Goal: Task Accomplishment & Management: Use online tool/utility

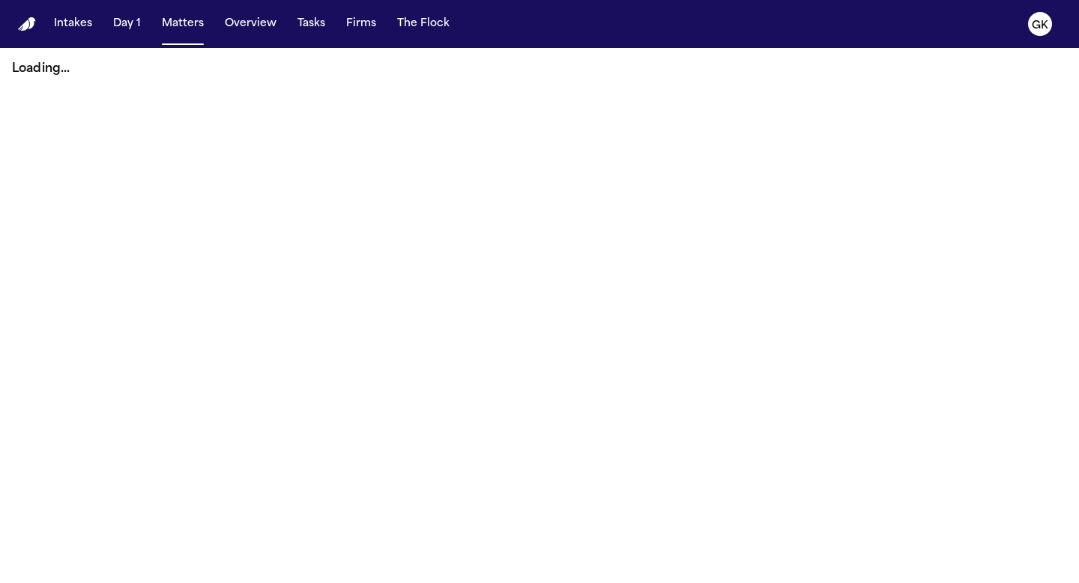
click at [19, 16] on nav "Intakes Day 1 Matters Overview Tasks Firms The Flock GK" at bounding box center [539, 24] width 1079 height 48
click at [25, 24] on img "Home" at bounding box center [27, 24] width 18 height 14
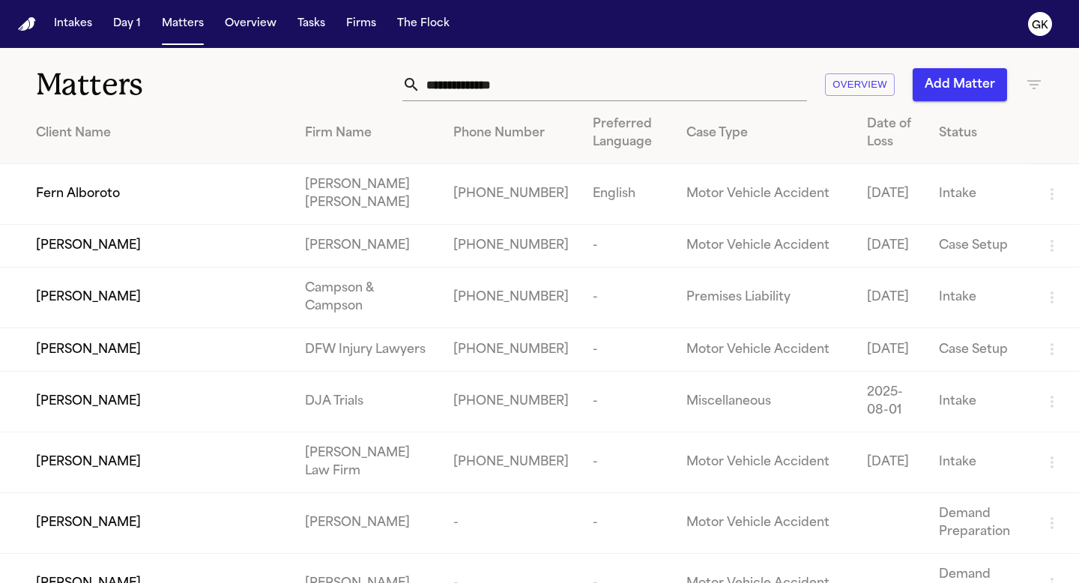
click at [454, 79] on input "text" at bounding box center [613, 84] width 387 height 33
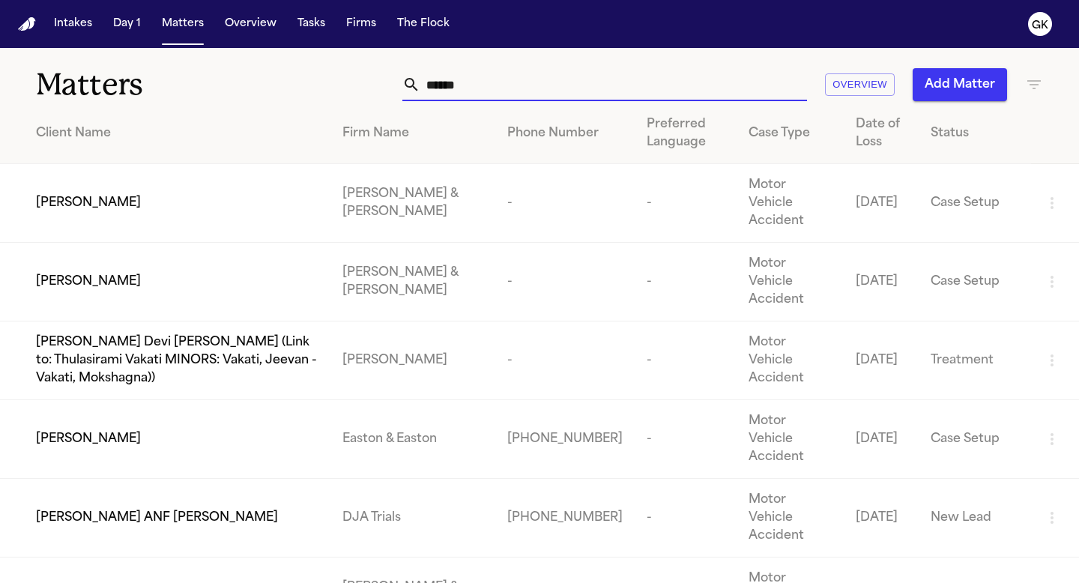
drag, startPoint x: 475, startPoint y: 84, endPoint x: 290, endPoint y: 61, distance: 186.4
click at [290, 61] on div "Matters ****** Overview Add Matter" at bounding box center [539, 75] width 1079 height 55
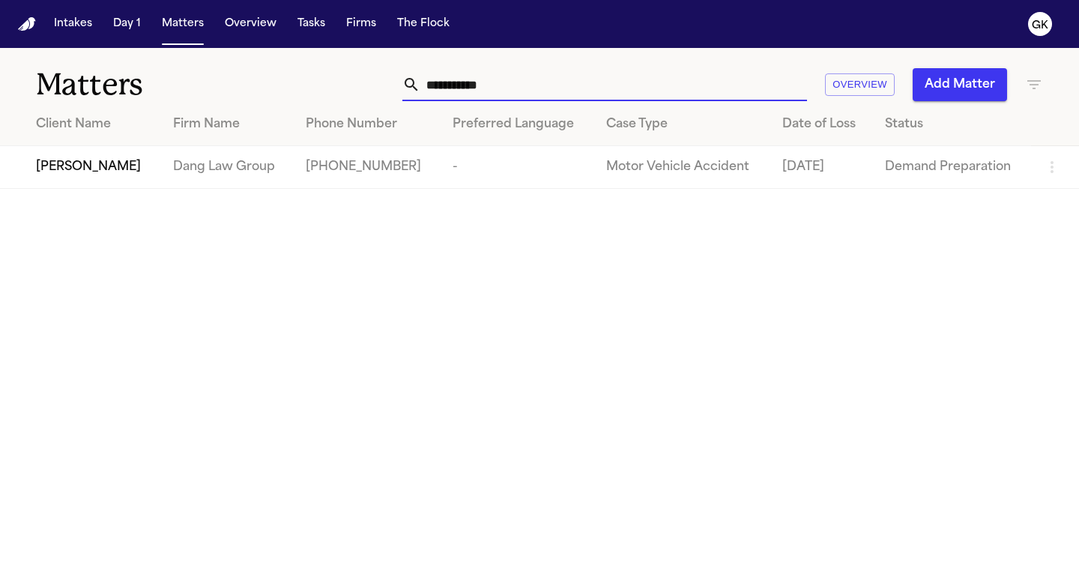
type input "**********"
click at [88, 160] on span "[PERSON_NAME]" at bounding box center [88, 167] width 105 height 18
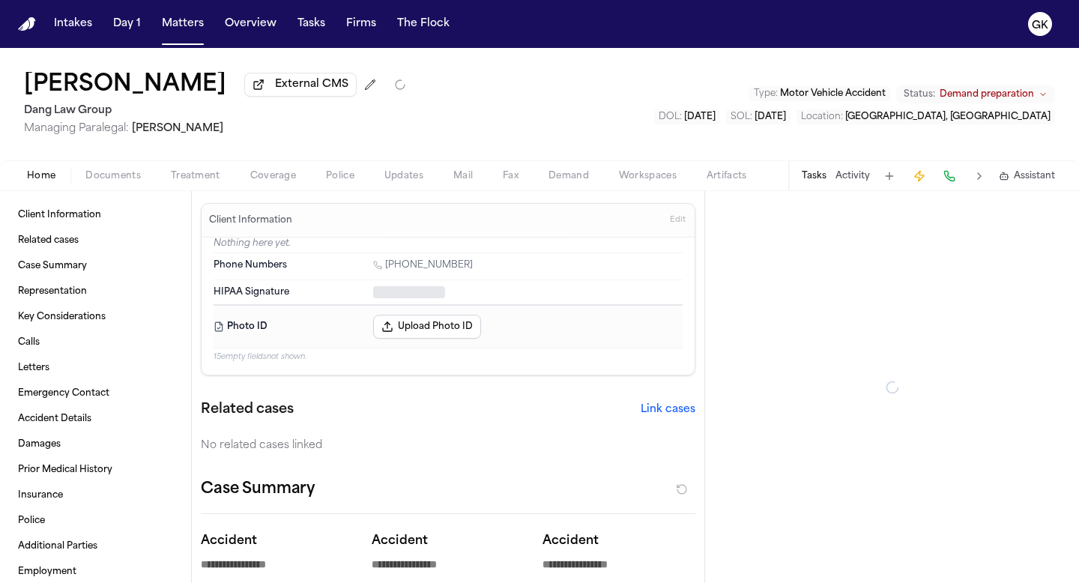
type textarea "*"
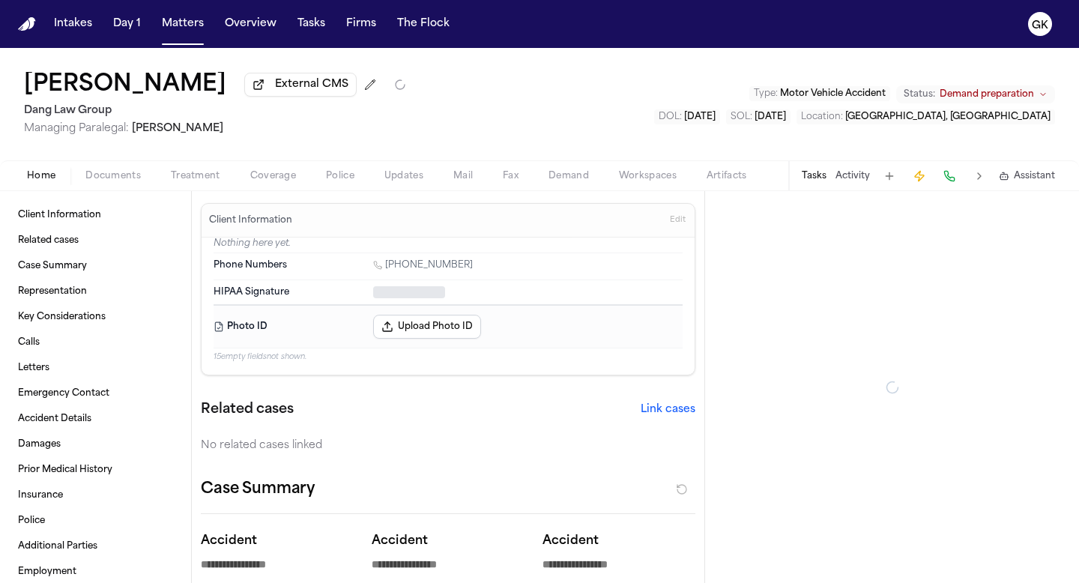
type textarea "*"
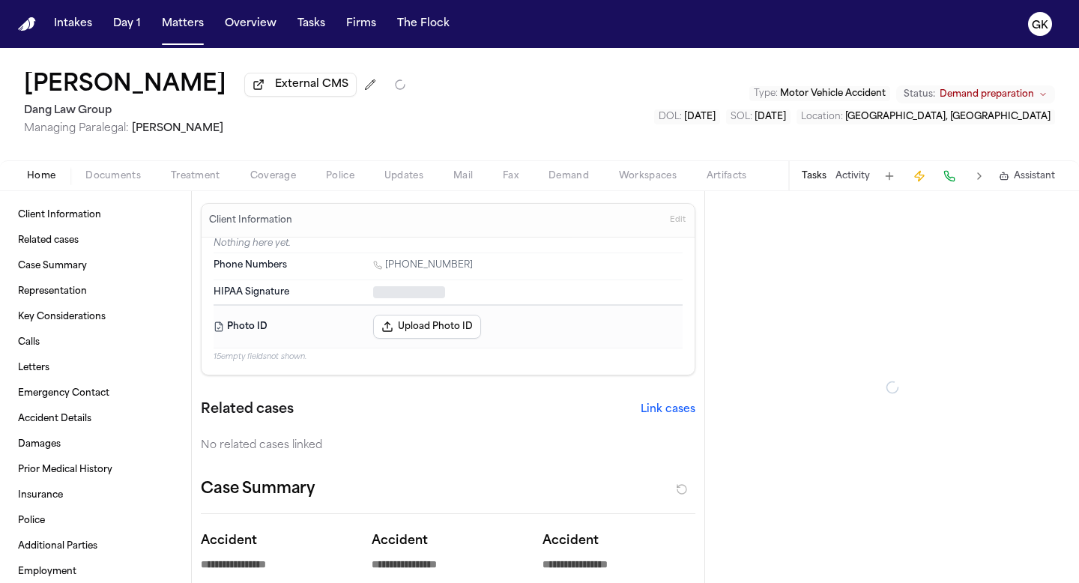
type textarea "*"
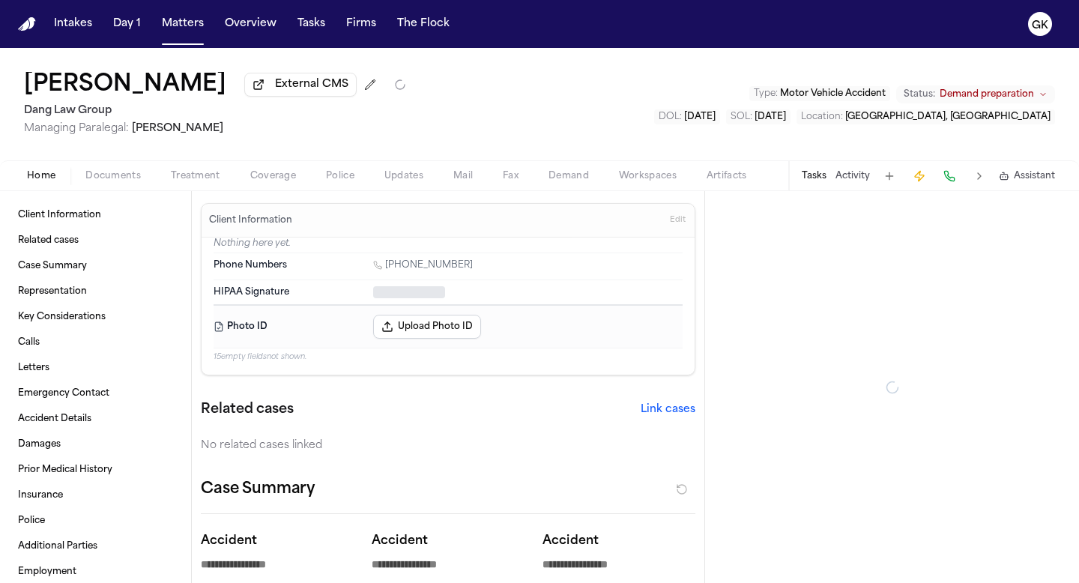
type textarea "*"
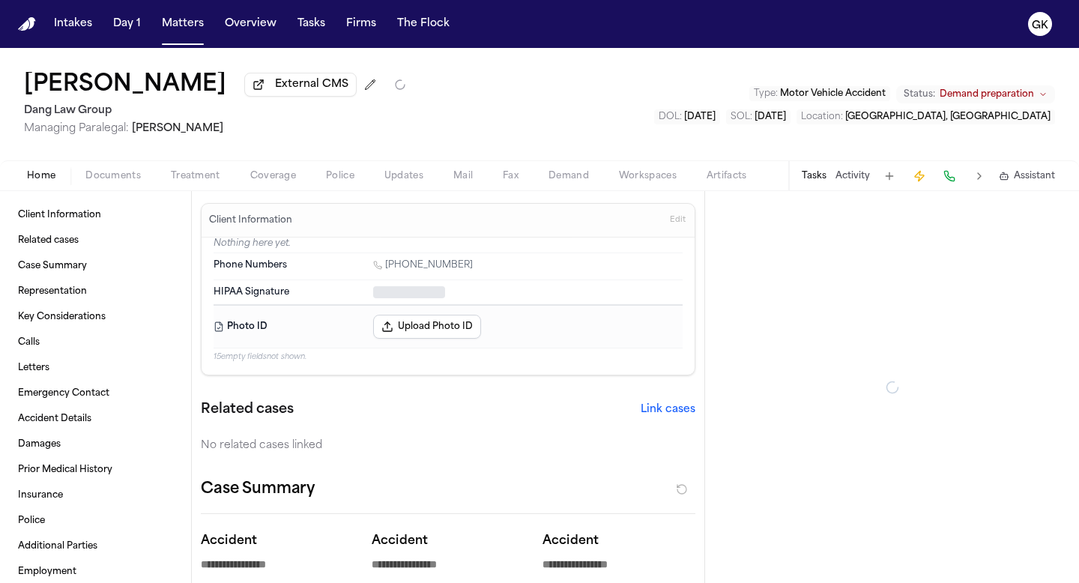
type textarea "*"
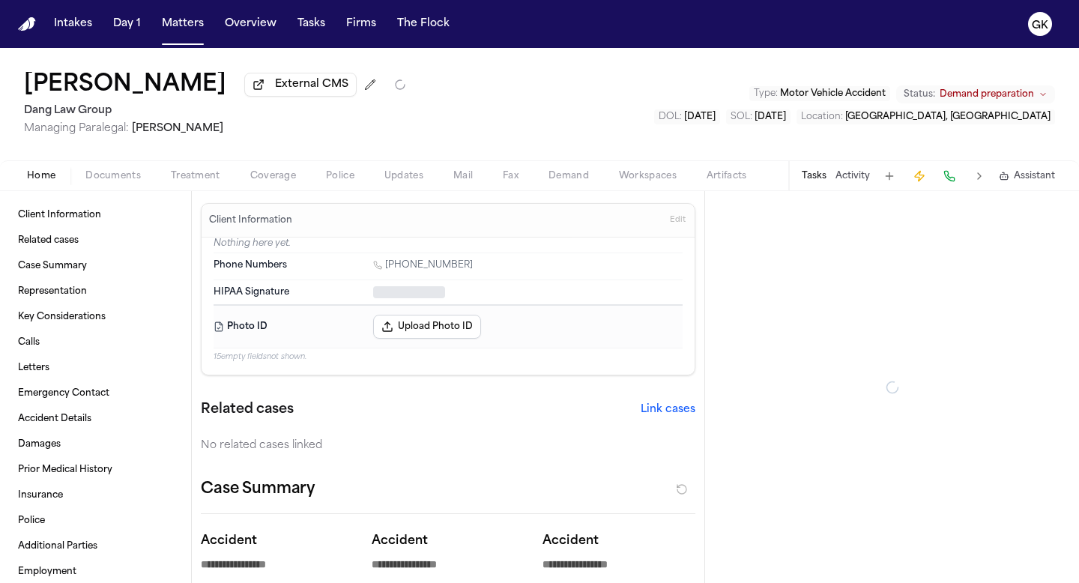
type textarea "*"
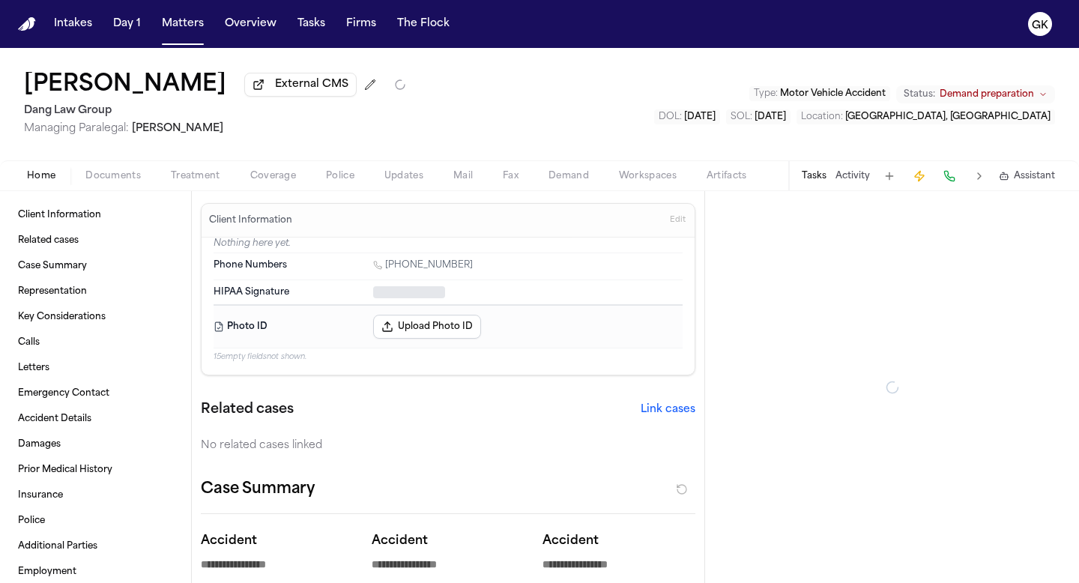
type textarea "*"
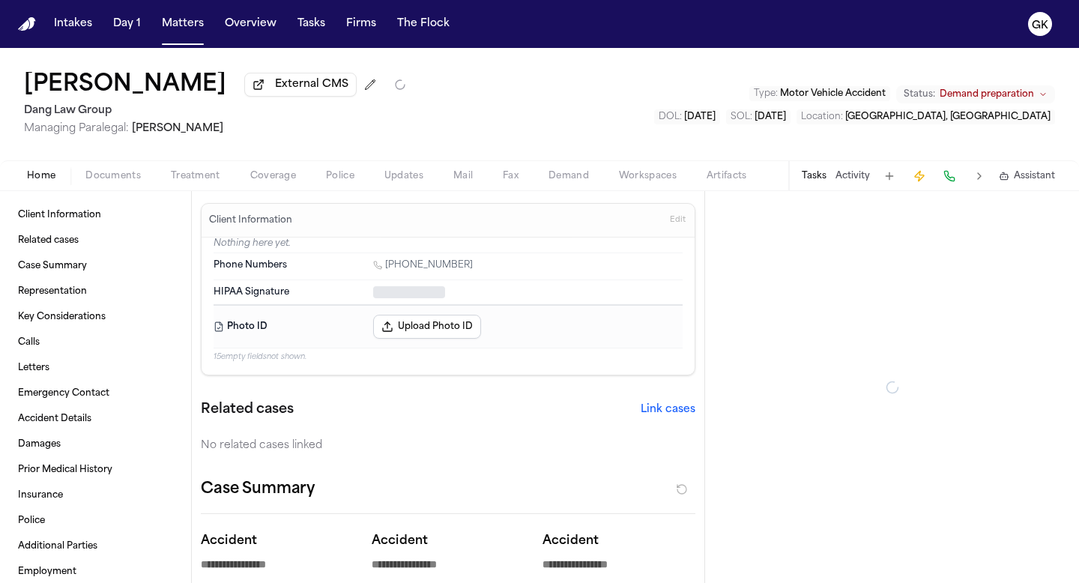
type textarea "*"
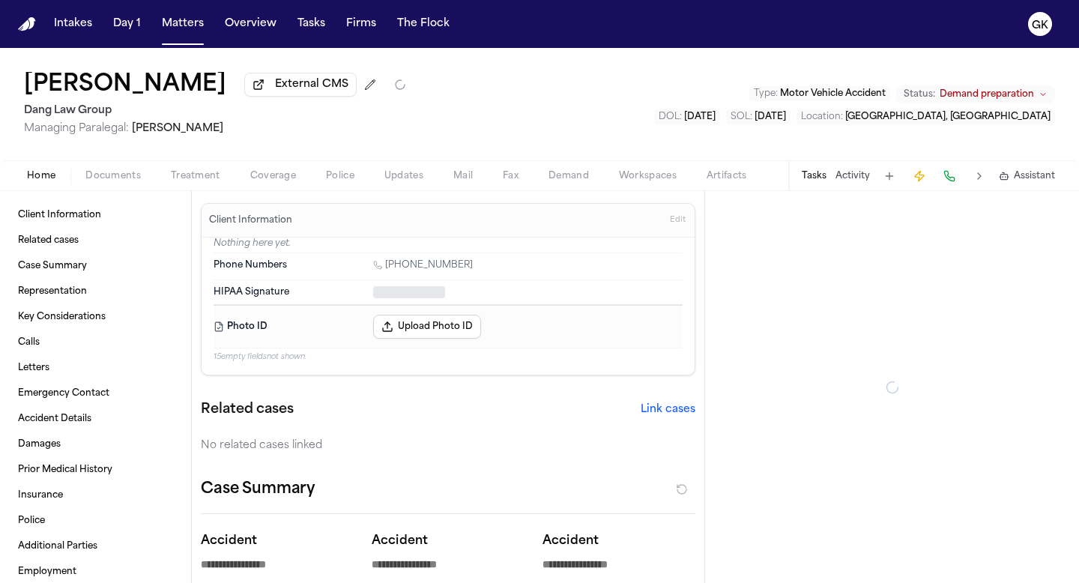
type textarea "*"
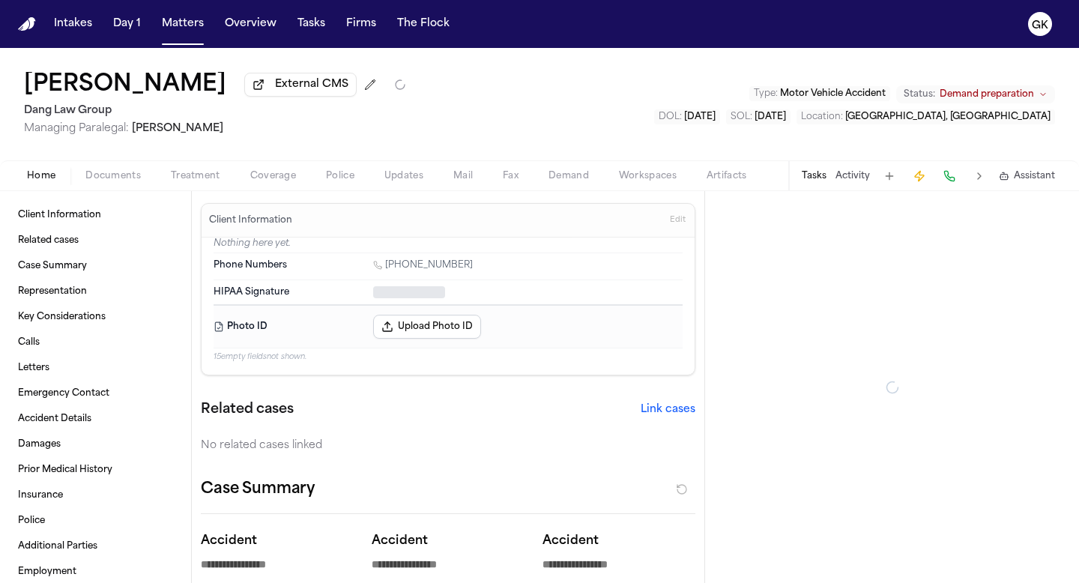
type textarea "*"
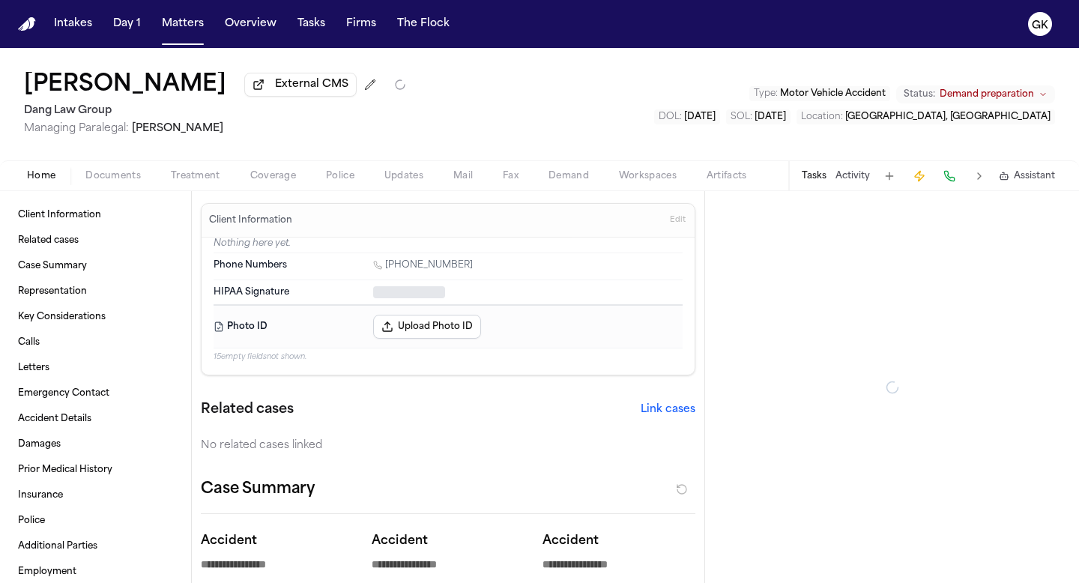
type textarea "*"
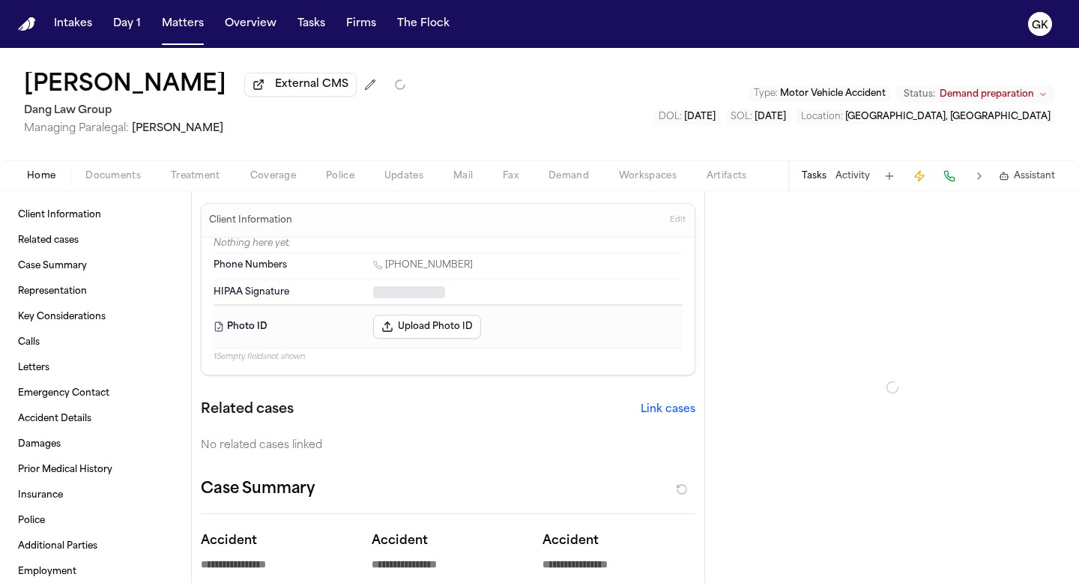
type textarea "*"
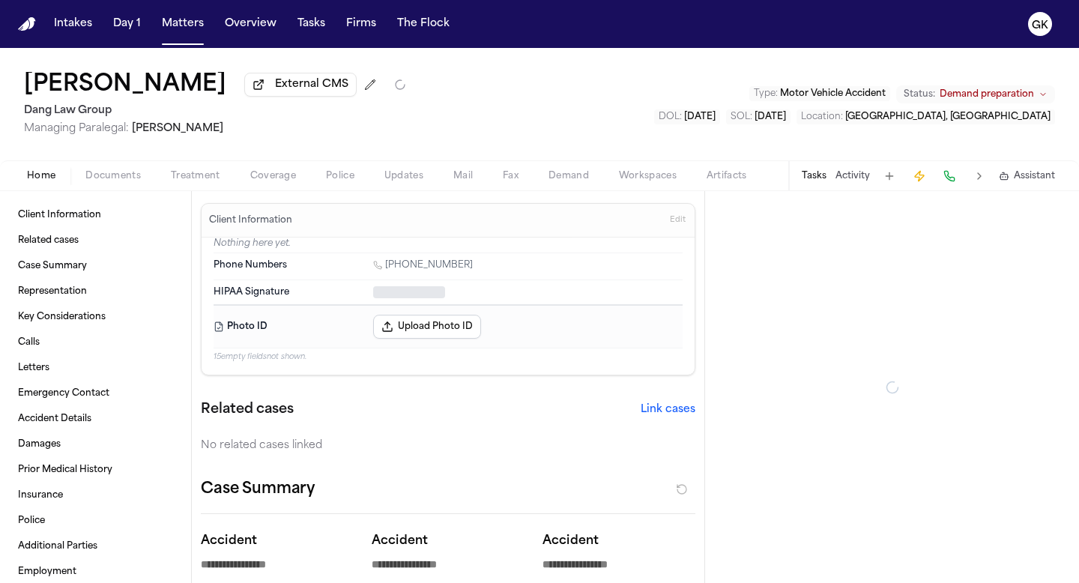
type textarea "*"
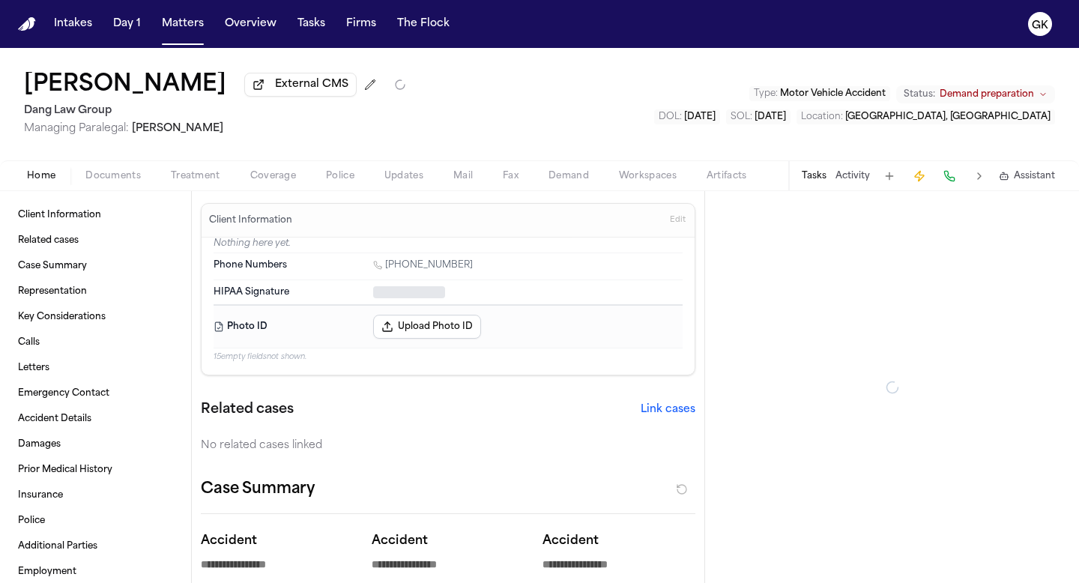
type textarea "*"
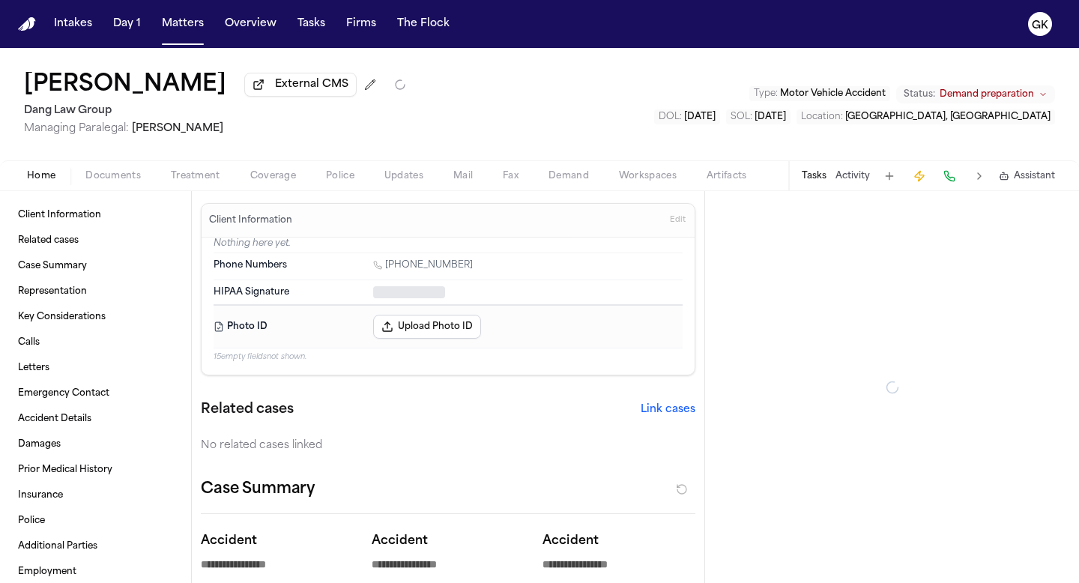
type textarea "*"
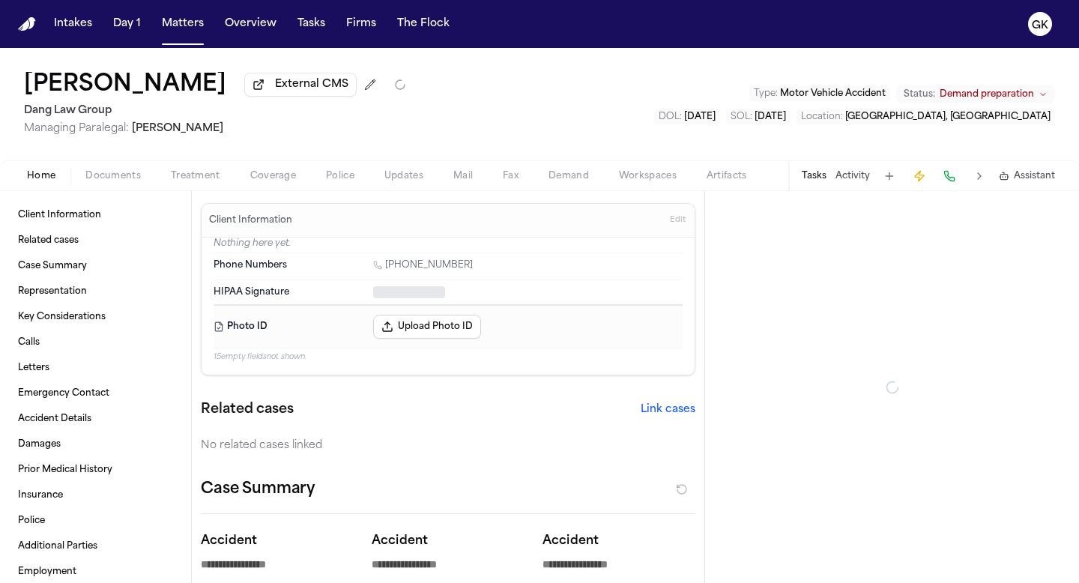
type textarea "*"
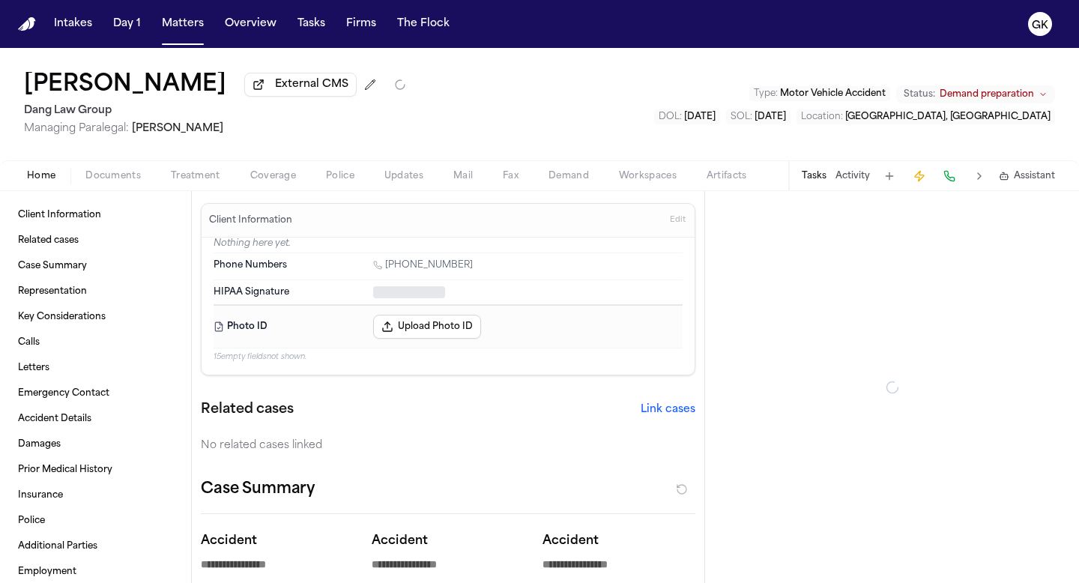
type textarea "*"
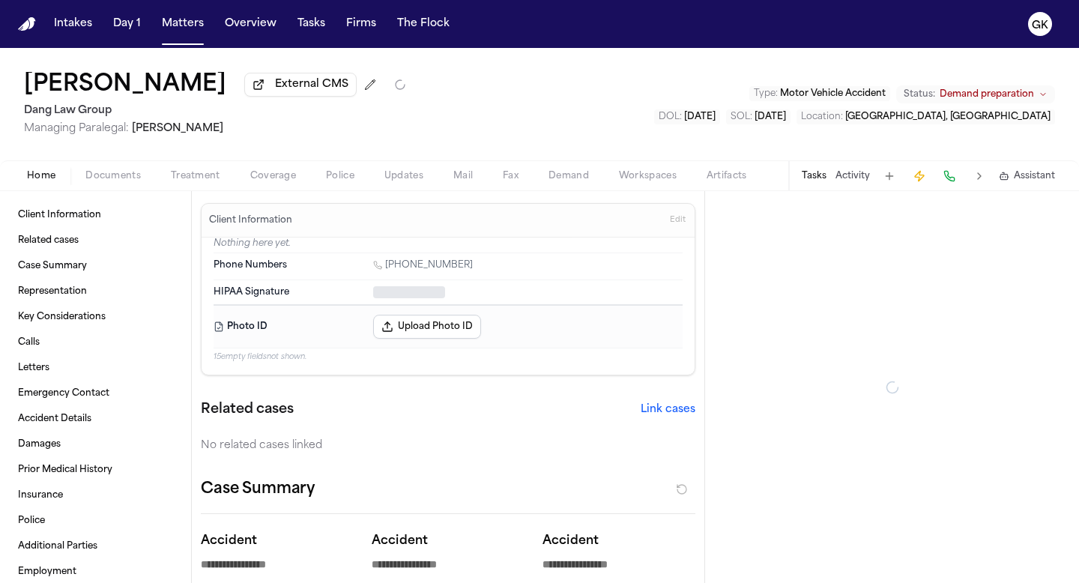
type textarea "*"
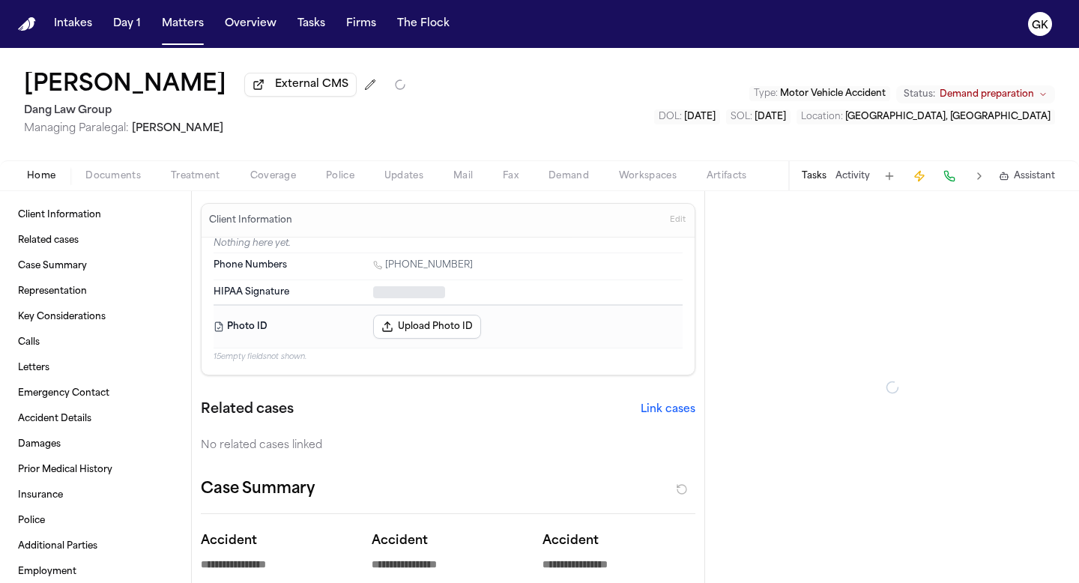
type textarea "*"
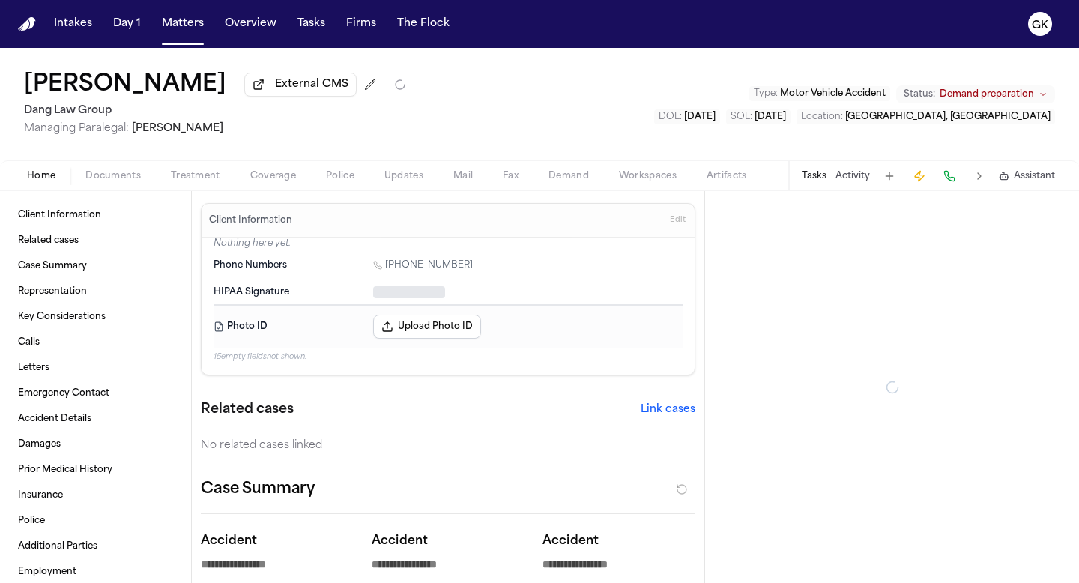
type textarea "*"
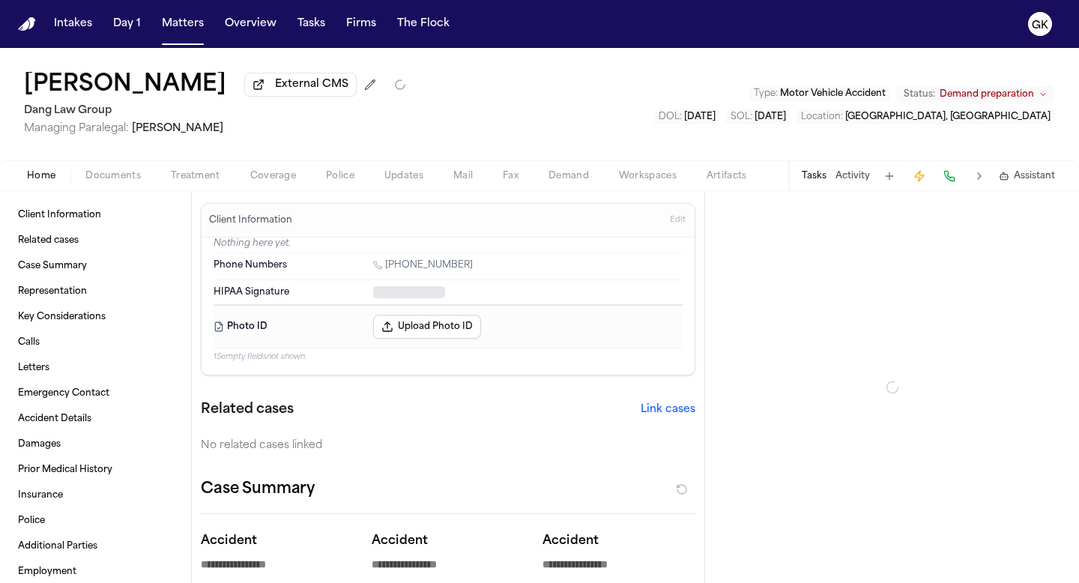
type textarea "*"
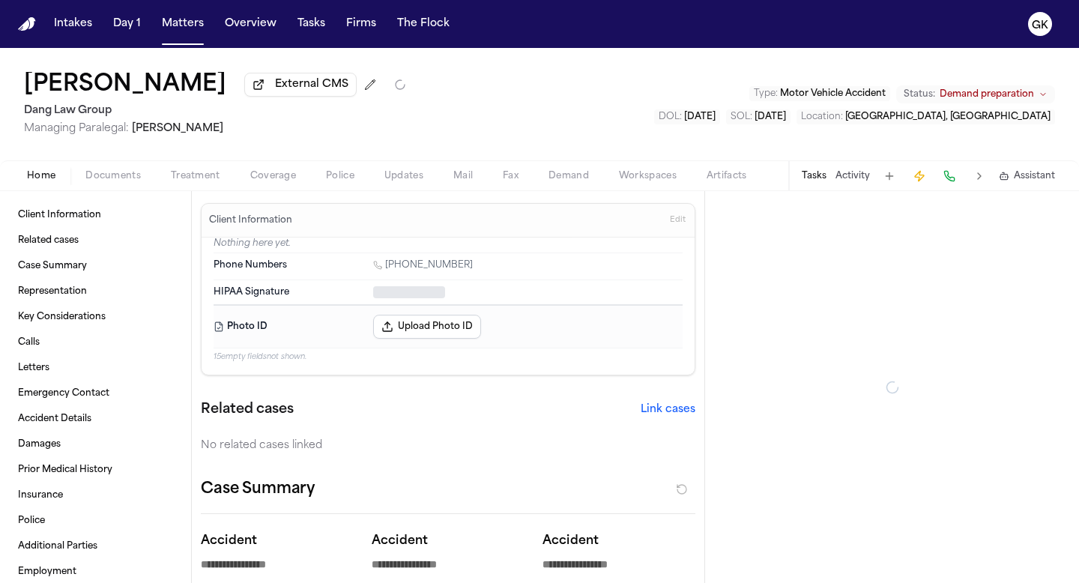
type textarea "*"
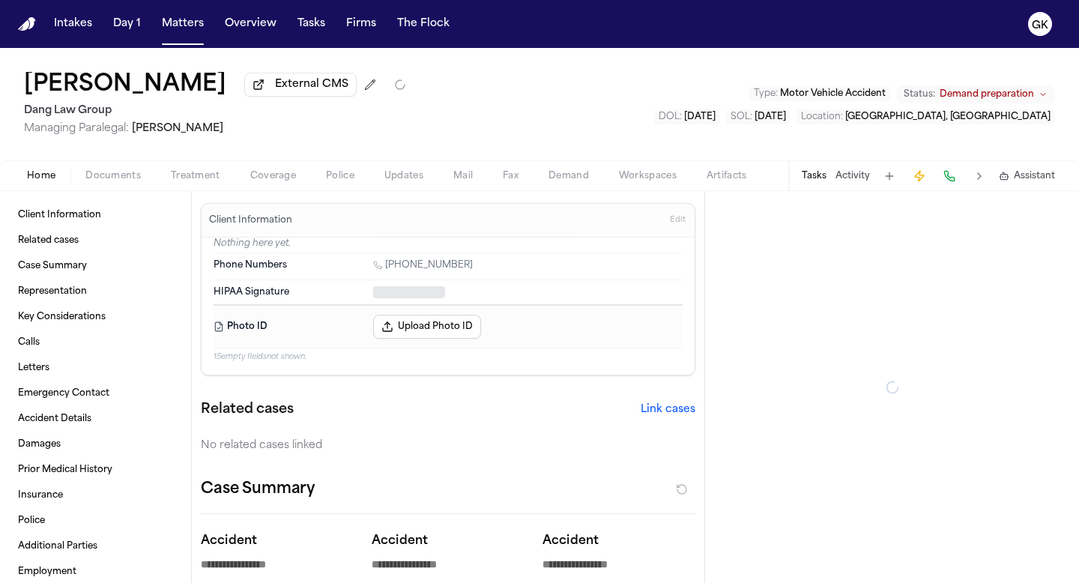
type textarea "*"
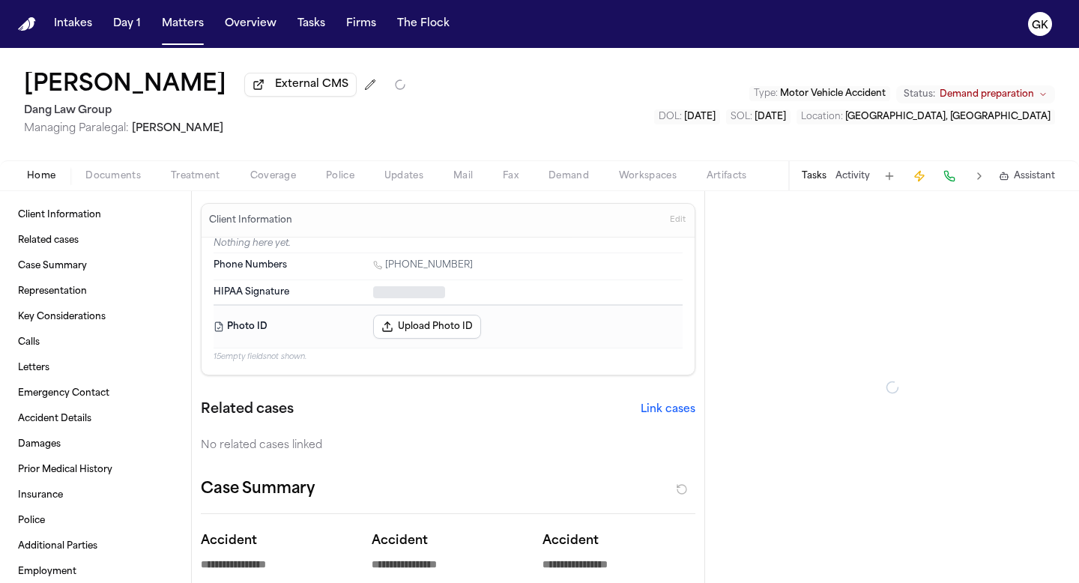
type textarea "*"
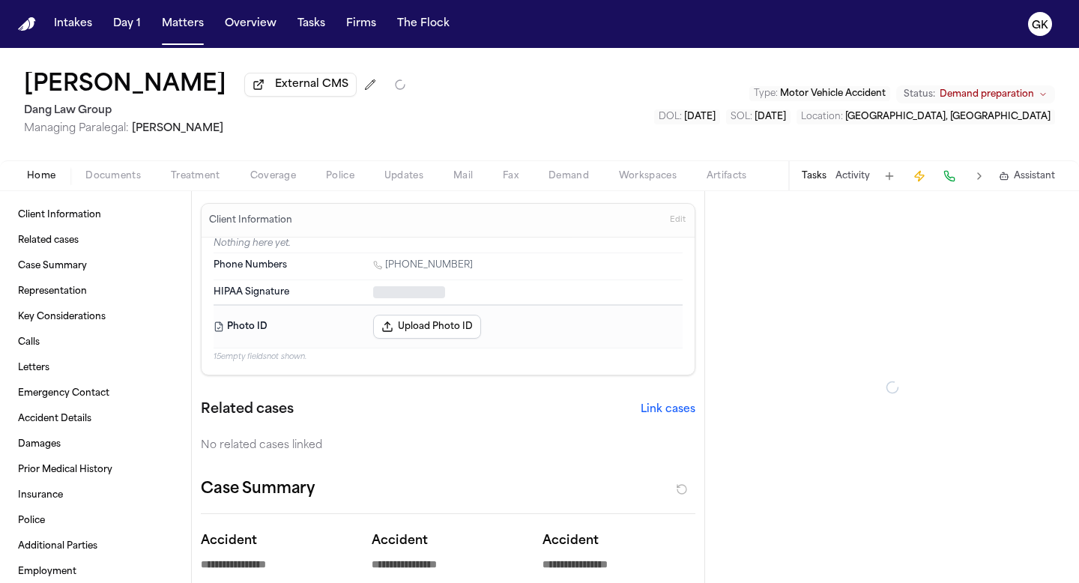
type textarea "*"
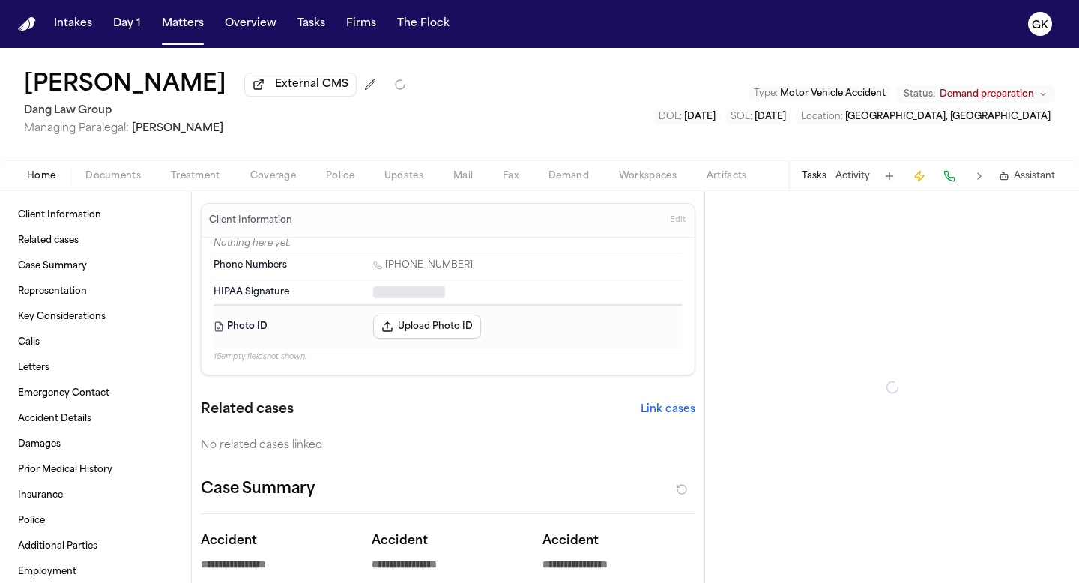
type textarea "*"
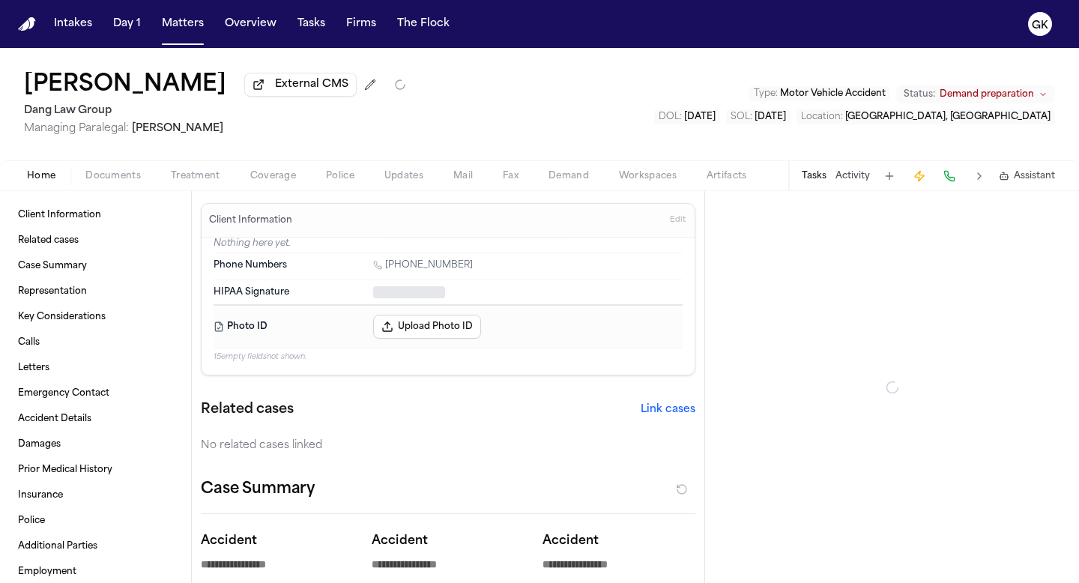
type textarea "*"
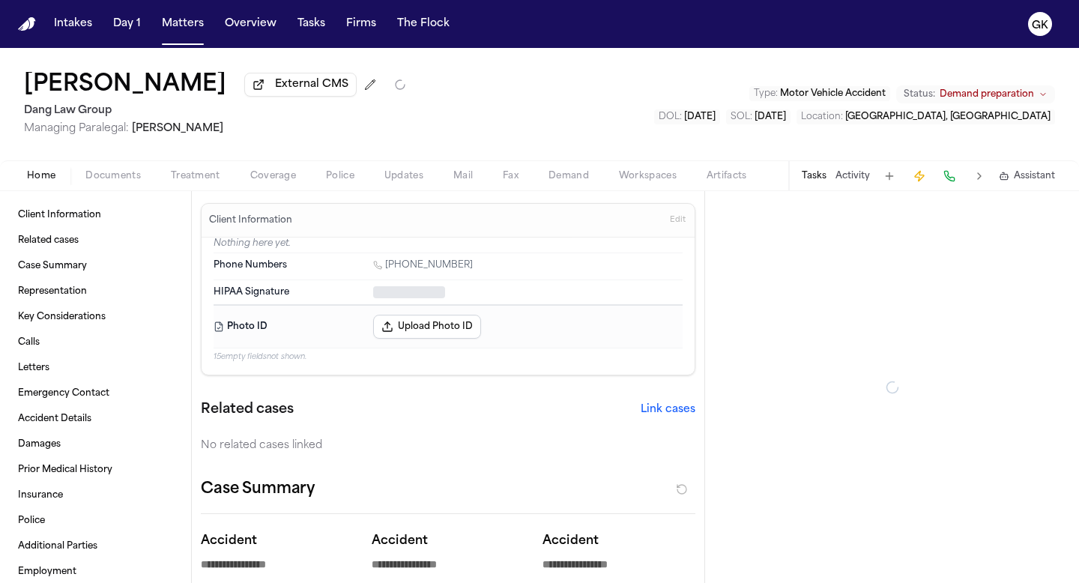
type textarea "*"
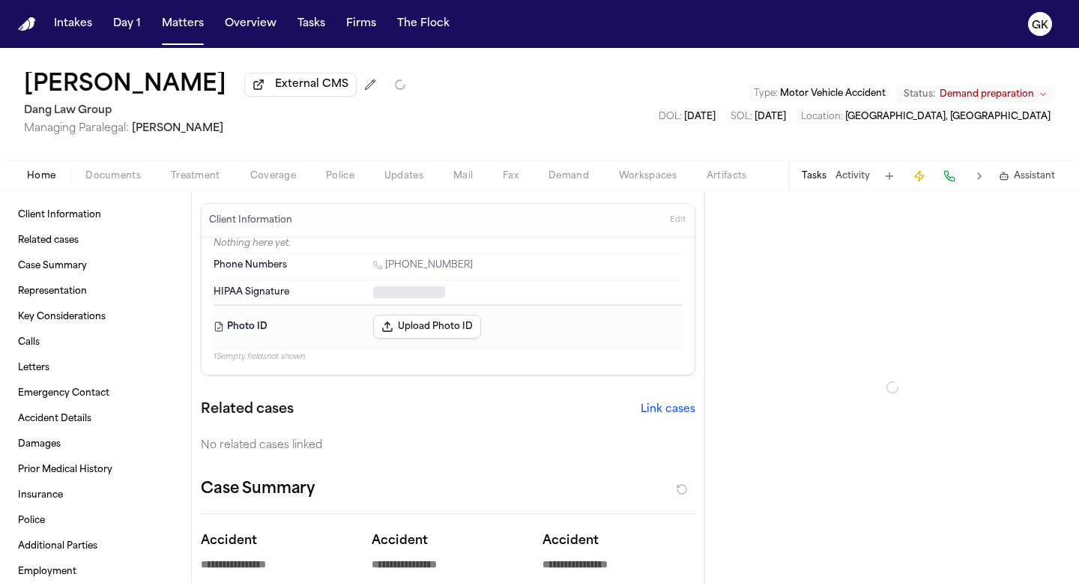
type textarea "*"
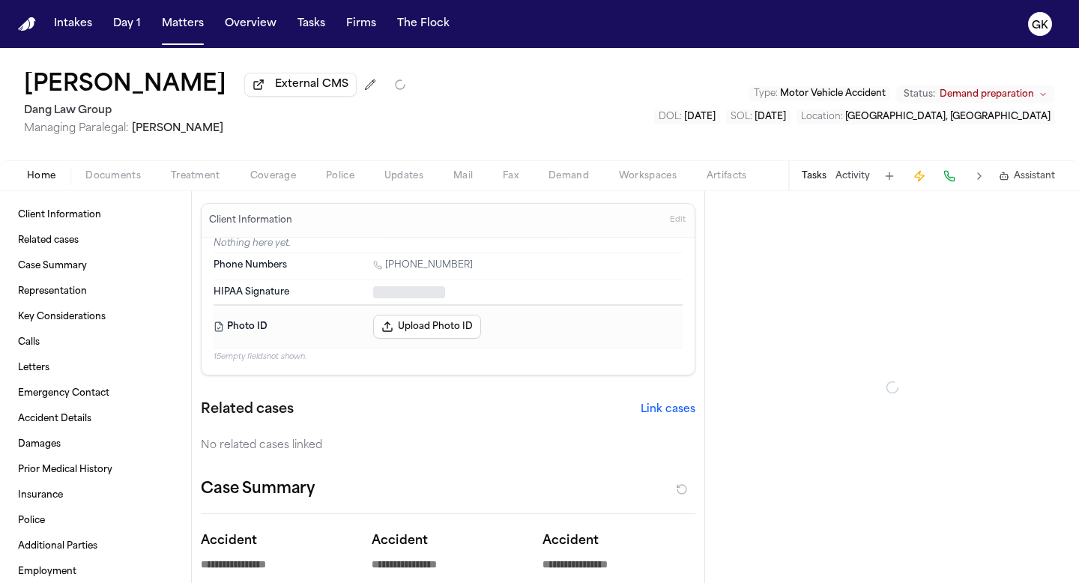
type textarea "*"
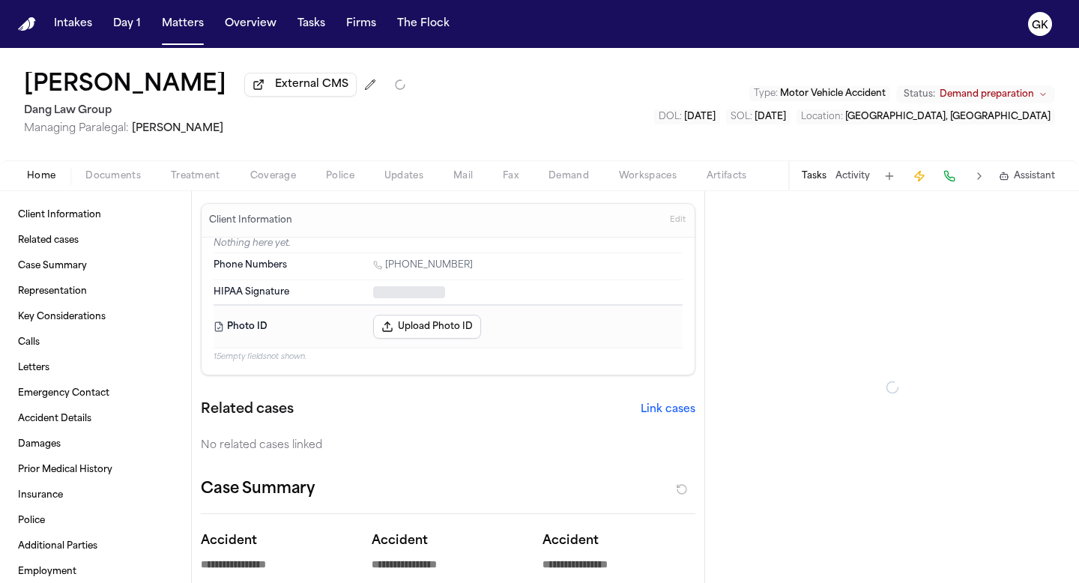
type textarea "*"
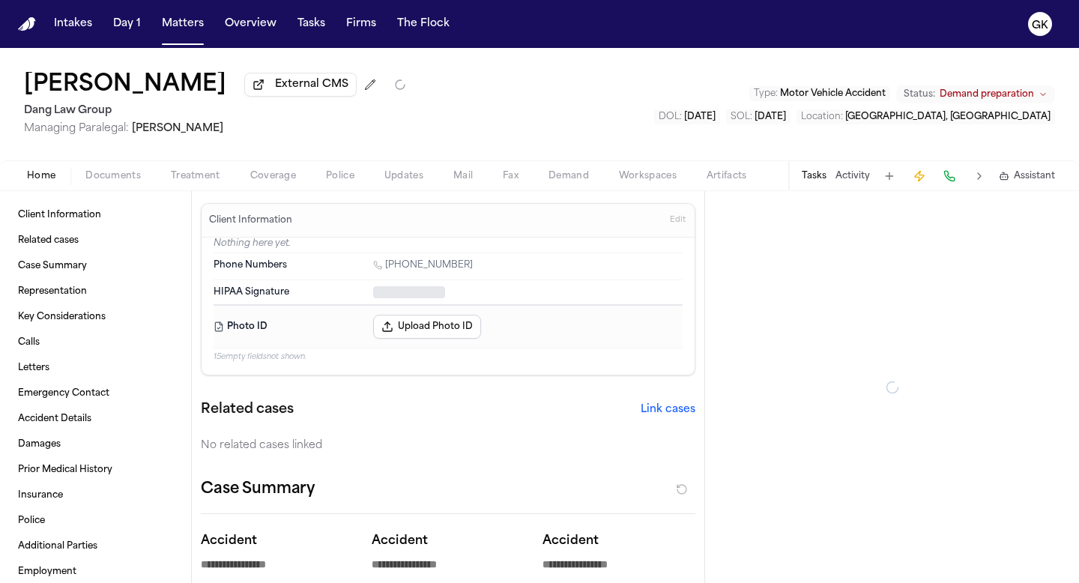
type textarea "*"
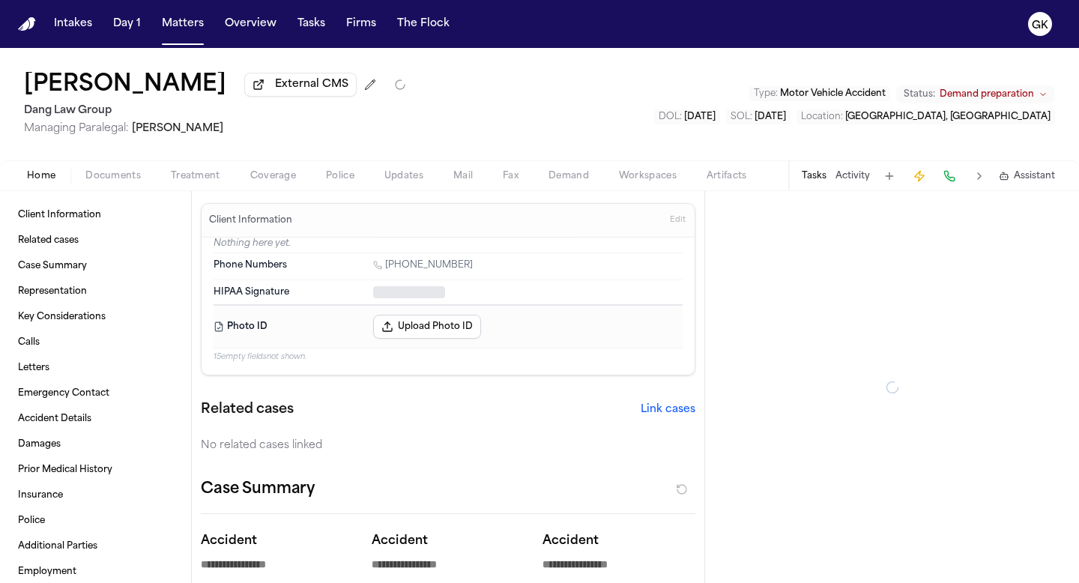
type textarea "*"
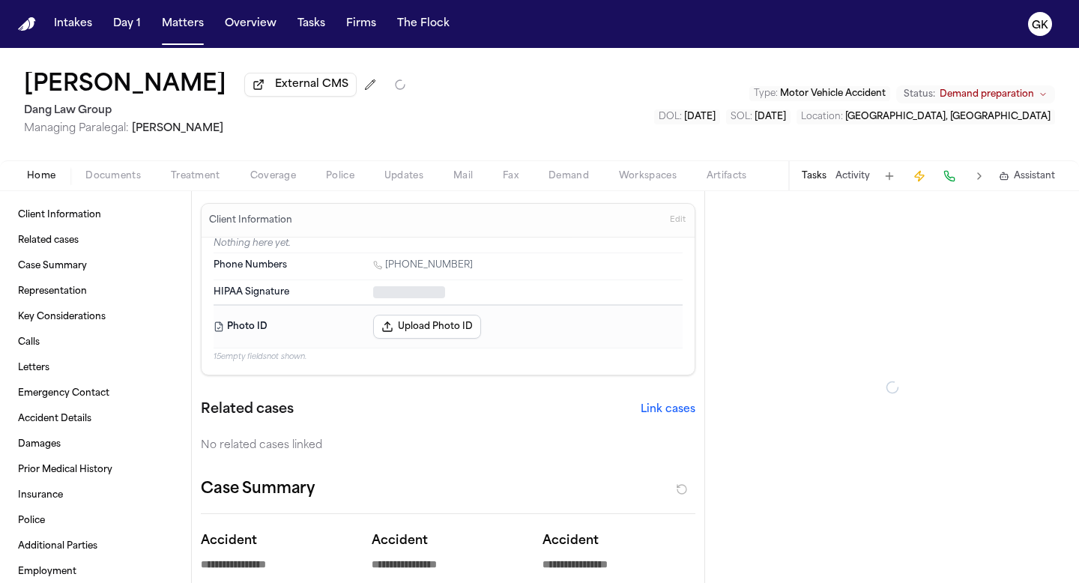
type textarea "*"
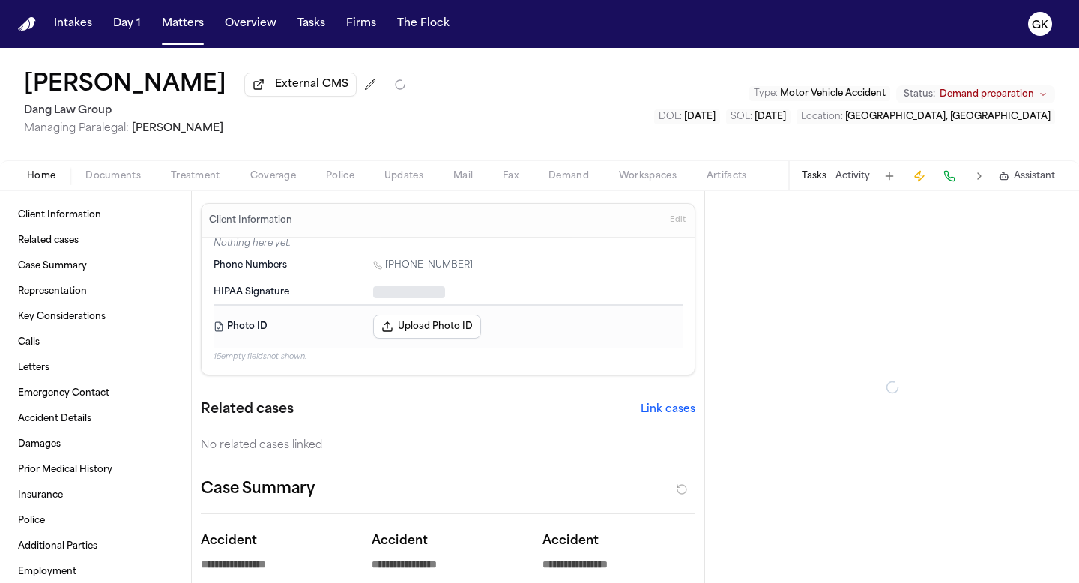
type textarea "*"
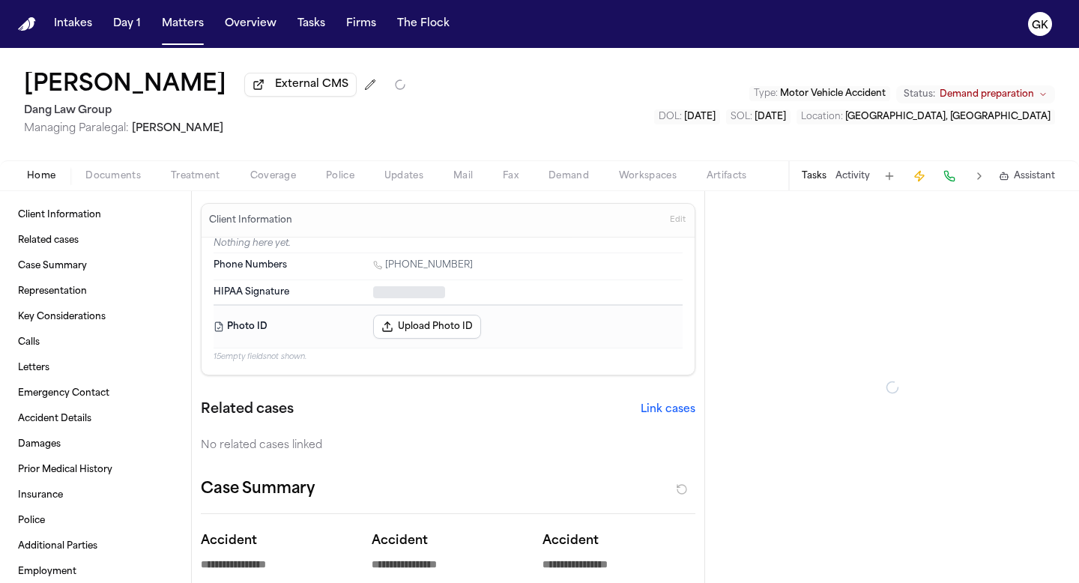
type textarea "*"
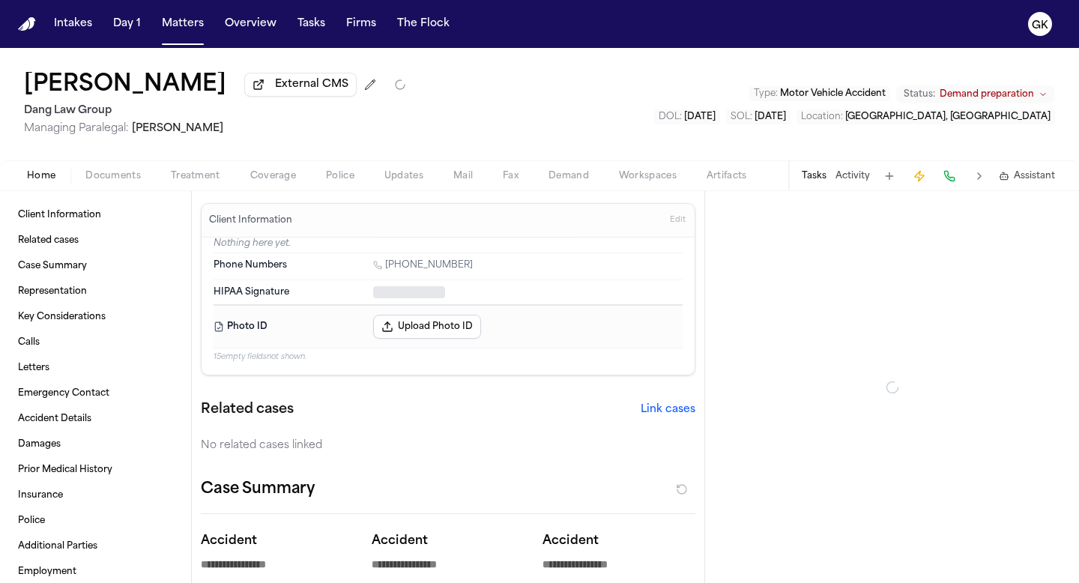
type textarea "*"
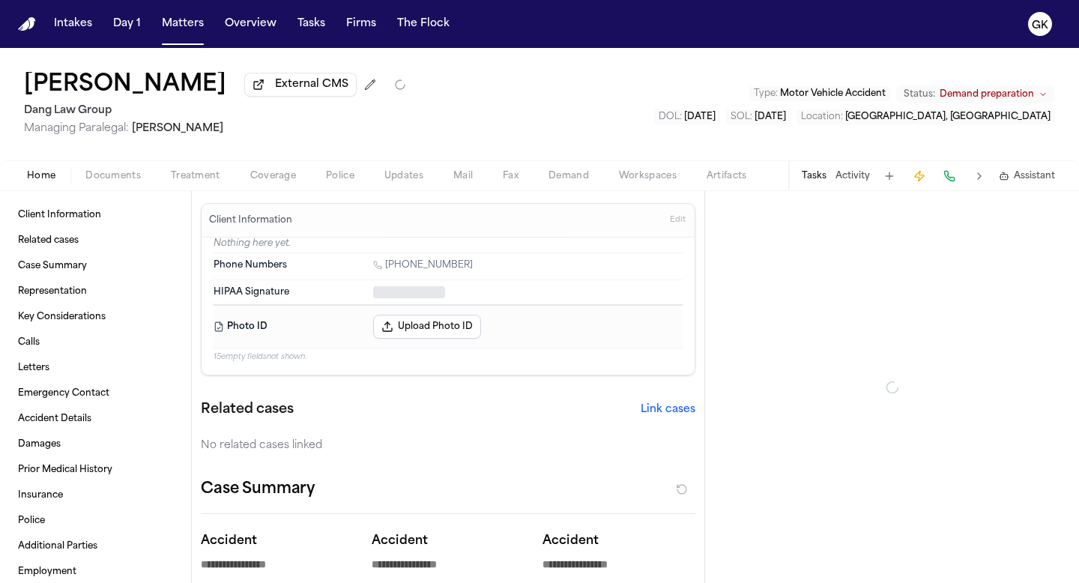
type textarea "*"
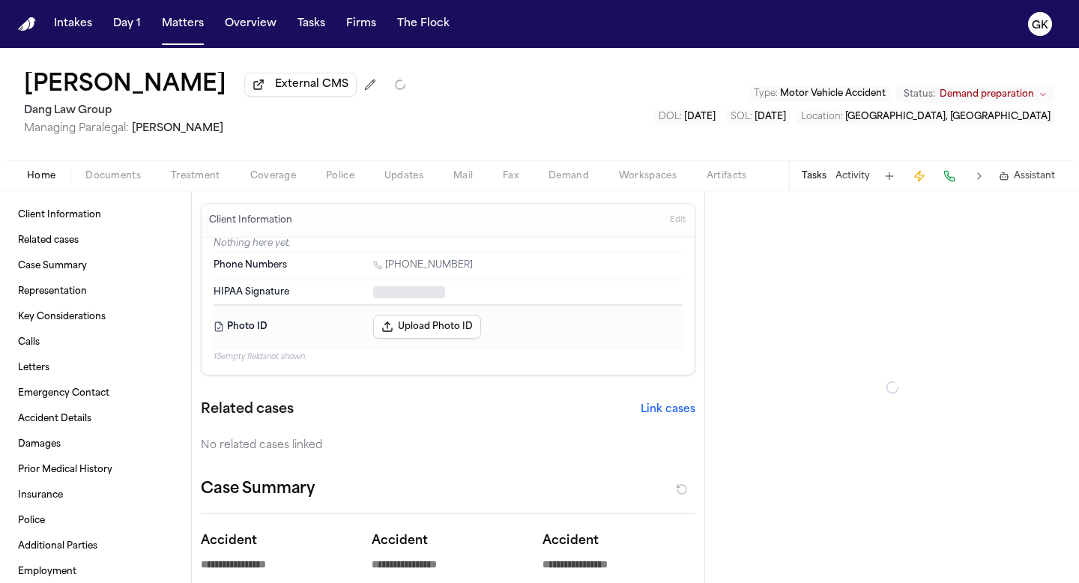
type textarea "*"
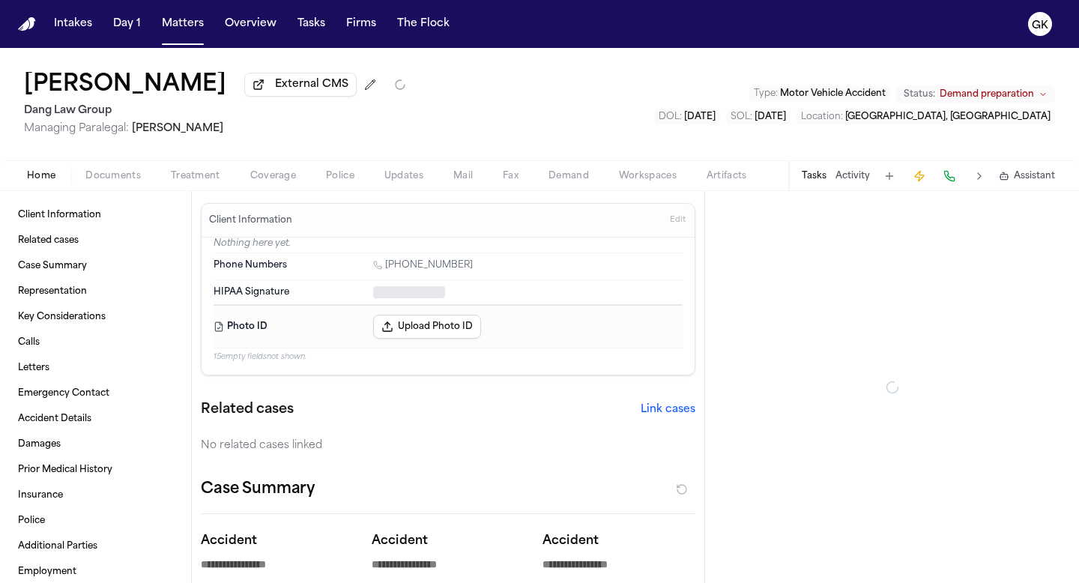
type textarea "*"
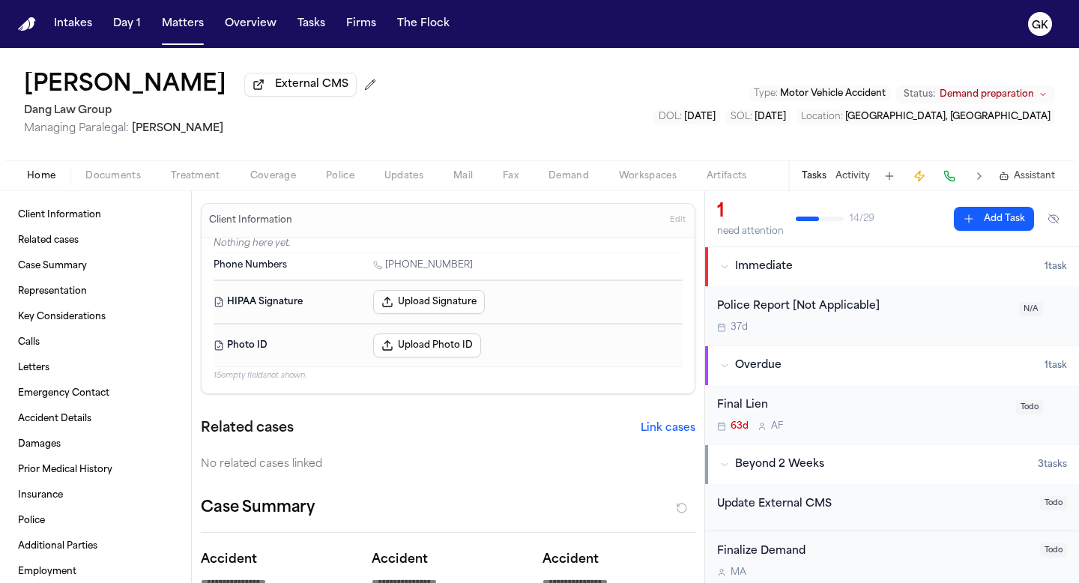
click at [556, 176] on span "Demand" at bounding box center [568, 176] width 40 height 12
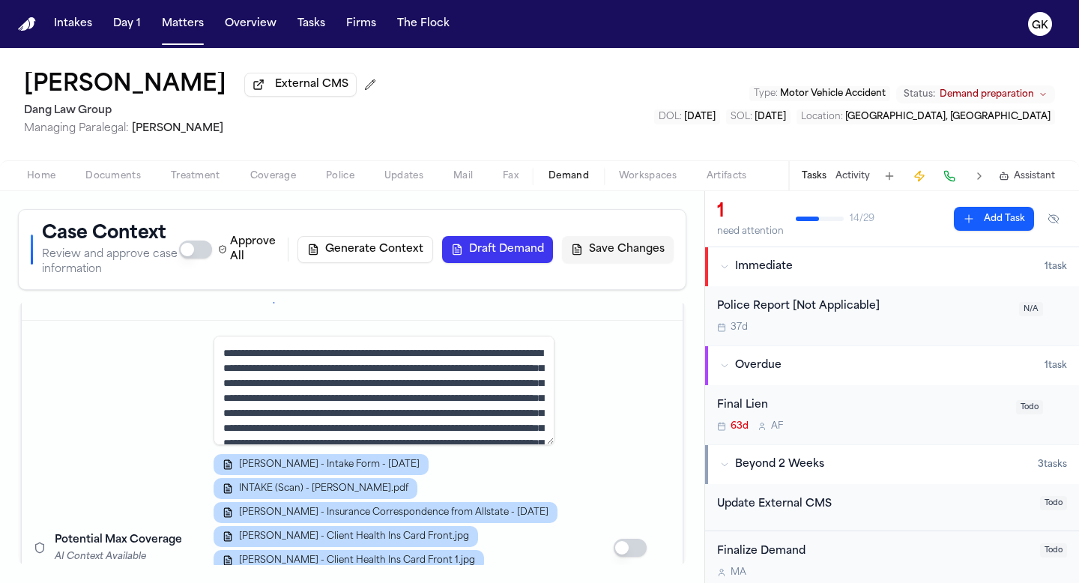
scroll to position [3570, 0]
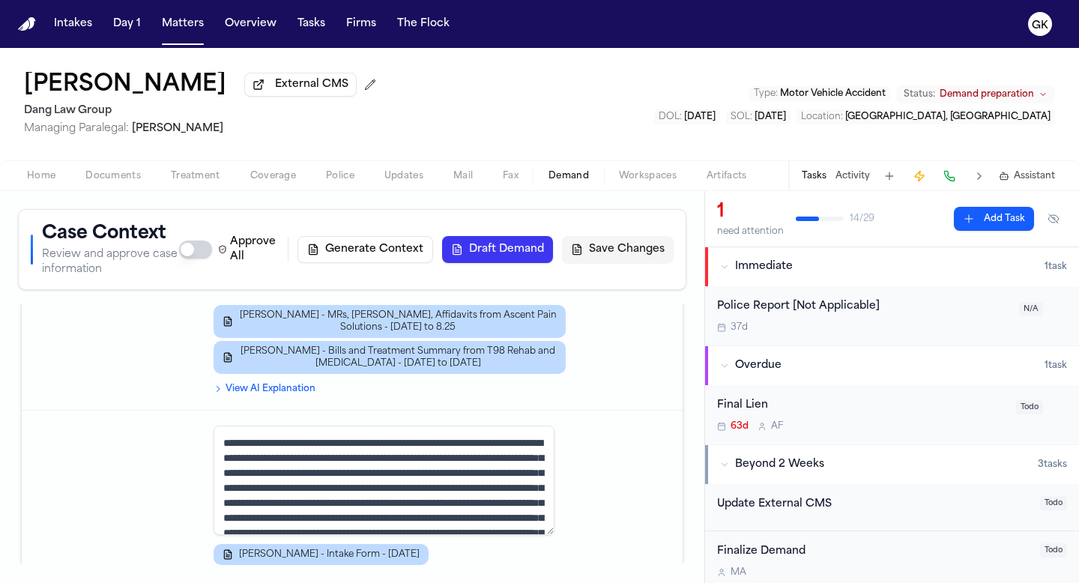
click at [131, 182] on span "Documents" at bounding box center [112, 176] width 55 height 12
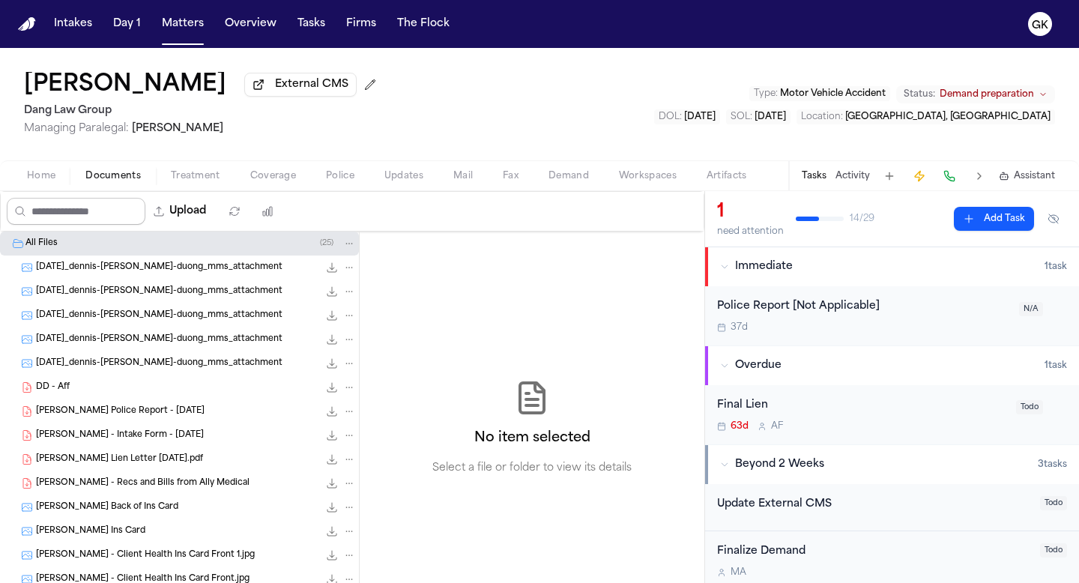
click at [65, 216] on input "Search files" at bounding box center [76, 211] width 139 height 27
click at [157, 370] on span "[DATE]_dennis-[PERSON_NAME]-duong_mms_attachment" at bounding box center [159, 363] width 247 height 13
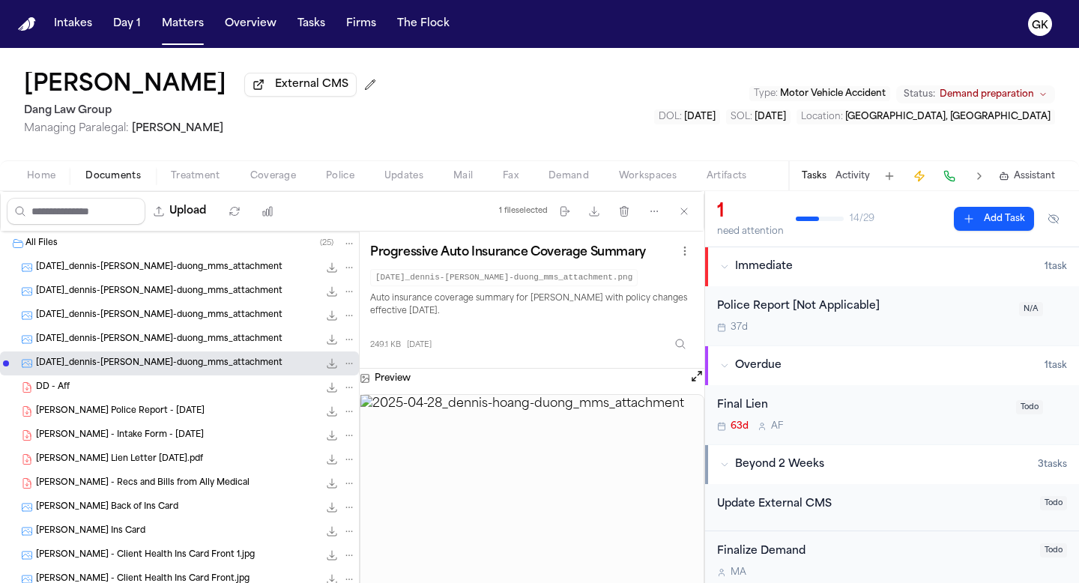
click at [174, 345] on span "[DATE]_dennis-[PERSON_NAME]-duong_mms_attachment" at bounding box center [159, 339] width 247 height 13
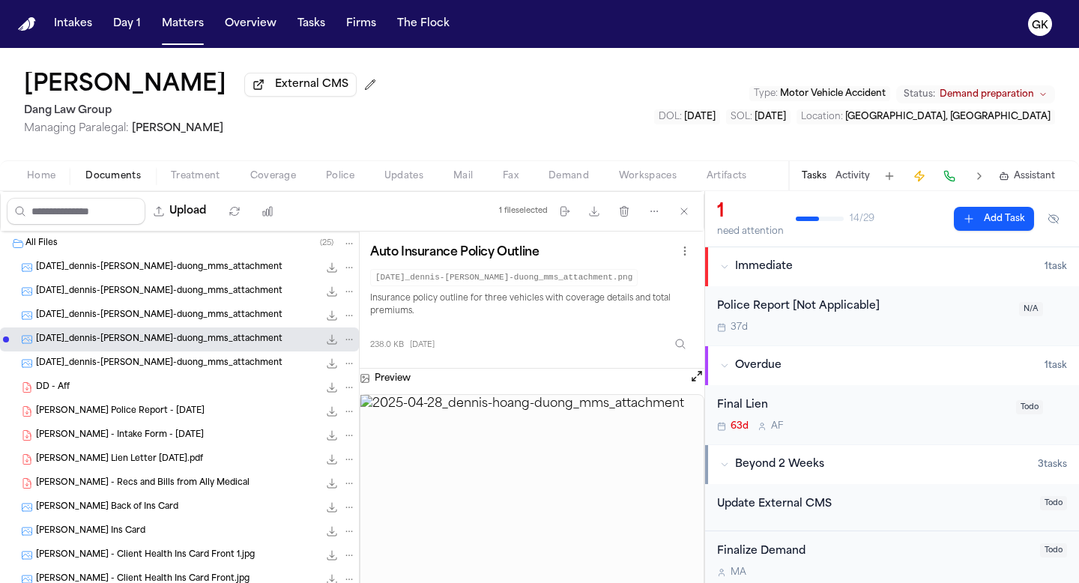
click at [181, 310] on div "[DATE]_dennis-[PERSON_NAME]-duong_mms_attachment 168.1 KB • PNG" at bounding box center [179, 315] width 359 height 24
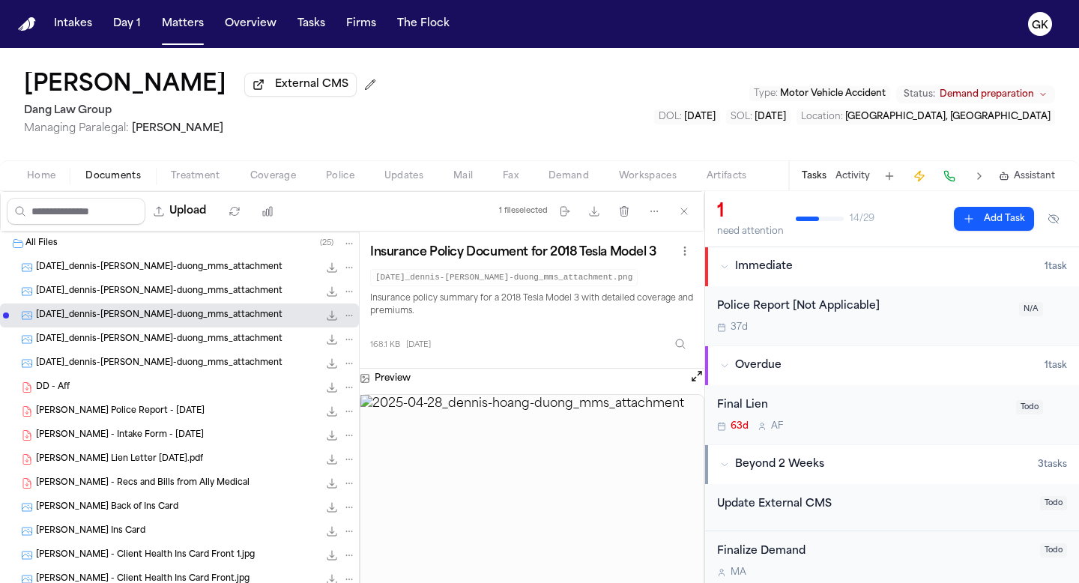
click at [181, 294] on span "[DATE]_dennis-[PERSON_NAME]-duong_mms_attachment" at bounding box center [159, 291] width 247 height 13
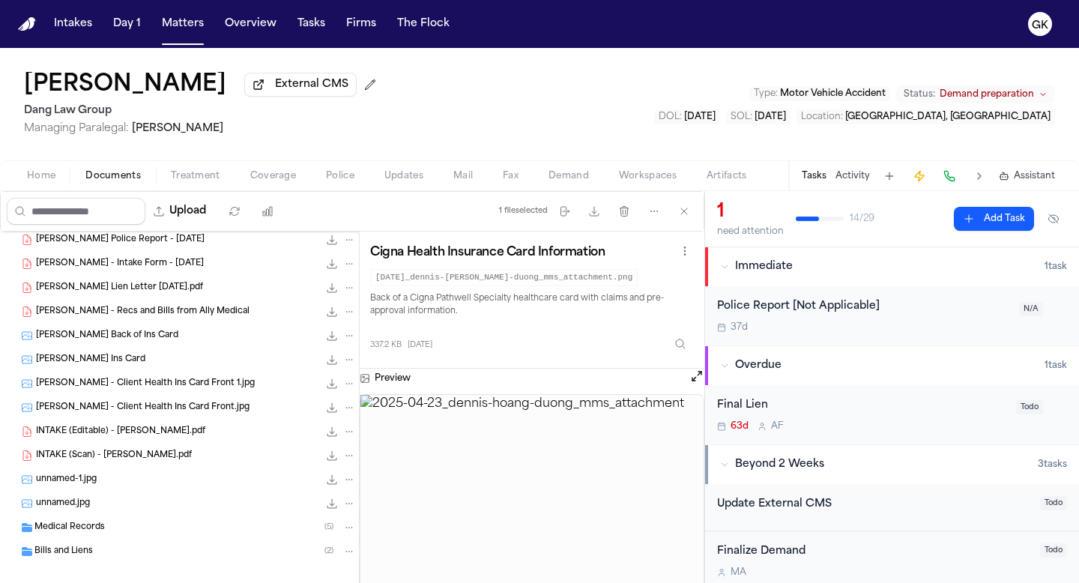
scroll to position [190, 0]
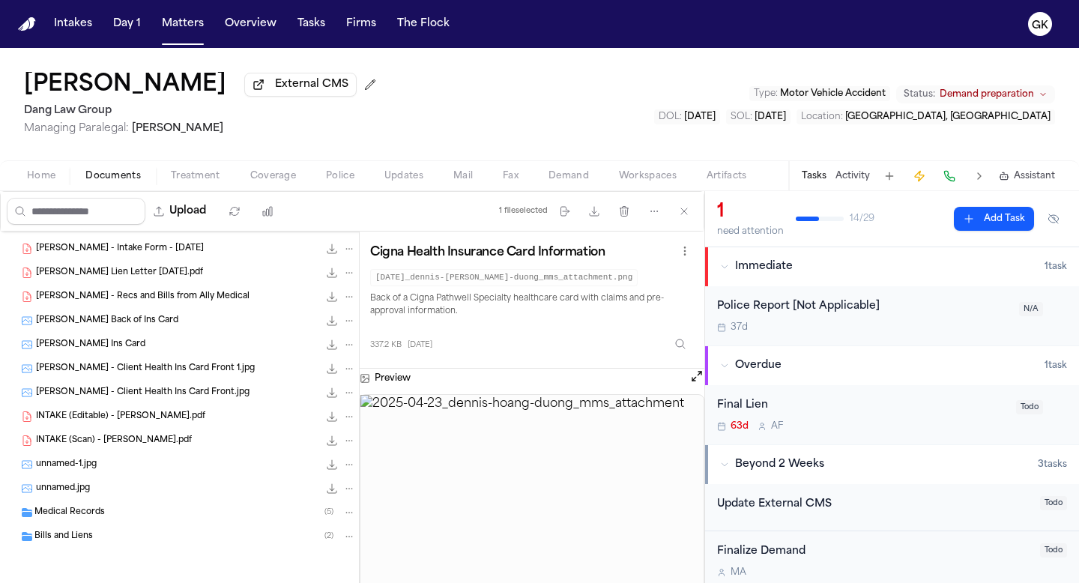
click at [133, 537] on div "Bills and Liens ( 2 )" at bounding box center [194, 536] width 321 height 13
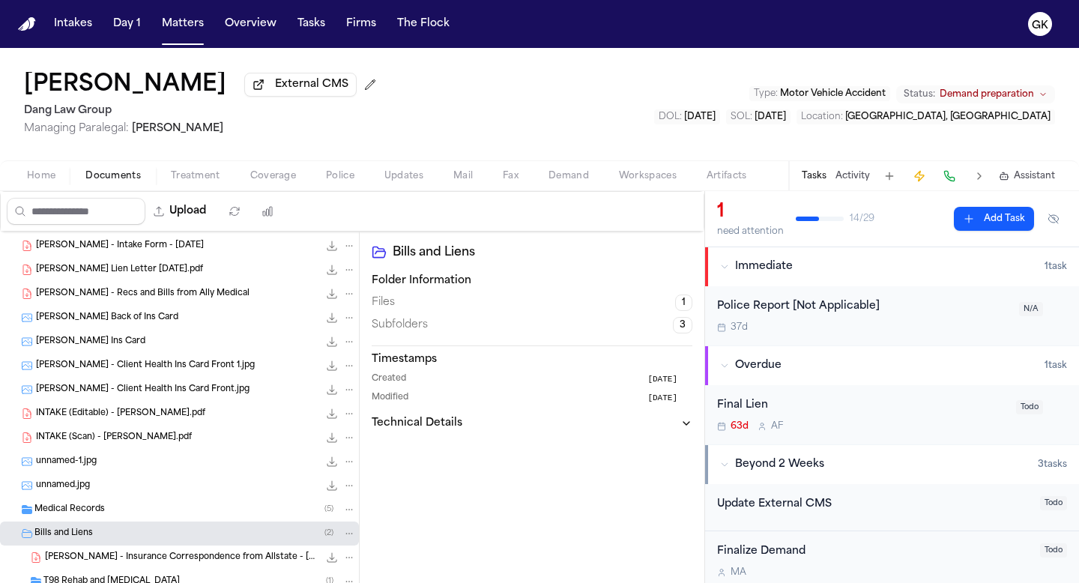
scroll to position [285, 0]
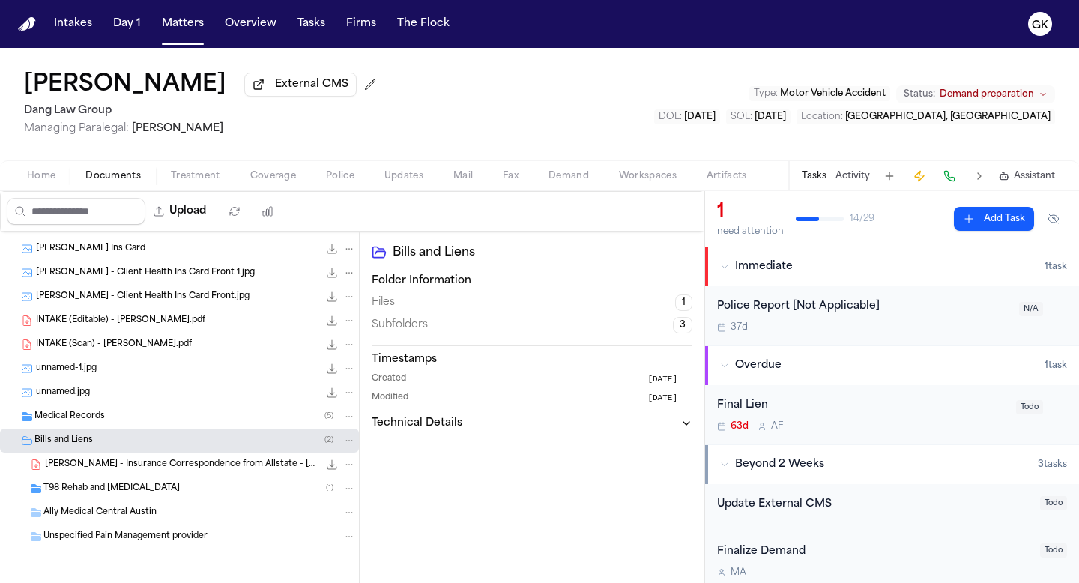
click at [151, 495] on div "T98 Rehab and [MEDICAL_DATA] ( 1 )" at bounding box center [179, 489] width 359 height 24
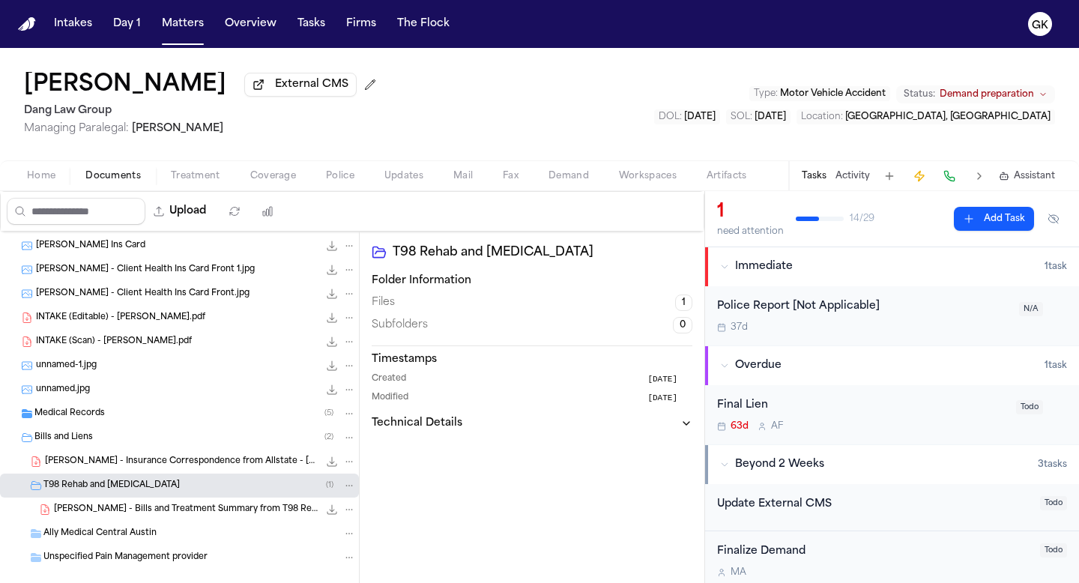
click at [118, 409] on div "Medical Records ( 5 )" at bounding box center [194, 413] width 321 height 13
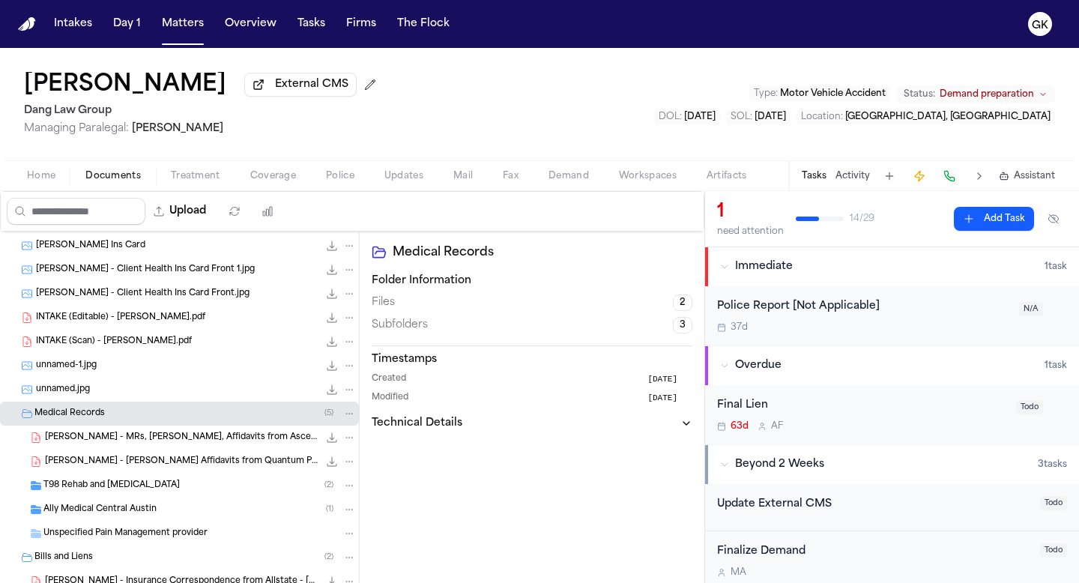
click at [130, 335] on div "INTAKE (Scan) - [PERSON_NAME].pdf 1.7 MB • PDF" at bounding box center [179, 342] width 359 height 24
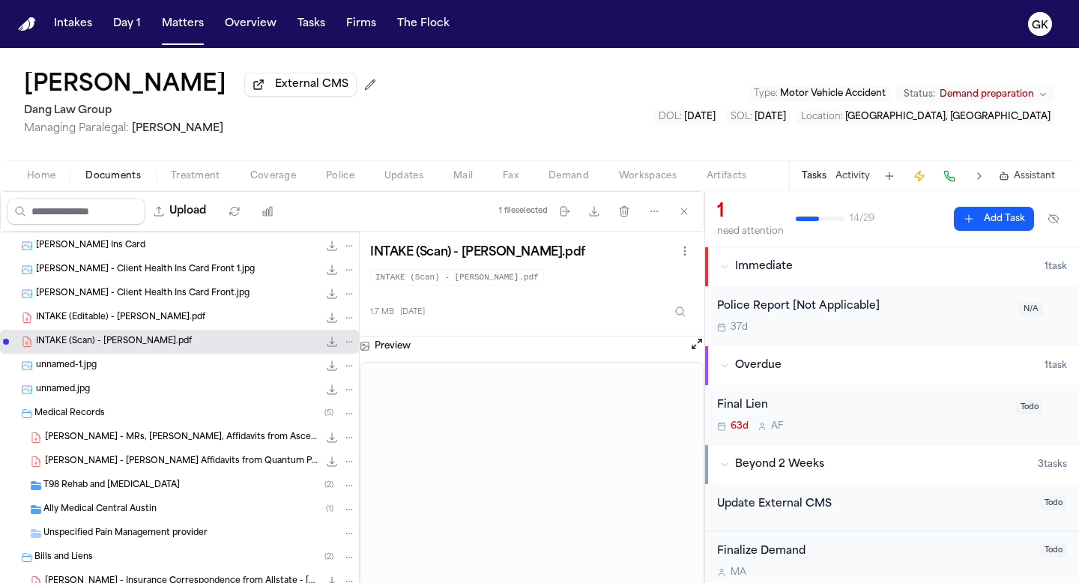
click at [695, 351] on button "Open preview" at bounding box center [696, 343] width 15 height 15
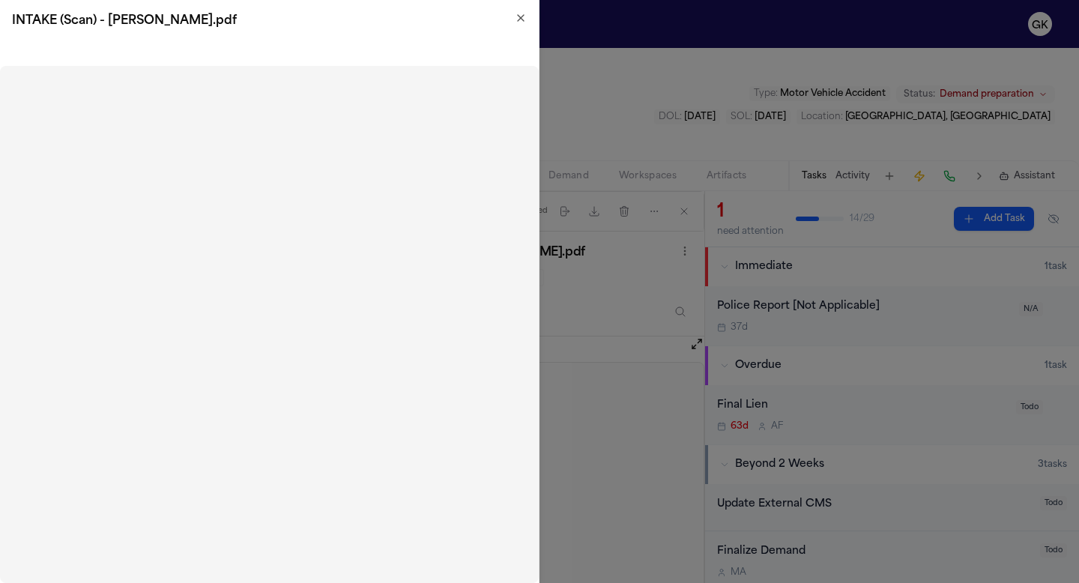
click at [520, 16] on icon "button" at bounding box center [521, 18] width 12 height 12
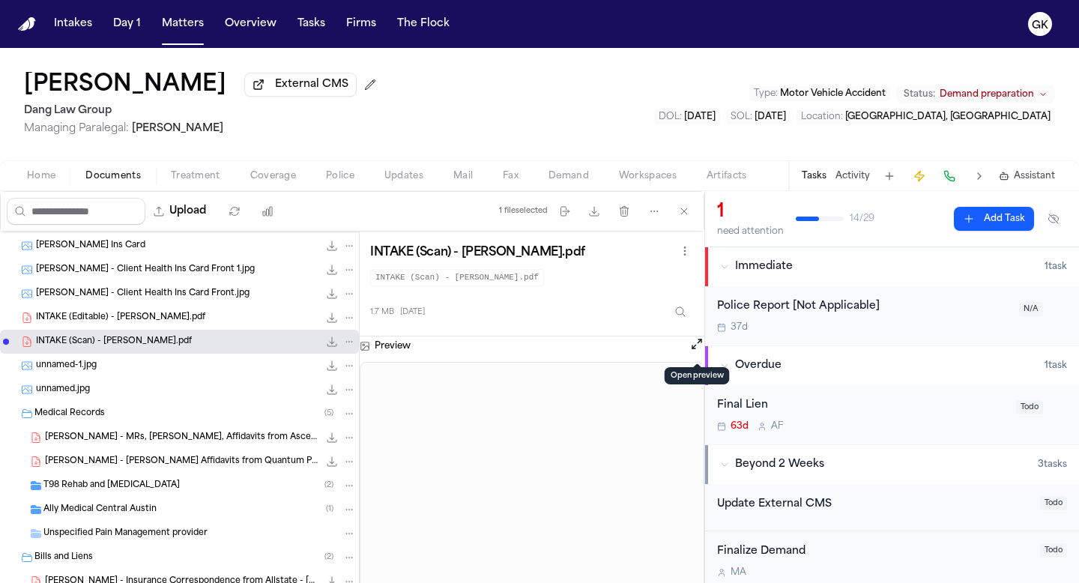
click at [124, 373] on div "unnamed-1.jpg 157.6 KB • JPG" at bounding box center [196, 365] width 320 height 15
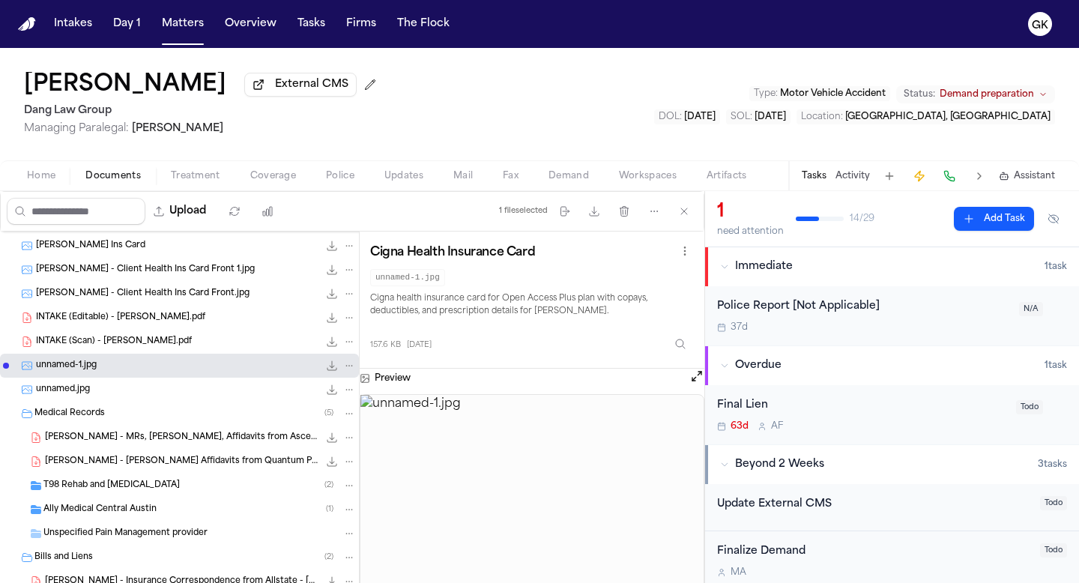
click at [119, 393] on div "unnamed.jpg 298.7 KB • JPG" at bounding box center [196, 389] width 320 height 15
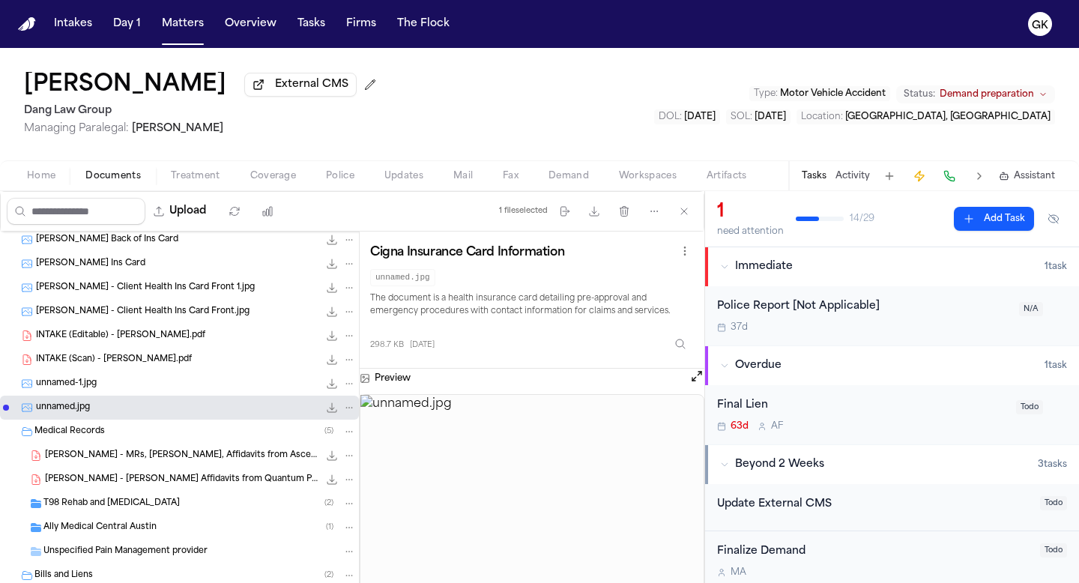
scroll to position [185, 0]
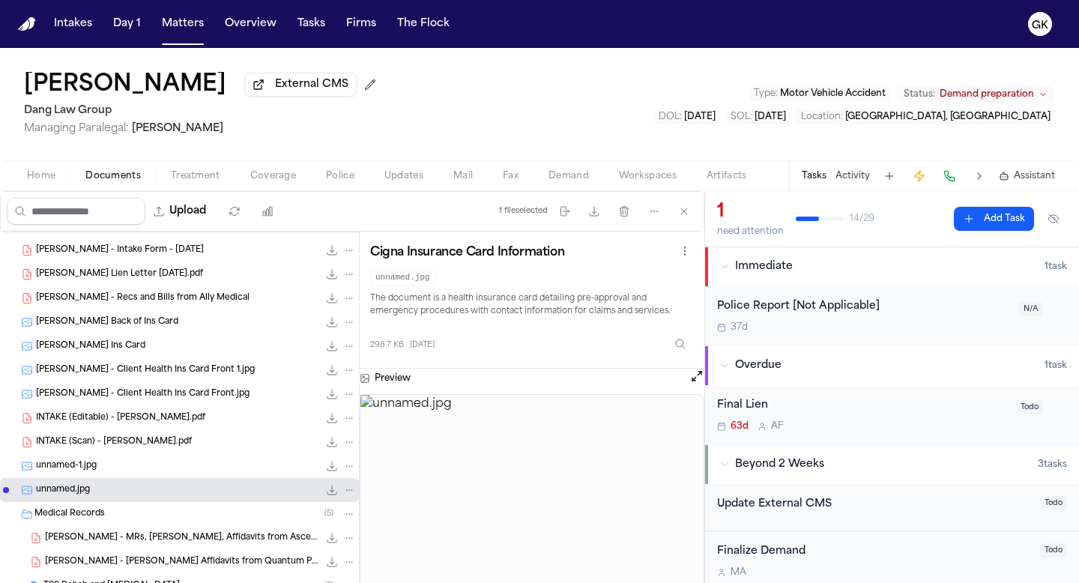
click at [141, 304] on span "[PERSON_NAME] - Recs and Bills from Ally Medical" at bounding box center [143, 298] width 214 height 13
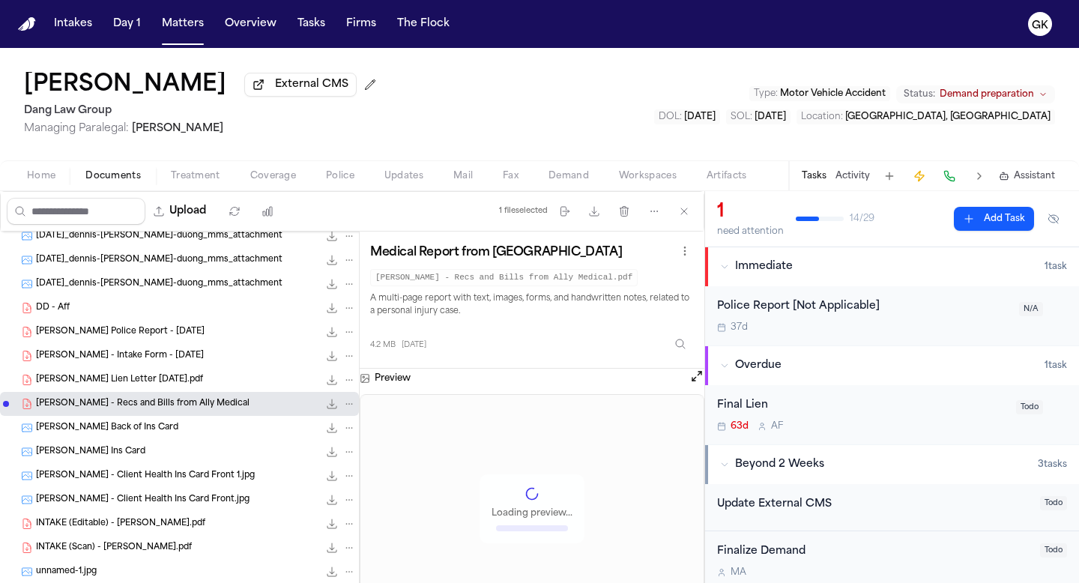
scroll to position [79, 0]
click at [127, 311] on div "DD - Aff 104.6 KB • PDF" at bounding box center [196, 308] width 320 height 15
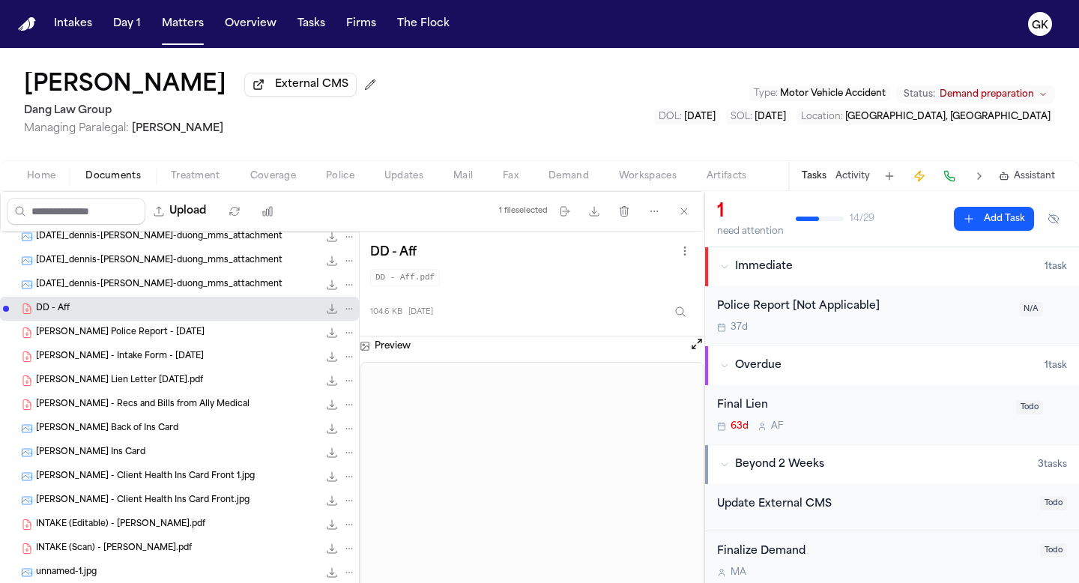
click at [155, 343] on div "[PERSON_NAME] Police Report - [DATE] 459.4 KB • PDF" at bounding box center [179, 333] width 359 height 24
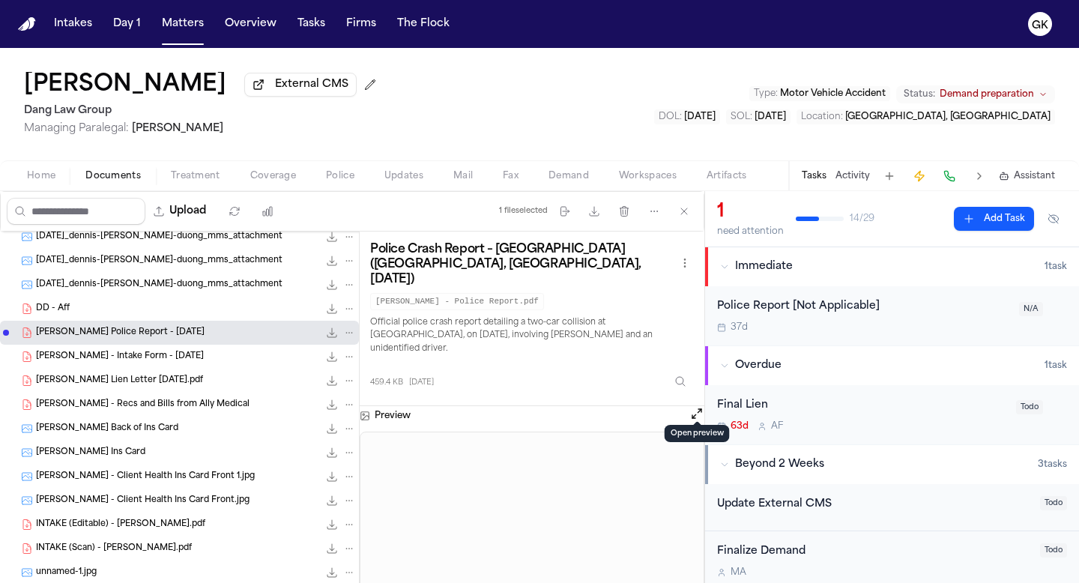
click at [688, 406] on div "Preview" at bounding box center [532, 415] width 345 height 19
click at [701, 408] on button "Open preview" at bounding box center [696, 413] width 15 height 15
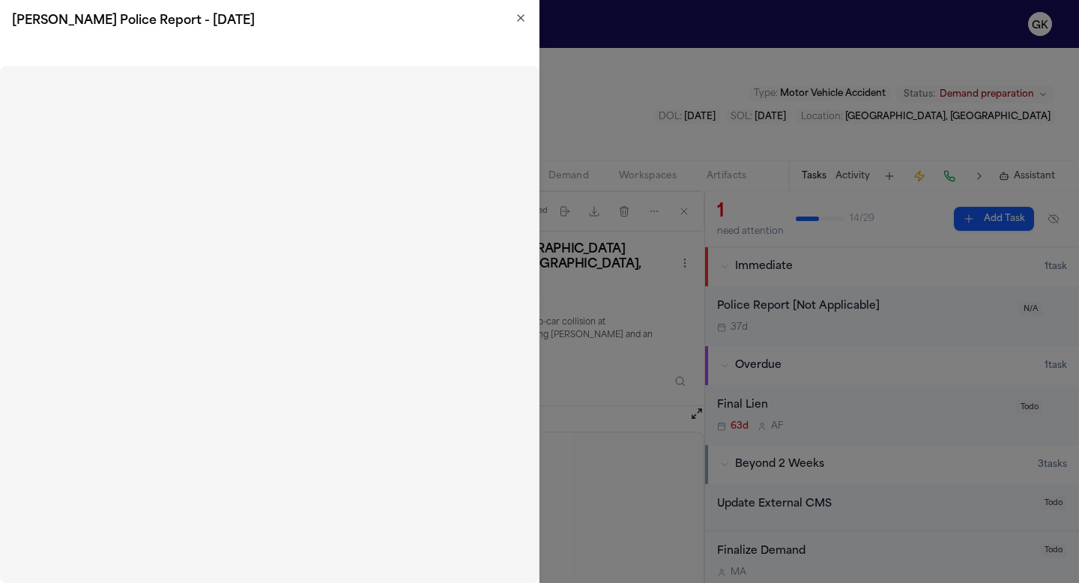
click at [521, 16] on icon "button" at bounding box center [521, 18] width 6 height 6
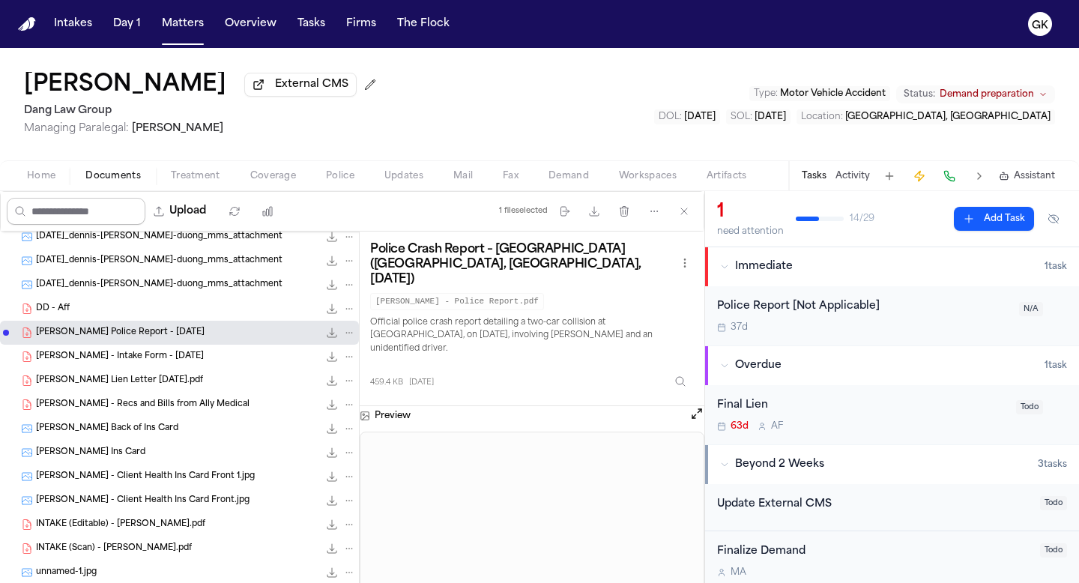
click at [108, 214] on input "Search files" at bounding box center [76, 211] width 139 height 27
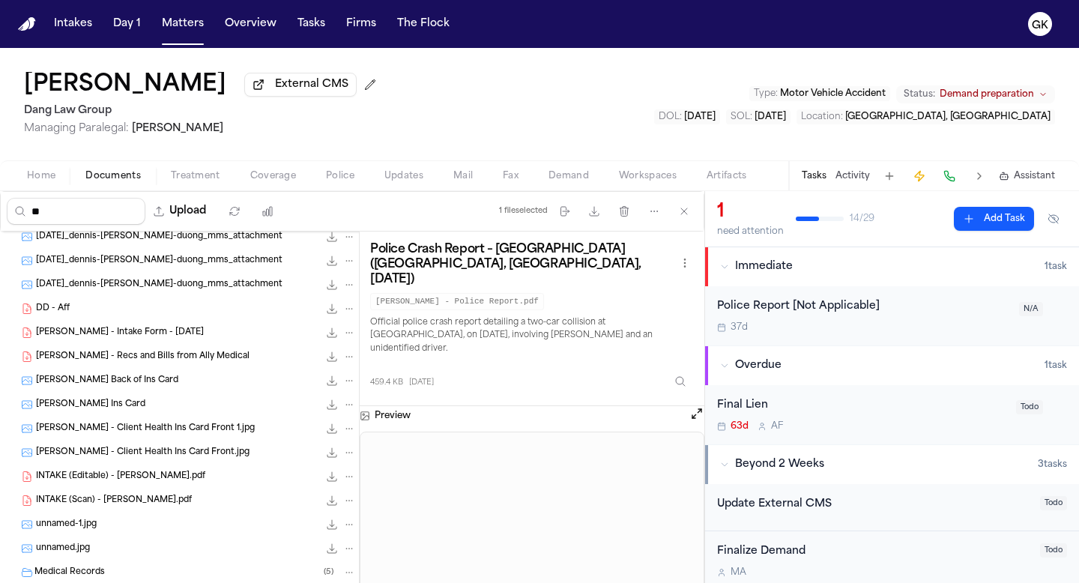
scroll to position [0, 0]
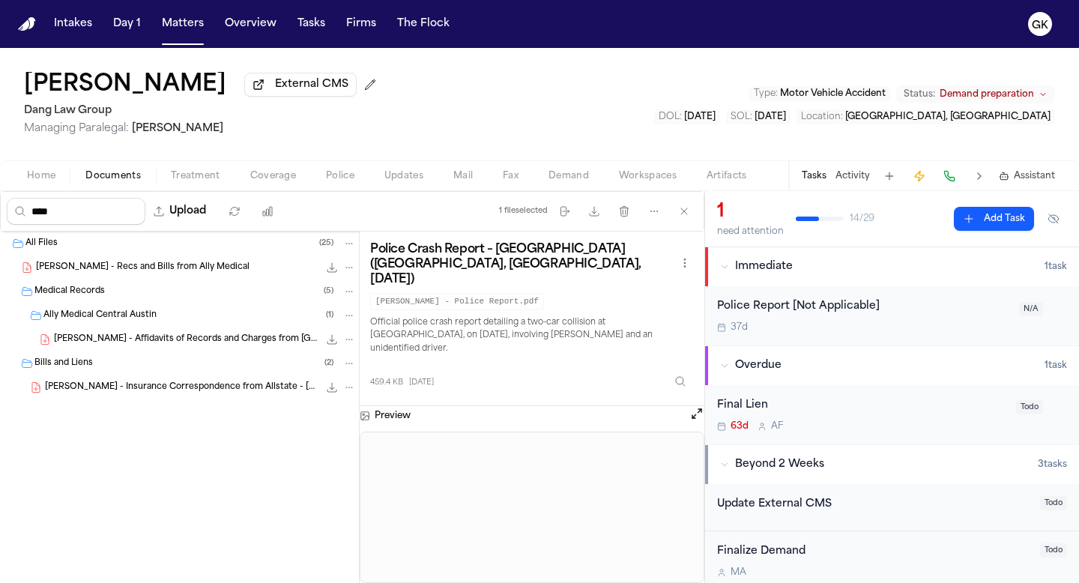
click at [270, 278] on div "[PERSON_NAME] - Recs and Bills from Ally Medical 4.2 MB • PDF" at bounding box center [179, 268] width 359 height 24
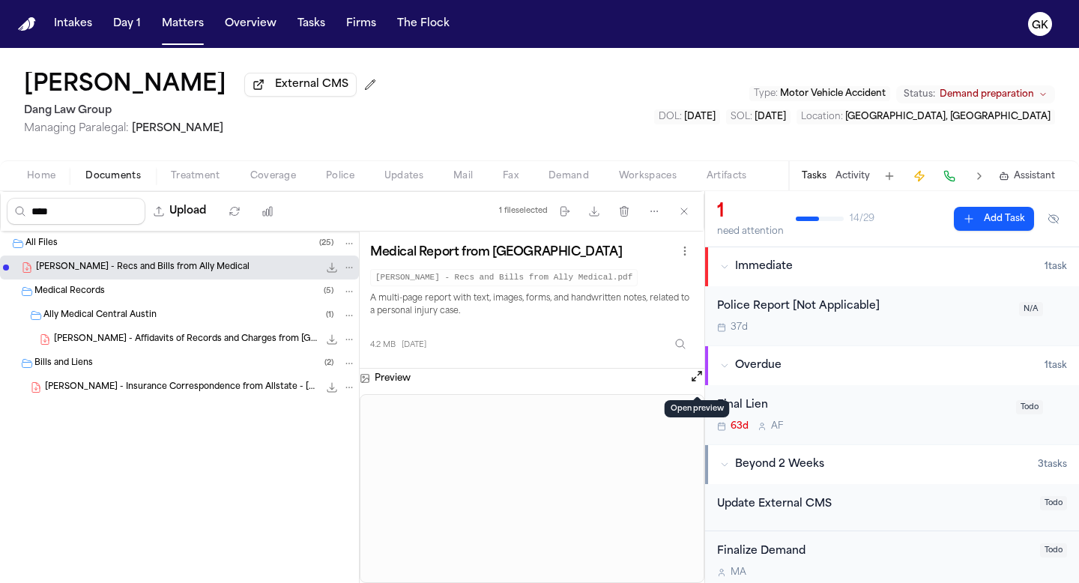
click at [695, 384] on button "Open preview" at bounding box center [696, 376] width 15 height 15
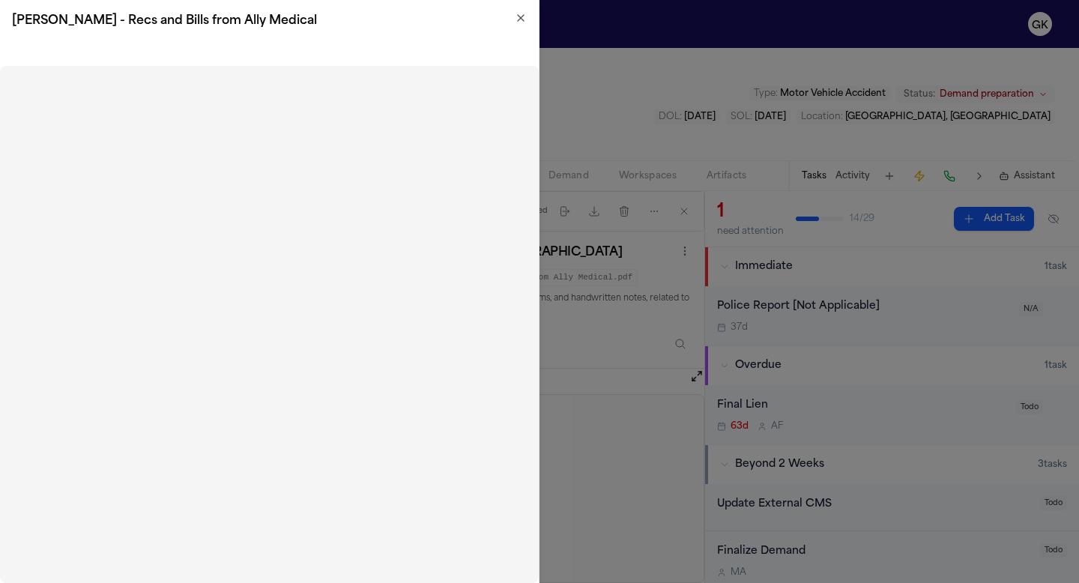
click at [524, 20] on icon "button" at bounding box center [521, 18] width 12 height 12
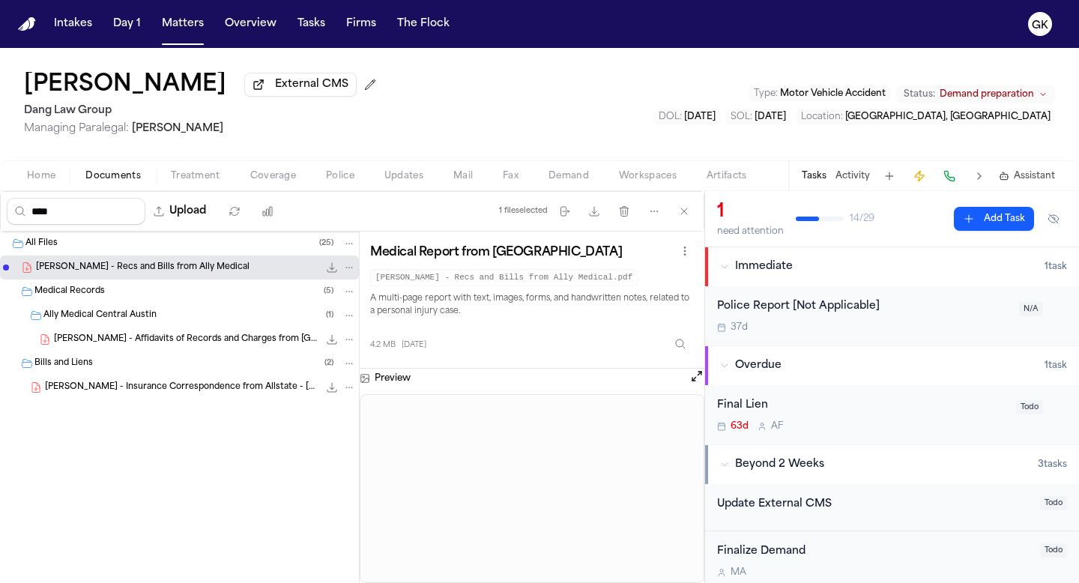
click at [692, 377] on button "Open preview" at bounding box center [696, 376] width 15 height 15
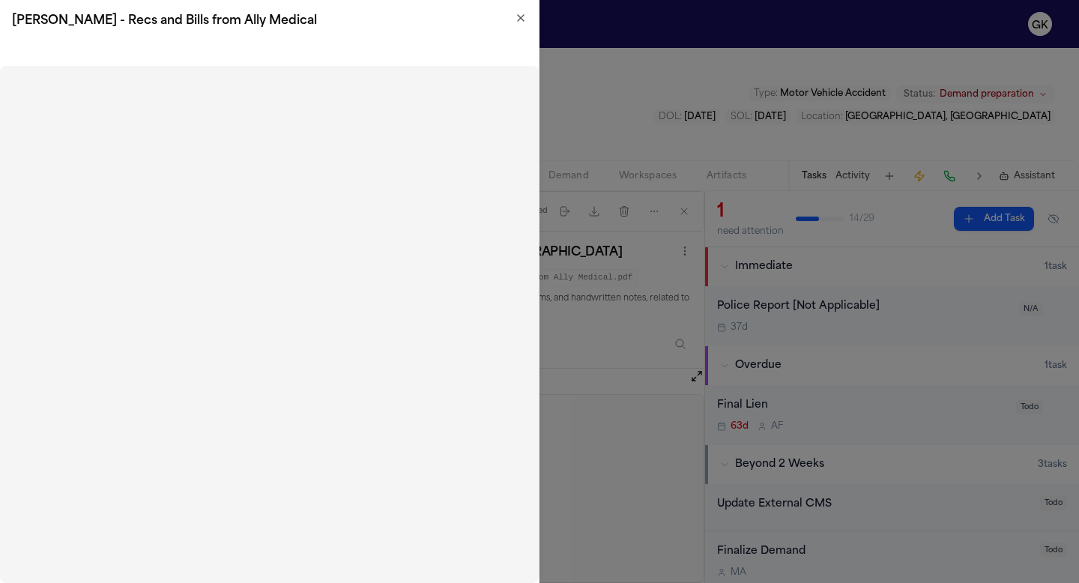
click at [519, 15] on icon "button" at bounding box center [521, 18] width 12 height 12
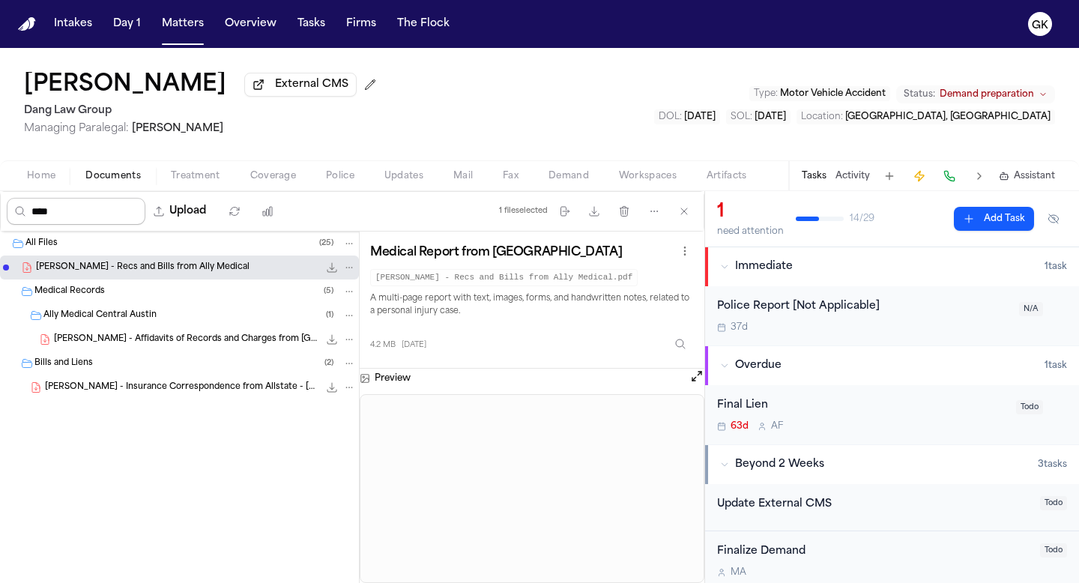
drag, startPoint x: 64, startPoint y: 216, endPoint x: 3, endPoint y: 217, distance: 60.7
click at [3, 217] on div "**** Upload" at bounding box center [144, 211] width 286 height 39
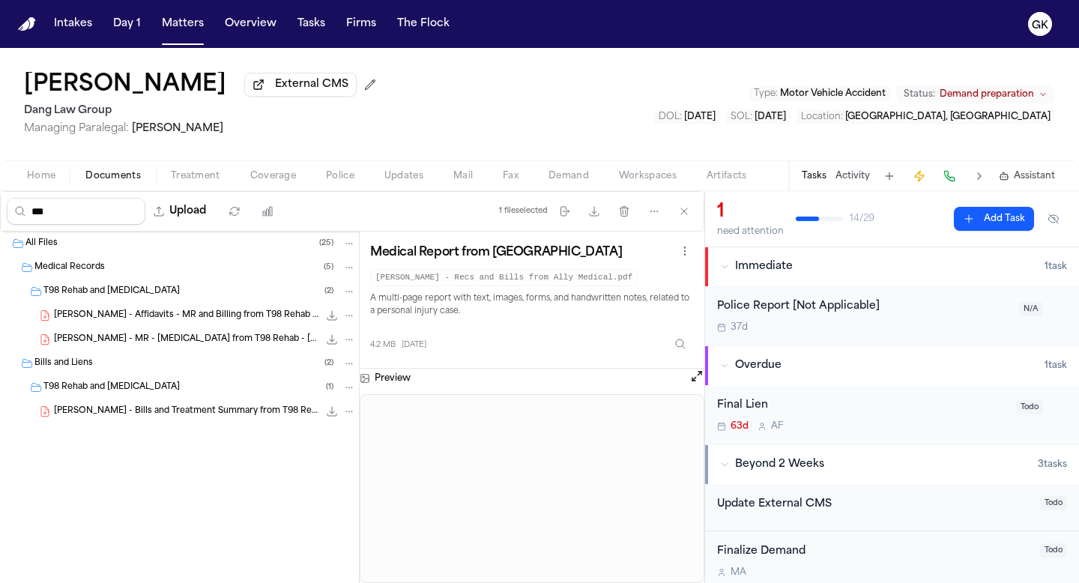
click at [205, 318] on span "[PERSON_NAME] - Affidavits - MR and Billing from T98 Rehab & [MEDICAL_DATA] - […" at bounding box center [186, 315] width 264 height 13
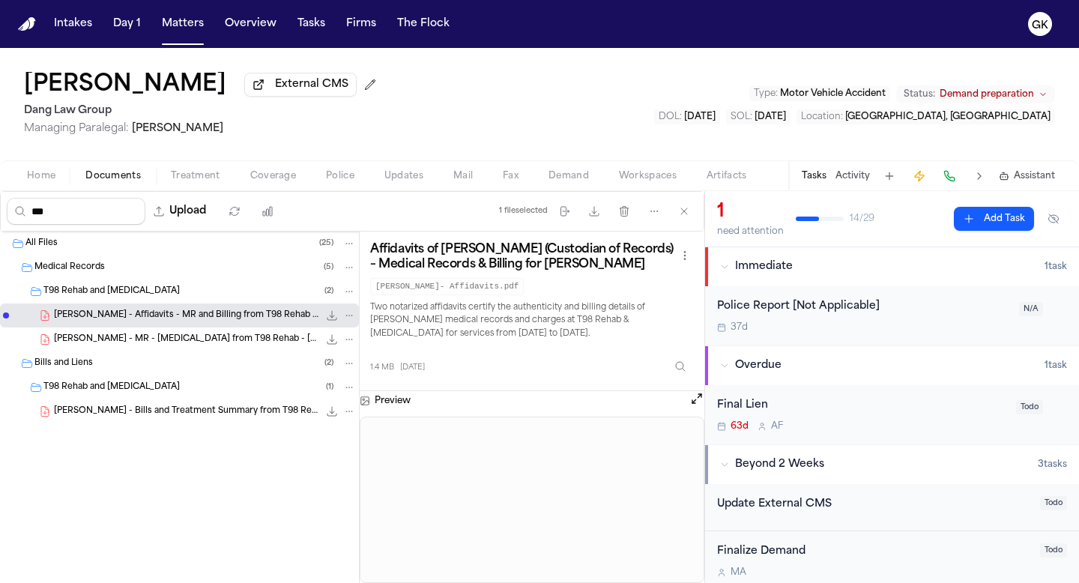
click at [144, 342] on span "[PERSON_NAME] - MR - [MEDICAL_DATA] from T98 Rehab - [DATE] to [DATE]" at bounding box center [186, 339] width 264 height 13
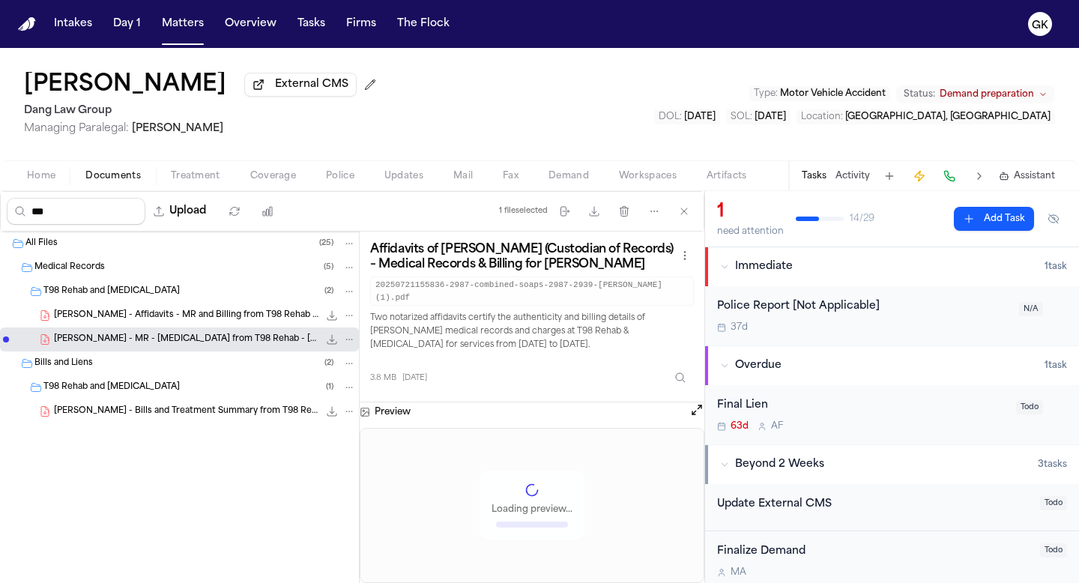
click at [160, 326] on div "[PERSON_NAME] - Affidavits - MR and Billing from T98 Rehab & [MEDICAL_DATA] - […" at bounding box center [179, 315] width 359 height 24
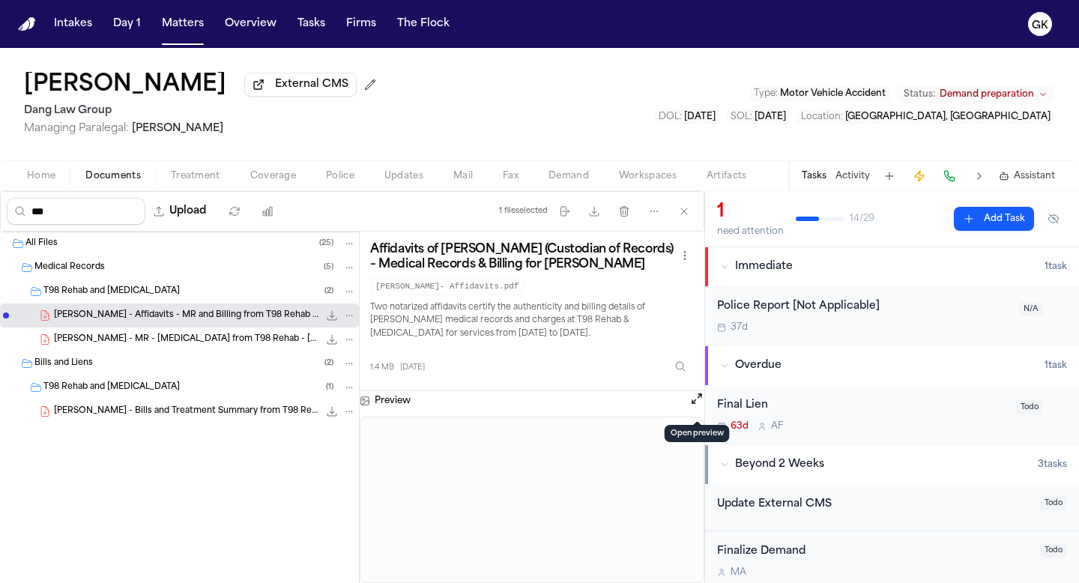
click at [699, 406] on button "Open preview" at bounding box center [696, 398] width 15 height 15
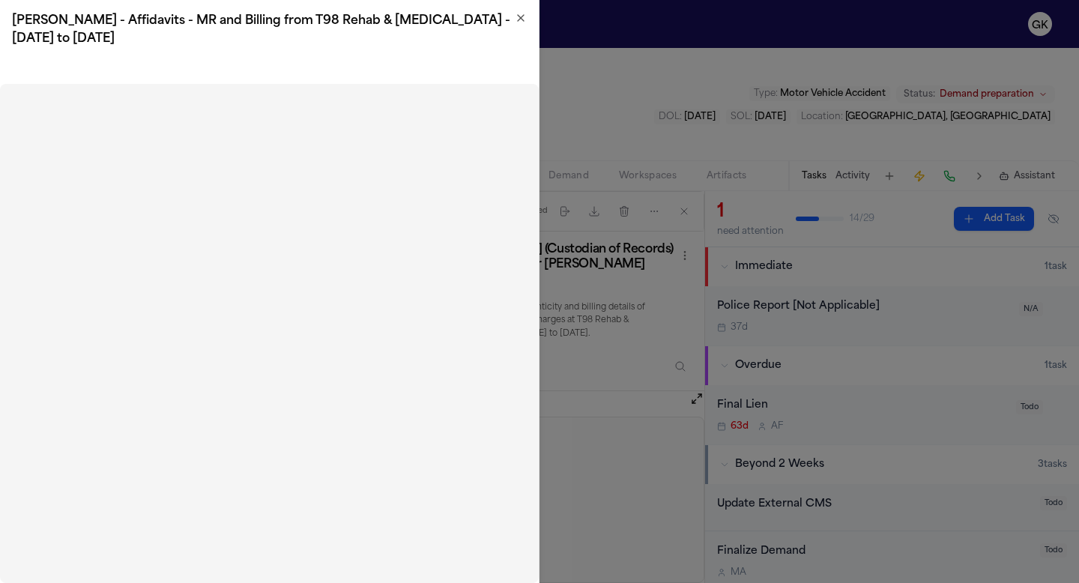
click at [516, 17] on icon "button" at bounding box center [521, 18] width 12 height 12
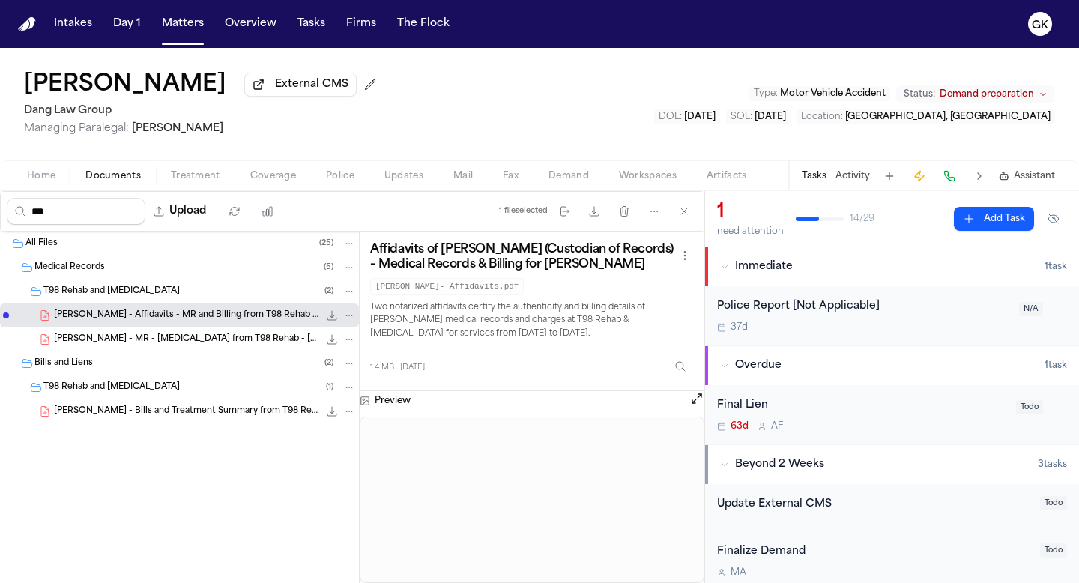
click at [205, 341] on span "[PERSON_NAME] - MR - [MEDICAL_DATA] from T98 Rehab - [DATE] to [DATE]" at bounding box center [186, 339] width 264 height 13
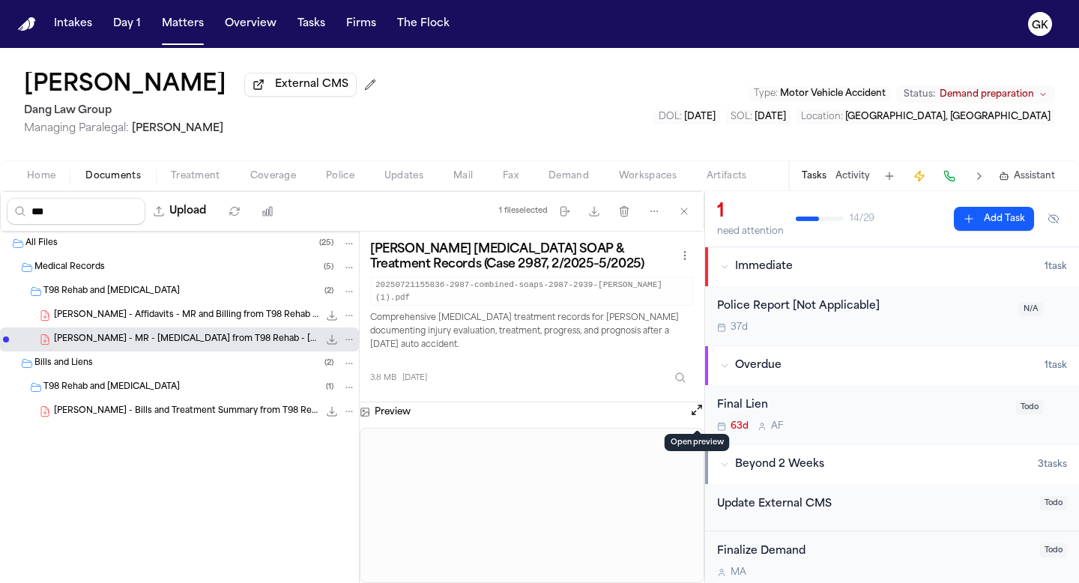
click at [690, 417] on button "Open preview" at bounding box center [696, 409] width 15 height 15
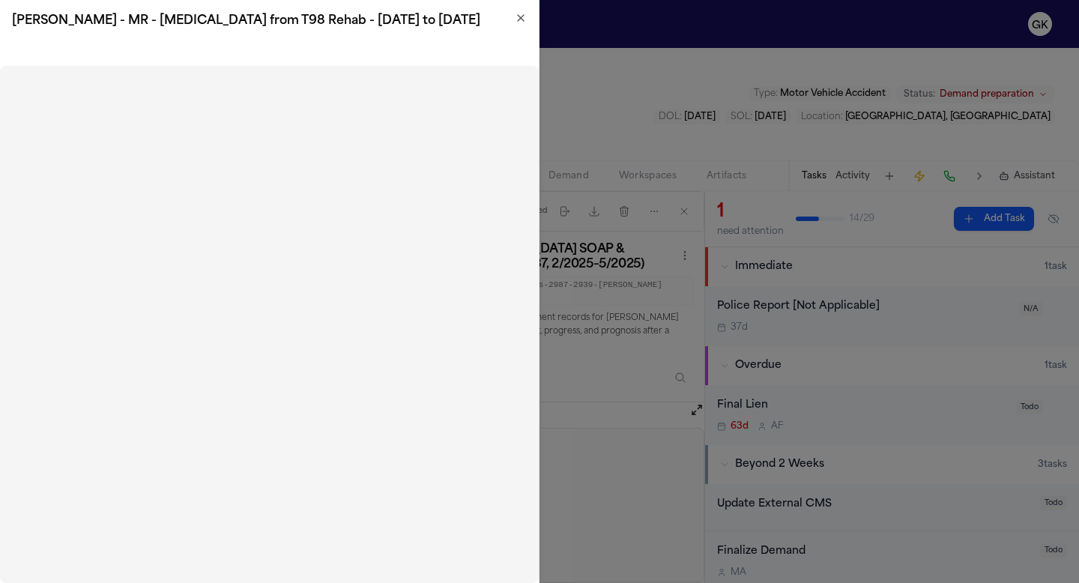
click at [522, 16] on icon "button" at bounding box center [521, 18] width 6 height 6
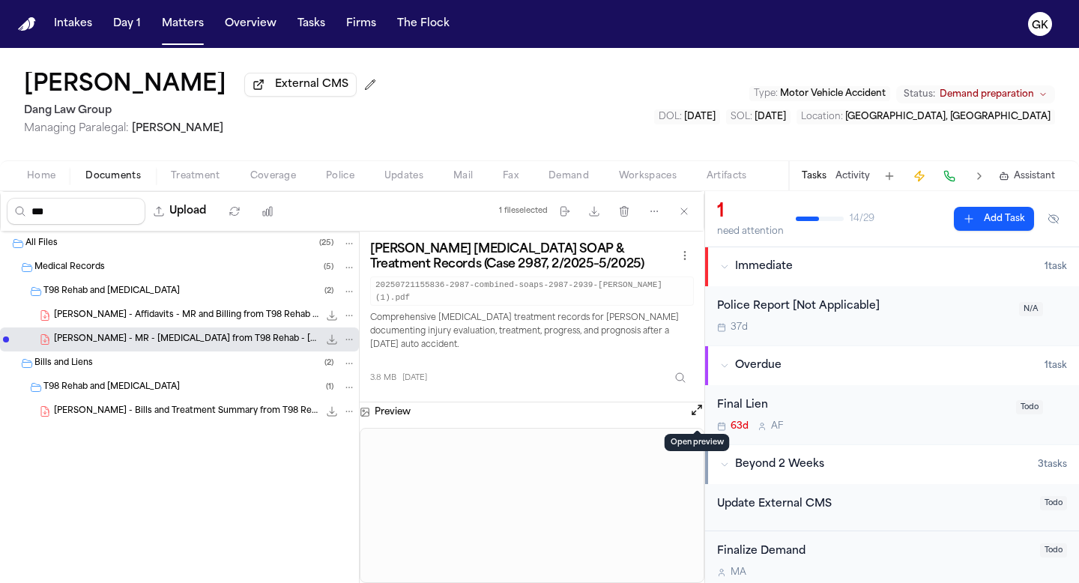
click at [158, 414] on span "[PERSON_NAME] - Bills and Treatment Summary from T98 Rehab and [MEDICAL_DATA] -…" at bounding box center [186, 411] width 264 height 13
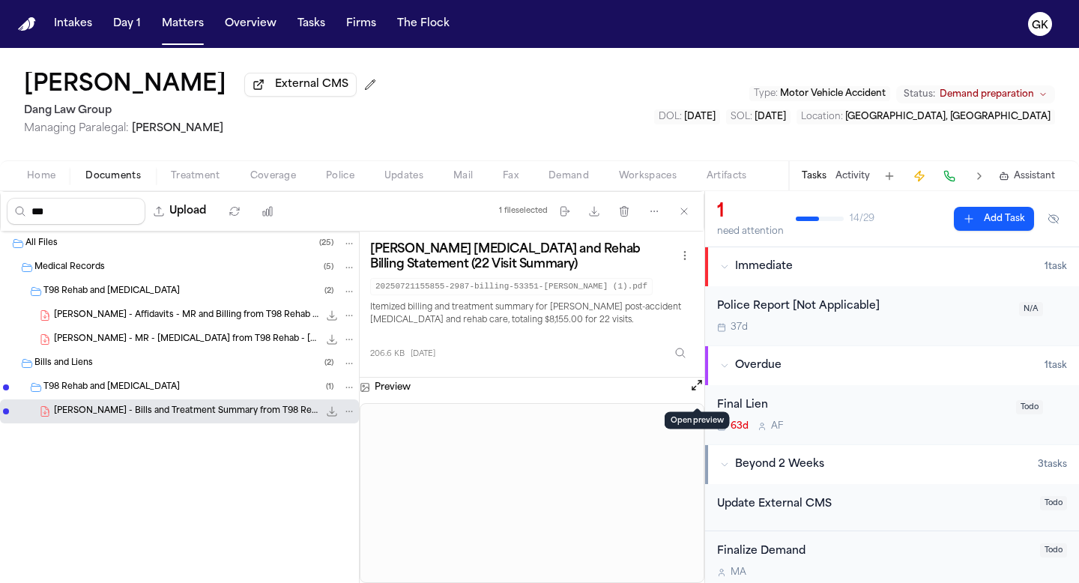
click at [692, 393] on button "Open preview" at bounding box center [696, 385] width 15 height 15
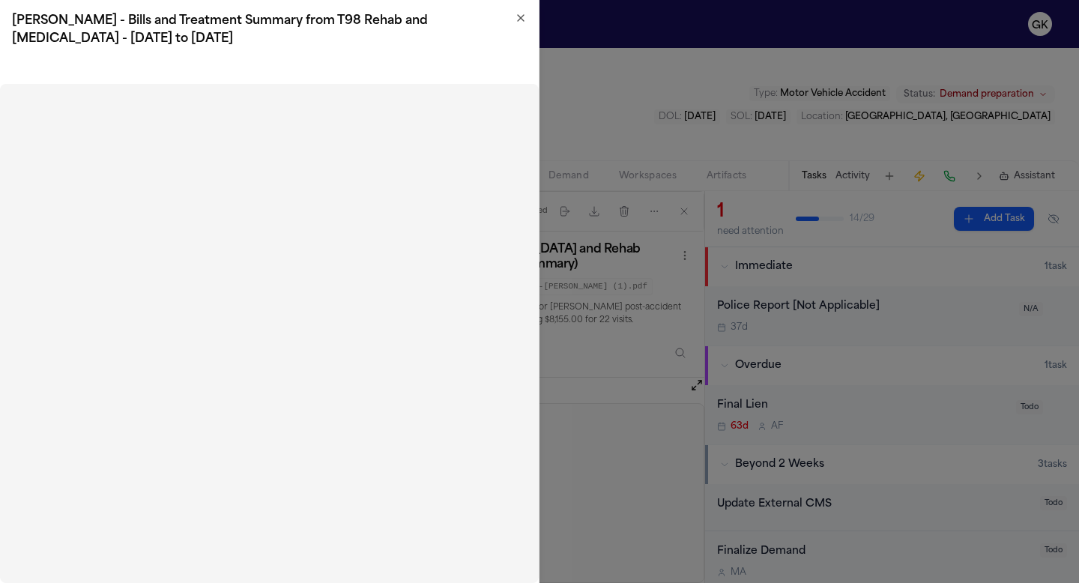
click at [522, 19] on icon "button" at bounding box center [521, 18] width 6 height 6
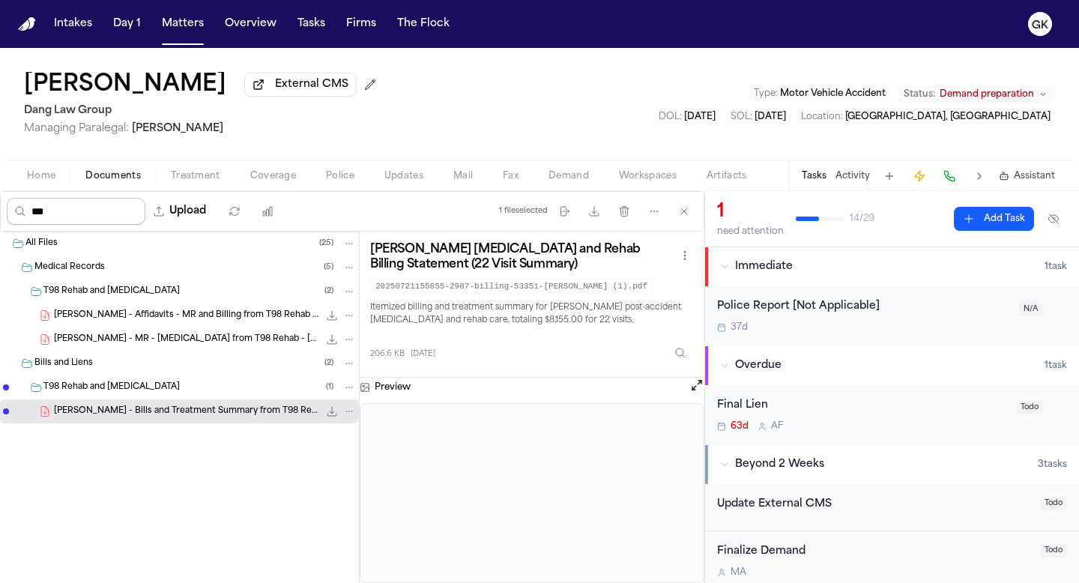
drag, startPoint x: 106, startPoint y: 220, endPoint x: 0, endPoint y: 214, distance: 105.8
click at [0, 214] on div "*** Upload 1 file selected Move files Download files Delete files More actions …" at bounding box center [352, 211] width 704 height 40
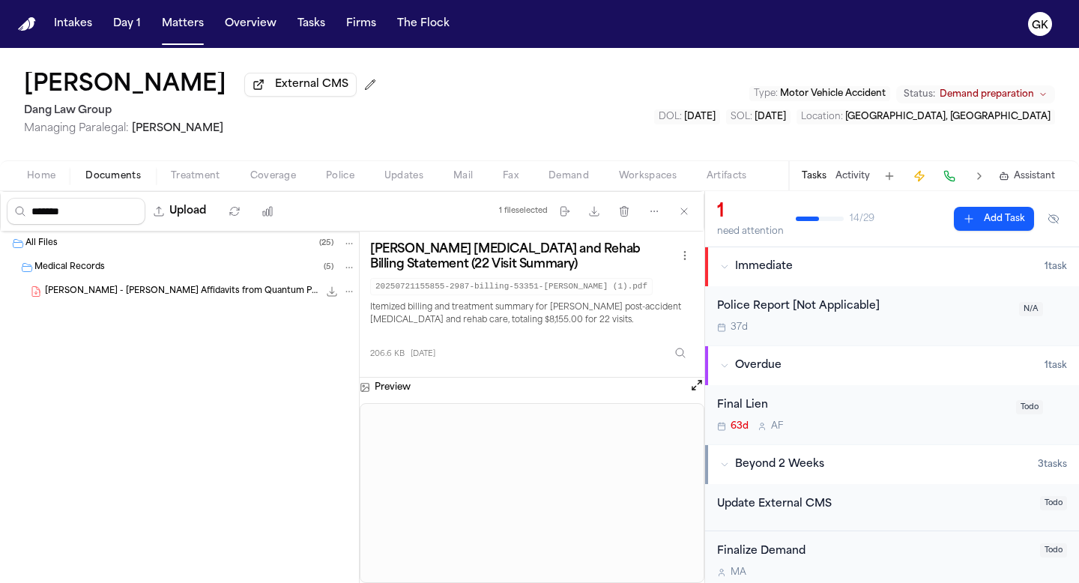
click at [221, 286] on div "[PERSON_NAME] - [PERSON_NAME] Affidavits from Quantum Pain and Orthopedic - [DA…" at bounding box center [179, 291] width 359 height 24
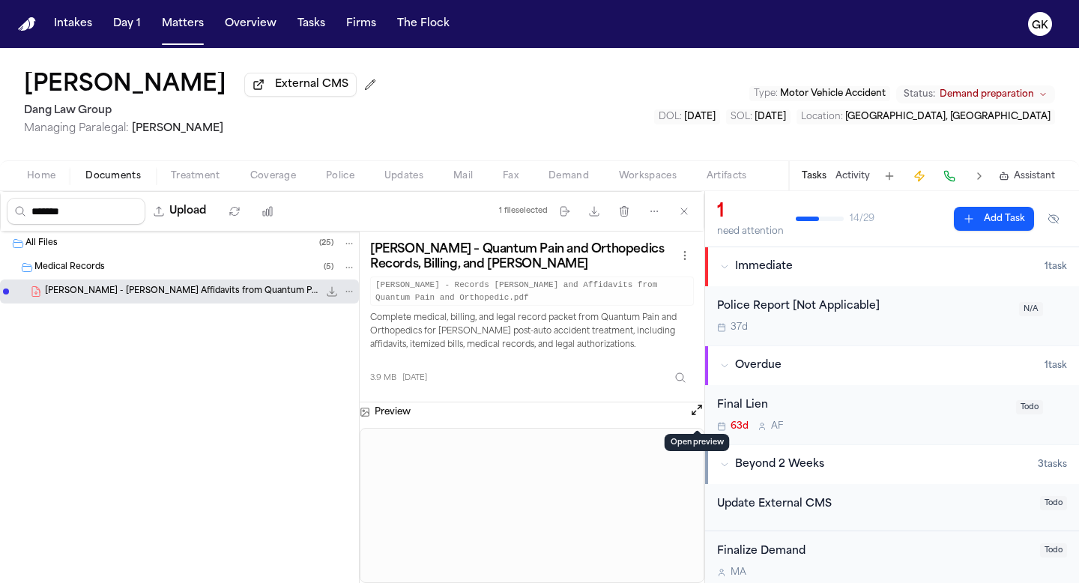
click at [689, 411] on button "Open preview" at bounding box center [696, 409] width 15 height 15
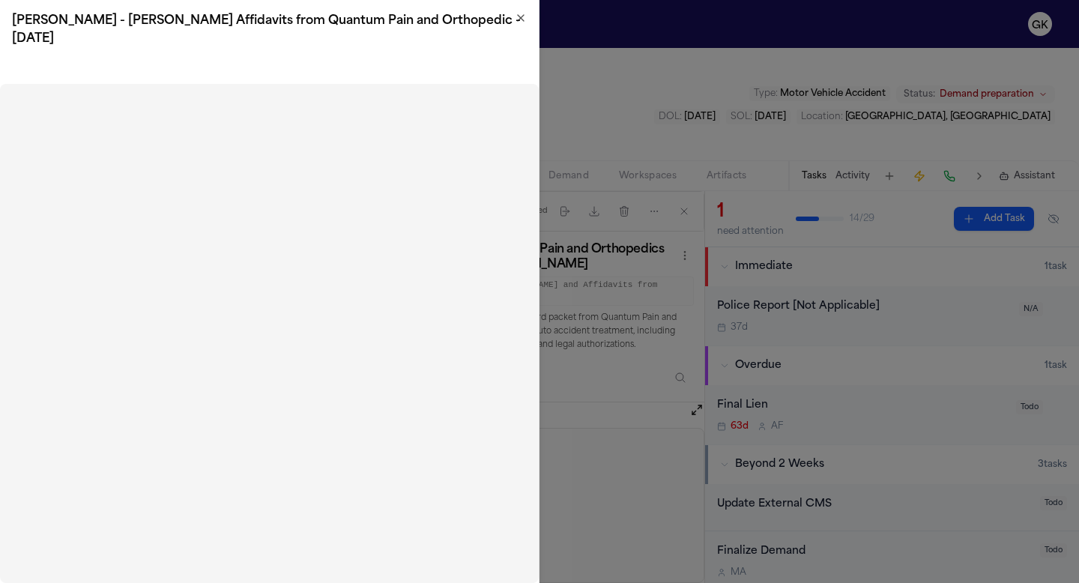
click at [515, 19] on icon "button" at bounding box center [521, 18] width 12 height 12
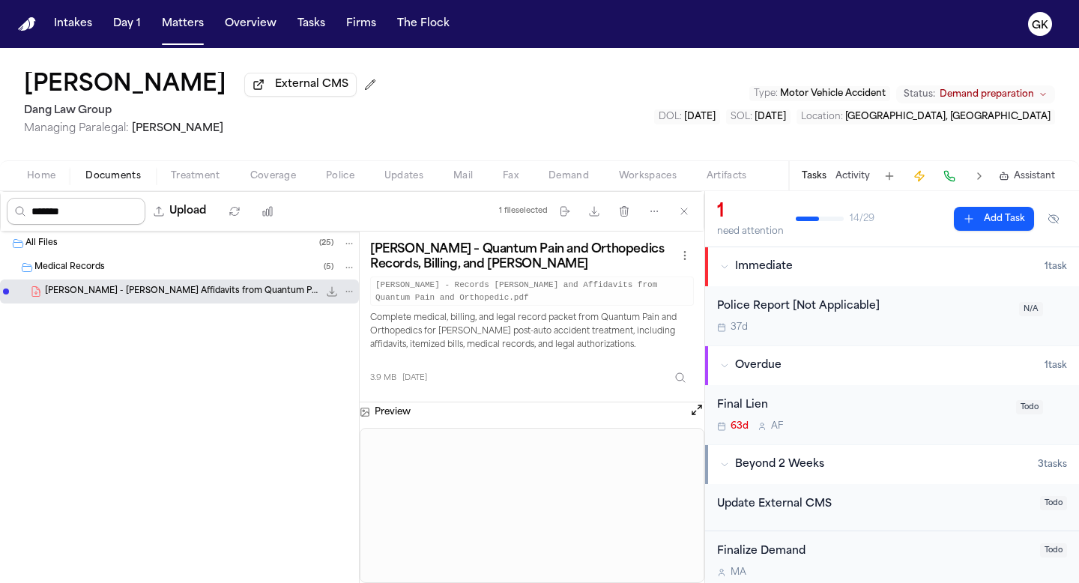
click at [91, 217] on input "*******" at bounding box center [76, 211] width 139 height 27
drag, startPoint x: 87, startPoint y: 215, endPoint x: 0, endPoint y: 203, distance: 87.7
click at [0, 203] on div "******* Upload 1 file selected Move files Download files Delete files More acti…" at bounding box center [352, 211] width 704 height 40
click at [185, 298] on span "[PERSON_NAME] - MRs, [PERSON_NAME], Affidavits from Ascent Pain Solutions - [DA…" at bounding box center [181, 291] width 273 height 13
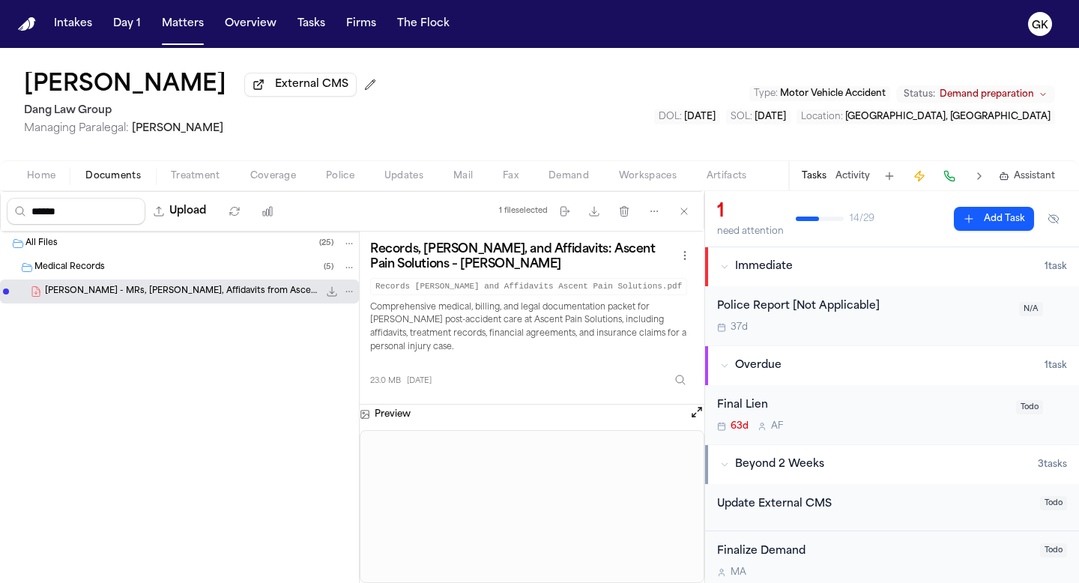
click at [695, 414] on button "Open preview" at bounding box center [696, 412] width 15 height 15
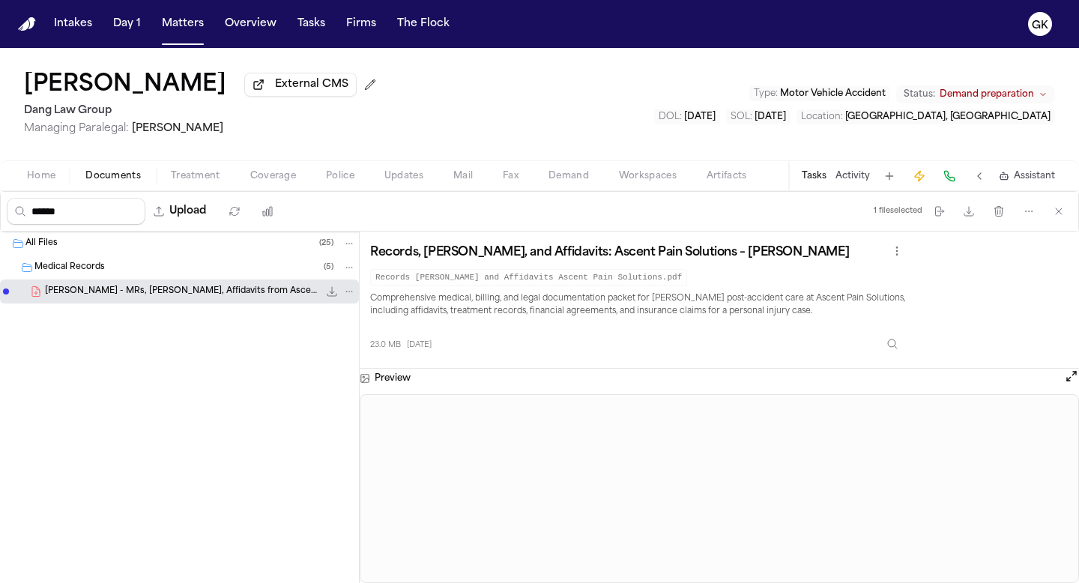
drag, startPoint x: 60, startPoint y: 211, endPoint x: 0, endPoint y: 207, distance: 60.1
click at [0, 209] on div "****** Upload 1 file selected Move files Download files Delete files More actio…" at bounding box center [539, 211] width 1079 height 40
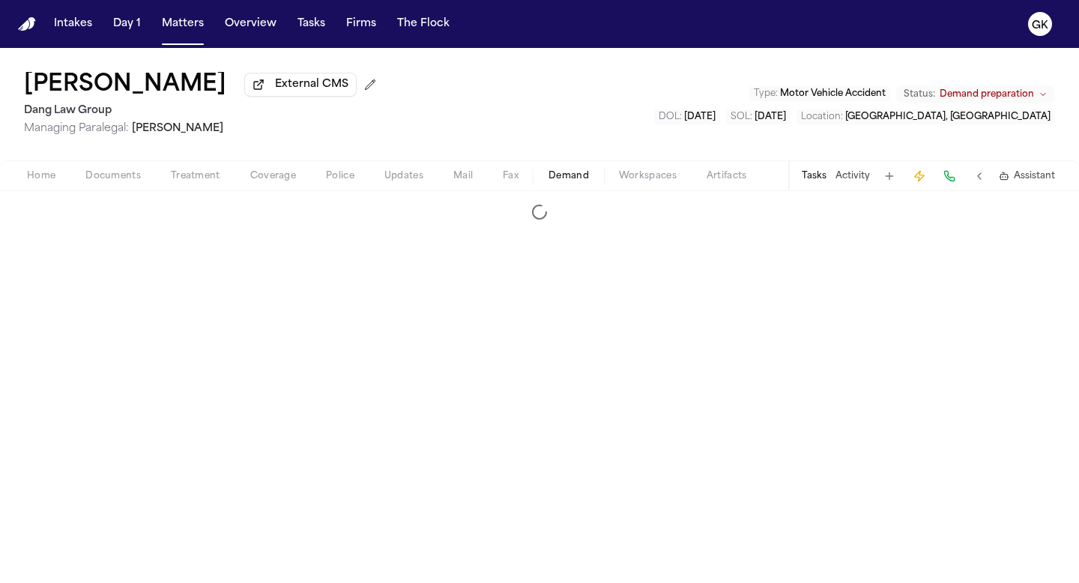
click at [578, 182] on span "Demand" at bounding box center [568, 176] width 40 height 12
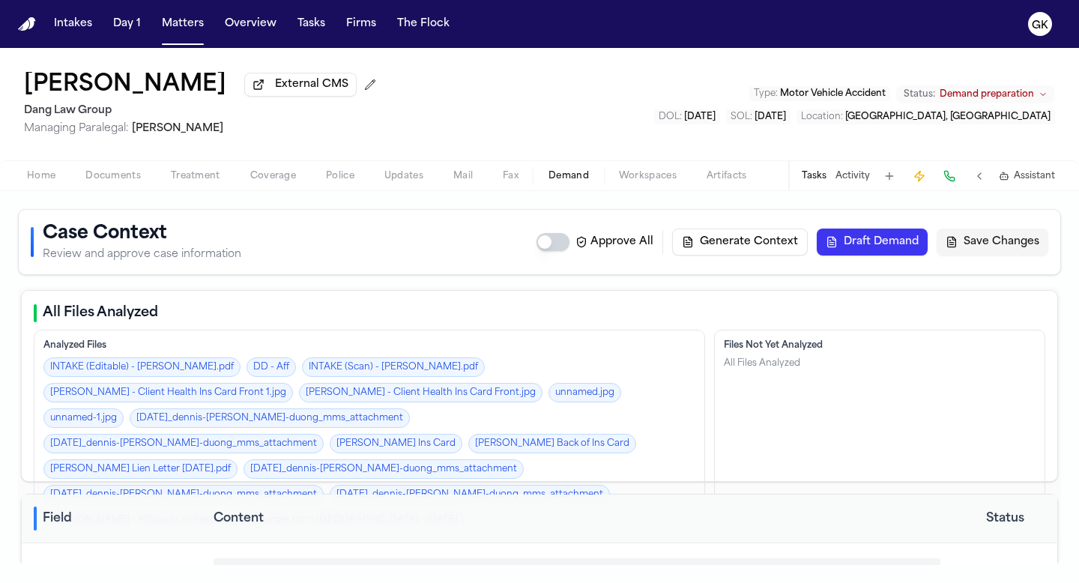
click at [101, 181] on span "Documents" at bounding box center [112, 176] width 55 height 12
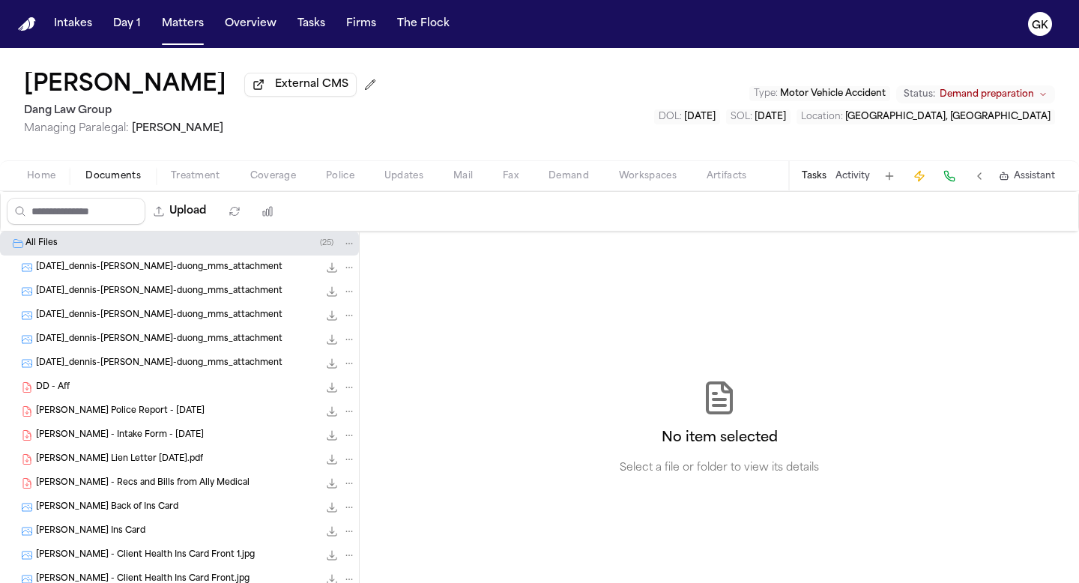
click at [148, 268] on span "[DATE]_dennis-[PERSON_NAME]-duong_mms_attachment" at bounding box center [159, 267] width 247 height 13
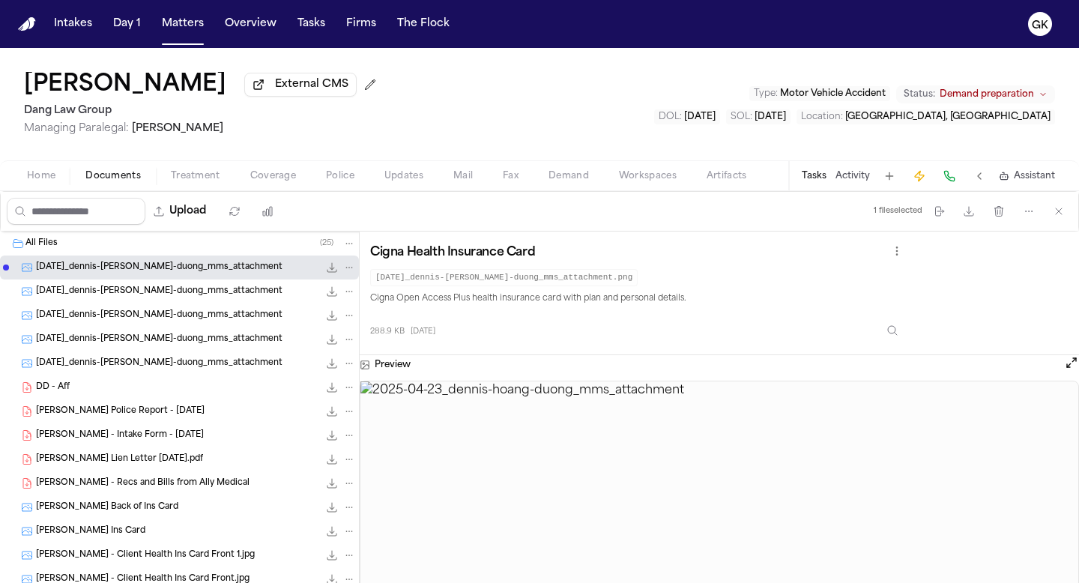
click at [154, 303] on div "[DATE]_dennis-[PERSON_NAME]-duong_mms_attachment 337.2 KB • PNG" at bounding box center [179, 291] width 359 height 24
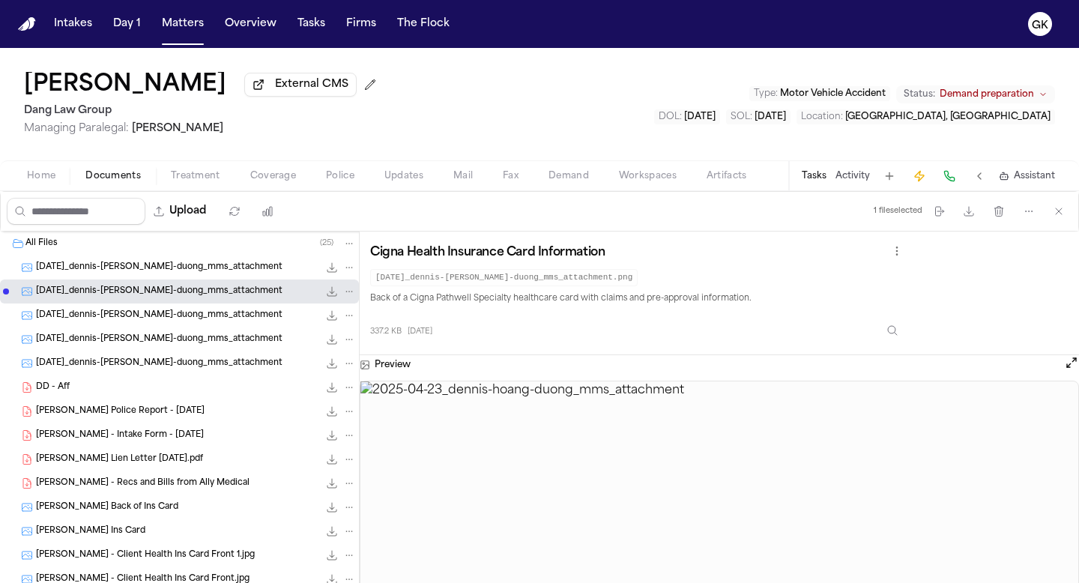
click at [157, 331] on div "[DATE]_dennis-[PERSON_NAME]-duong_mms_attachment 238.0 KB • PNG" at bounding box center [179, 339] width 359 height 24
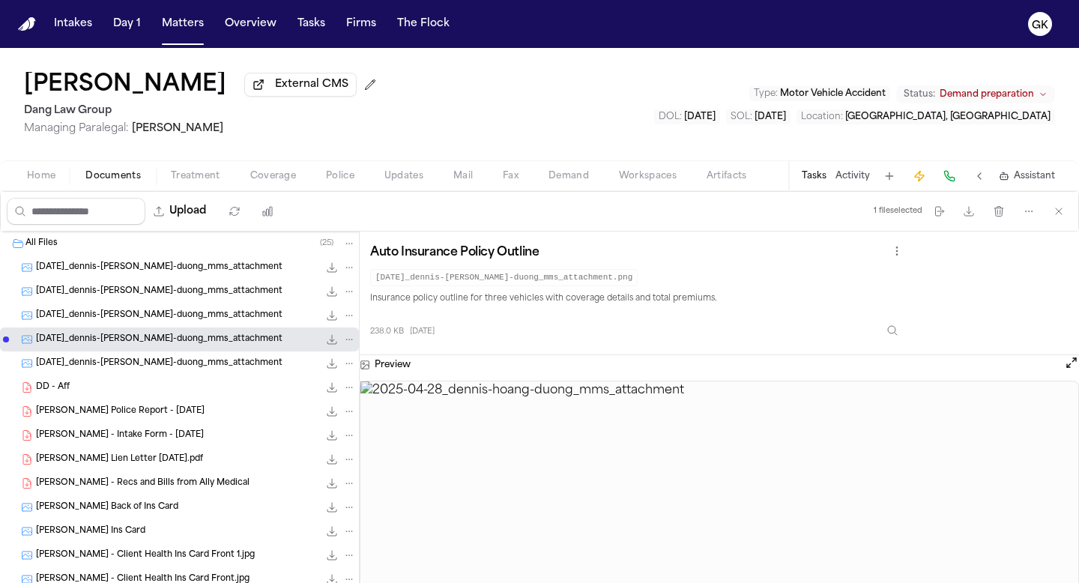
click at [169, 303] on div "[DATE]_dennis-[PERSON_NAME]-duong_mms_attachment 337.2 KB • PNG" at bounding box center [179, 291] width 359 height 24
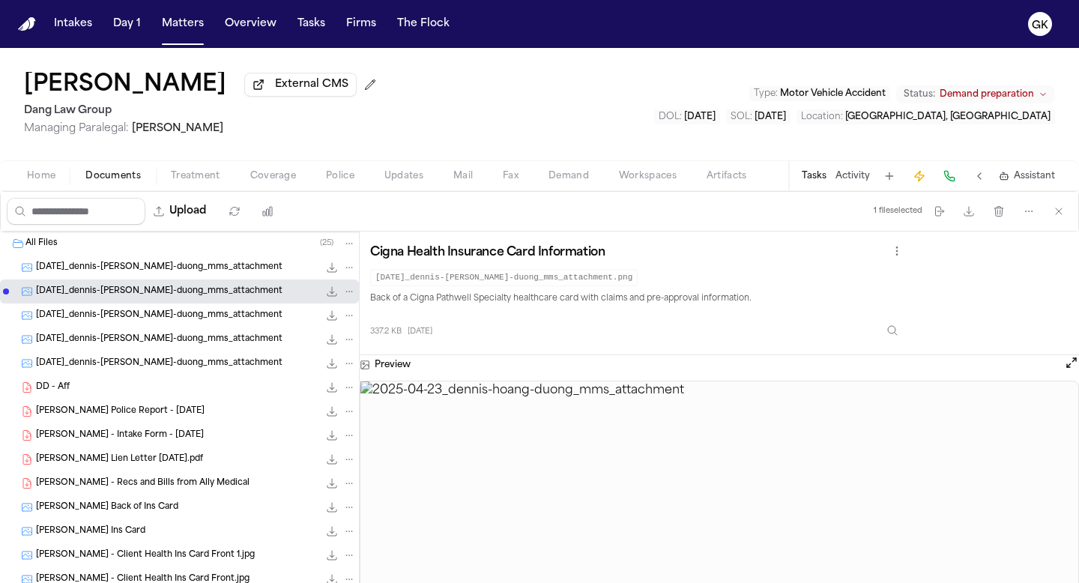
click at [168, 327] on div "[DATE]_dennis-[PERSON_NAME]-duong_mms_attachment 168.1 KB • PNG" at bounding box center [179, 315] width 359 height 24
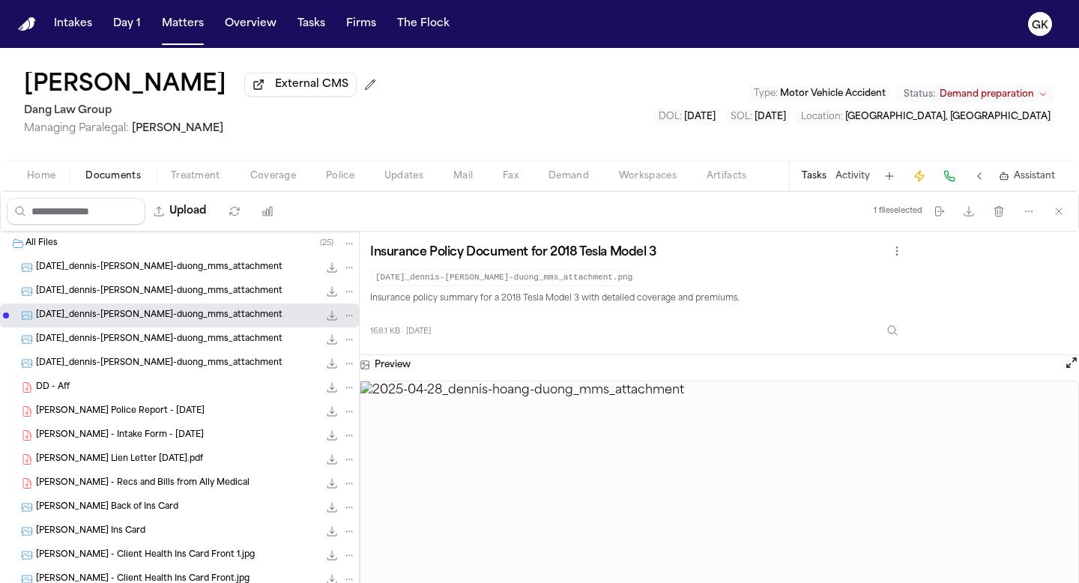
click at [167, 343] on span "[DATE]_dennis-[PERSON_NAME]-duong_mms_attachment" at bounding box center [159, 339] width 247 height 13
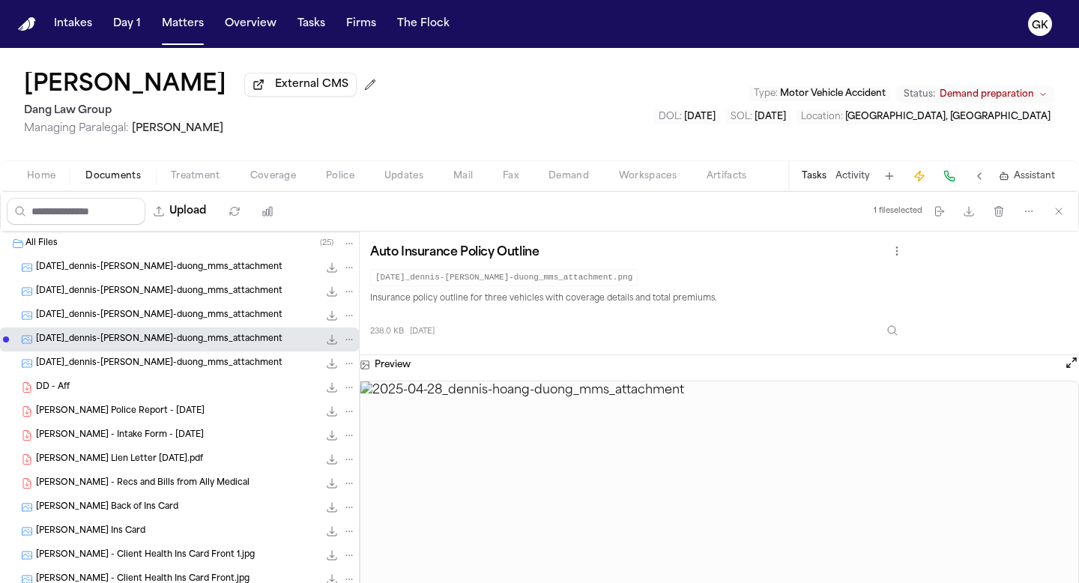
click at [163, 360] on span "[DATE]_dennis-[PERSON_NAME]-duong_mms_attachment" at bounding box center [159, 363] width 247 height 13
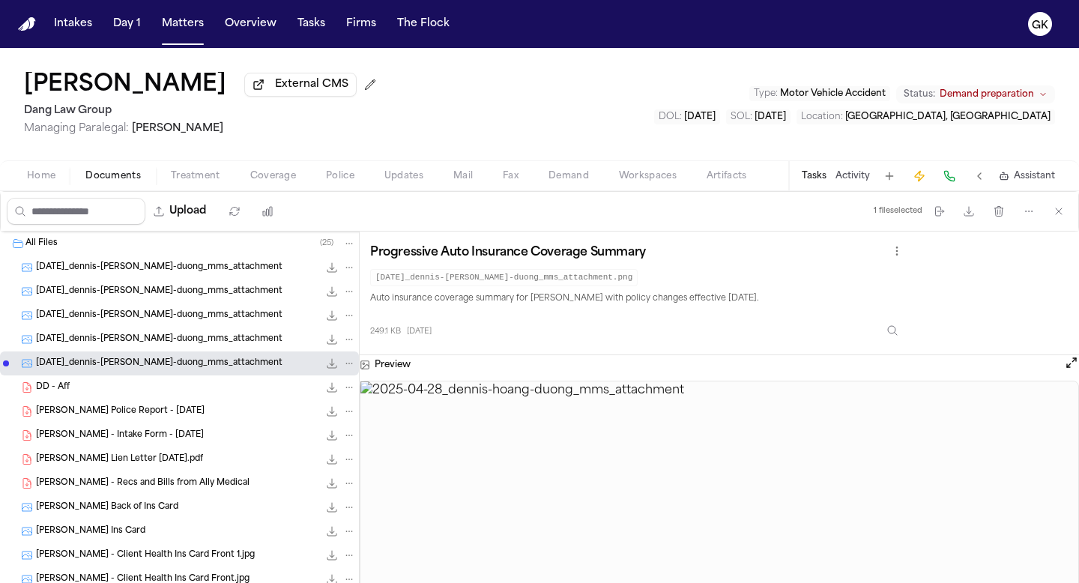
click at [1070, 368] on button "Open preview" at bounding box center [1071, 362] width 15 height 15
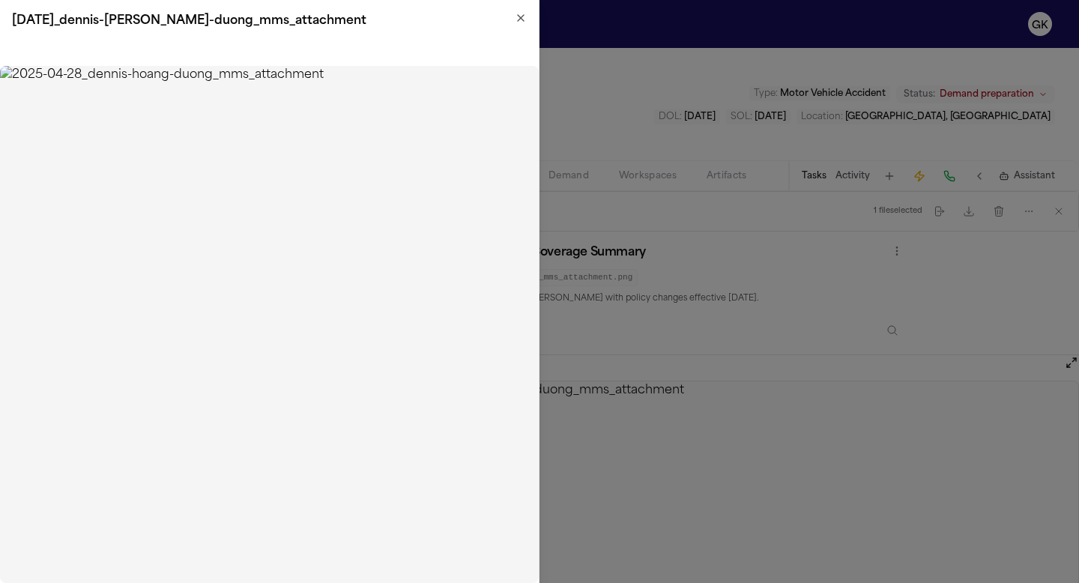
click at [296, 192] on img at bounding box center [269, 324] width 539 height 517
click at [286, 193] on img at bounding box center [269, 324] width 539 height 517
click at [521, 20] on icon "button" at bounding box center [521, 18] width 12 height 12
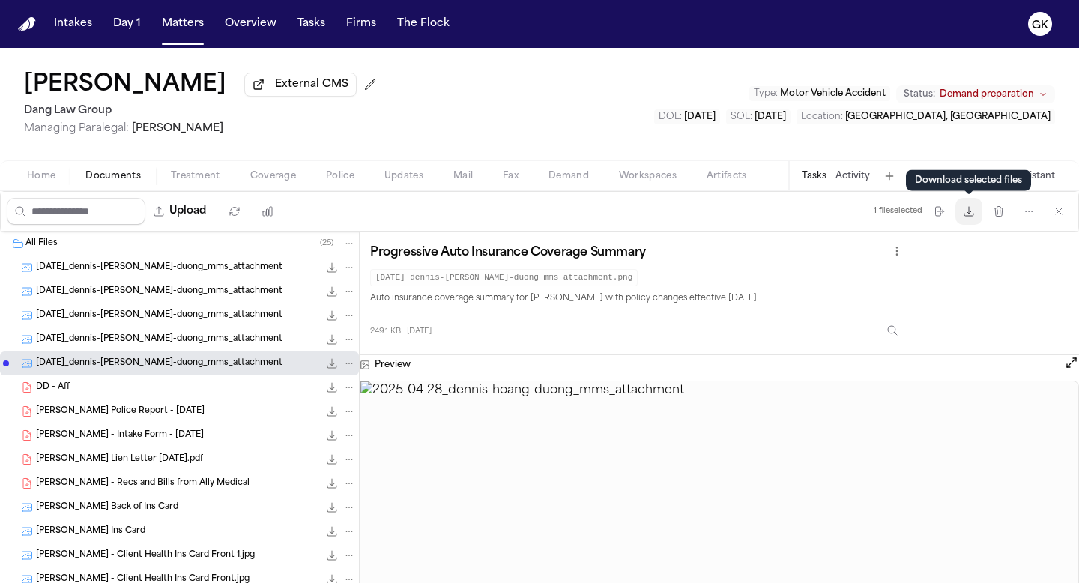
click at [963, 217] on icon "button" at bounding box center [969, 211] width 12 height 12
click at [568, 178] on span "Demand" at bounding box center [568, 176] width 40 height 12
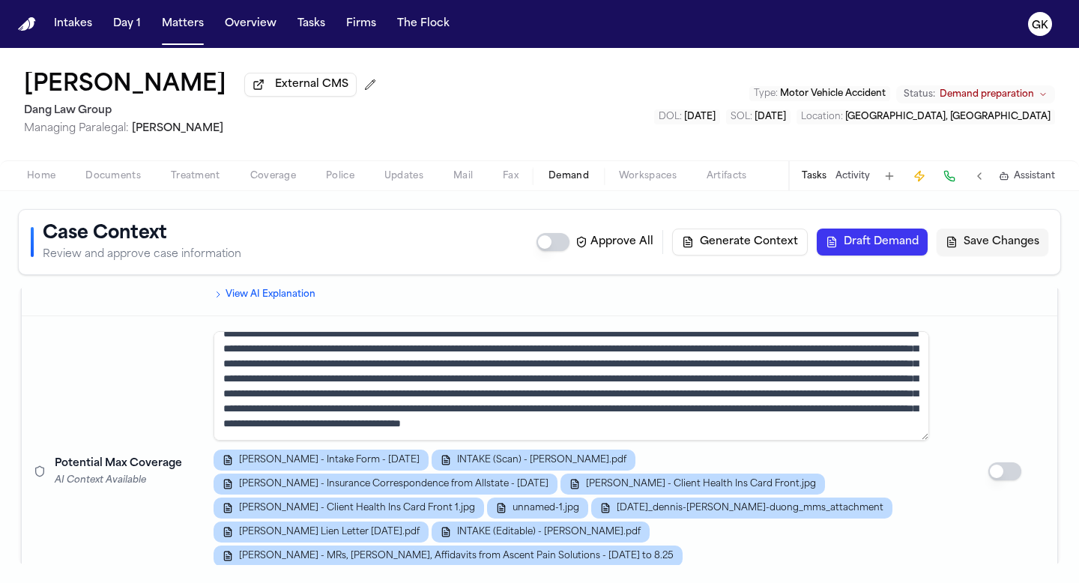
scroll to position [3074, 0]
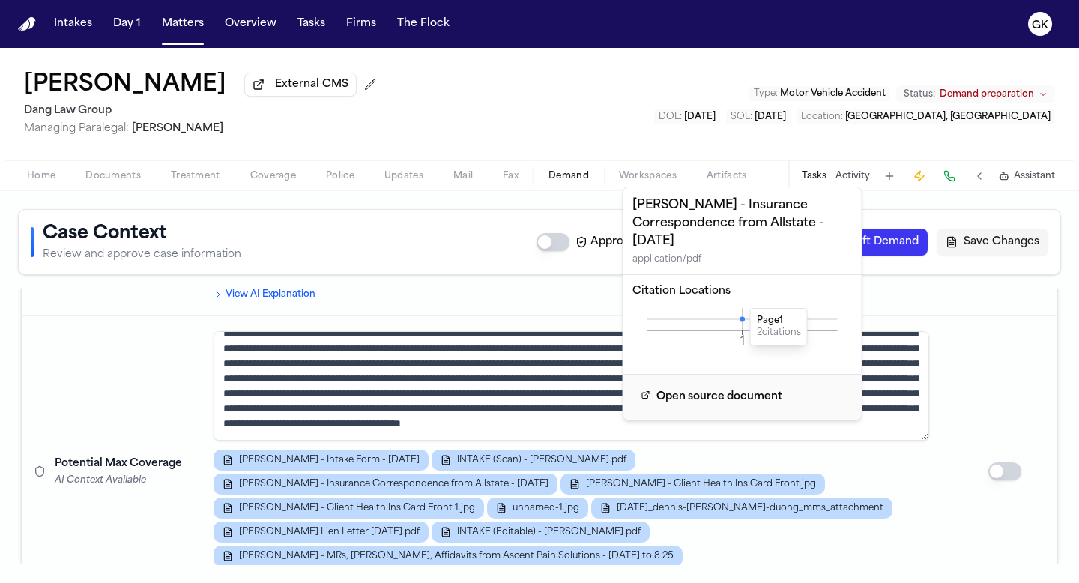
click at [742, 319] on icon at bounding box center [742, 318] width 5 height 5
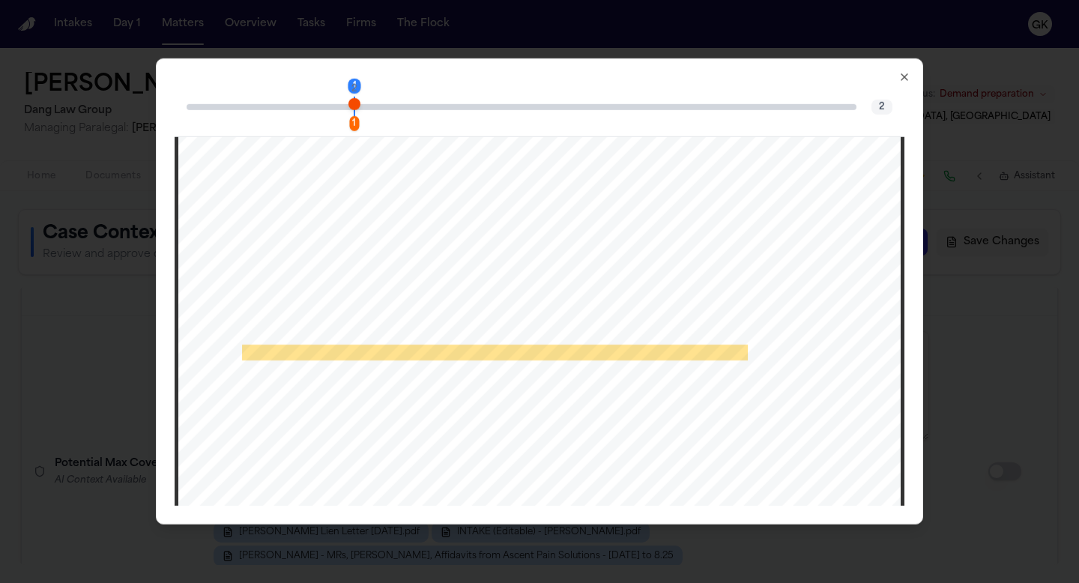
scroll to position [196, 0]
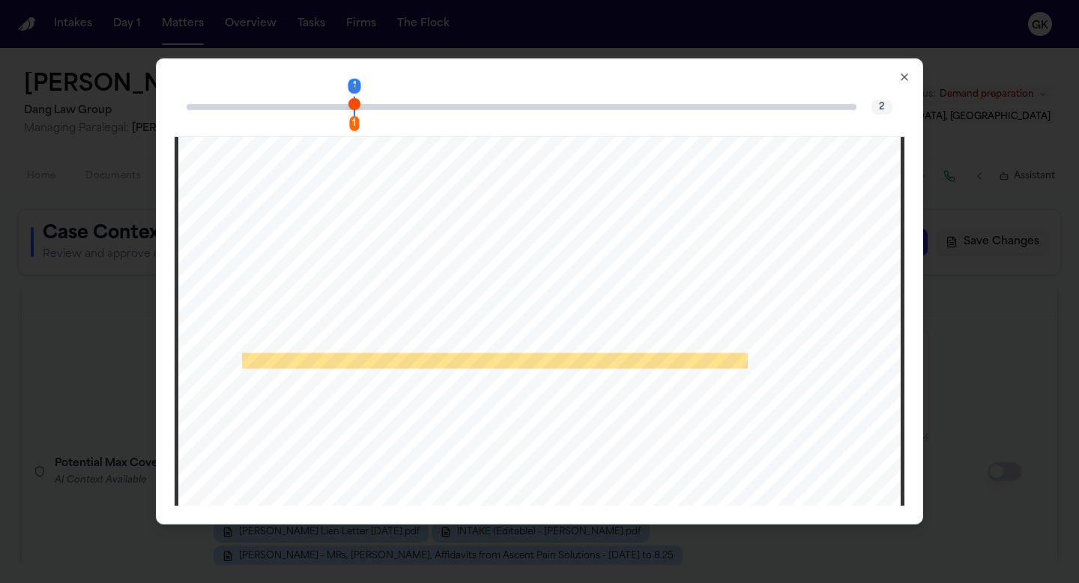
click at [902, 79] on icon "button" at bounding box center [904, 77] width 6 height 6
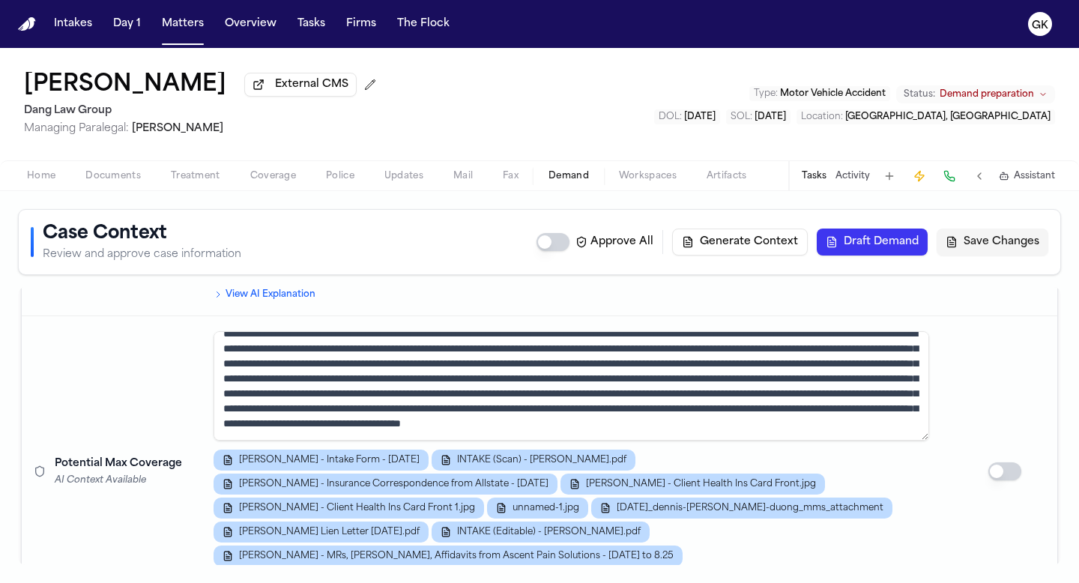
click at [393, 201] on div "Case Context Review and approve case information Approve All Generate Context D…" at bounding box center [539, 387] width 1079 height 392
click at [105, 182] on span "Documents" at bounding box center [112, 176] width 55 height 12
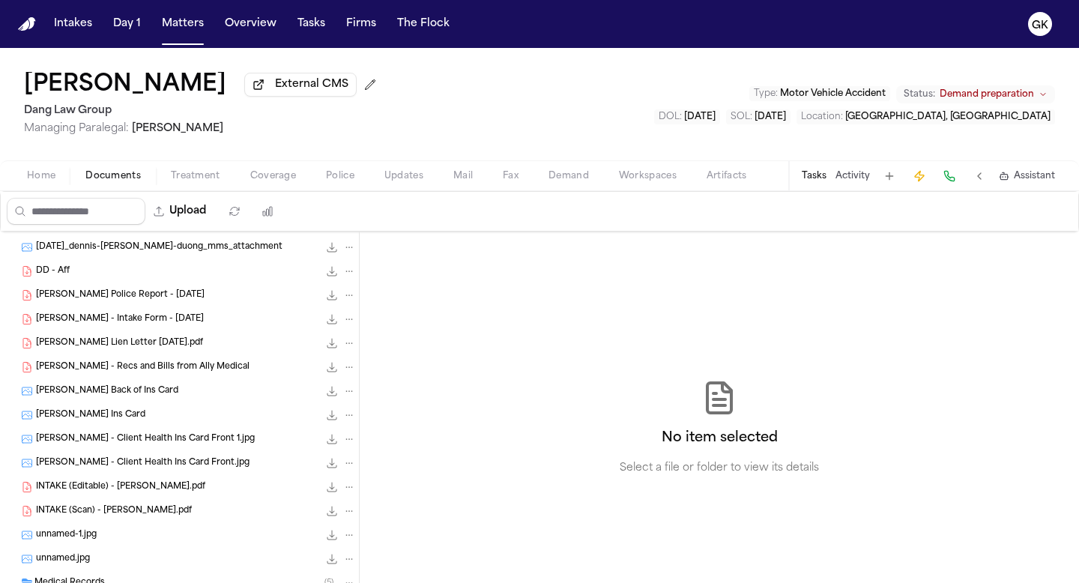
scroll to position [190, 0]
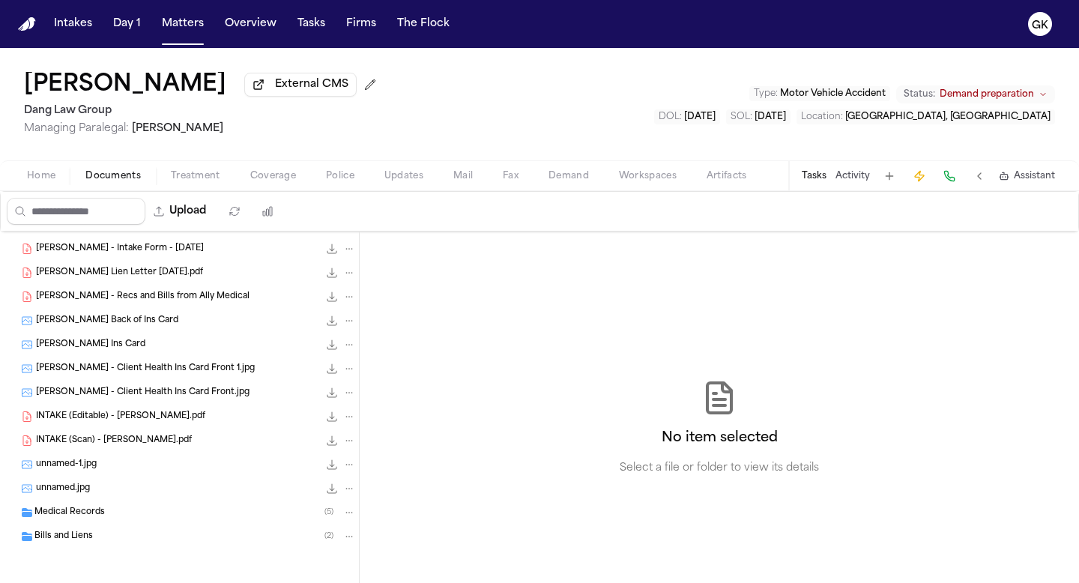
click at [644, 182] on span "Workspaces" at bounding box center [648, 176] width 58 height 12
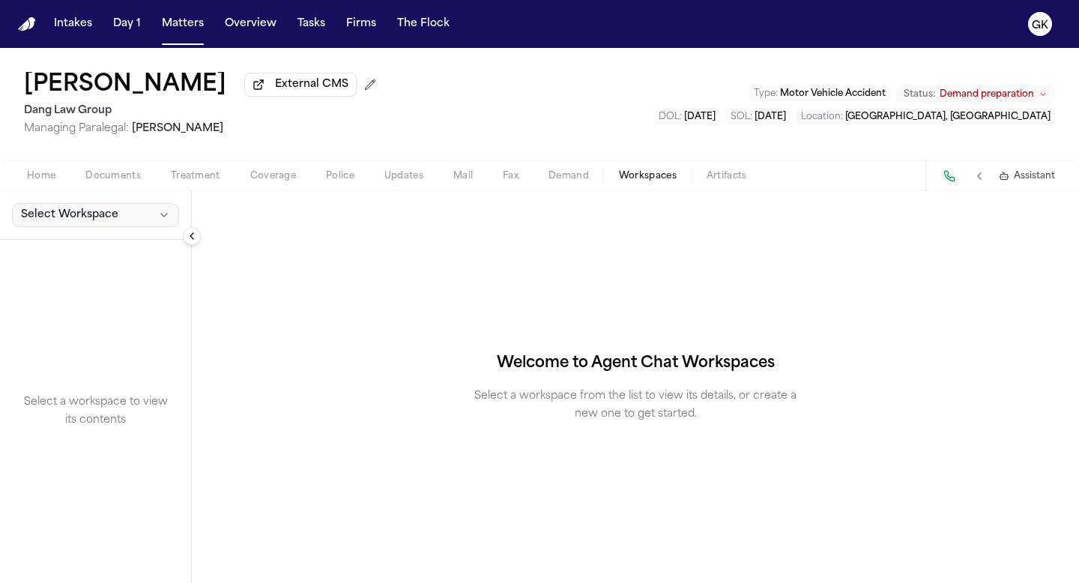
click at [109, 216] on span "Select Workspace" at bounding box center [69, 215] width 97 height 15
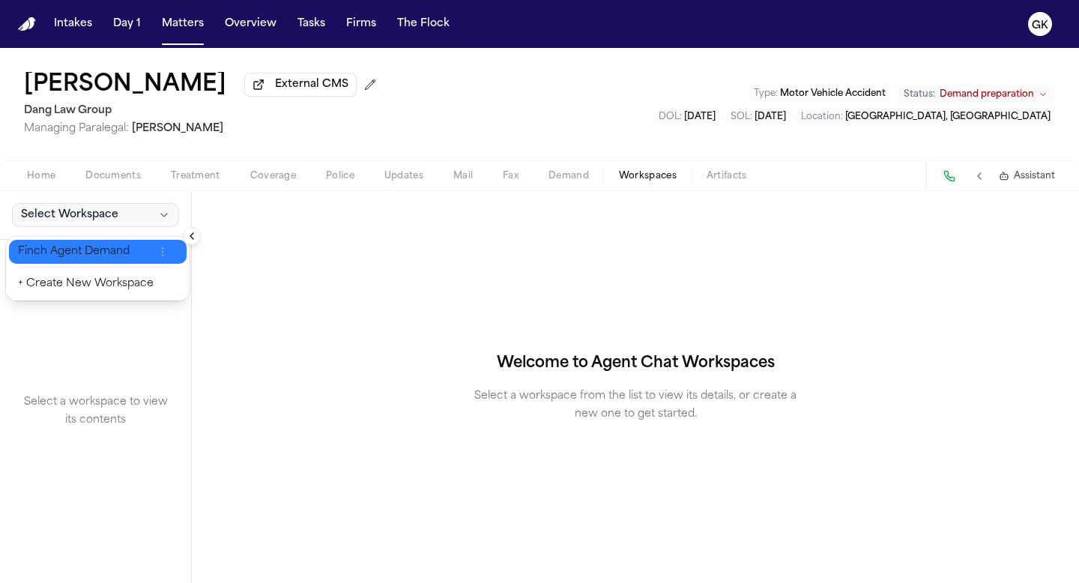
click at [109, 252] on span "Finch Agent Demand" at bounding box center [86, 251] width 136 height 15
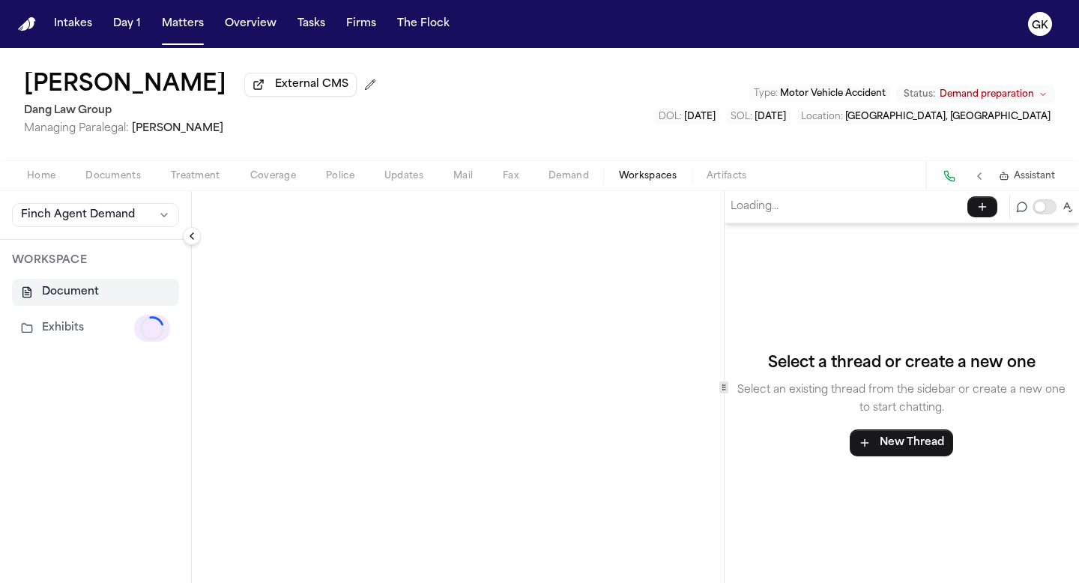
click at [93, 321] on button "Exhibits Loading..." at bounding box center [95, 328] width 167 height 39
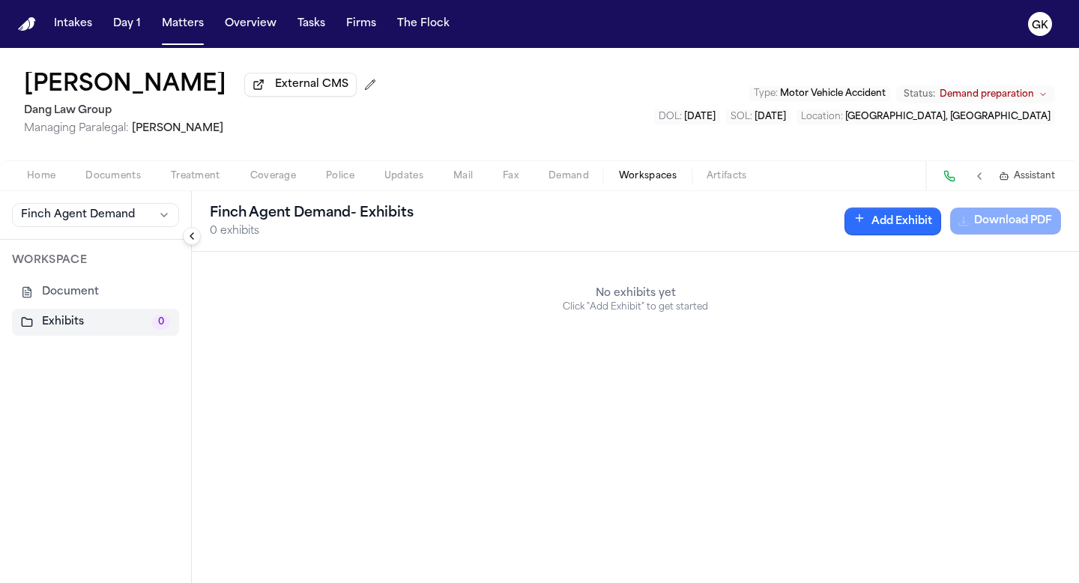
click at [898, 229] on button "Add Exhibit" at bounding box center [892, 222] width 97 height 28
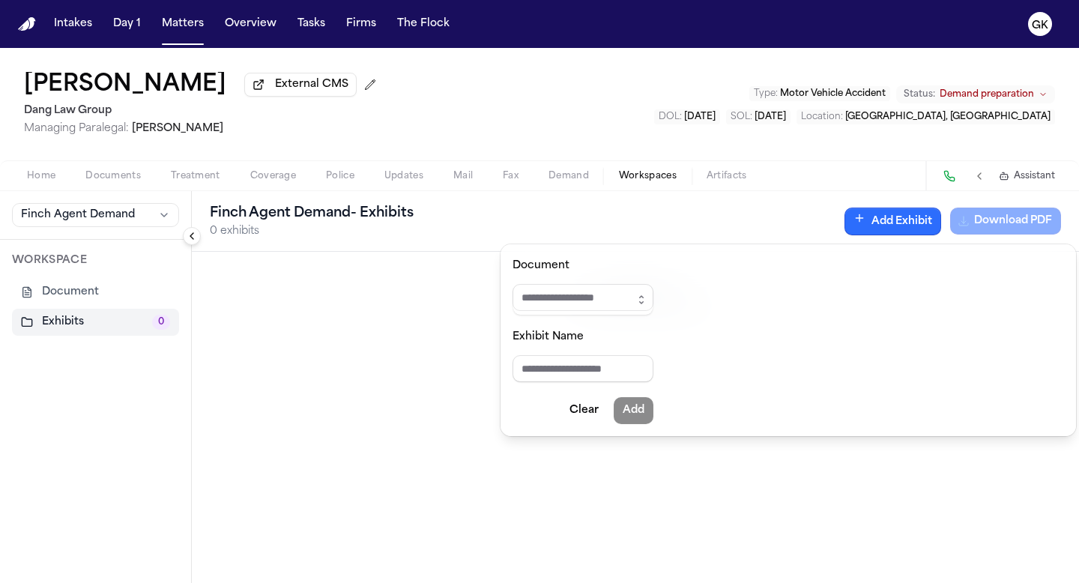
click at [647, 294] on icon "button" at bounding box center [641, 300] width 12 height 12
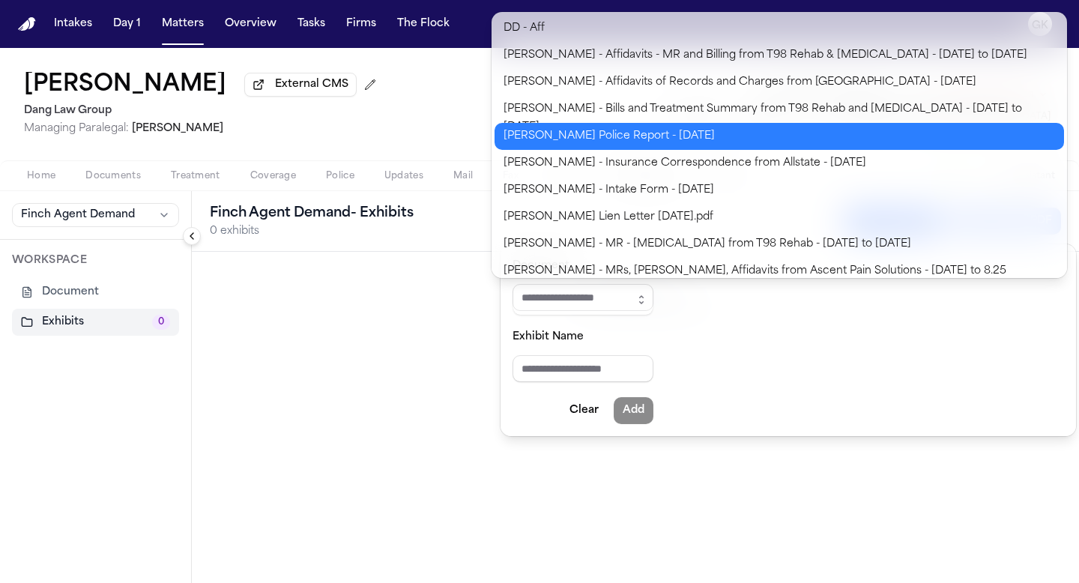
click at [663, 125] on body "**********" at bounding box center [539, 291] width 1079 height 583
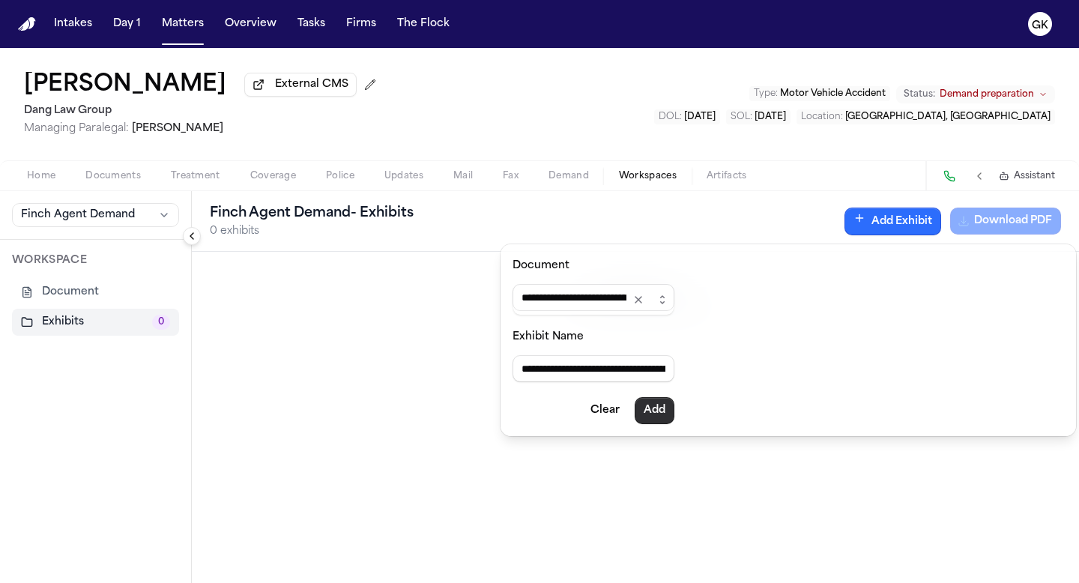
click at [668, 406] on button "Add" at bounding box center [655, 410] width 40 height 27
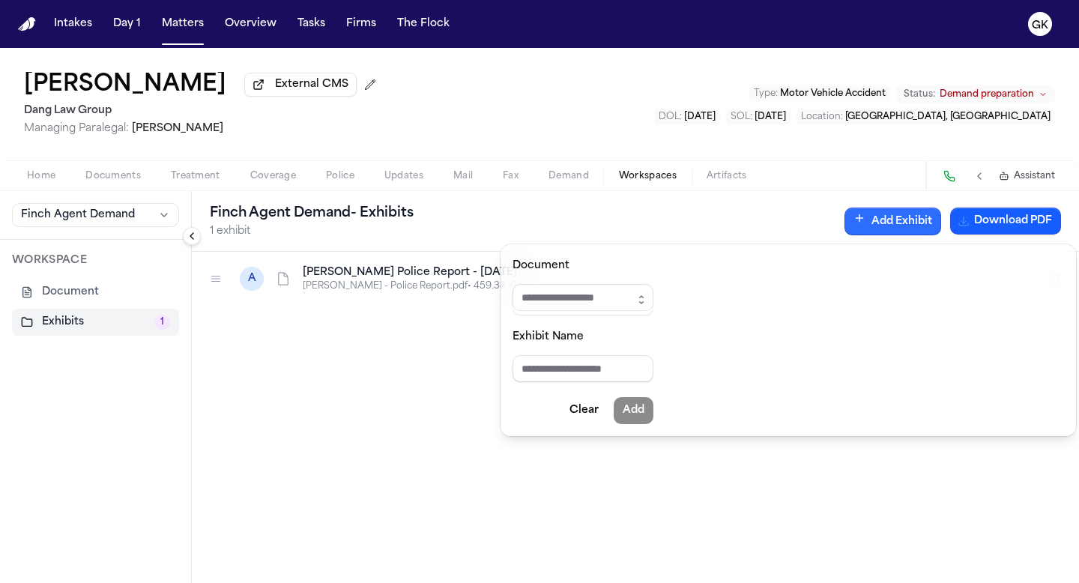
click at [647, 300] on icon "button" at bounding box center [641, 300] width 12 height 12
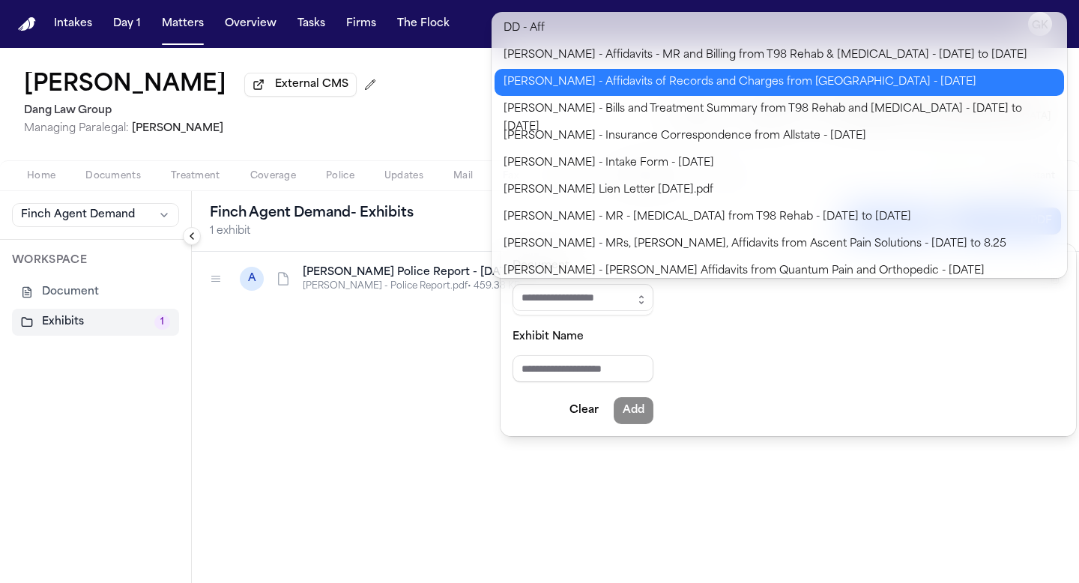
click at [704, 84] on body "**********" at bounding box center [539, 291] width 1079 height 583
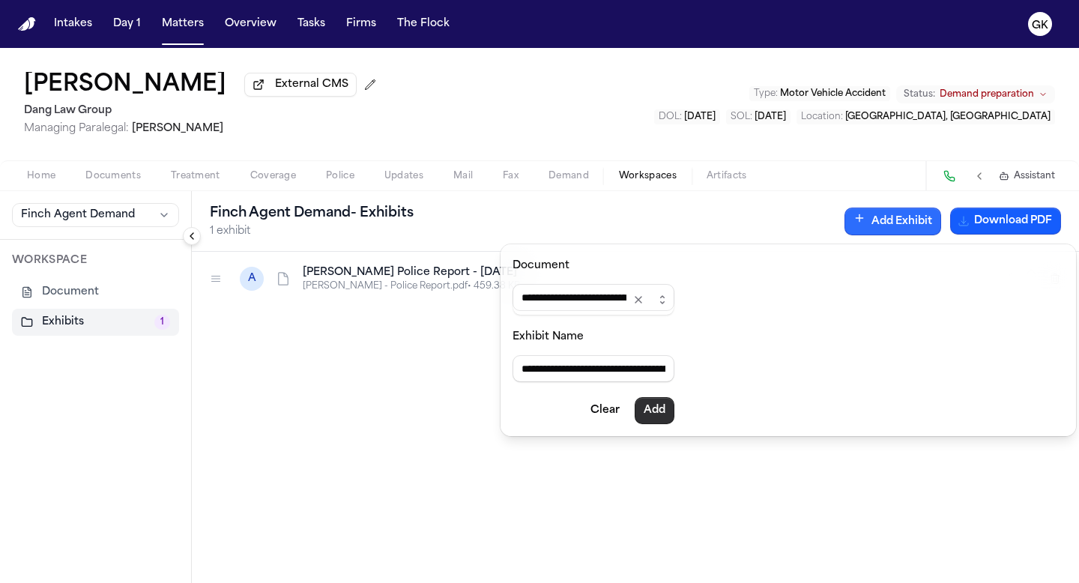
click at [662, 408] on button "Add" at bounding box center [655, 410] width 40 height 27
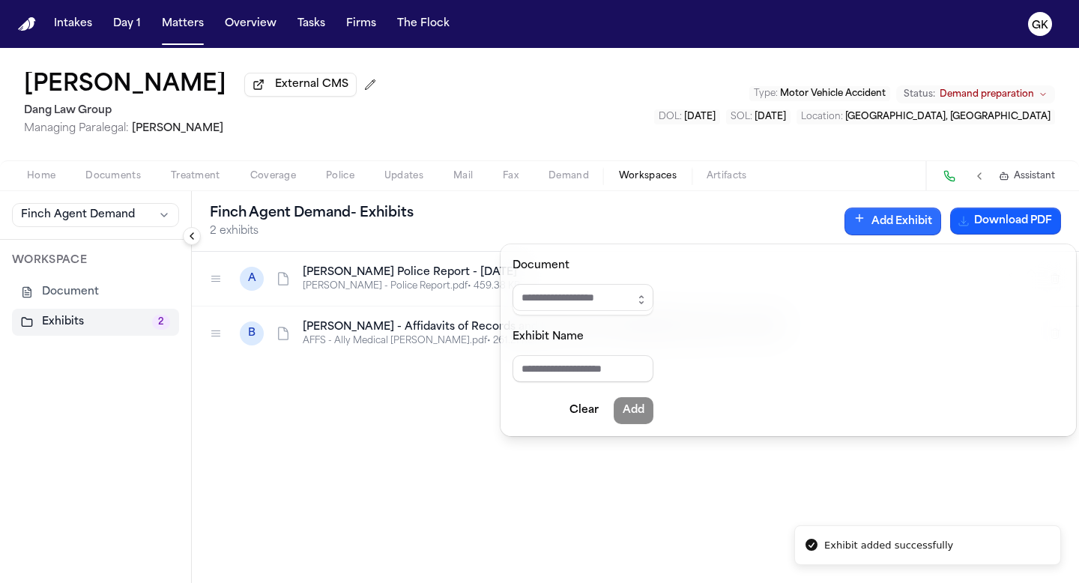
click at [865, 214] on button "Add Exhibit" at bounding box center [892, 222] width 97 height 28
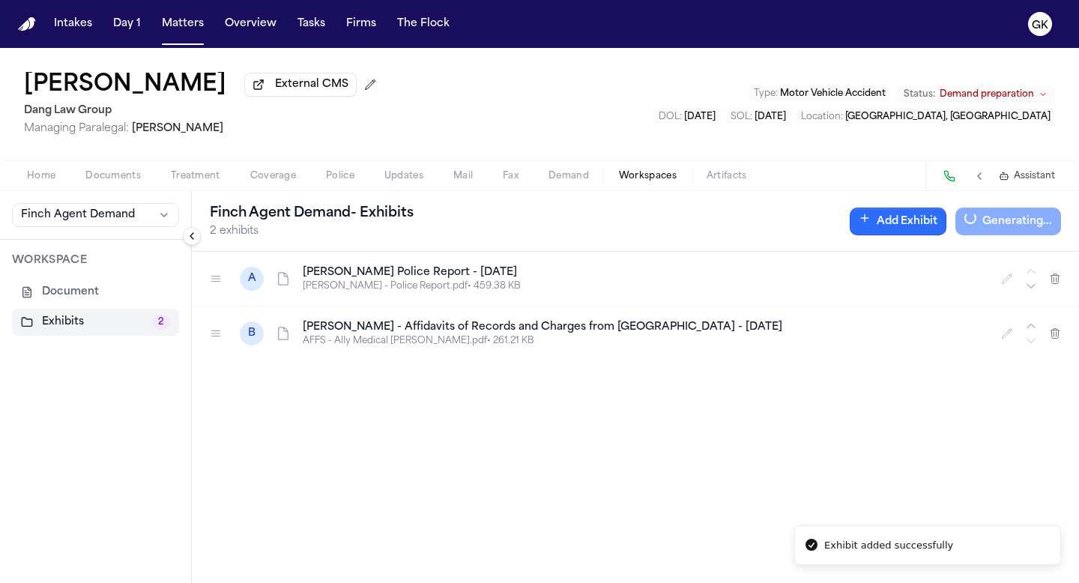
click at [872, 223] on button "Add Exhibit" at bounding box center [898, 222] width 97 height 28
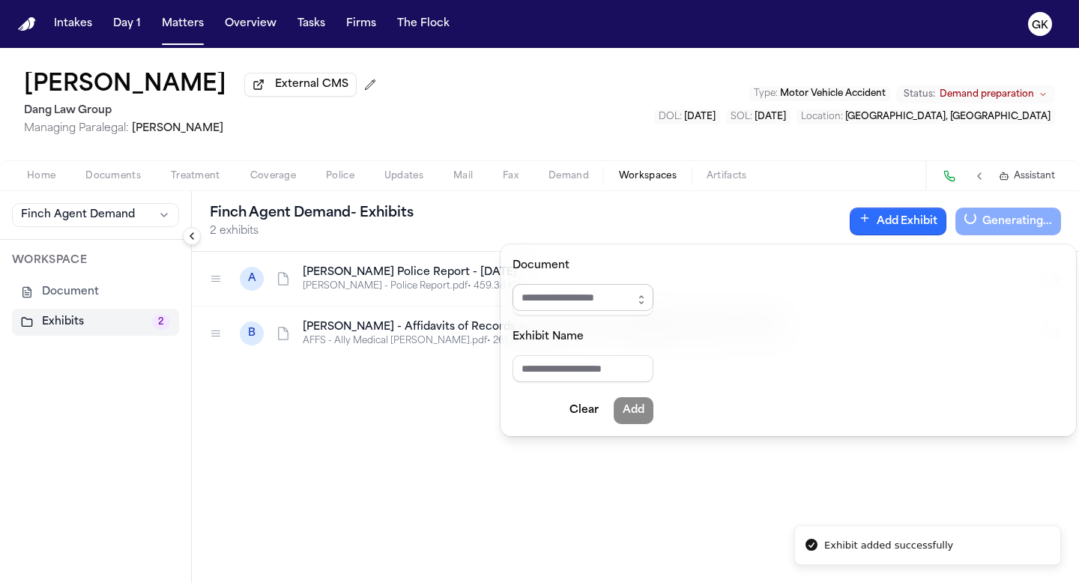
click at [653, 292] on button "button" at bounding box center [641, 299] width 24 height 31
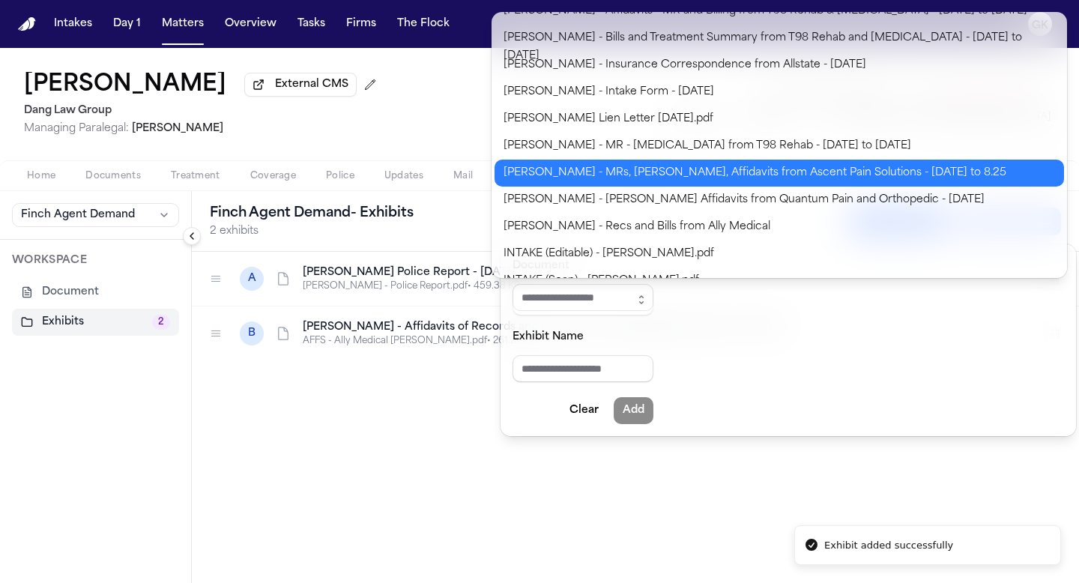
scroll to position [64, 0]
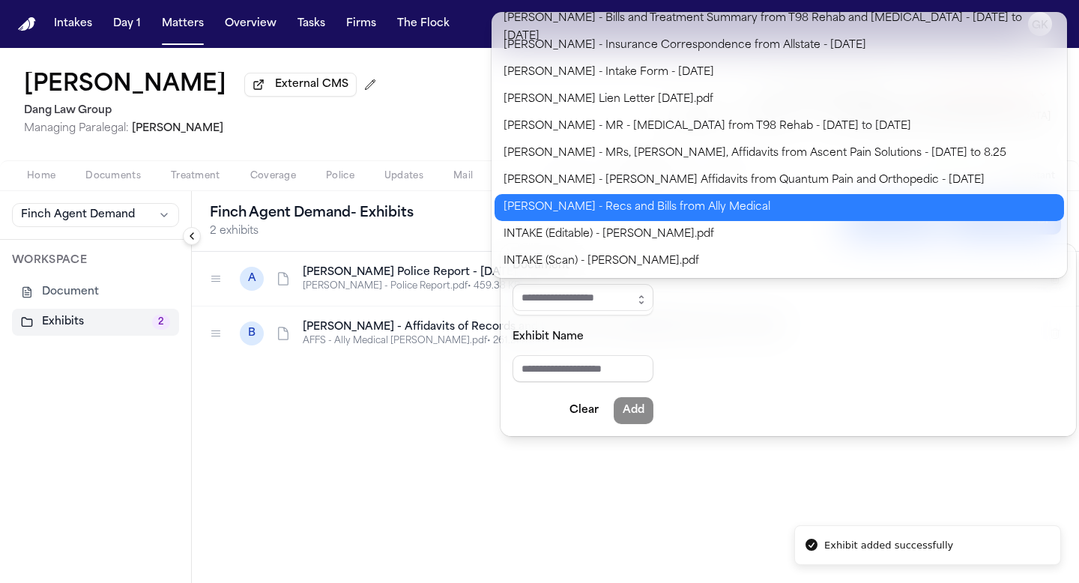
click at [758, 205] on body "**********" at bounding box center [539, 291] width 1079 height 583
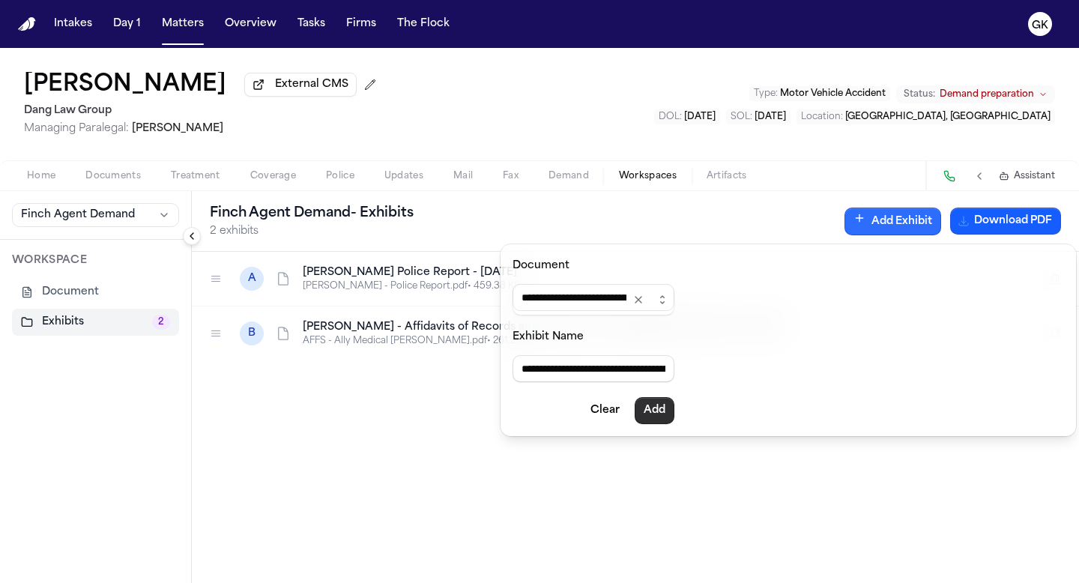
click at [671, 422] on button "Add" at bounding box center [655, 410] width 40 height 27
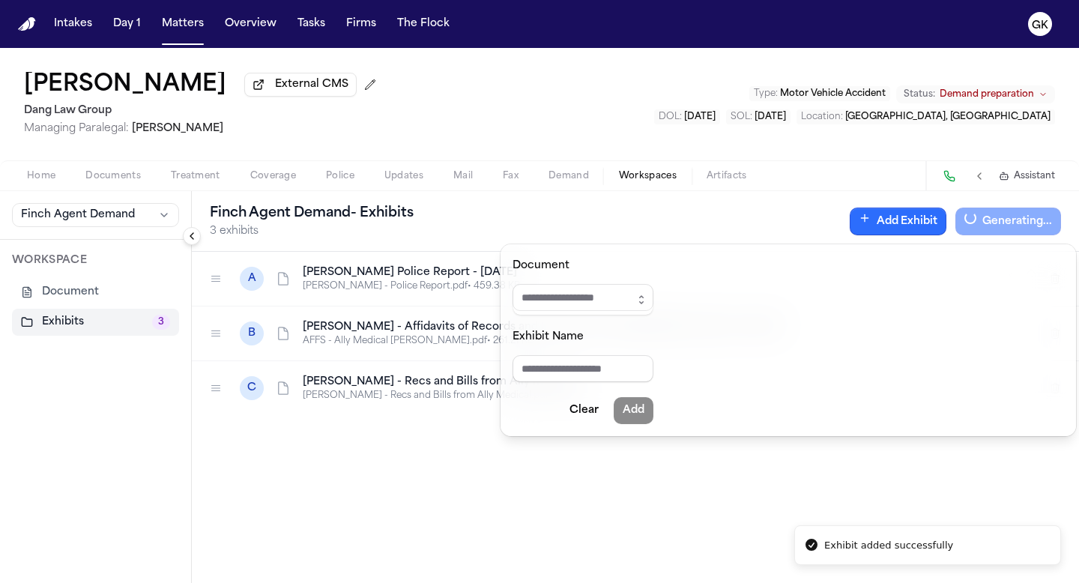
drag, startPoint x: 504, startPoint y: 486, endPoint x: 512, endPoint y: 476, distance: 13.8
click at [503, 486] on div "[PERSON_NAME] Agent Demand - Exhibits 3 exhibits Add Exhibit Generating... A [P…" at bounding box center [635, 387] width 887 height 392
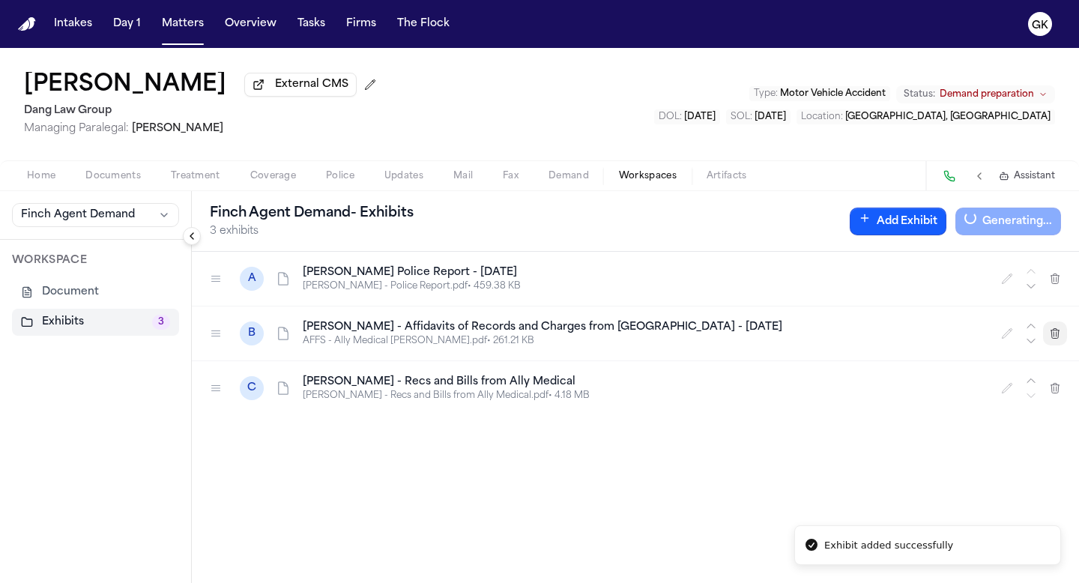
click at [1051, 338] on icon "button" at bounding box center [1055, 333] width 8 height 10
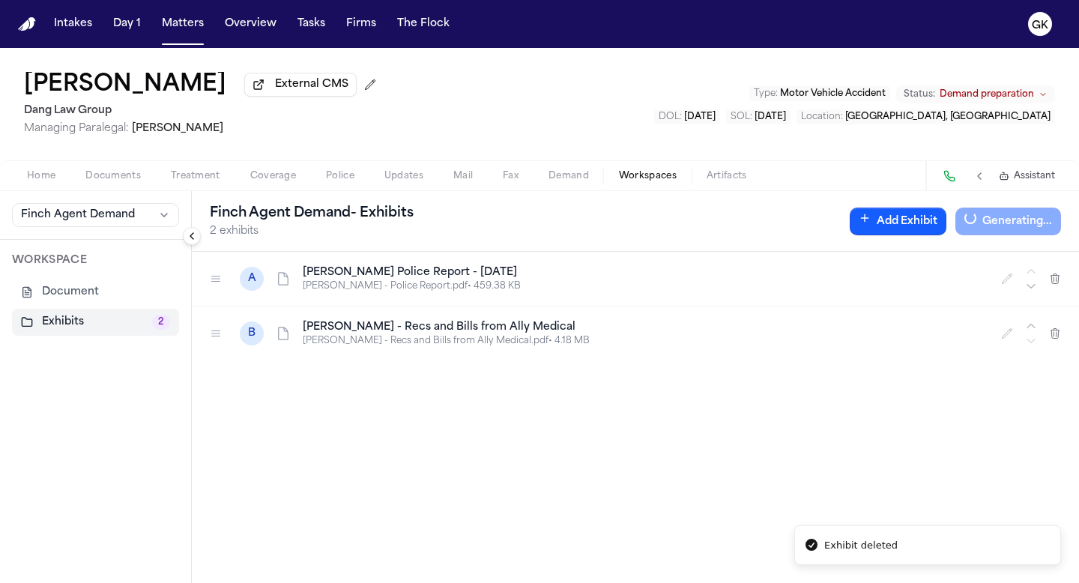
click at [899, 229] on button "Add Exhibit" at bounding box center [898, 222] width 97 height 28
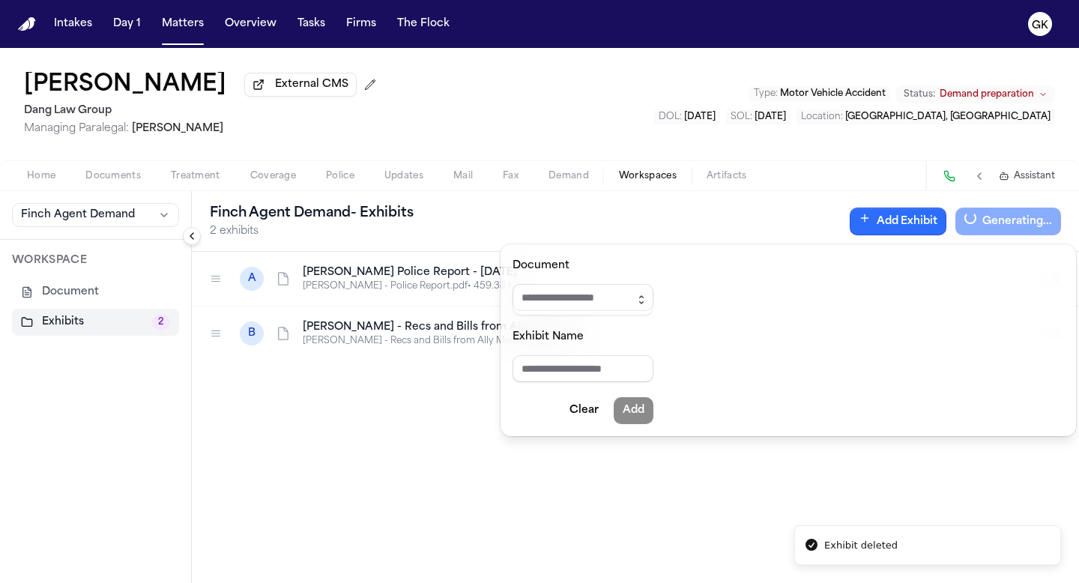
click at [647, 303] on icon "button" at bounding box center [641, 300] width 12 height 12
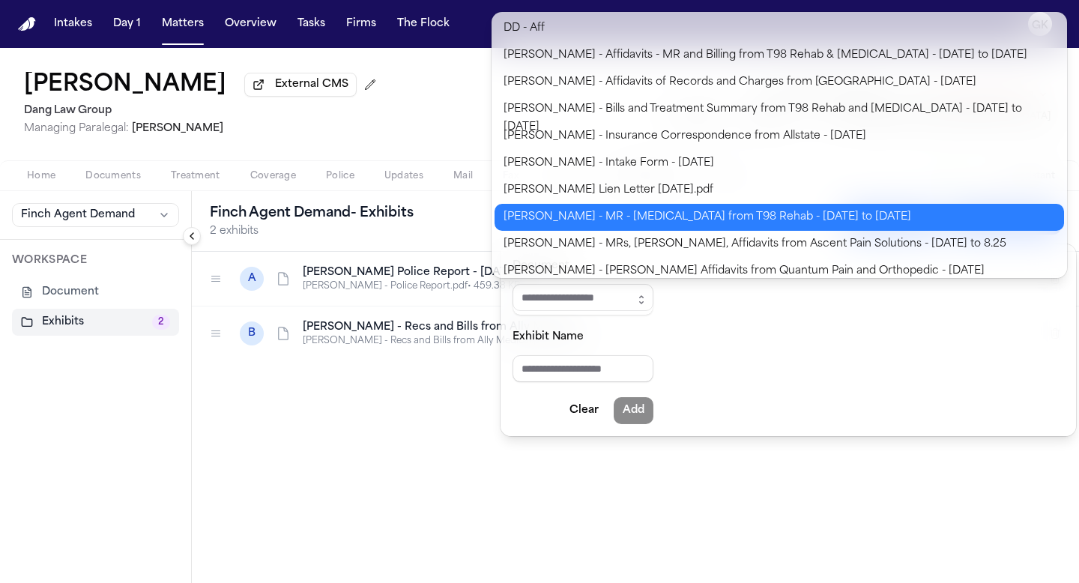
scroll to position [0, 0]
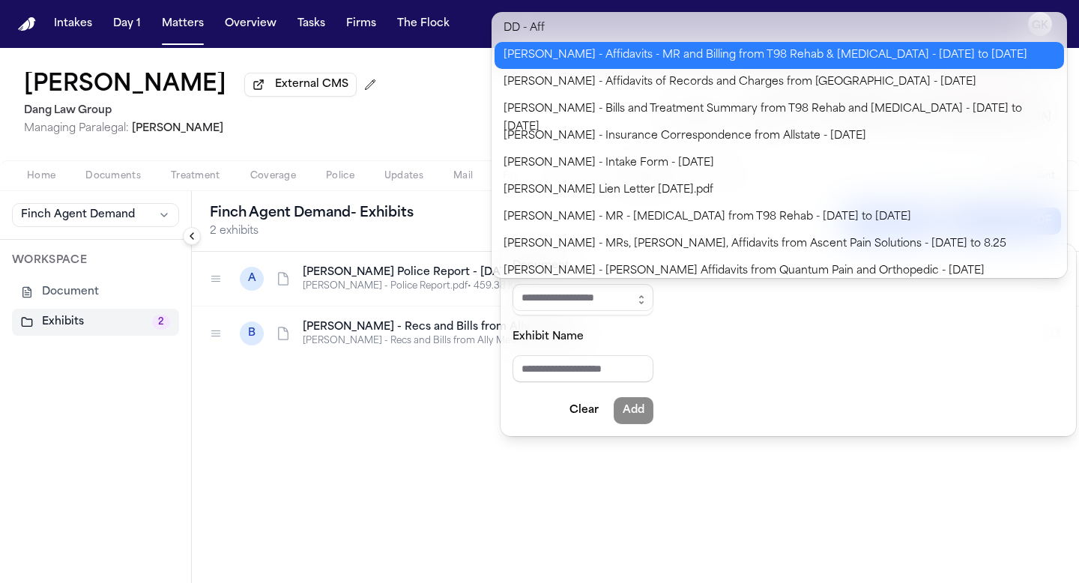
click at [820, 59] on body "**********" at bounding box center [539, 291] width 1079 height 583
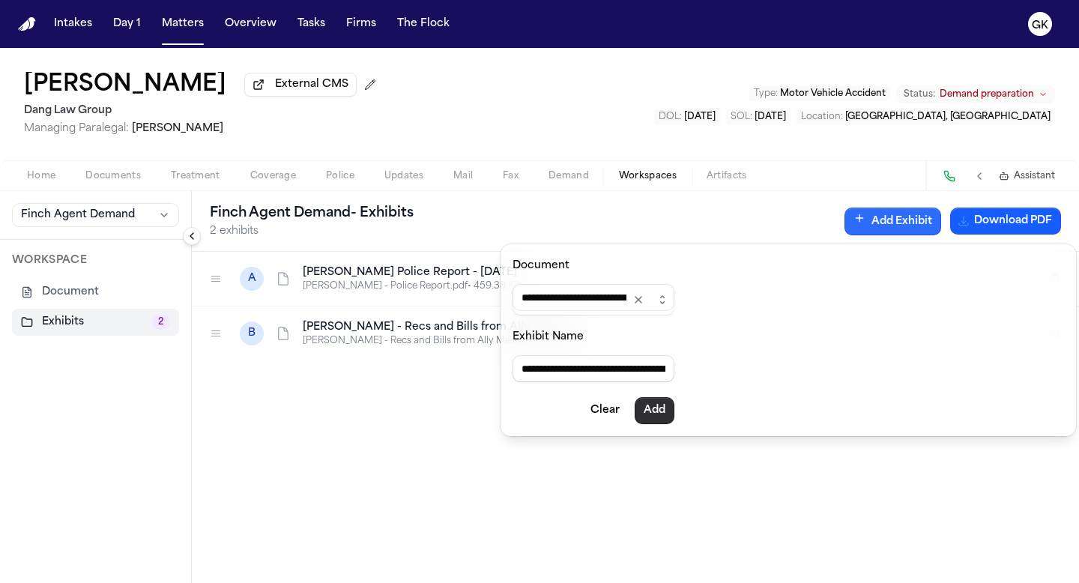
click at [674, 416] on button "Add" at bounding box center [655, 410] width 40 height 27
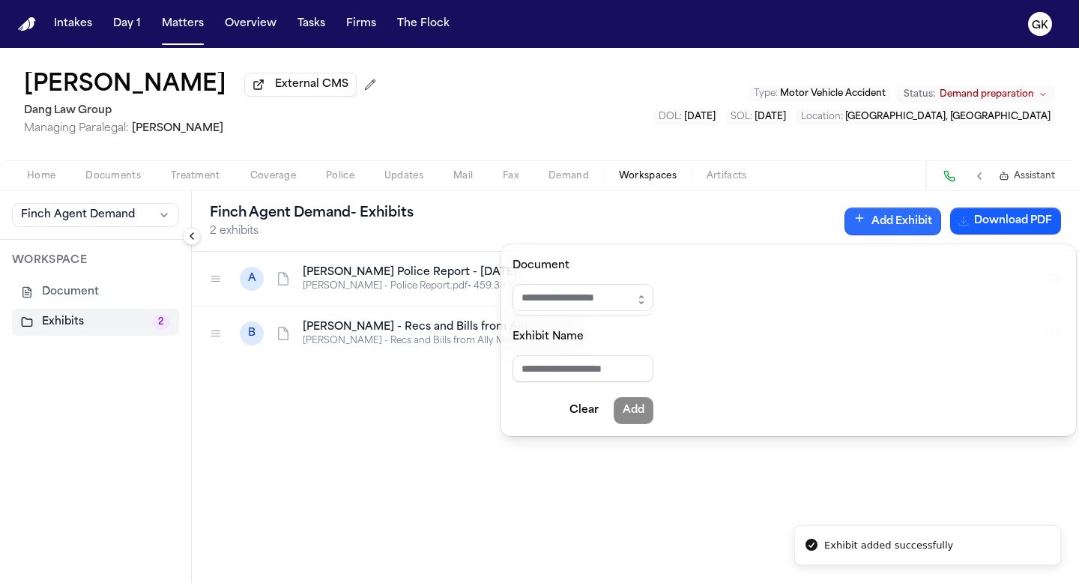
click at [889, 232] on button "Add Exhibit" at bounding box center [892, 222] width 97 height 28
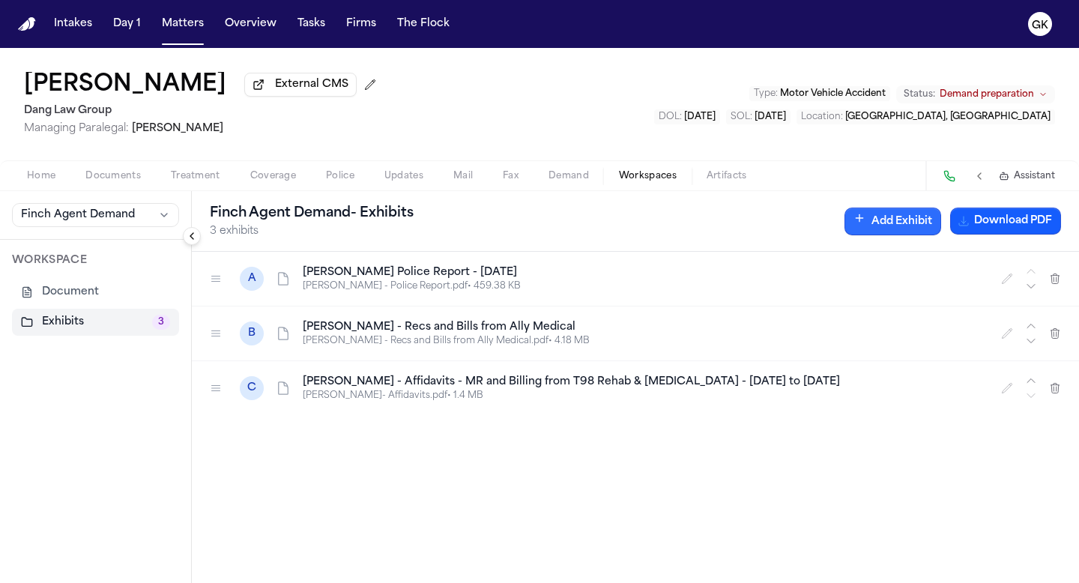
click at [866, 223] on button "Add Exhibit" at bounding box center [892, 222] width 97 height 28
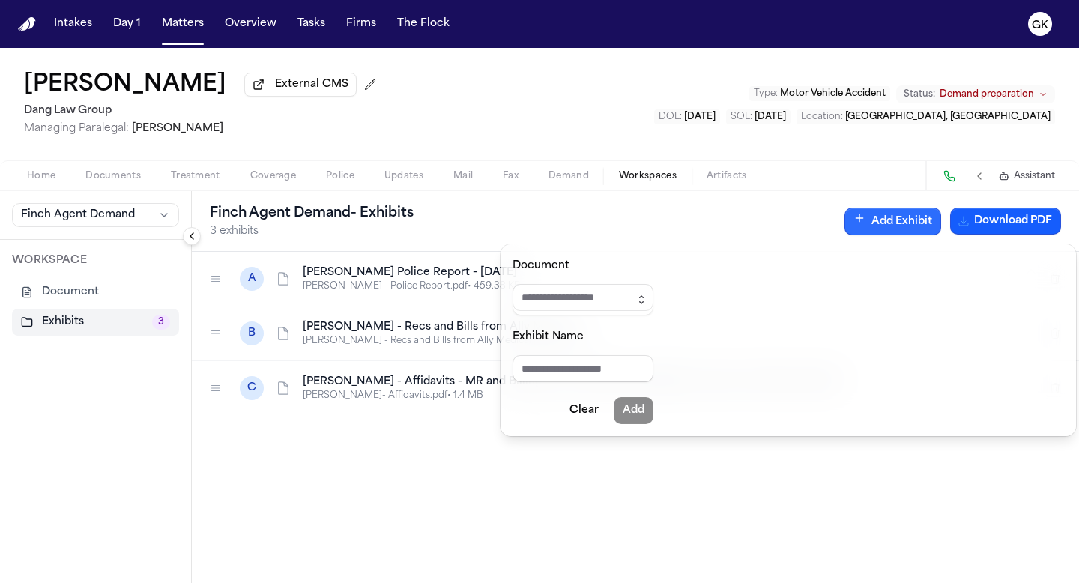
click at [647, 297] on icon "button" at bounding box center [641, 300] width 12 height 12
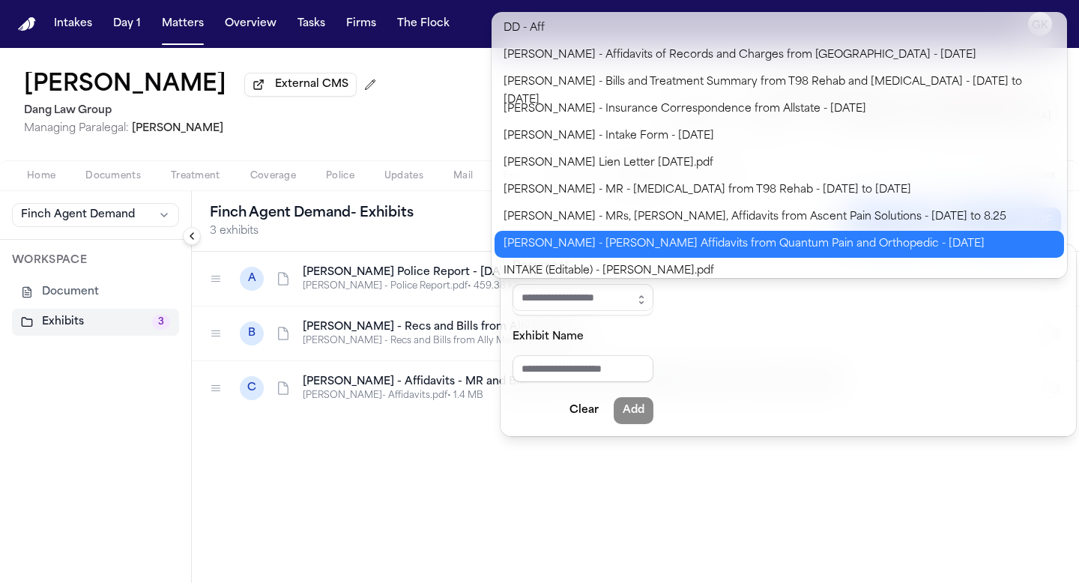
click at [695, 582] on div "Document Exhibit Name Clear Add DD - Aff [PERSON_NAME] - Affidavits of Records …" at bounding box center [539, 583] width 1079 height 0
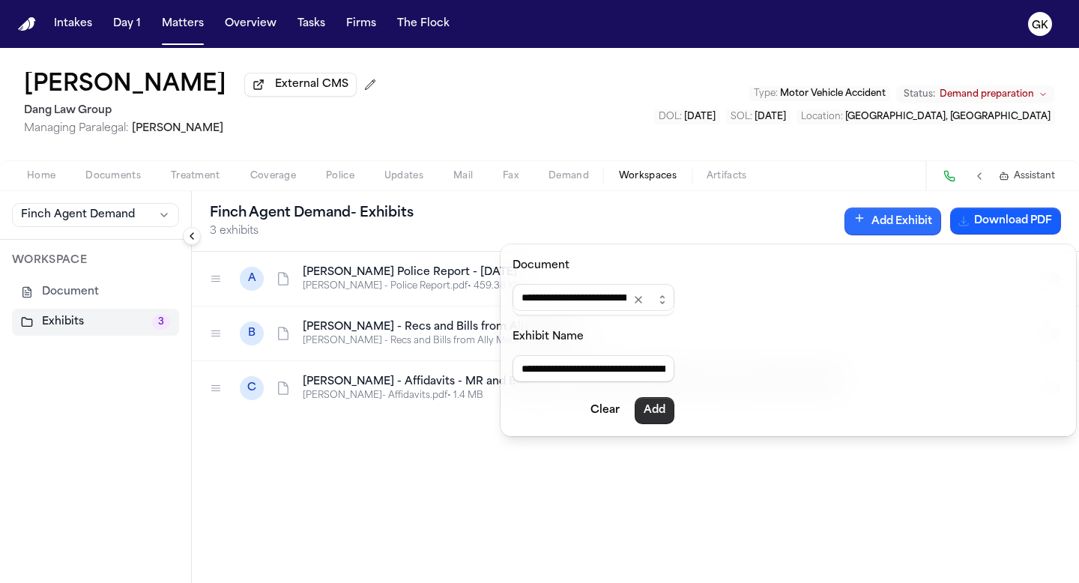
drag, startPoint x: 671, startPoint y: 410, endPoint x: 686, endPoint y: 404, distance: 16.1
click at [671, 411] on button "Add" at bounding box center [655, 410] width 40 height 27
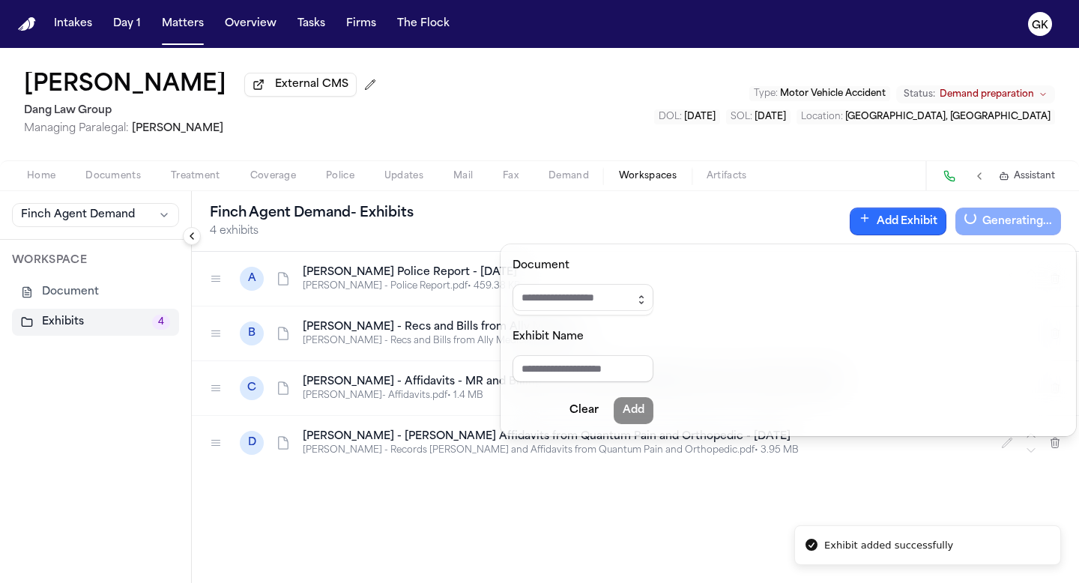
click at [647, 301] on icon "button" at bounding box center [641, 300] width 12 height 12
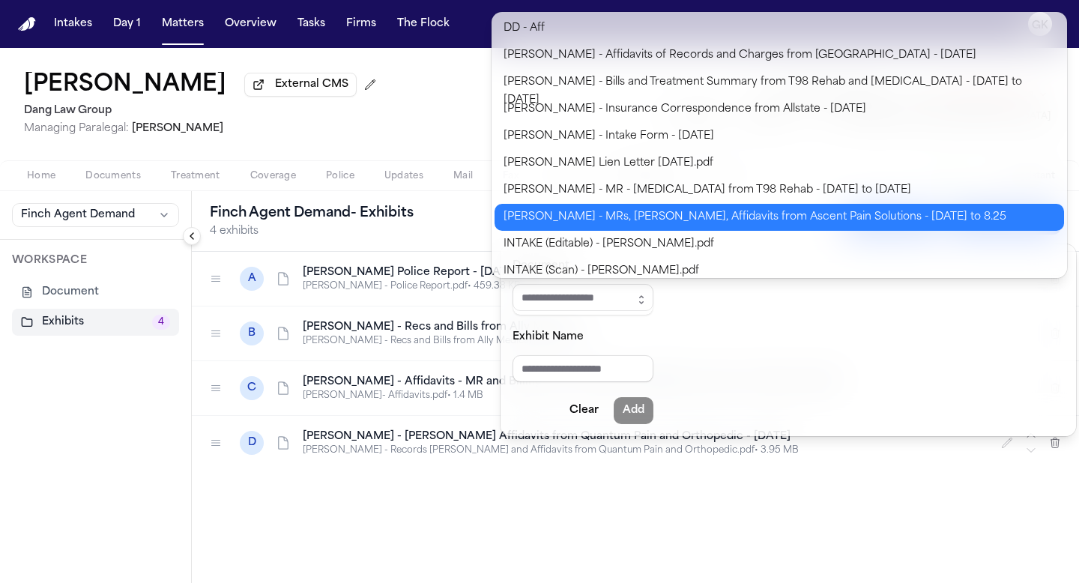
click at [820, 221] on body "**********" at bounding box center [539, 291] width 1079 height 583
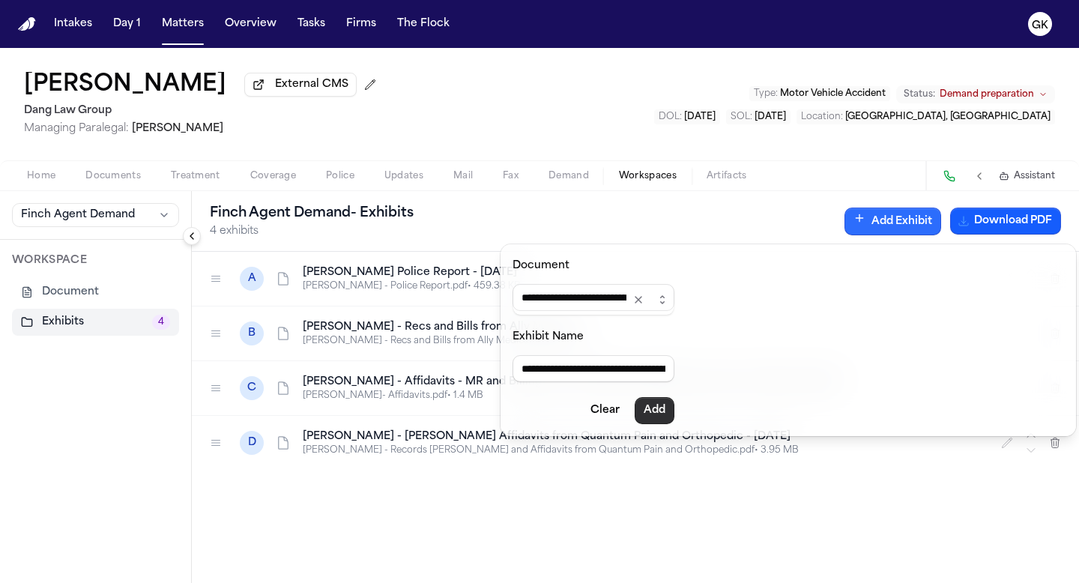
click at [674, 406] on button "Add" at bounding box center [655, 410] width 40 height 27
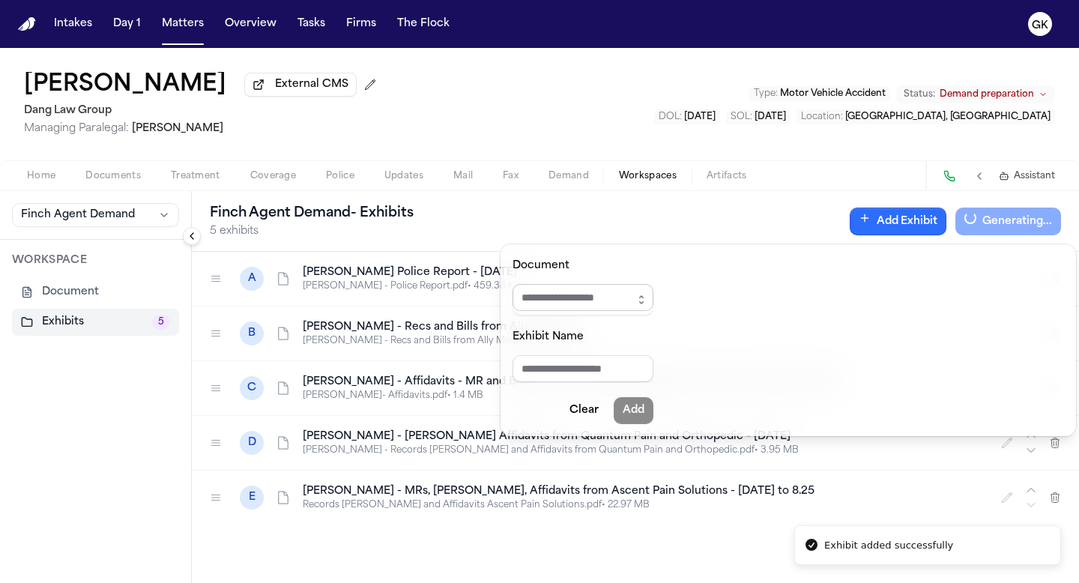
click at [637, 296] on input "Document" at bounding box center [582, 297] width 141 height 27
click at [653, 303] on button "button" at bounding box center [641, 299] width 24 height 31
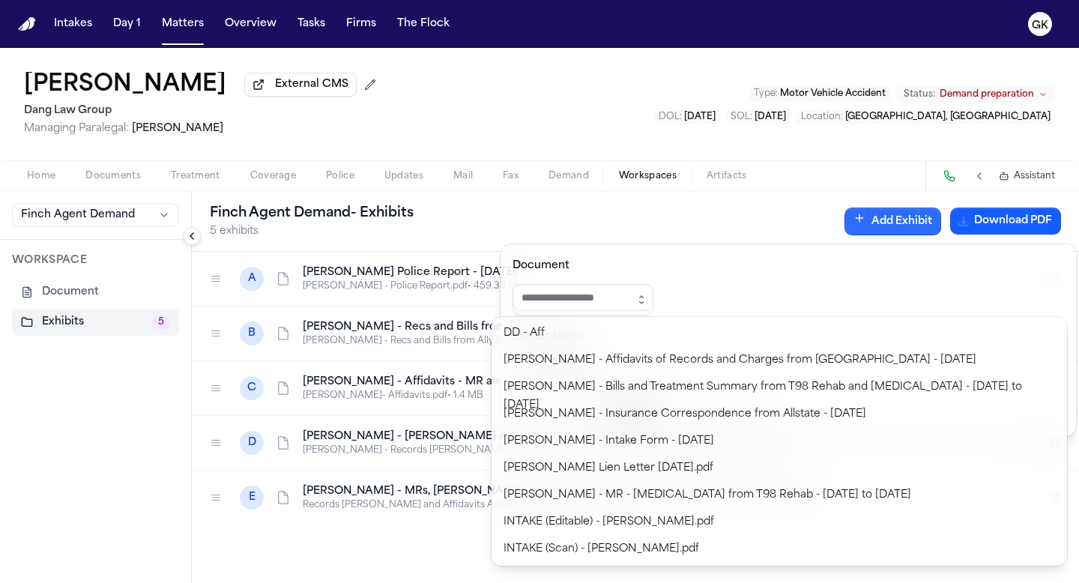
click at [432, 551] on div "[PERSON_NAME] Agent Demand - Exhibits 5 exhibits Add Exhibit Download PDF A [PE…" at bounding box center [635, 387] width 887 height 392
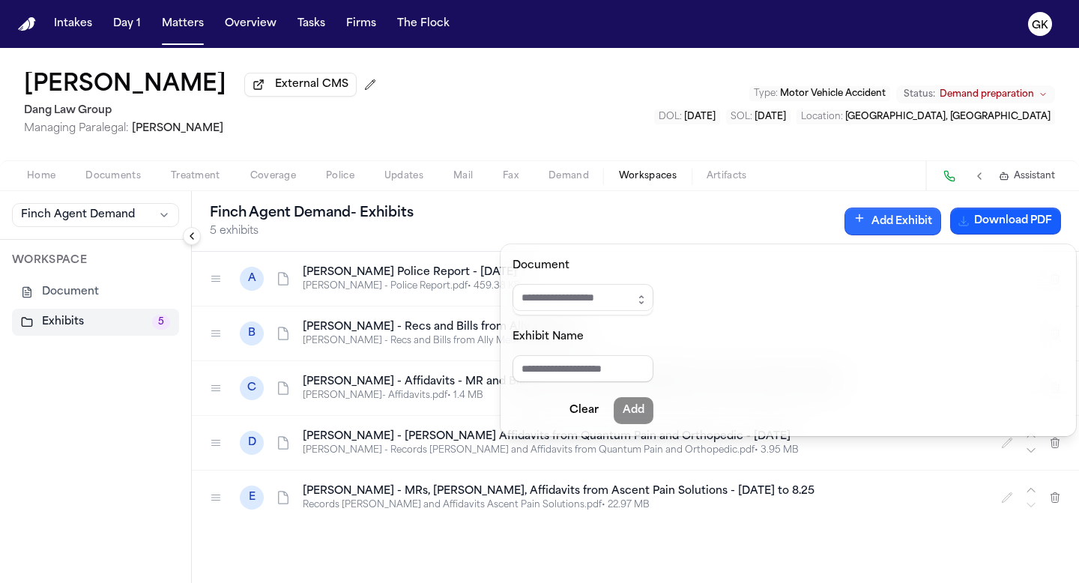
click at [585, 550] on div "[PERSON_NAME] Agent Demand - Exhibits 5 exhibits Add Exhibit Download PDF A [PE…" at bounding box center [635, 387] width 887 height 392
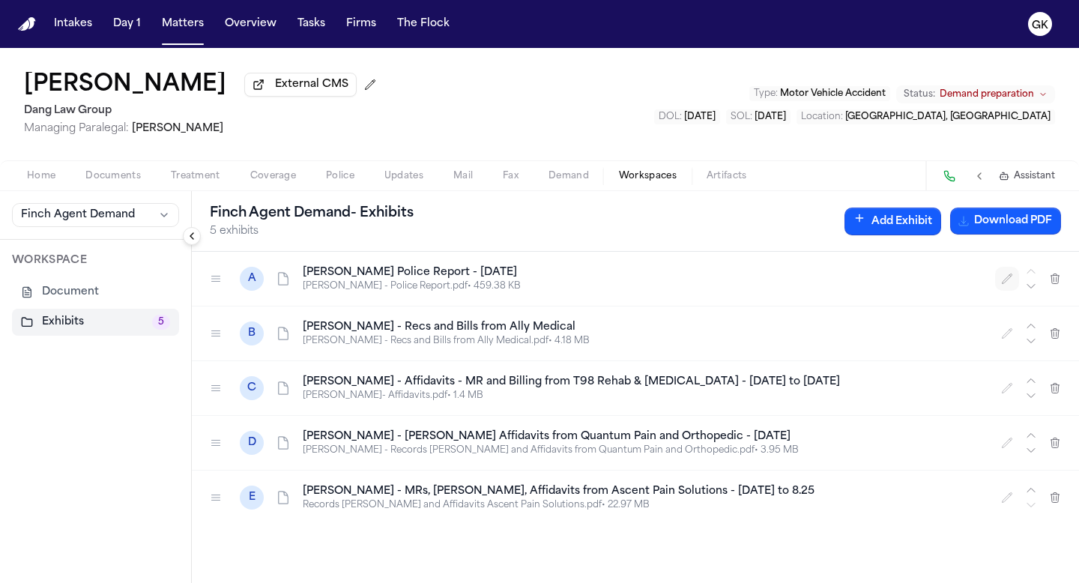
click at [1008, 279] on icon "button" at bounding box center [1008, 278] width 10 height 10
drag, startPoint x: 287, startPoint y: 276, endPoint x: 191, endPoint y: 263, distance: 96.7
click at [196, 270] on div "**********" at bounding box center [635, 279] width 887 height 55
drag, startPoint x: 432, startPoint y: 284, endPoint x: 604, endPoint y: 300, distance: 173.0
click at [604, 300] on div "**********" at bounding box center [635, 279] width 887 height 55
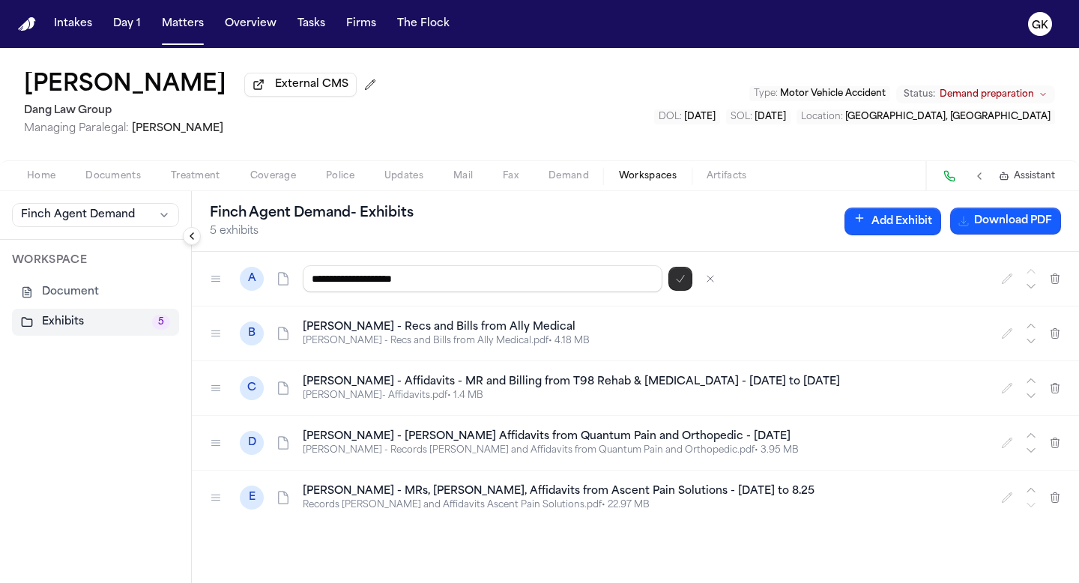
click at [685, 280] on icon "button" at bounding box center [680, 279] width 12 height 12
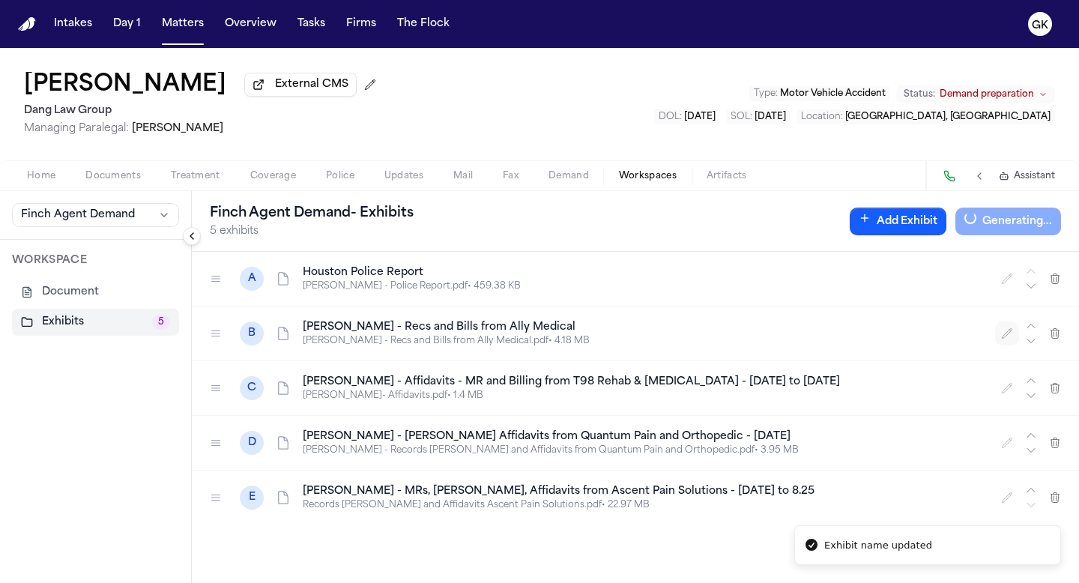
click at [1000, 336] on button "button" at bounding box center [1007, 333] width 24 height 24
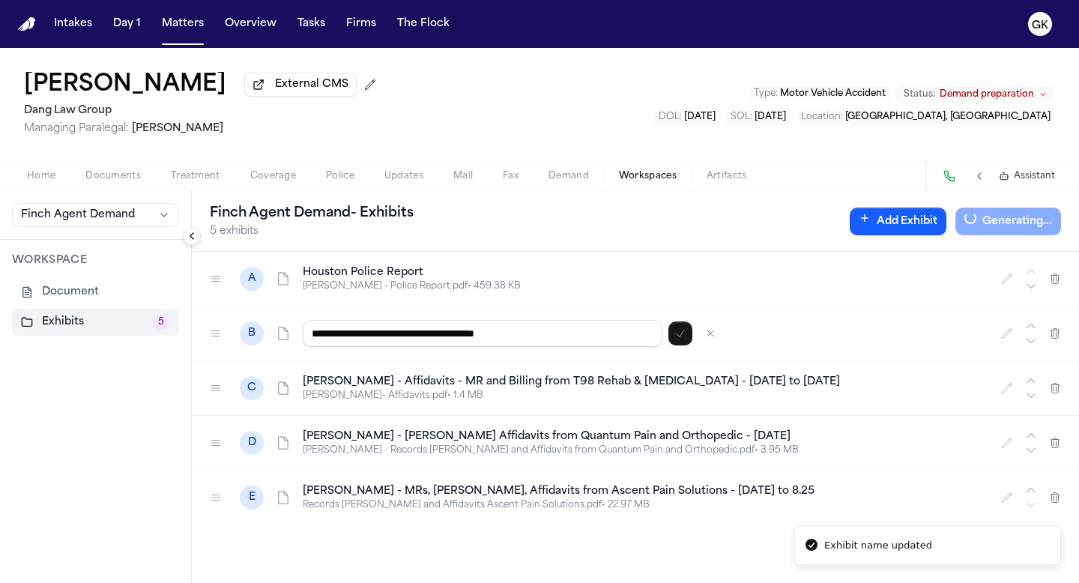
drag, startPoint x: 396, startPoint y: 339, endPoint x: 200, endPoint y: 319, distance: 196.5
click at [200, 319] on div "**********" at bounding box center [635, 333] width 887 height 55
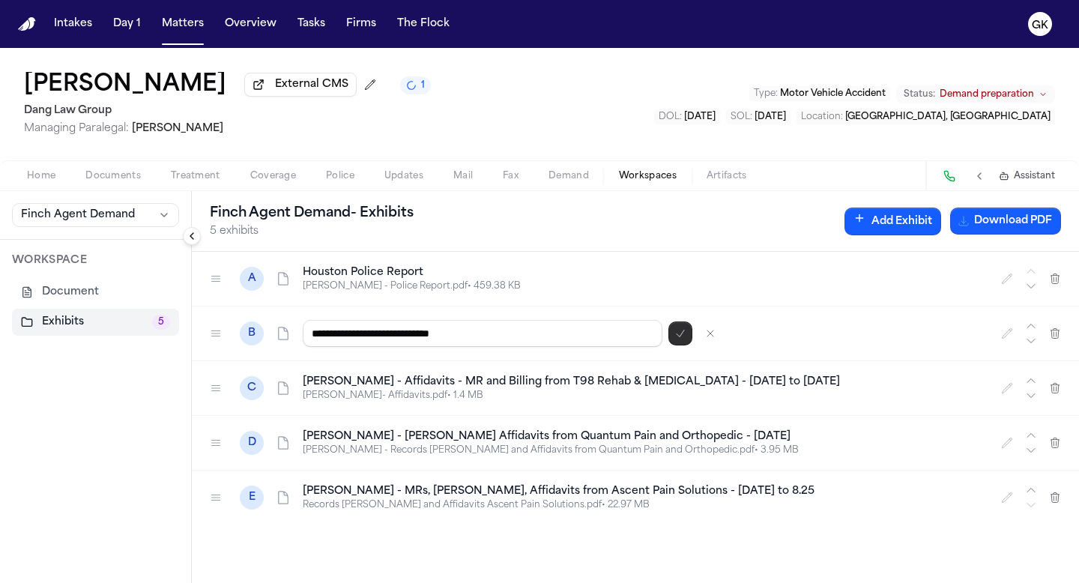
click at [677, 336] on icon "button" at bounding box center [680, 333] width 12 height 12
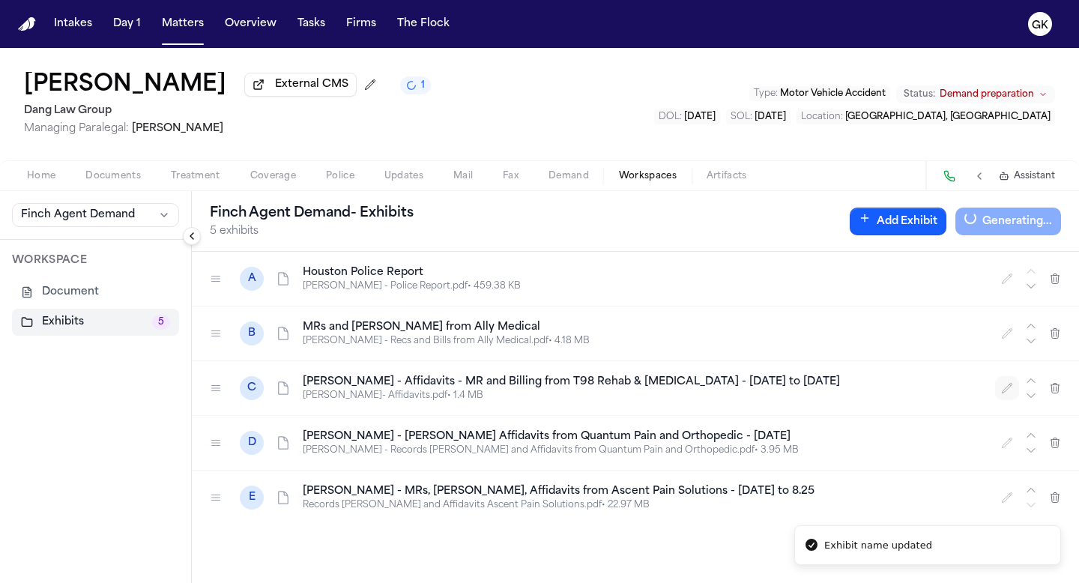
click at [1000, 391] on button "button" at bounding box center [1007, 388] width 24 height 24
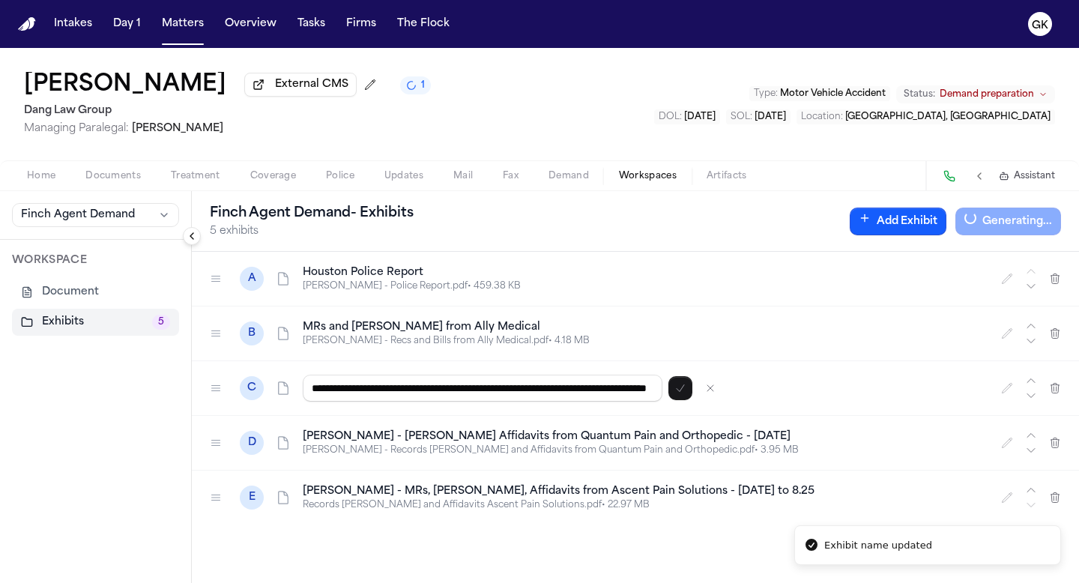
scroll to position [0, 110]
click at [338, 395] on input "**********" at bounding box center [483, 388] width 360 height 27
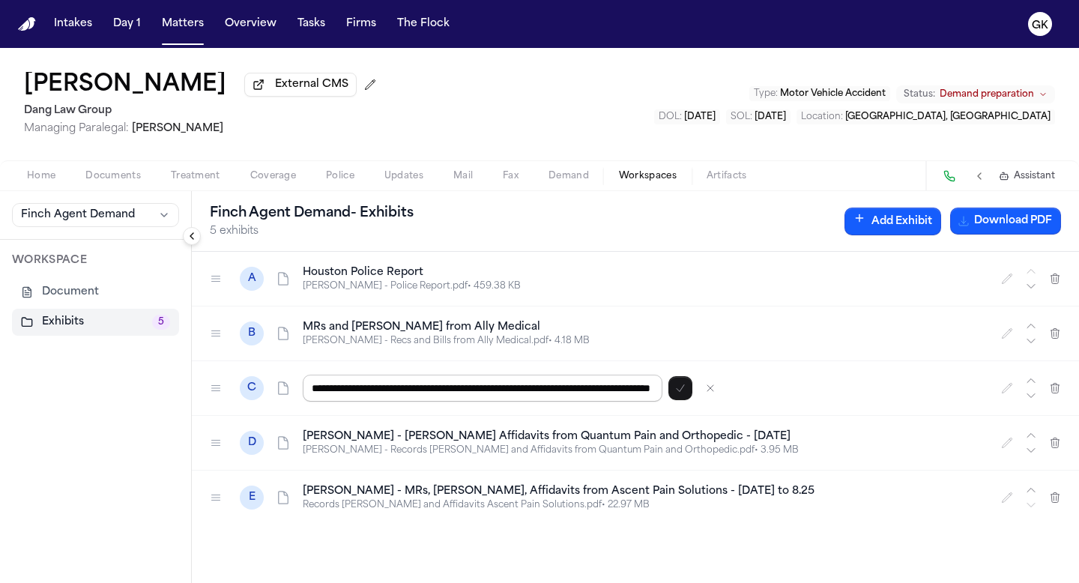
click at [398, 394] on input "**********" at bounding box center [483, 388] width 360 height 27
drag, startPoint x: 565, startPoint y: 393, endPoint x: 802, endPoint y: 375, distance: 237.5
click at [753, 384] on div "**********" at bounding box center [643, 388] width 680 height 27
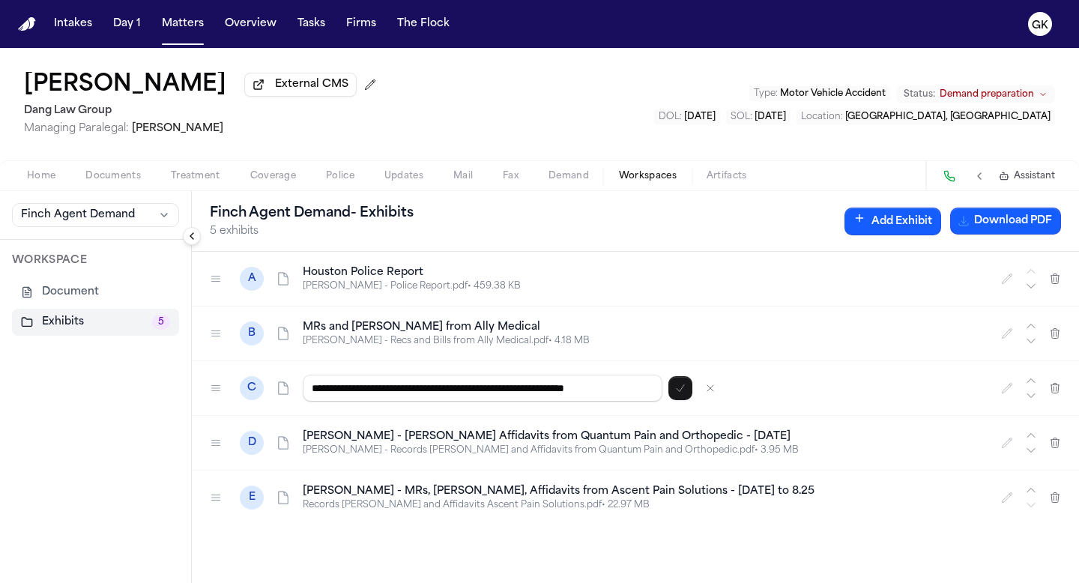
drag, startPoint x: 417, startPoint y: 392, endPoint x: 75, endPoint y: 394, distance: 341.7
click at [75, 394] on div "**********" at bounding box center [539, 387] width 1079 height 392
click at [679, 394] on icon "button" at bounding box center [680, 388] width 12 height 12
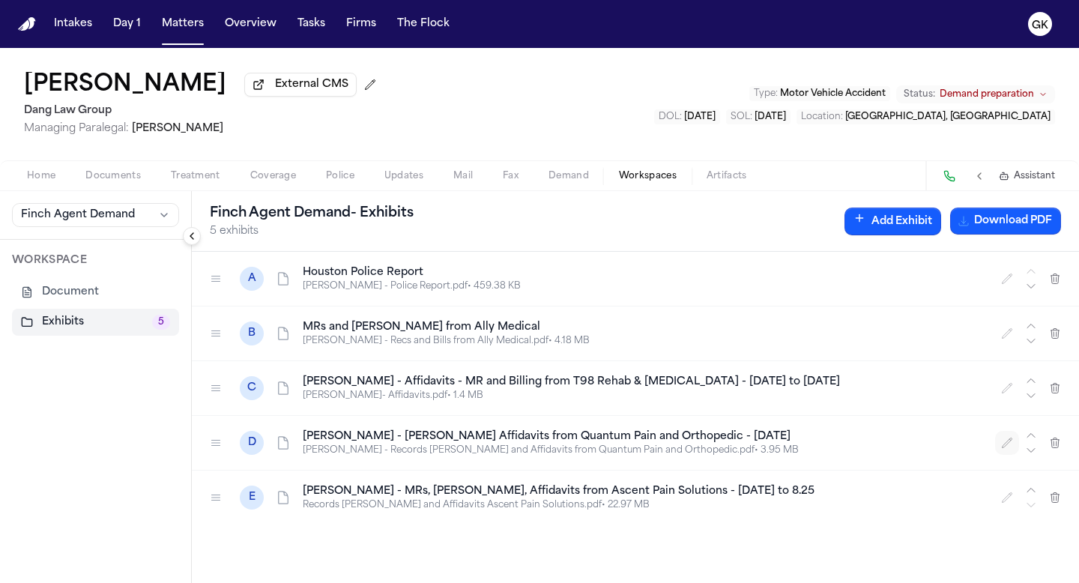
click at [1011, 448] on icon "button" at bounding box center [1007, 443] width 12 height 12
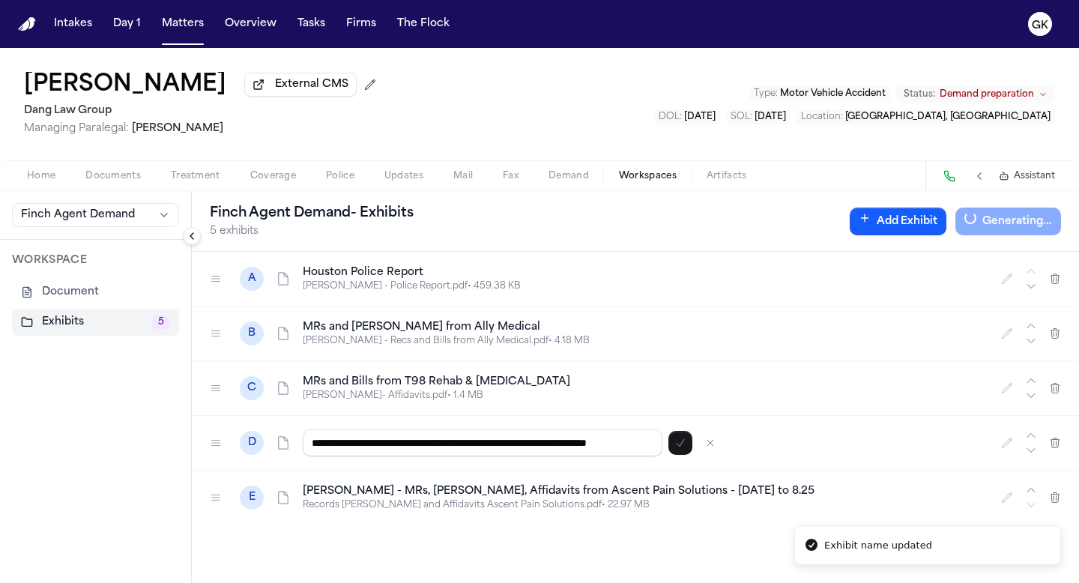
drag, startPoint x: 324, startPoint y: 447, endPoint x: 210, endPoint y: 440, distance: 114.1
click at [210, 440] on div "**********" at bounding box center [635, 443] width 887 height 55
click at [339, 449] on input "**********" at bounding box center [483, 442] width 360 height 27
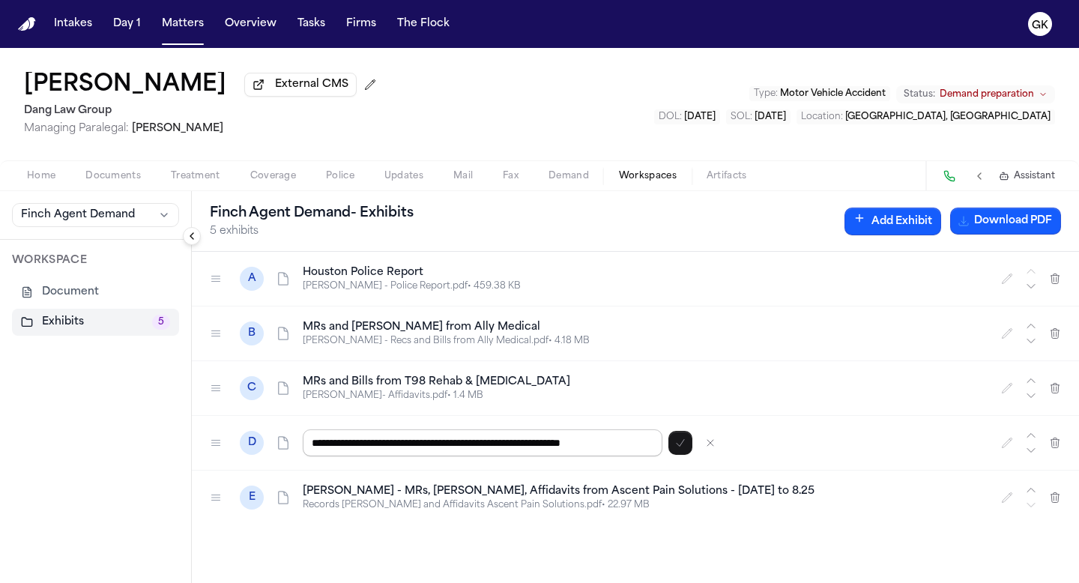
drag, startPoint x: 395, startPoint y: 444, endPoint x: 434, endPoint y: 450, distance: 39.3
click at [434, 450] on input "**********" at bounding box center [483, 442] width 360 height 27
drag, startPoint x: 573, startPoint y: 444, endPoint x: 702, endPoint y: 451, distance: 129.1
click at [692, 451] on div "**********" at bounding box center [643, 442] width 680 height 27
click at [677, 442] on icon "button" at bounding box center [680, 443] width 12 height 12
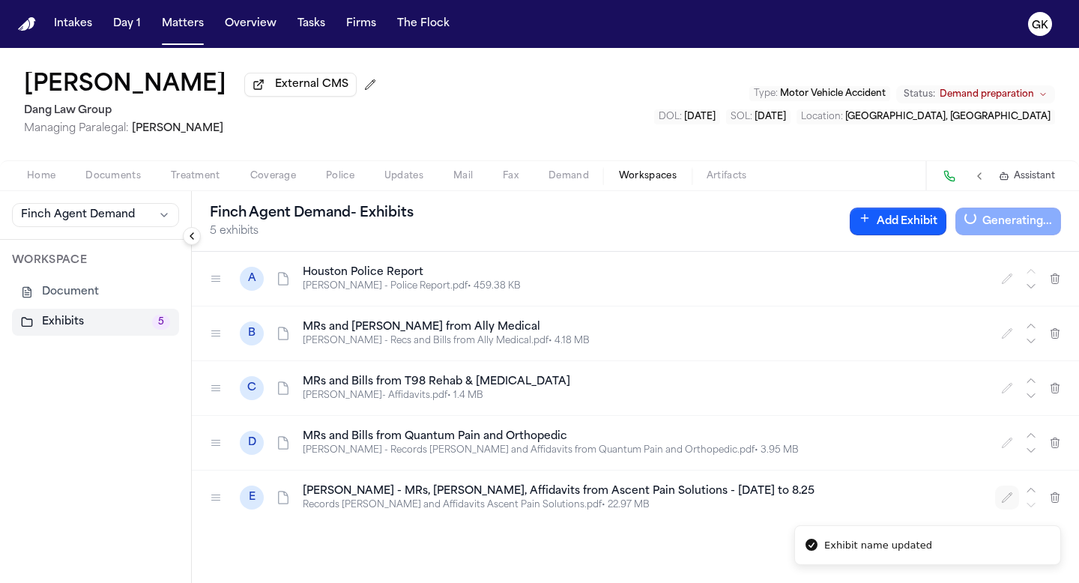
click at [1003, 502] on icon "button" at bounding box center [1008, 497] width 10 height 10
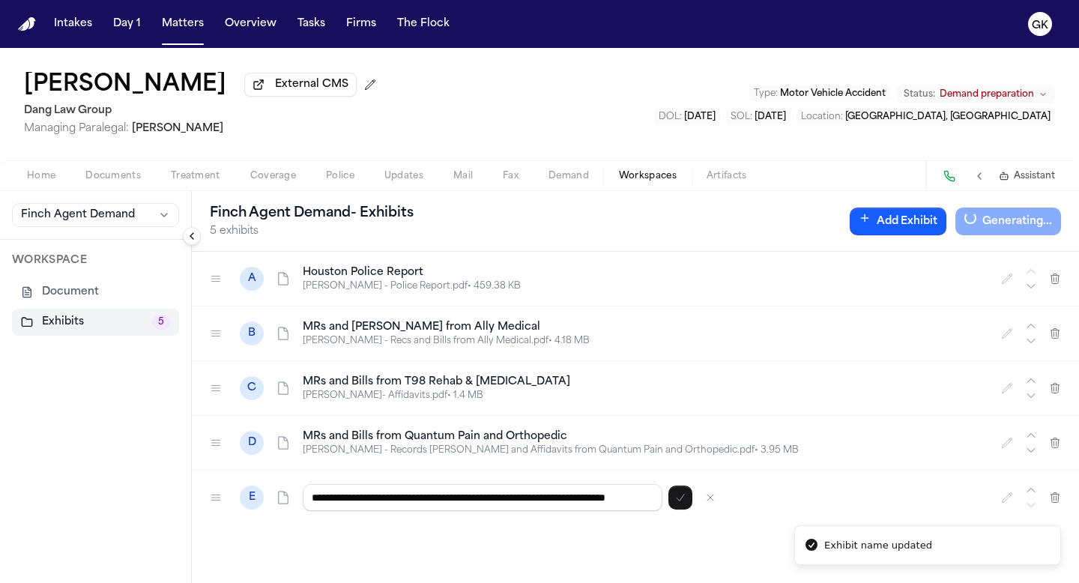
drag, startPoint x: 328, startPoint y: 504, endPoint x: 200, endPoint y: 496, distance: 128.3
click at [202, 499] on div "**********" at bounding box center [635, 498] width 887 height 54
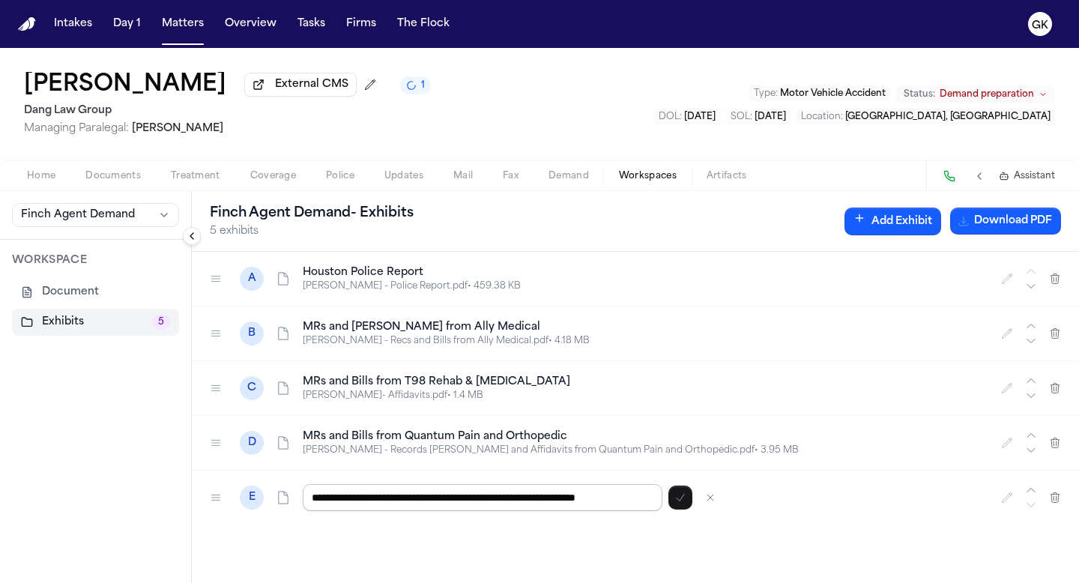
drag, startPoint x: 382, startPoint y: 504, endPoint x: 433, endPoint y: 502, distance: 51.0
click at [431, 502] on input "**********" at bounding box center [483, 497] width 360 height 27
drag, startPoint x: 527, startPoint y: 501, endPoint x: 754, endPoint y: 508, distance: 227.1
click at [754, 508] on div "**********" at bounding box center [643, 497] width 680 height 27
click at [383, 498] on input "**********" at bounding box center [483, 497] width 360 height 27
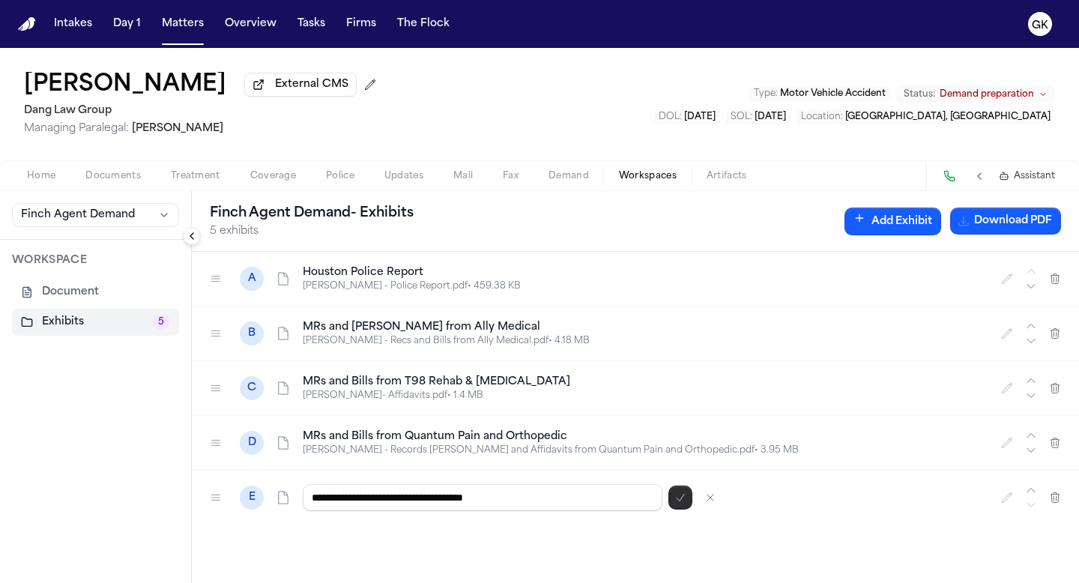
click at [679, 502] on icon "button" at bounding box center [680, 498] width 12 height 12
click at [1003, 221] on button "Download PDF" at bounding box center [1005, 221] width 111 height 27
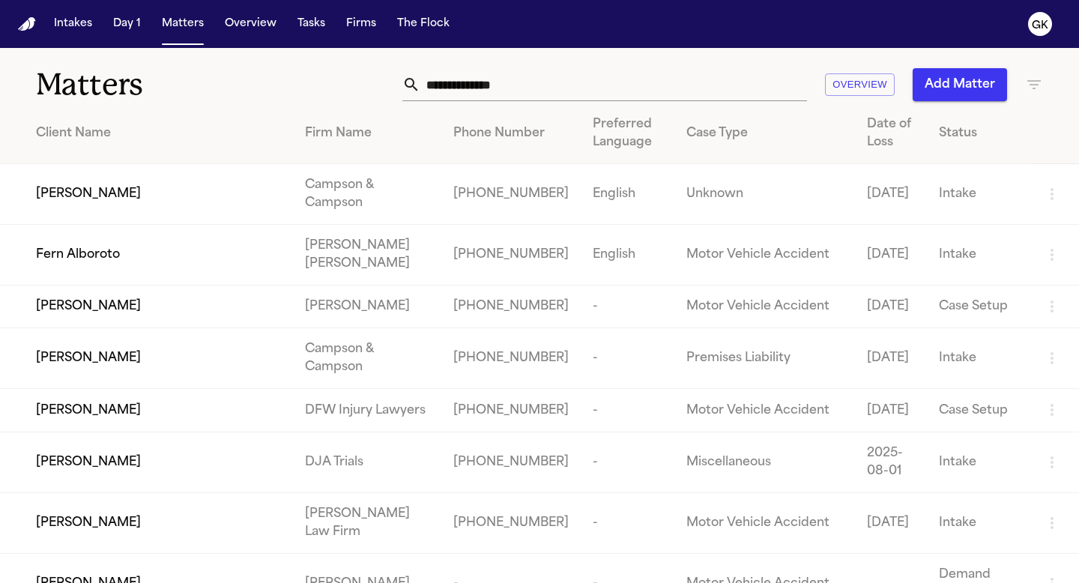
click at [538, 95] on input "text" at bounding box center [613, 84] width 387 height 33
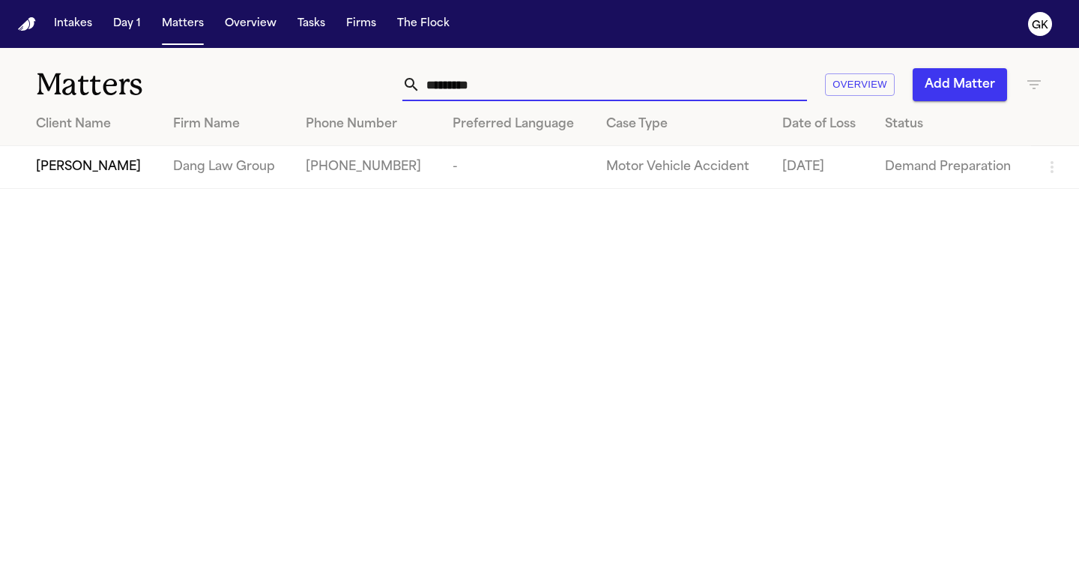
type input "*********"
click at [58, 174] on span "[PERSON_NAME]" at bounding box center [88, 167] width 105 height 18
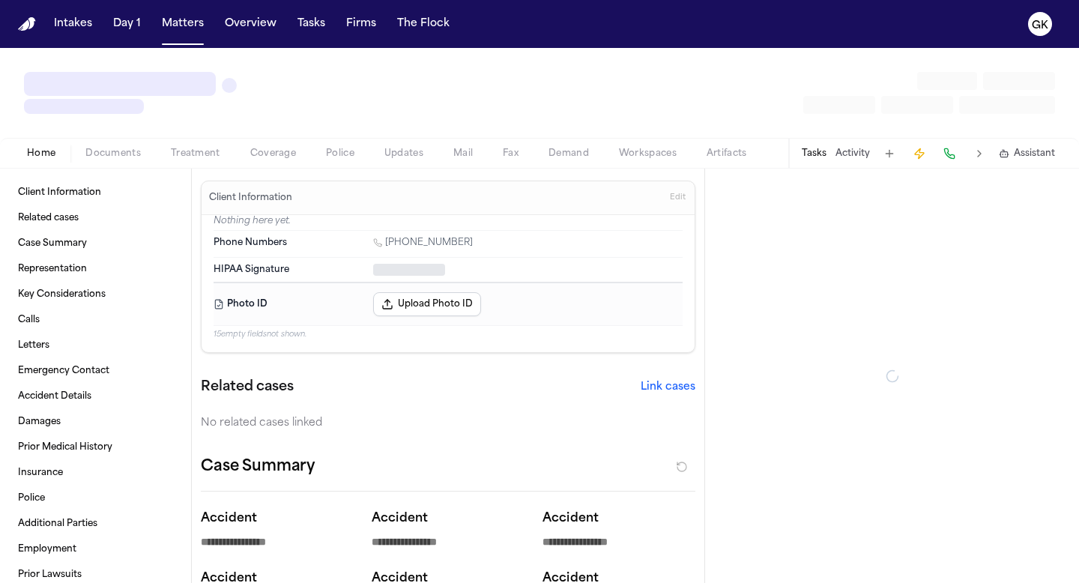
type textarea "*"
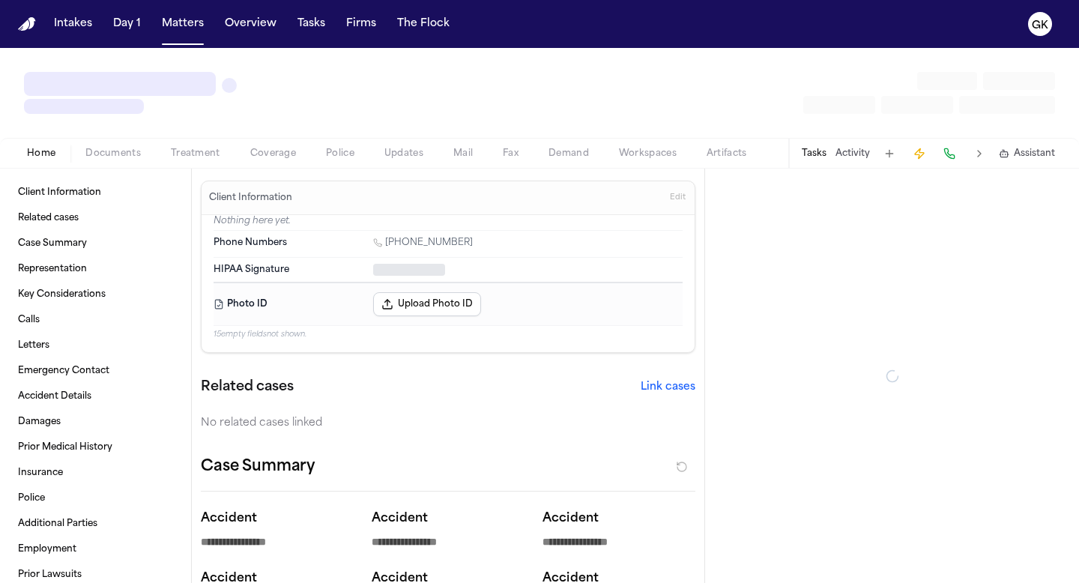
type textarea "*"
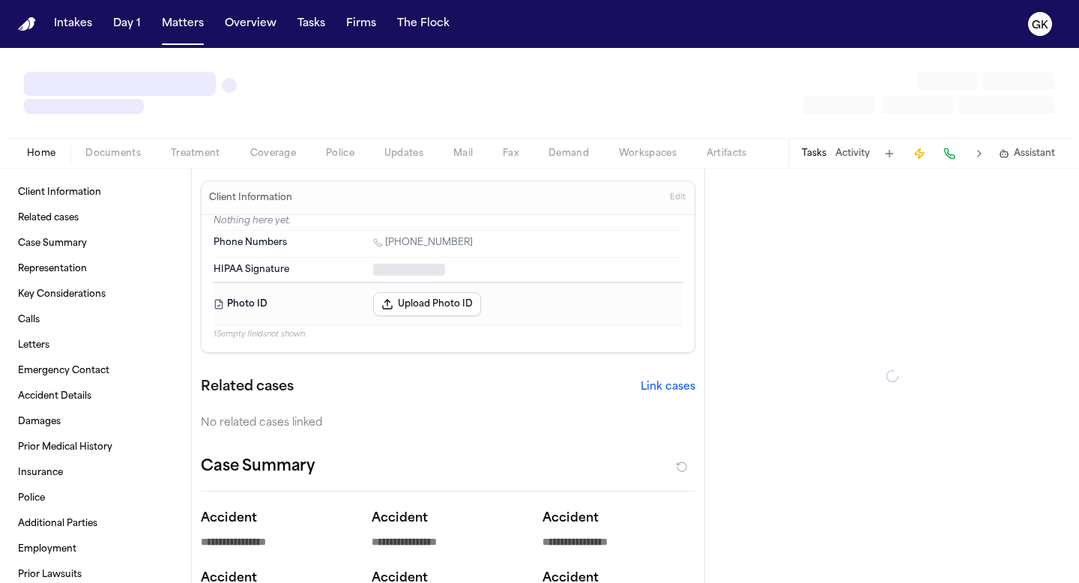
type textarea "*"
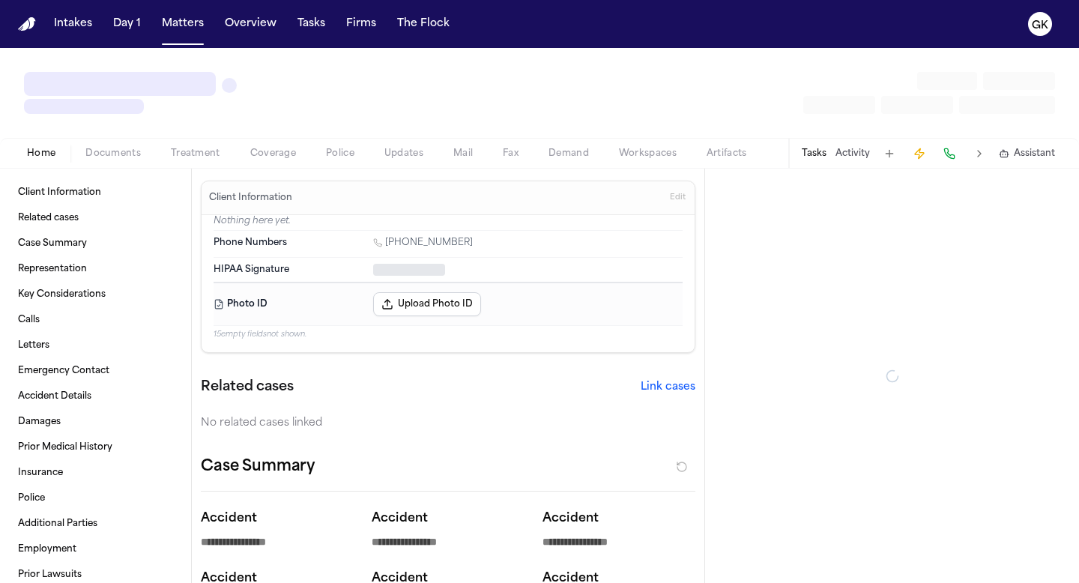
type textarea "*"
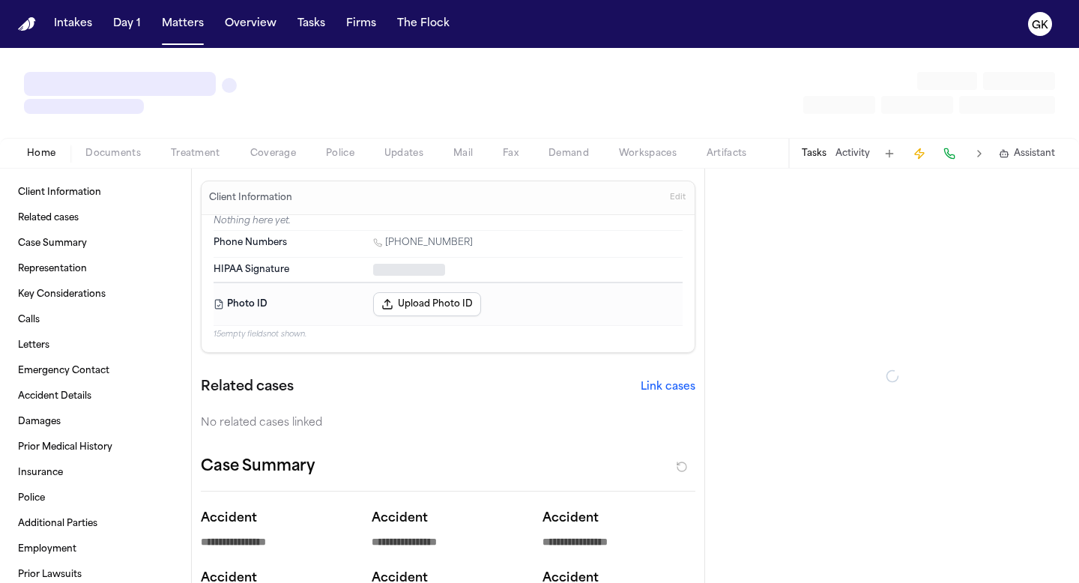
type textarea "*"
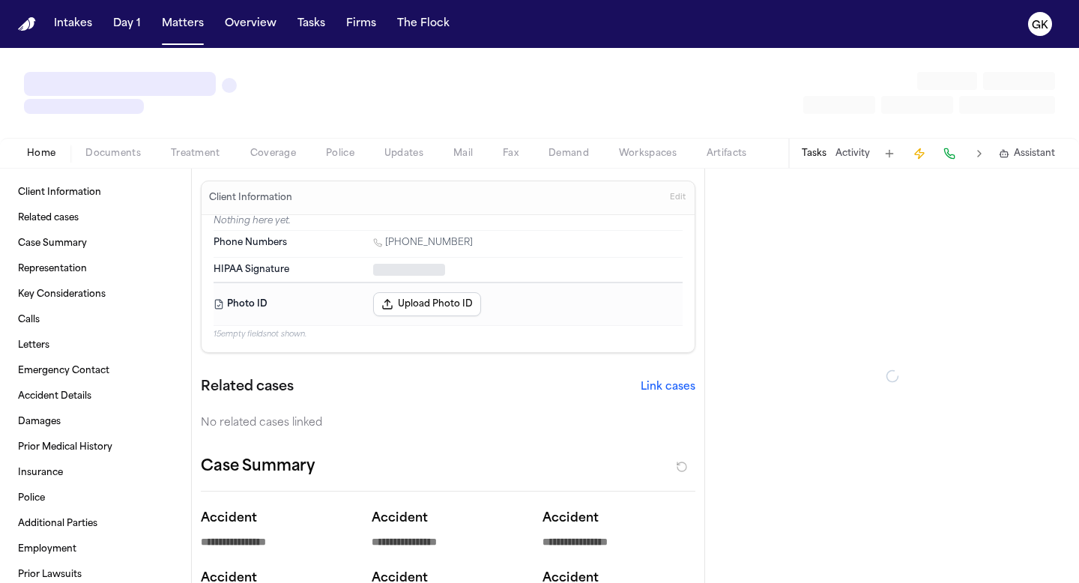
type textarea "*"
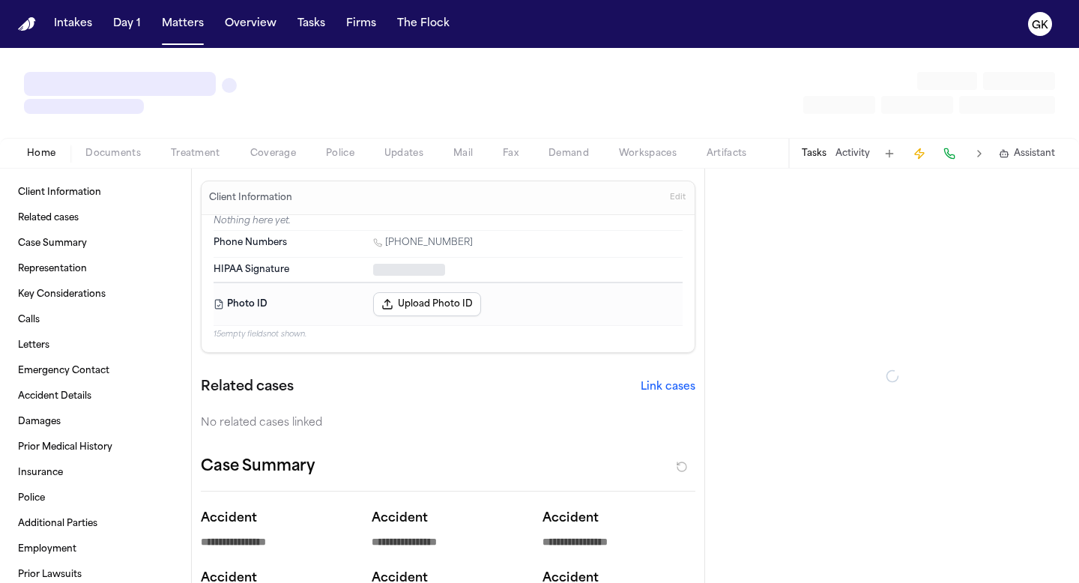
type textarea "*"
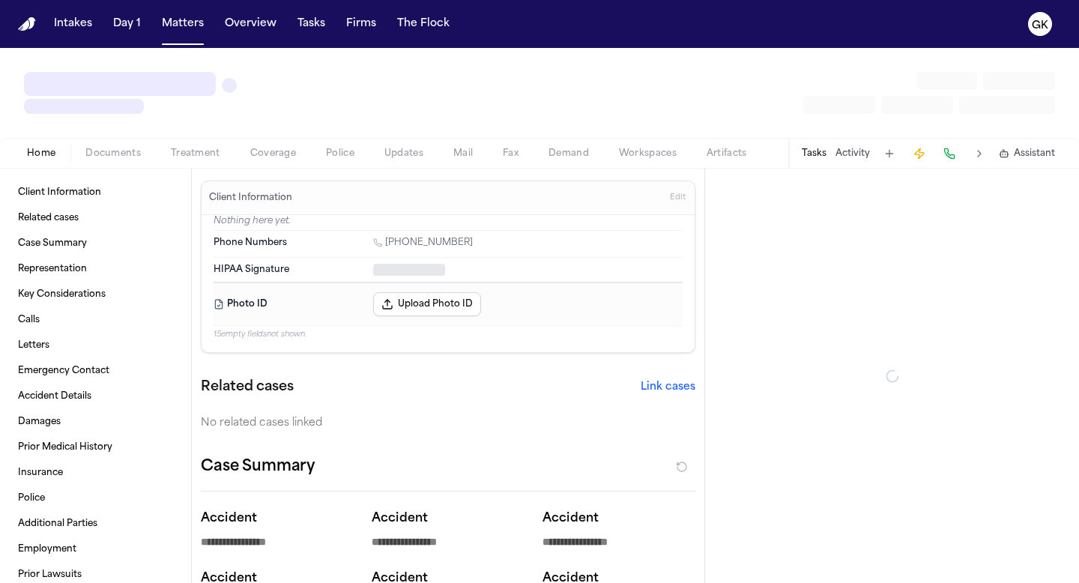
type textarea "*"
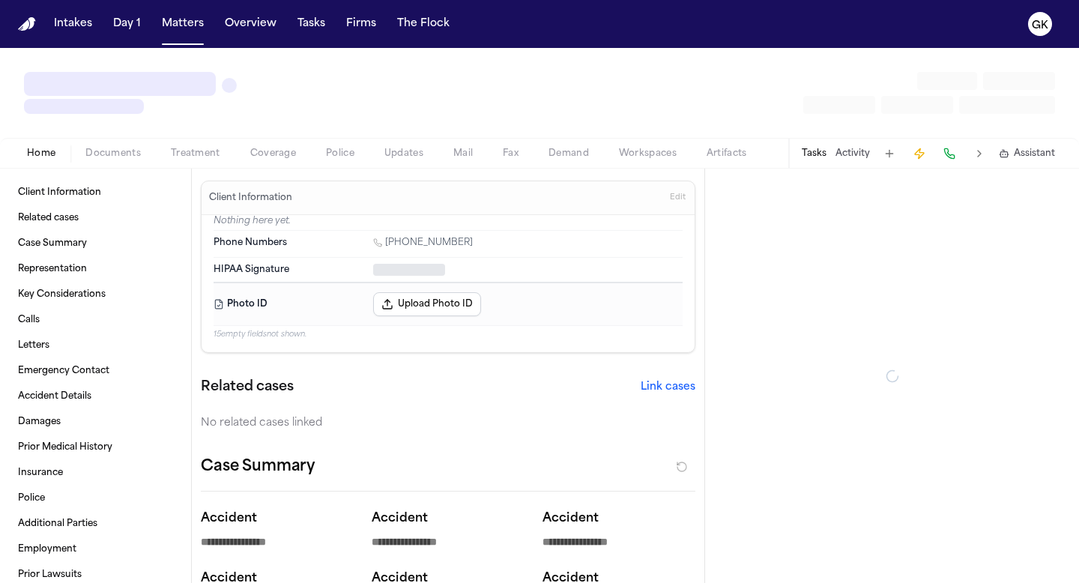
type textarea "*"
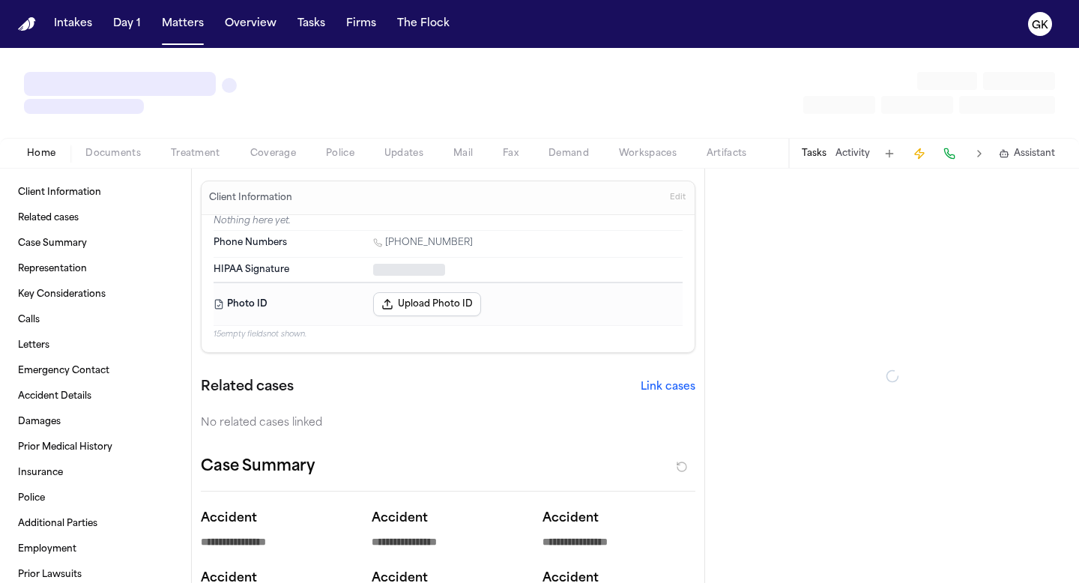
type textarea "*"
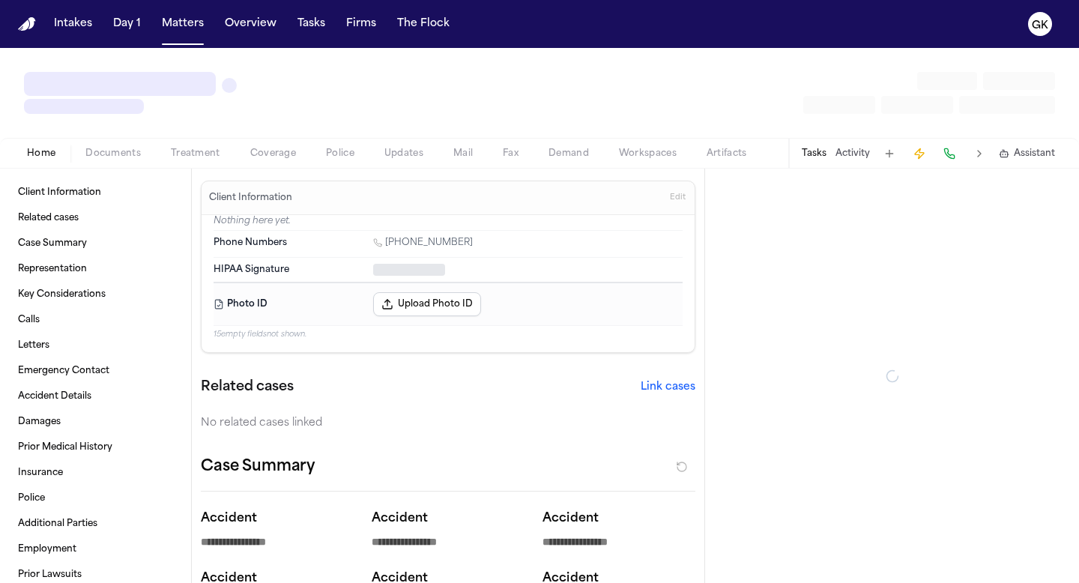
type textarea "*"
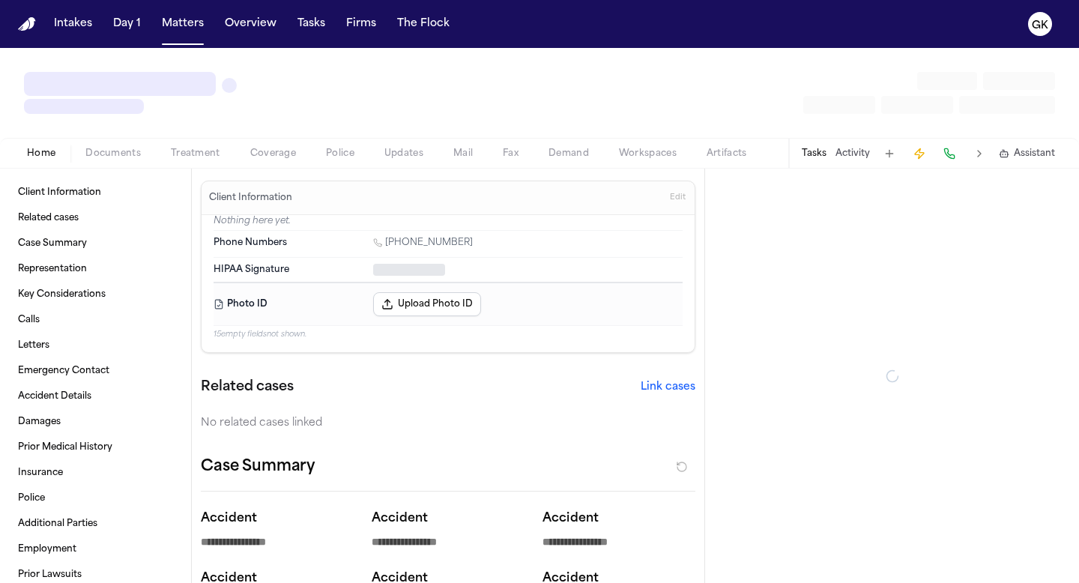
type textarea "*"
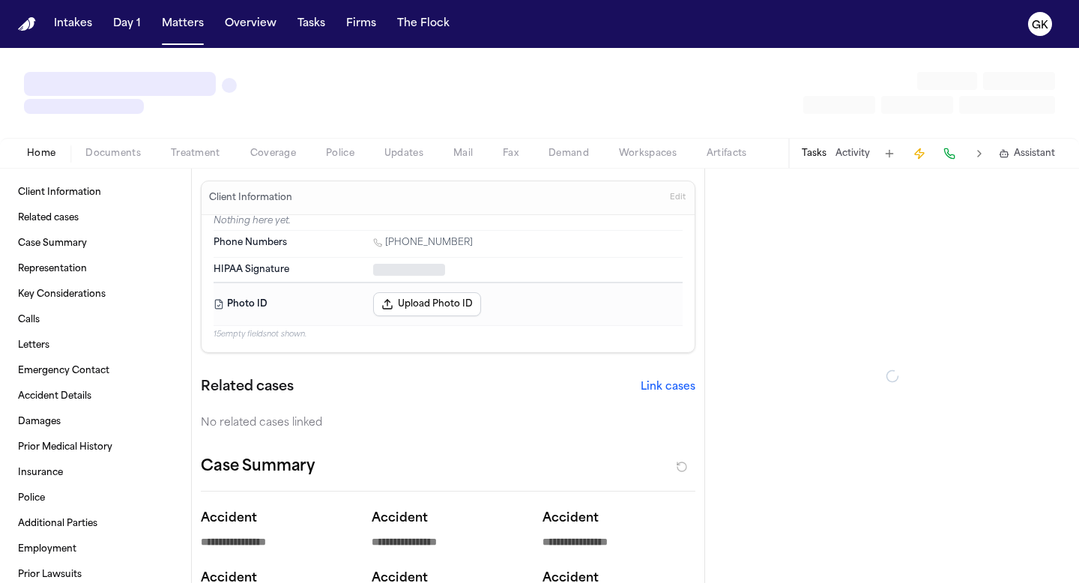
type textarea "*"
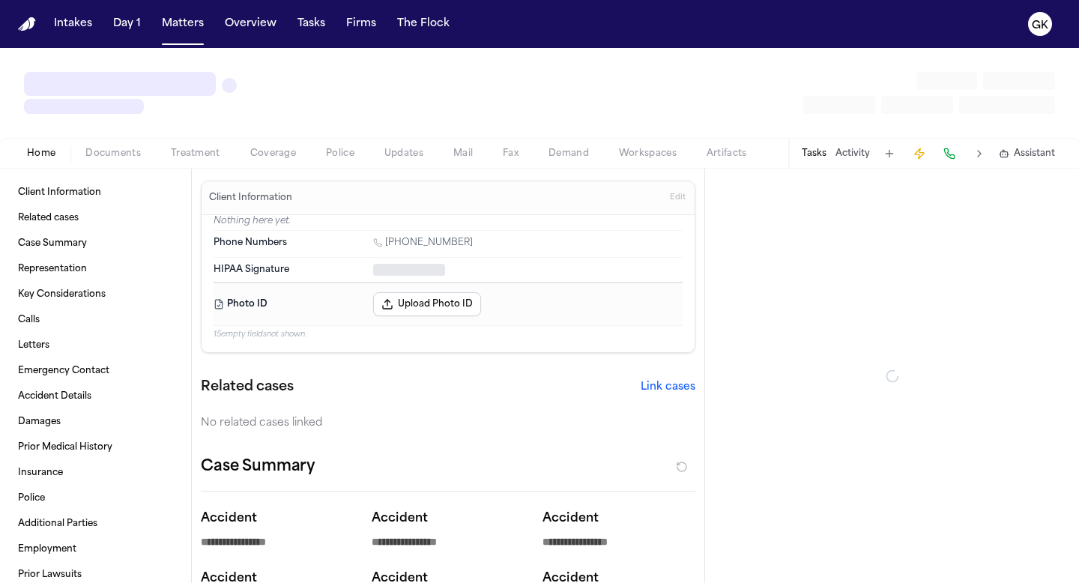
type textarea "*"
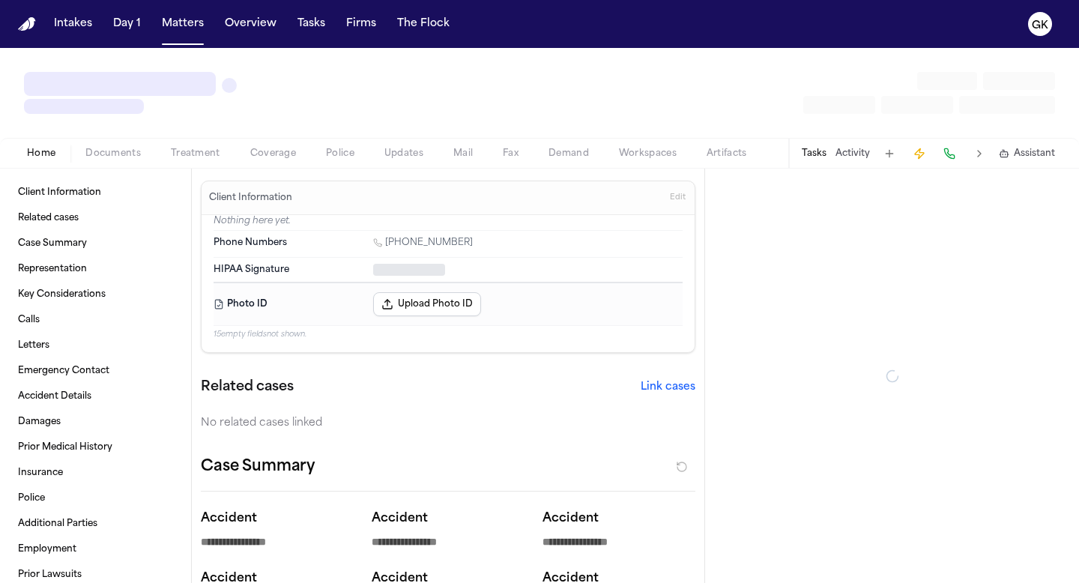
type textarea "*"
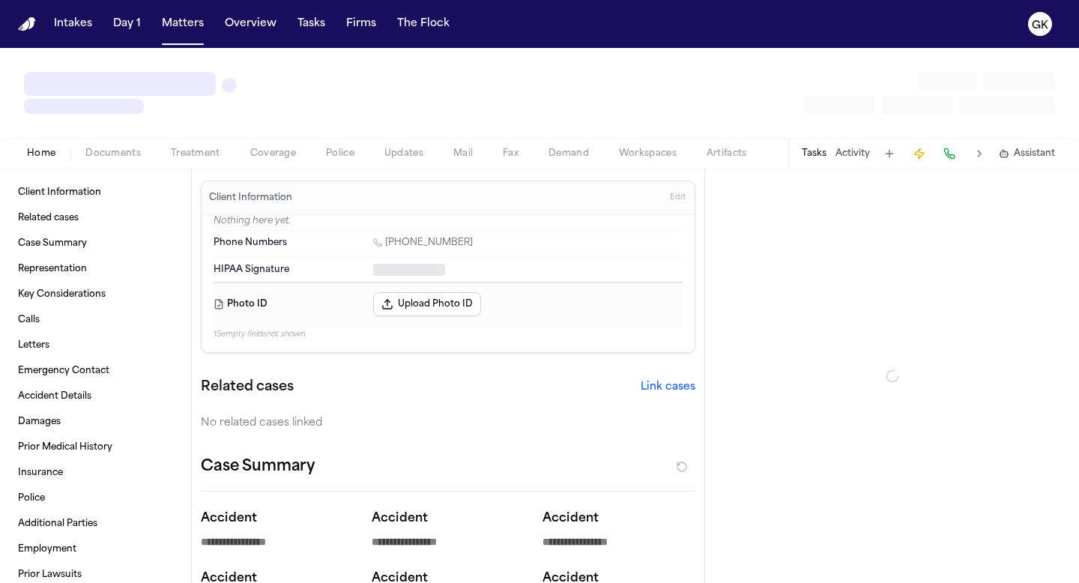
type textarea "*"
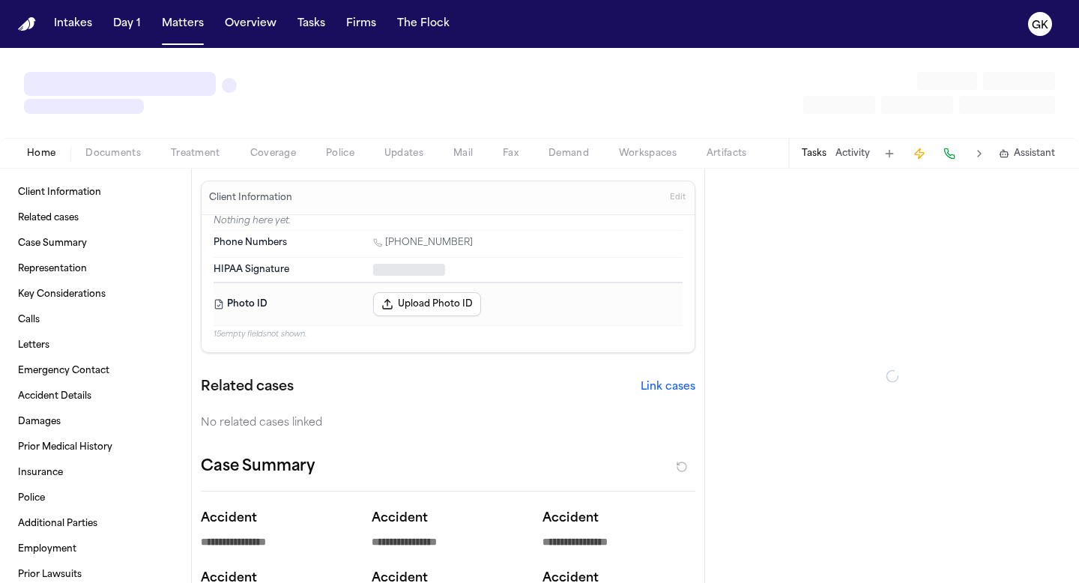
type textarea "*"
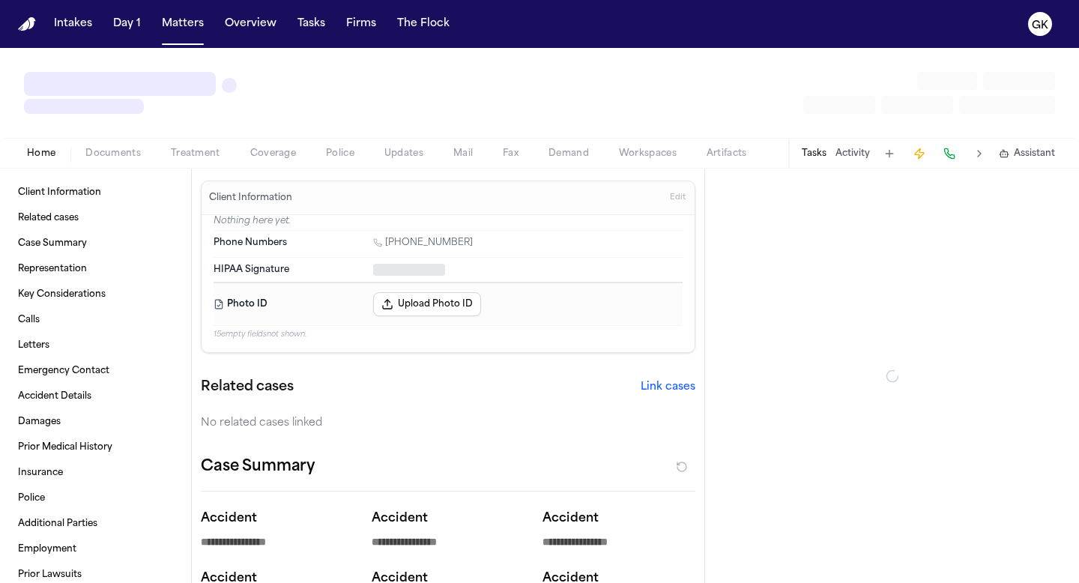
type textarea "*"
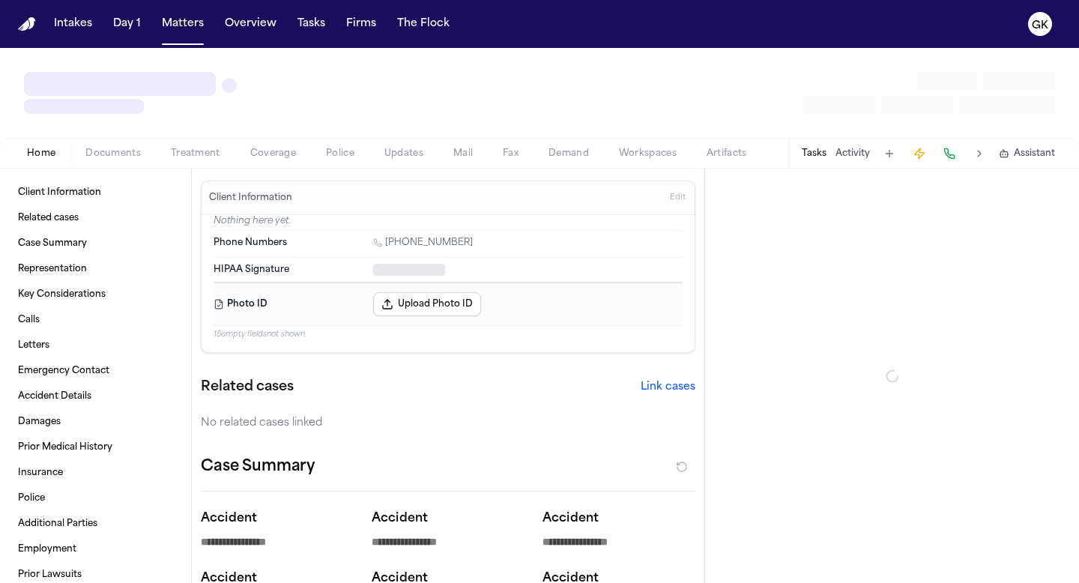
type textarea "*"
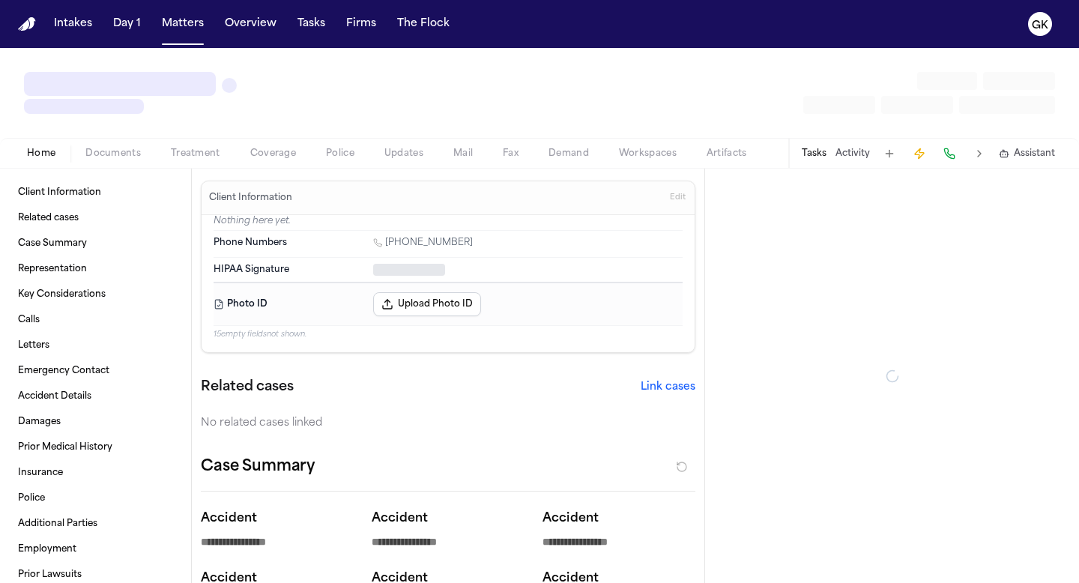
type textarea "*"
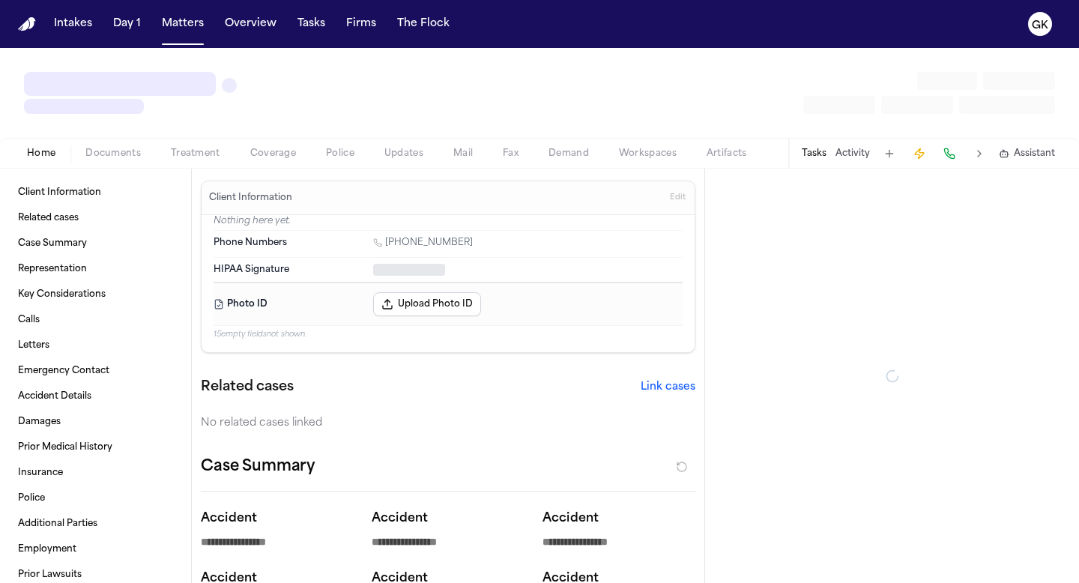
type textarea "*"
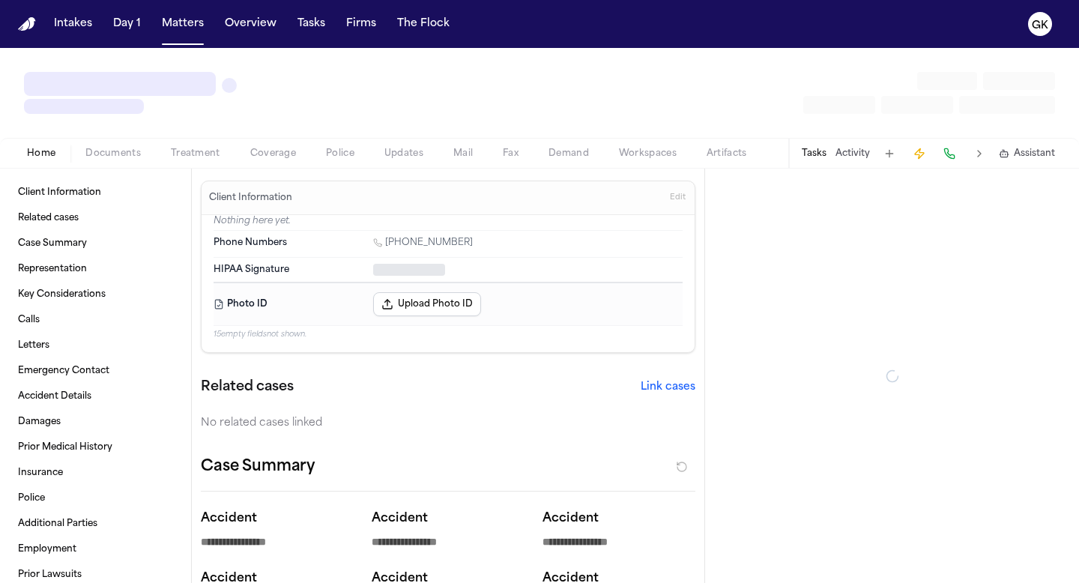
type textarea "*"
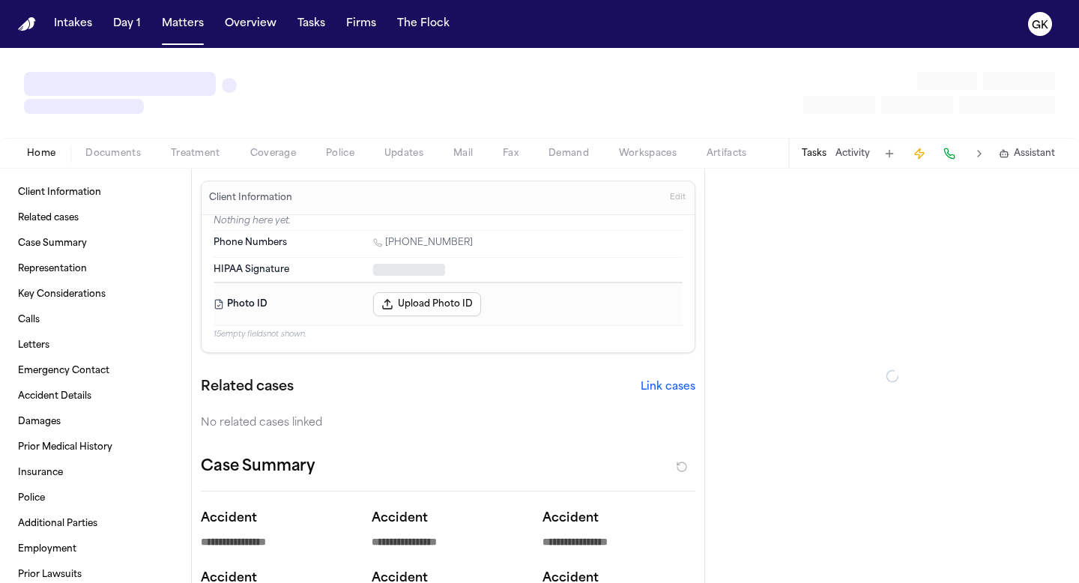
type textarea "*"
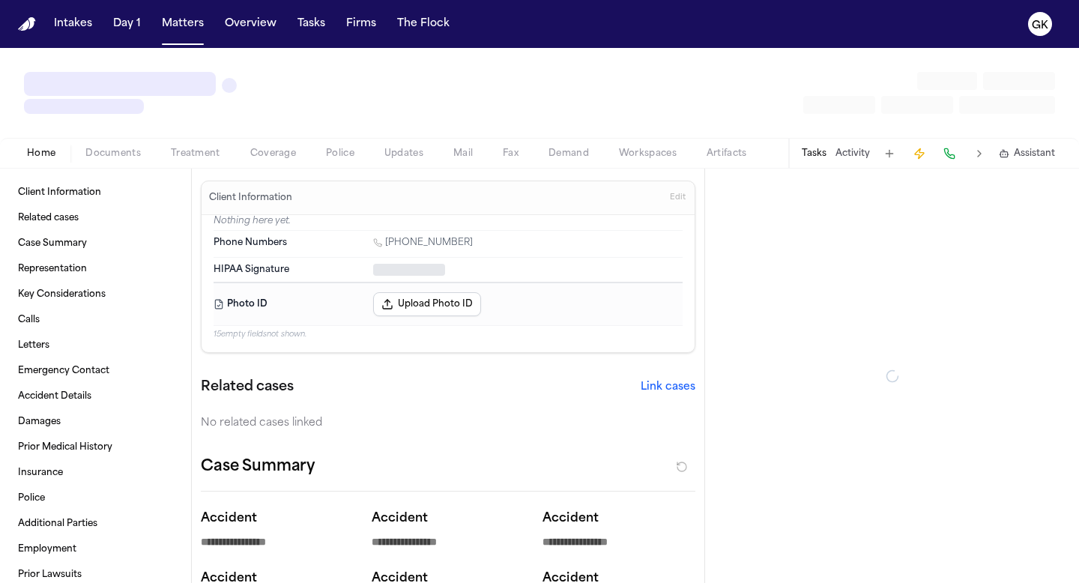
type textarea "*"
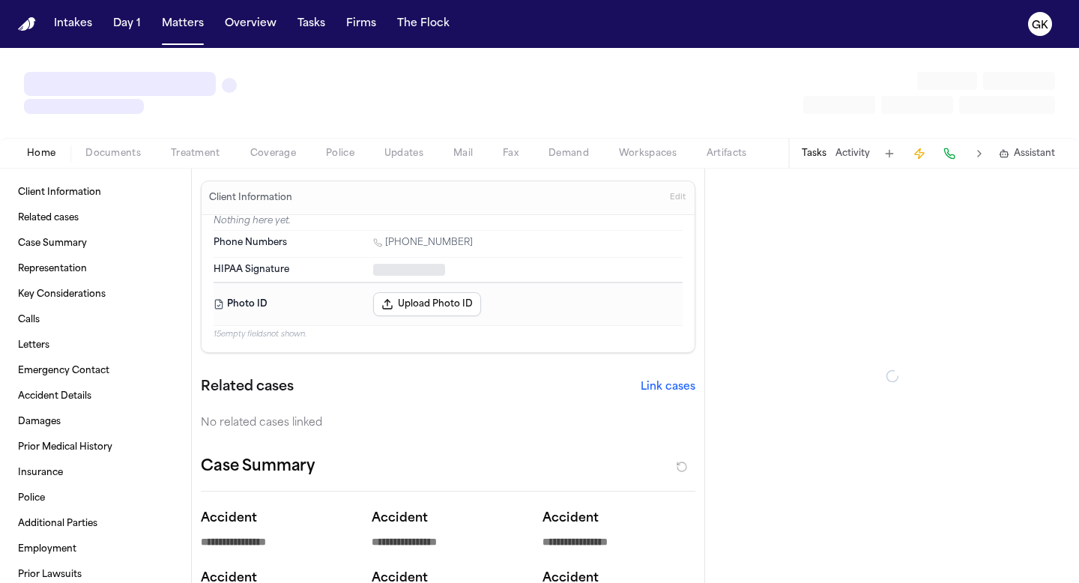
type textarea "*"
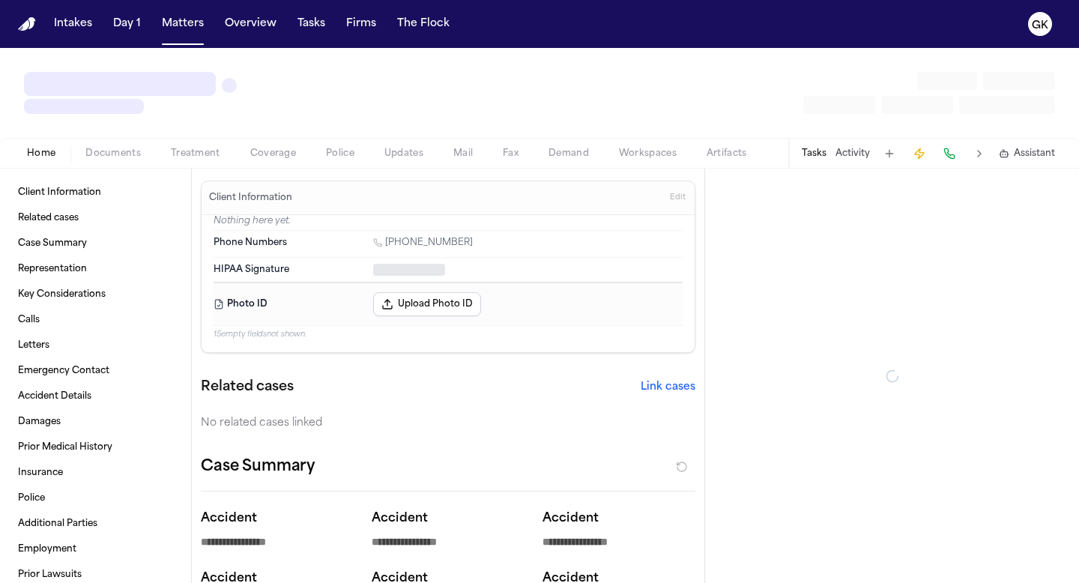
type textarea "*"
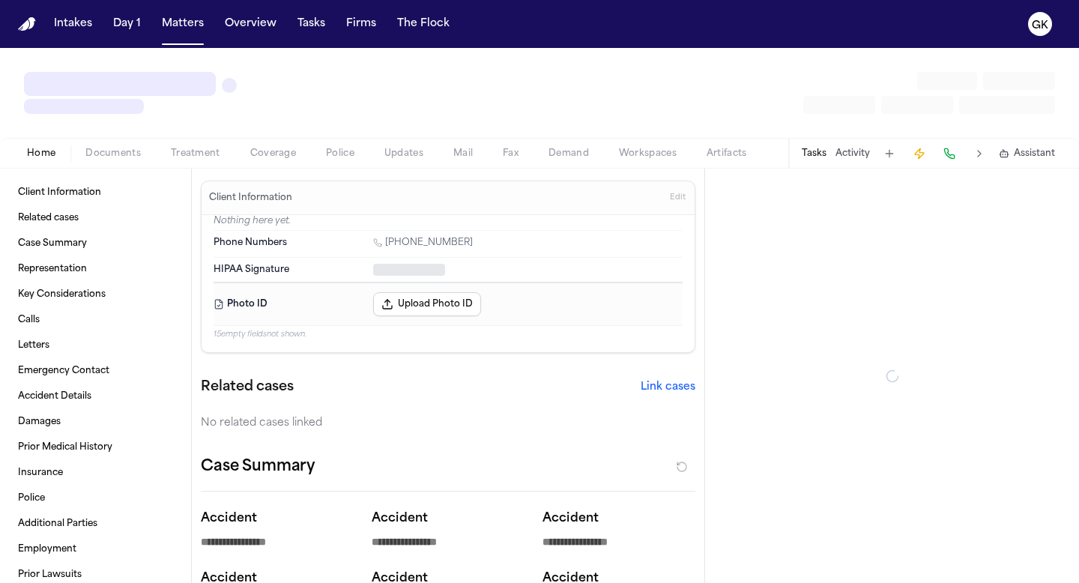
type textarea "*"
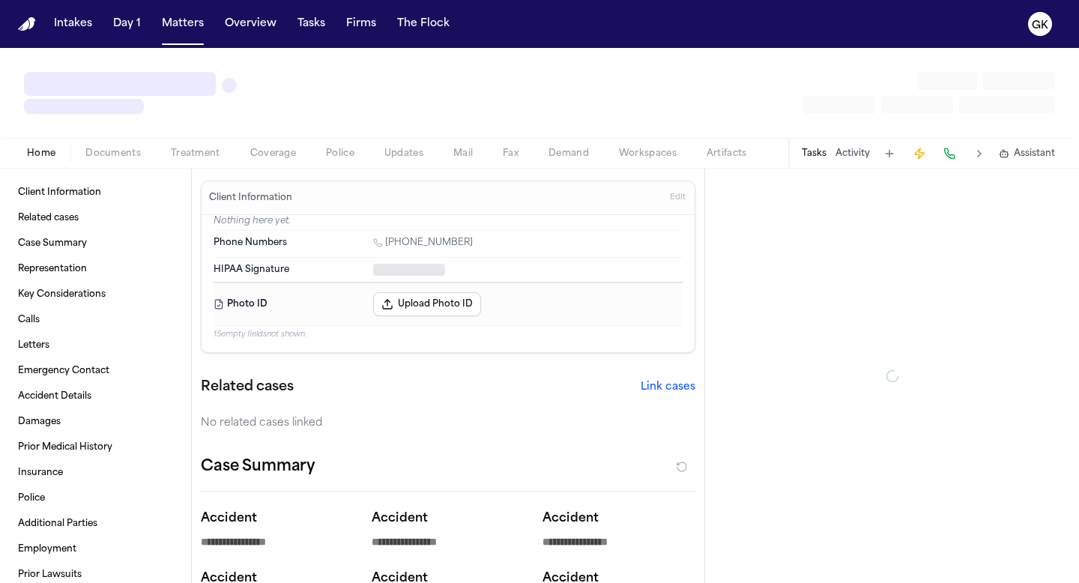
type textarea "*"
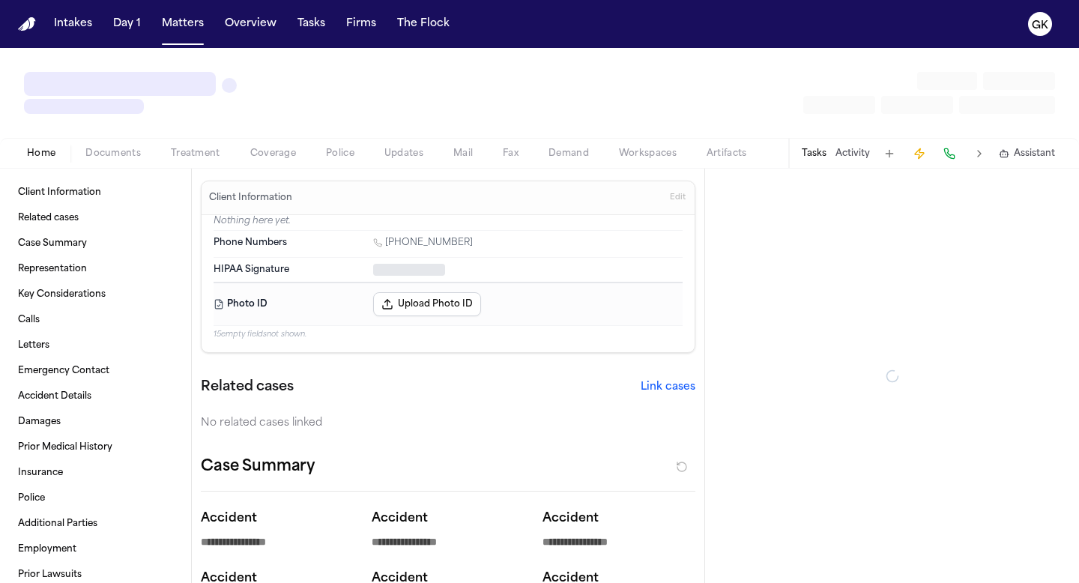
type textarea "*"
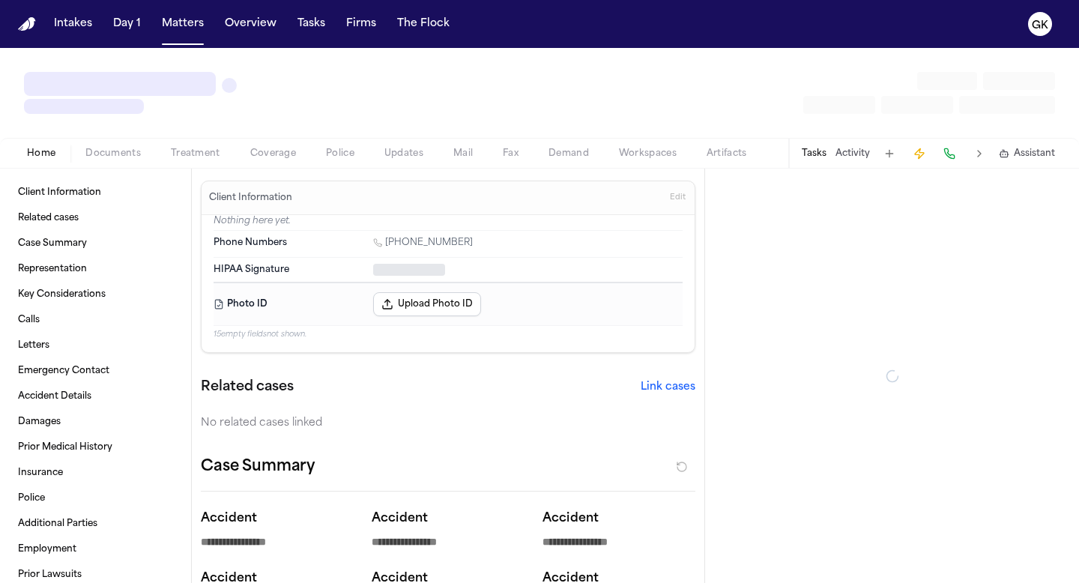
type textarea "*"
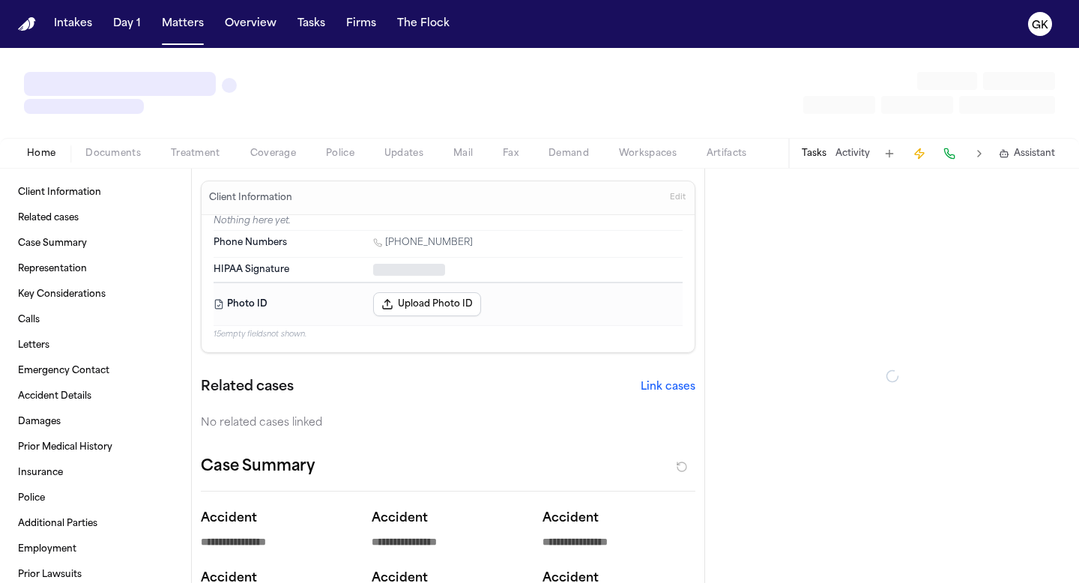
type textarea "*"
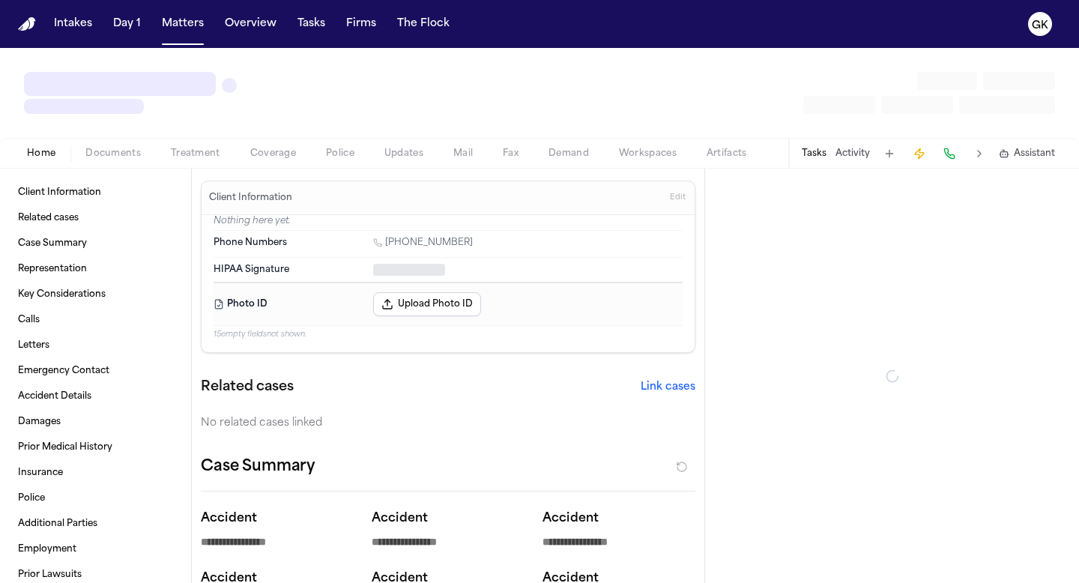
type textarea "*"
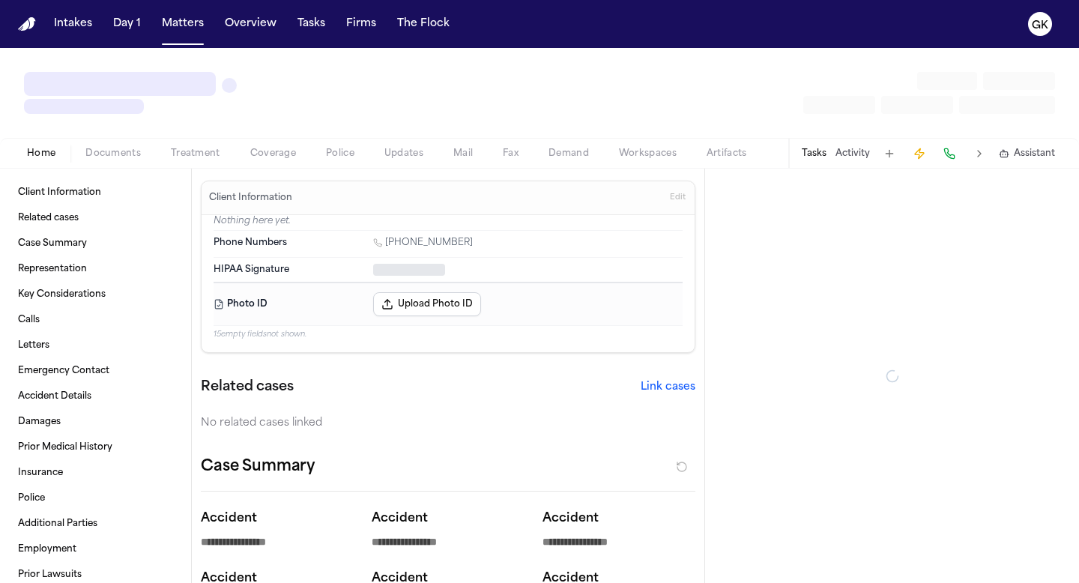
type textarea "*"
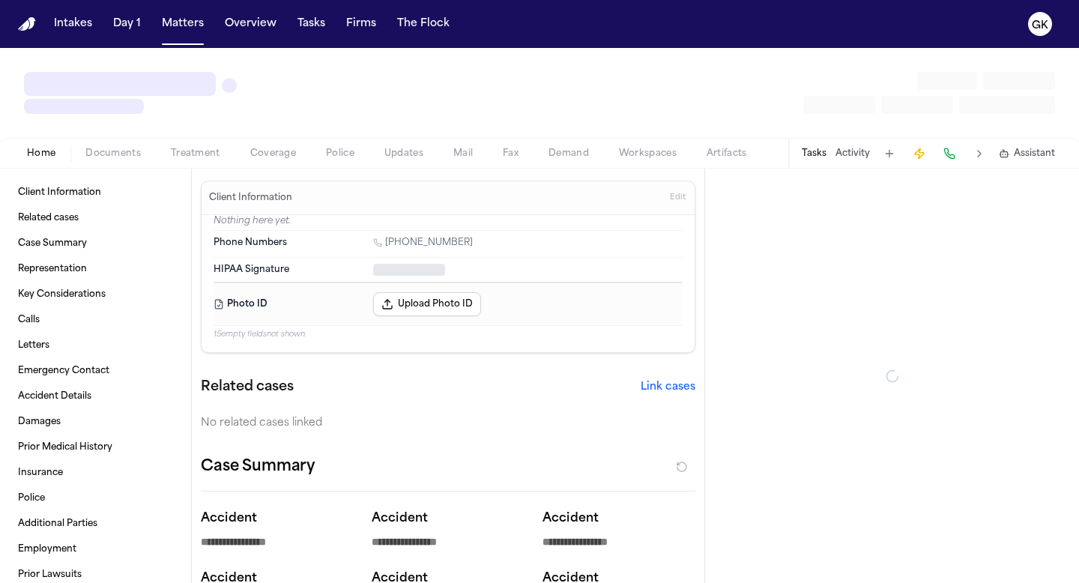
type textarea "*"
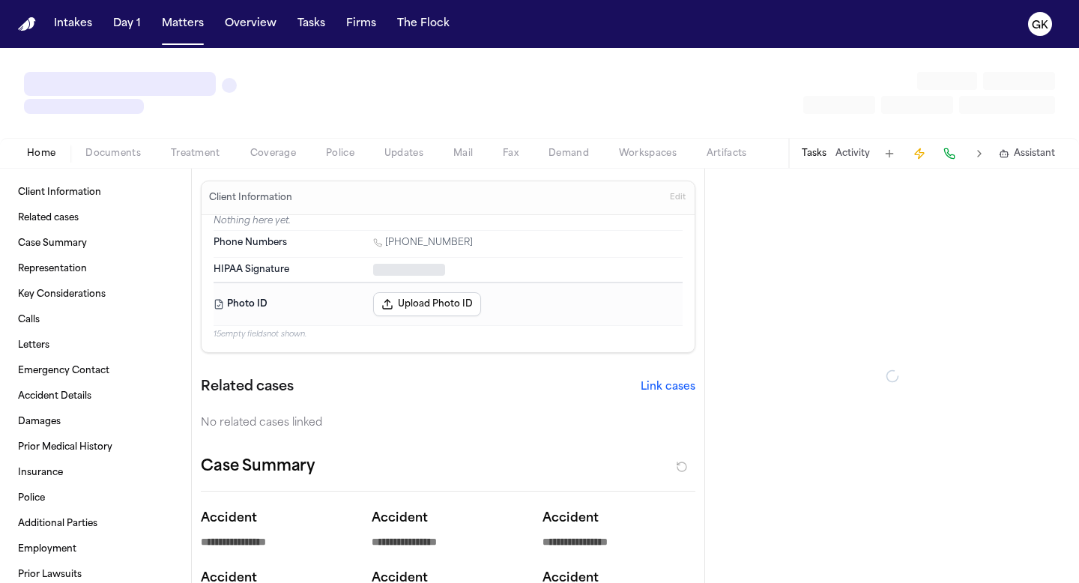
type textarea "*"
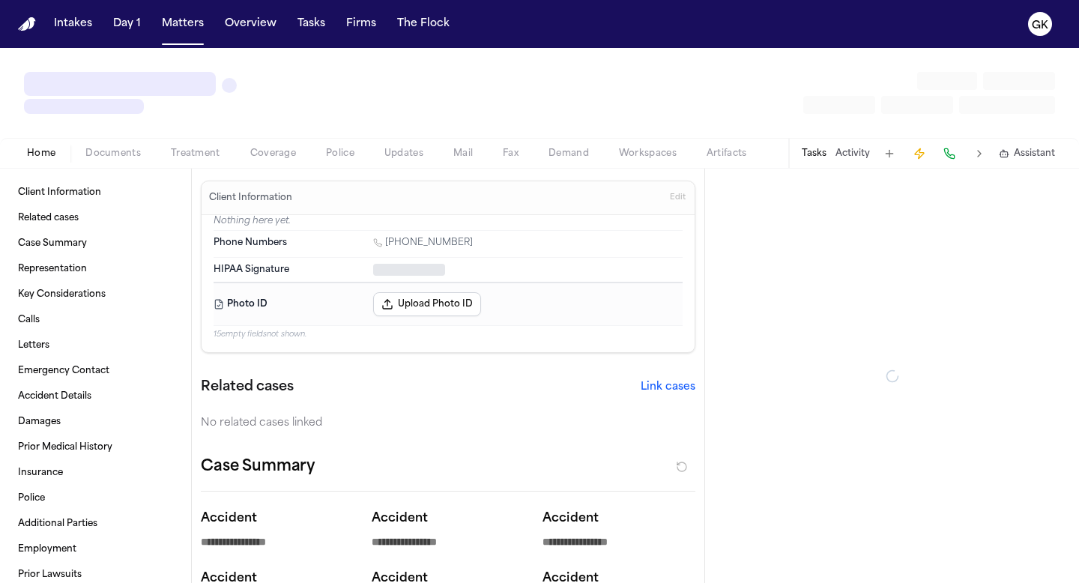
type textarea "*"
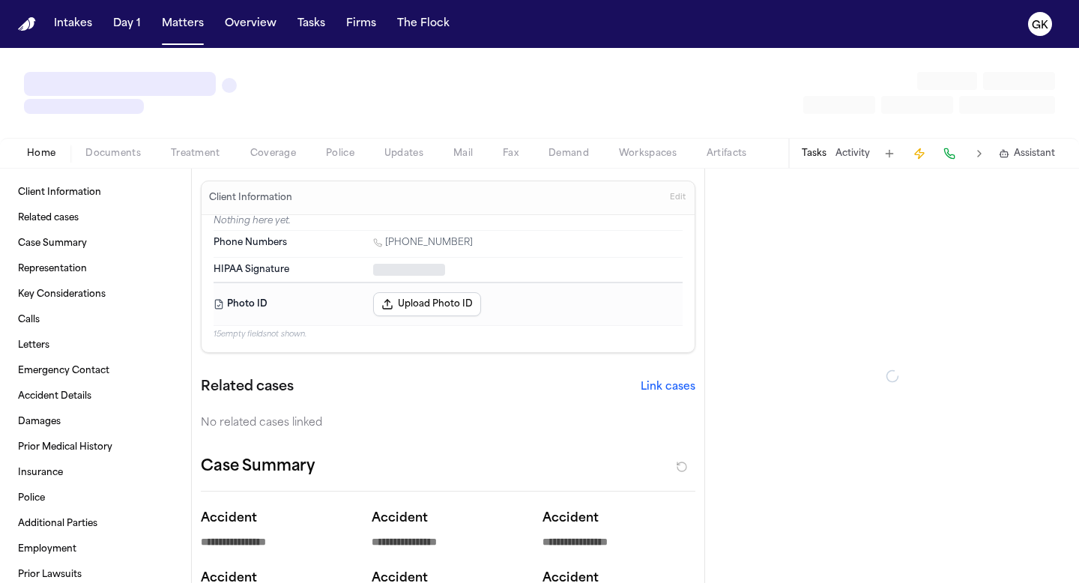
type textarea "*"
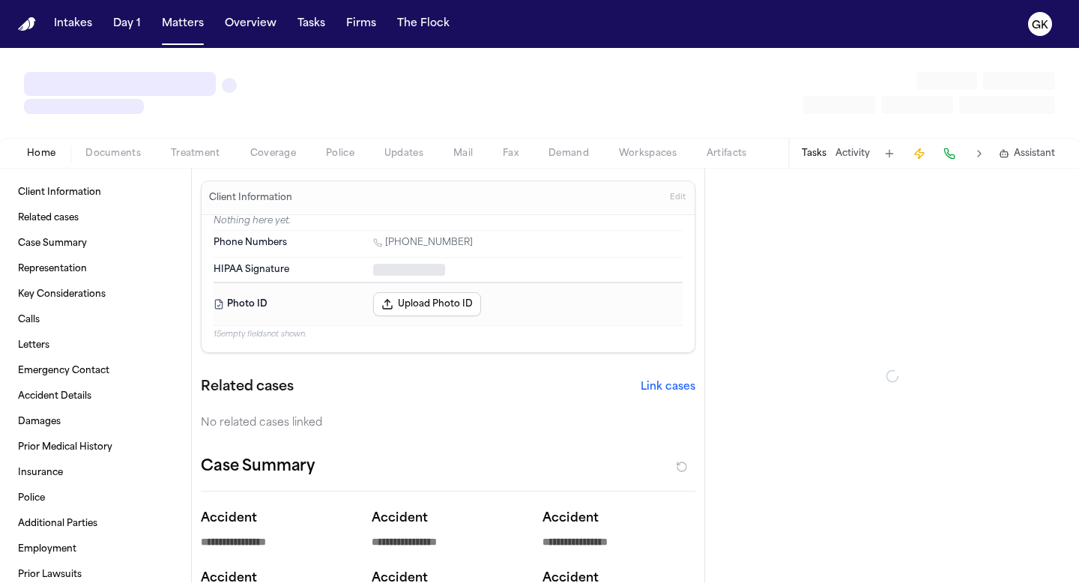
type textarea "*"
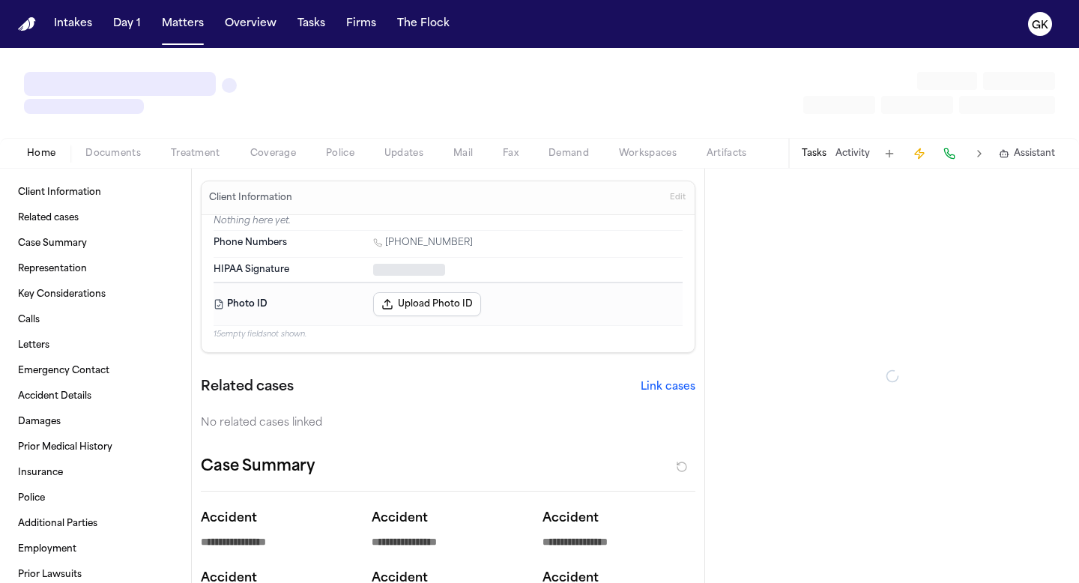
type textarea "*"
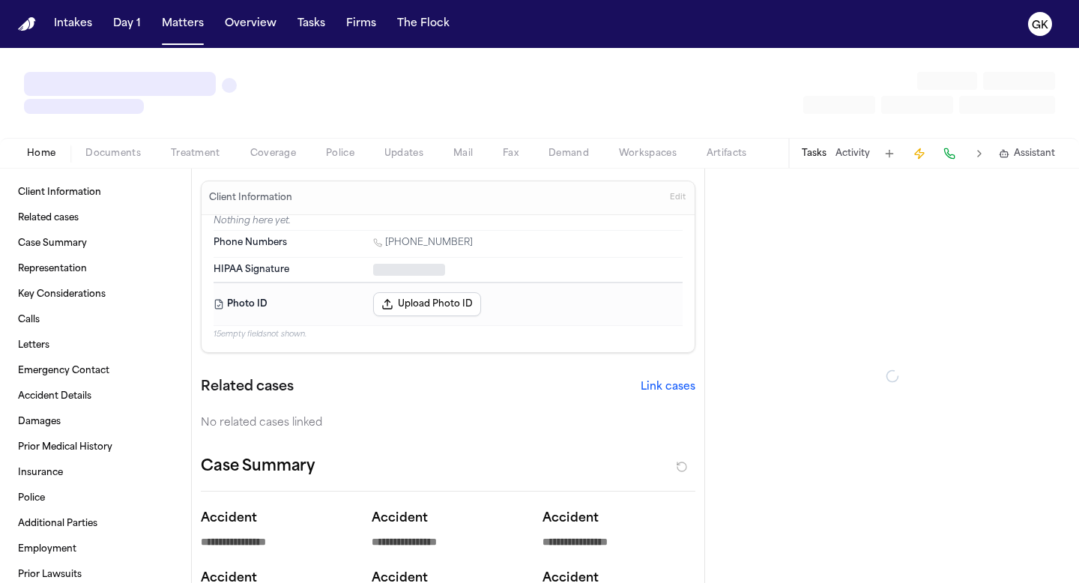
type textarea "*"
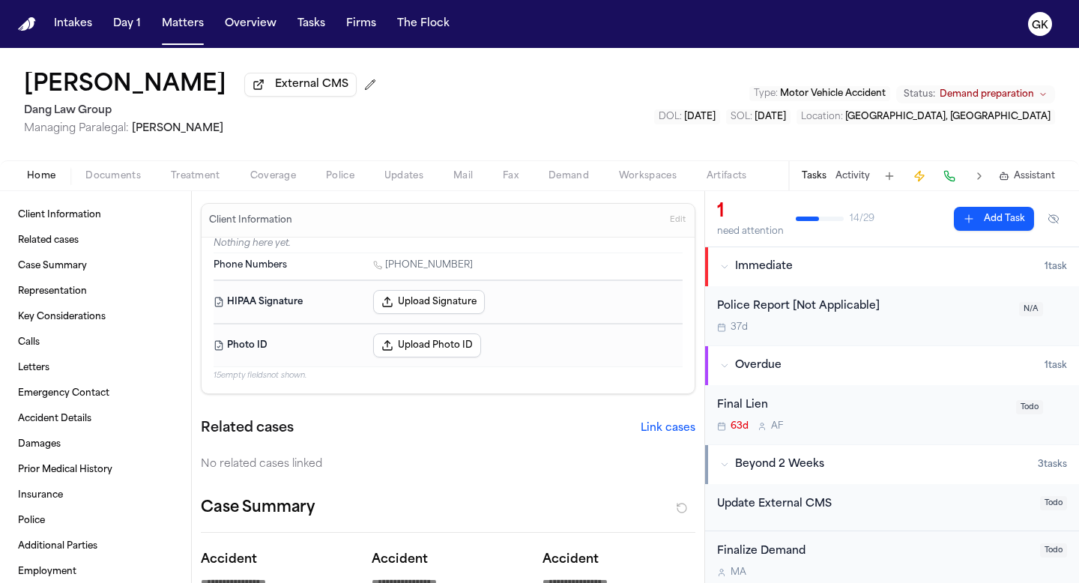
click at [110, 182] on span "Documents" at bounding box center [112, 176] width 55 height 12
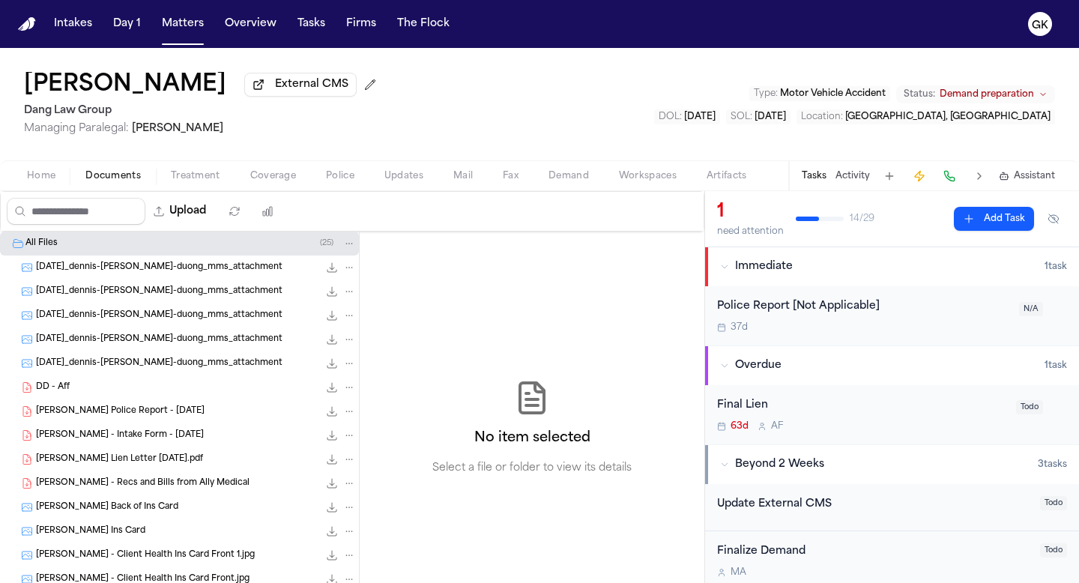
click at [566, 177] on span "Demand" at bounding box center [568, 176] width 40 height 12
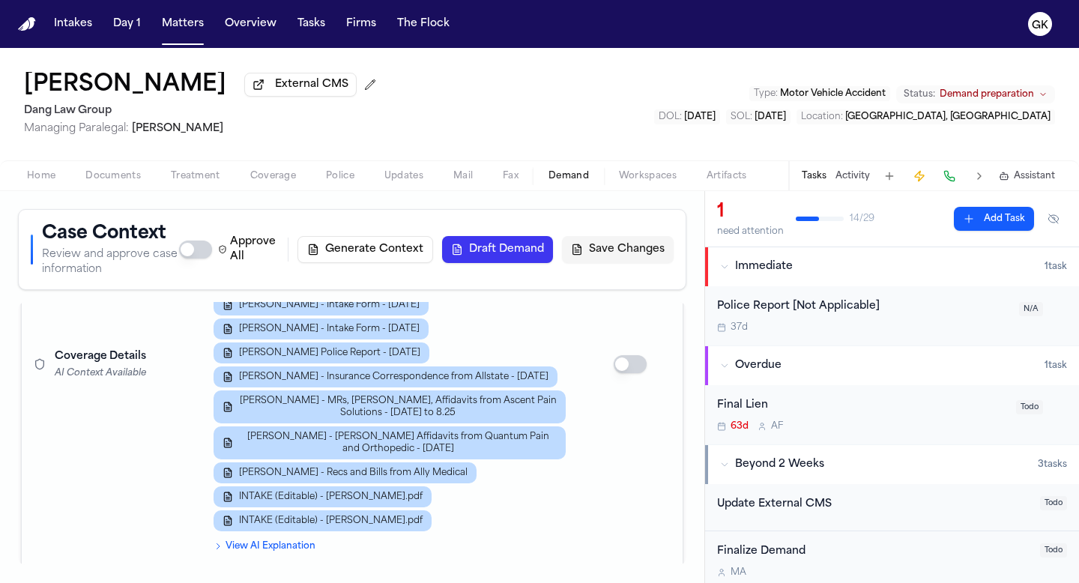
scroll to position [2946, 0]
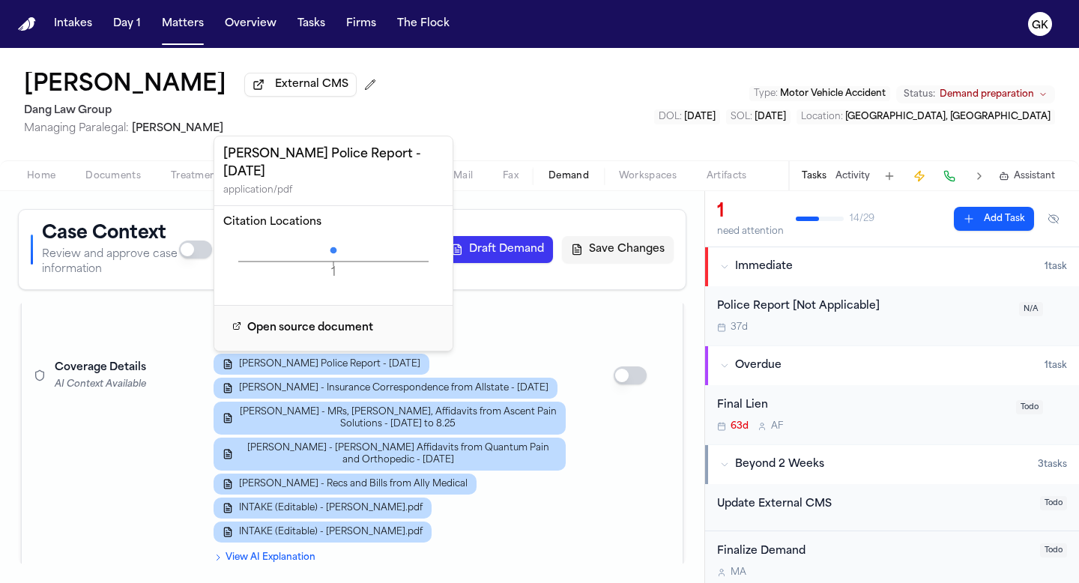
click at [333, 250] on icon at bounding box center [333, 250] width 7 height 7
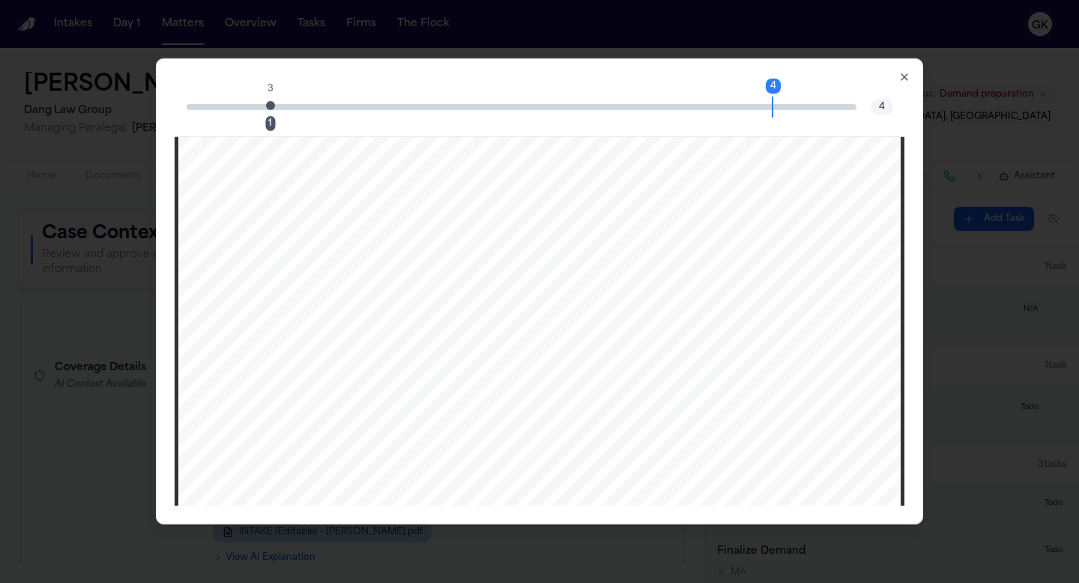
scroll to position [3395, 0]
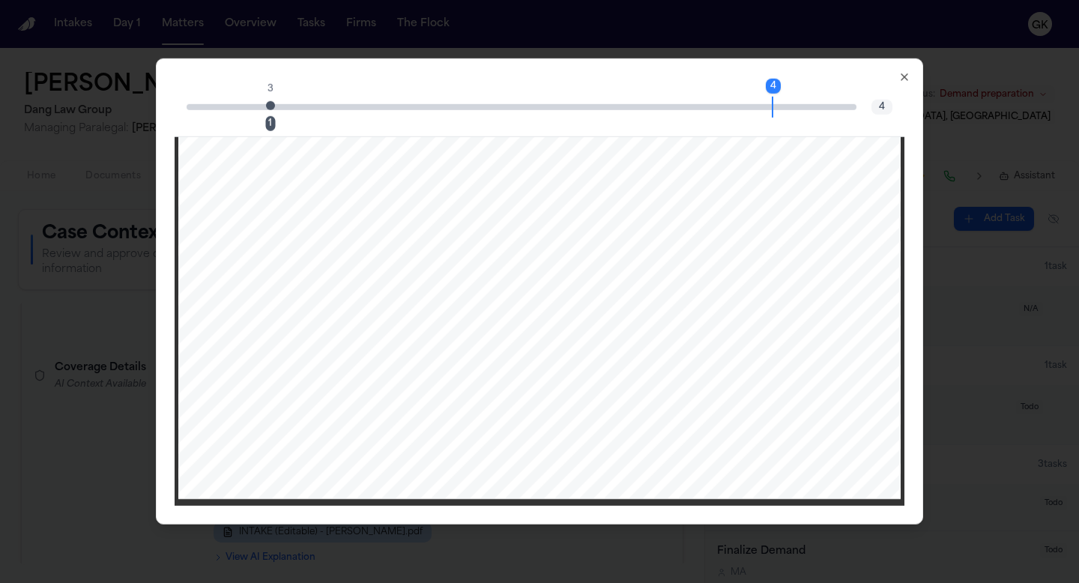
click at [902, 76] on icon "button" at bounding box center [904, 77] width 12 height 12
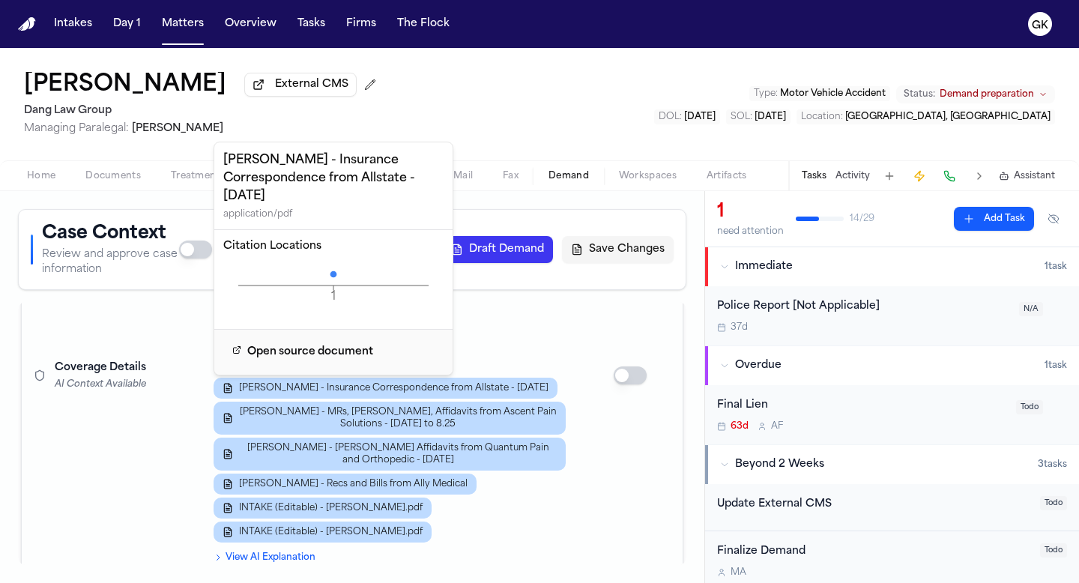
click at [330, 274] on icon at bounding box center [333, 274] width 7 height 7
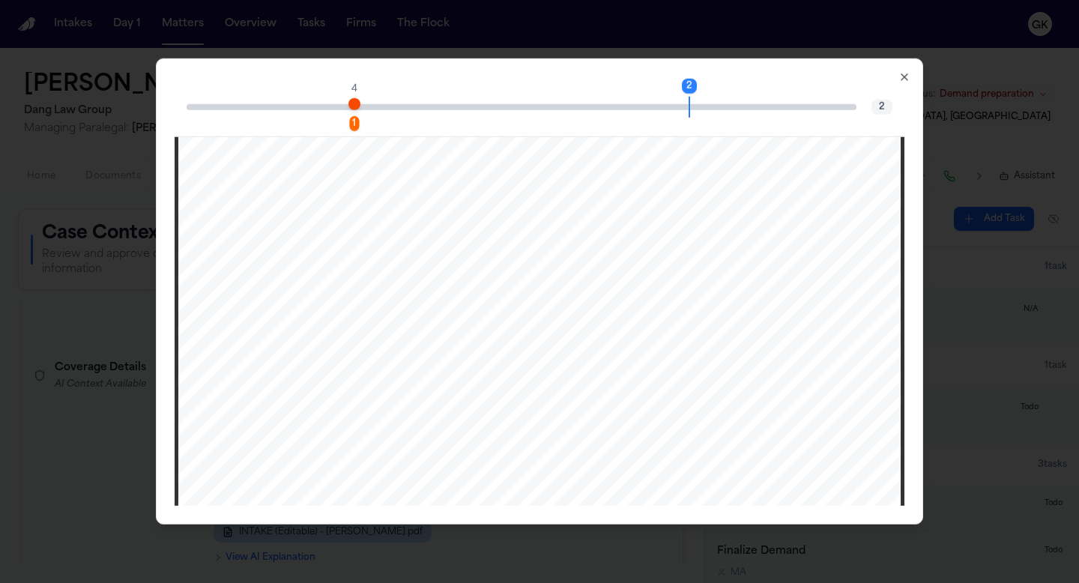
scroll to position [1516, 0]
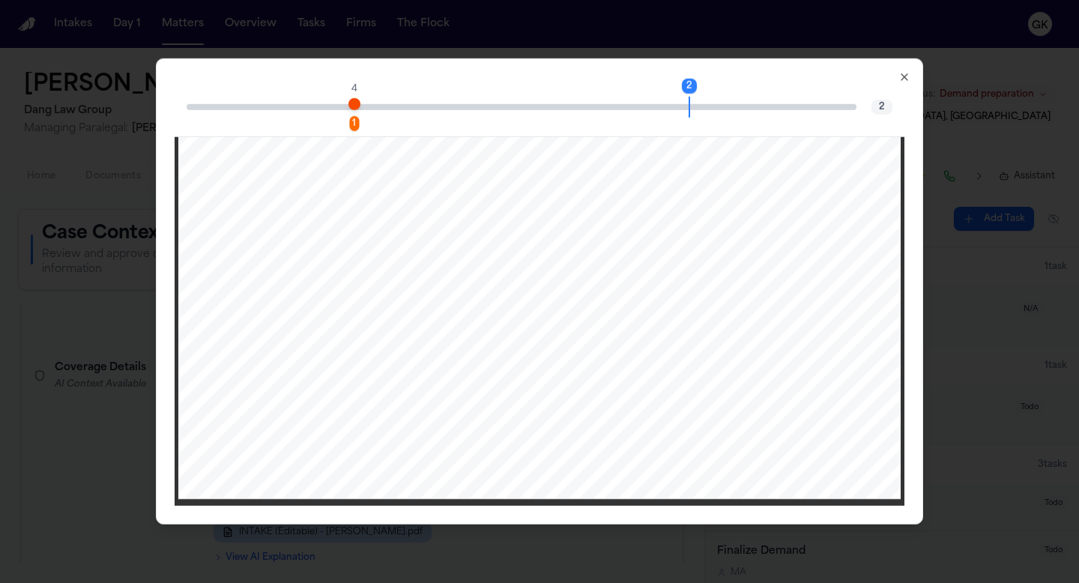
drag, startPoint x: 908, startPoint y: 75, endPoint x: 886, endPoint y: 84, distance: 24.2
click at [908, 75] on icon "button" at bounding box center [904, 77] width 12 height 12
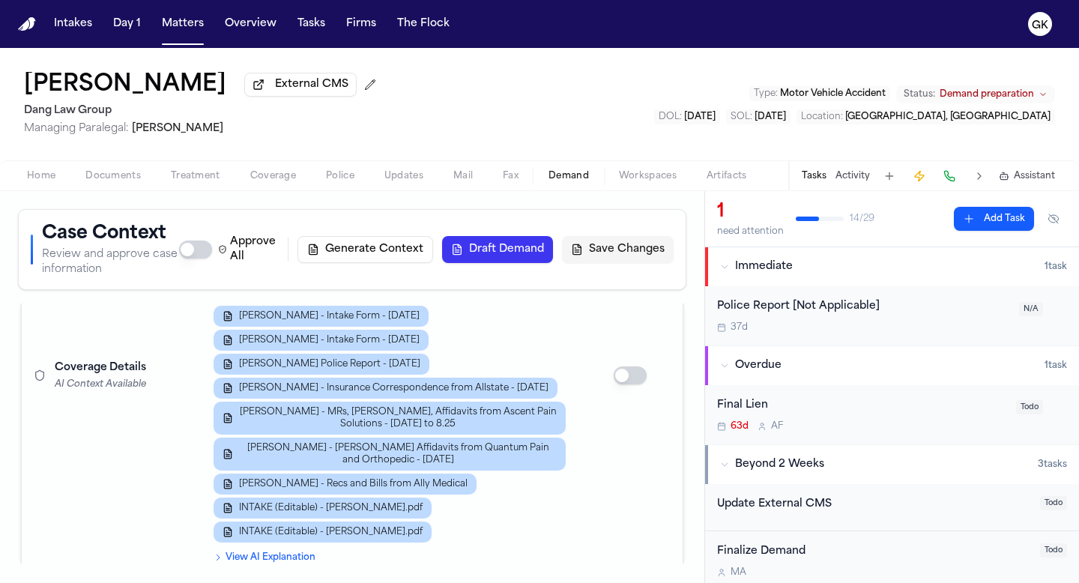
click at [578, 341] on td at bounding box center [630, 375] width 105 height 407
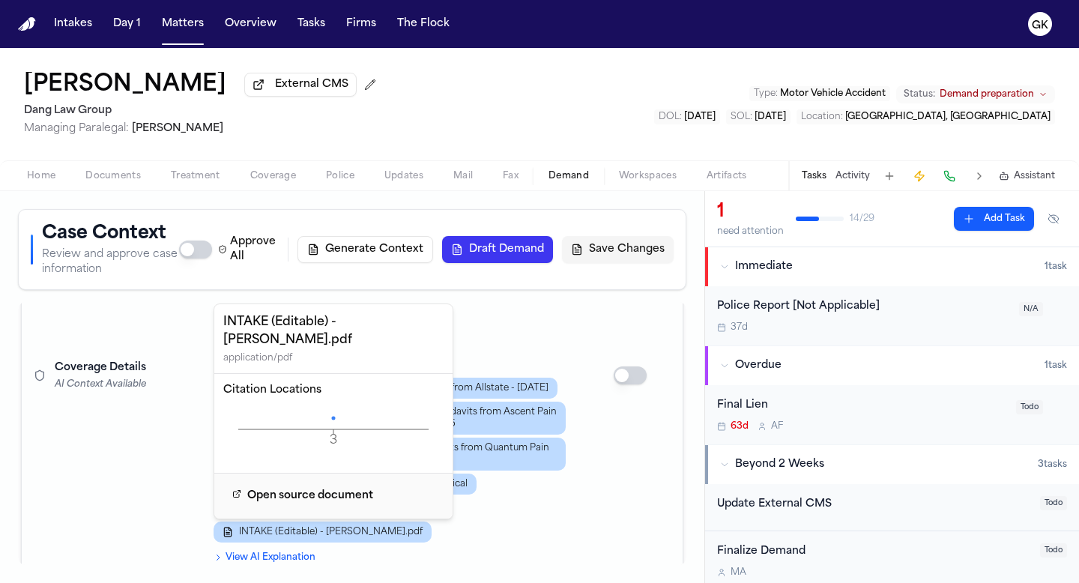
click at [335, 418] on icon "3 Page" at bounding box center [333, 429] width 220 height 45
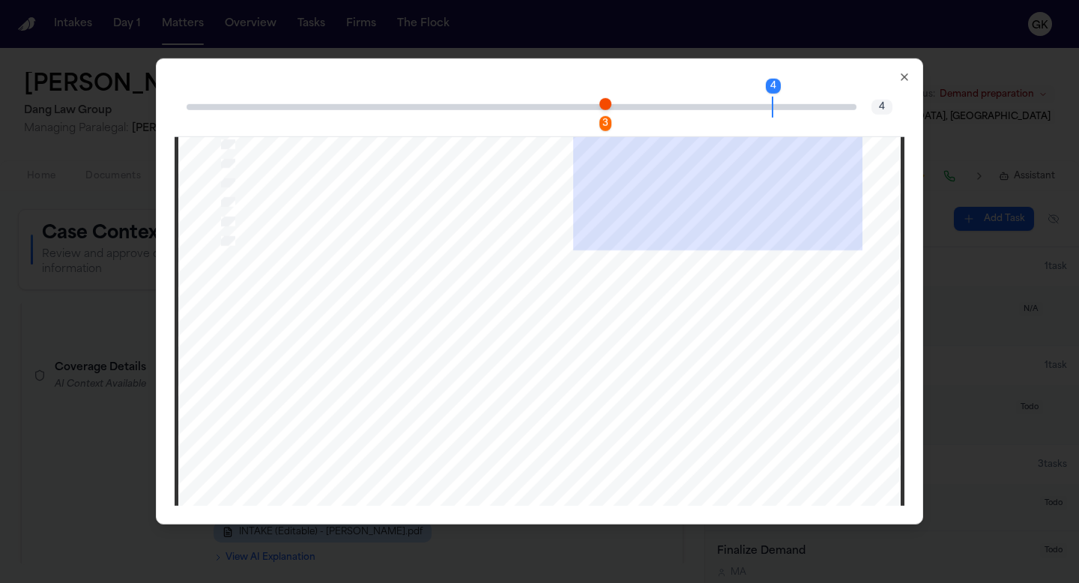
scroll to position [3401, 0]
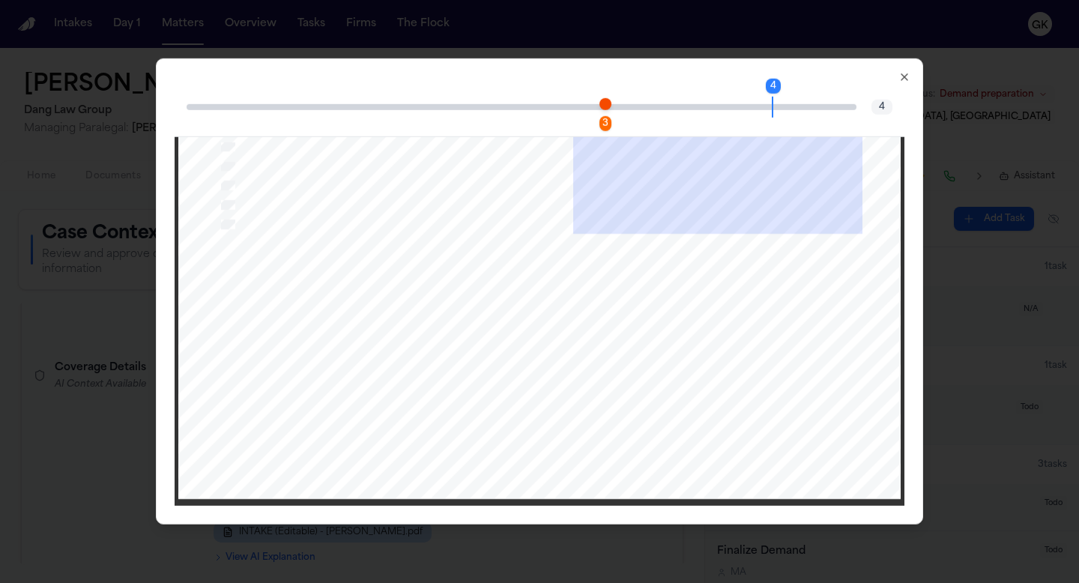
click at [909, 78] on icon "button" at bounding box center [904, 77] width 12 height 12
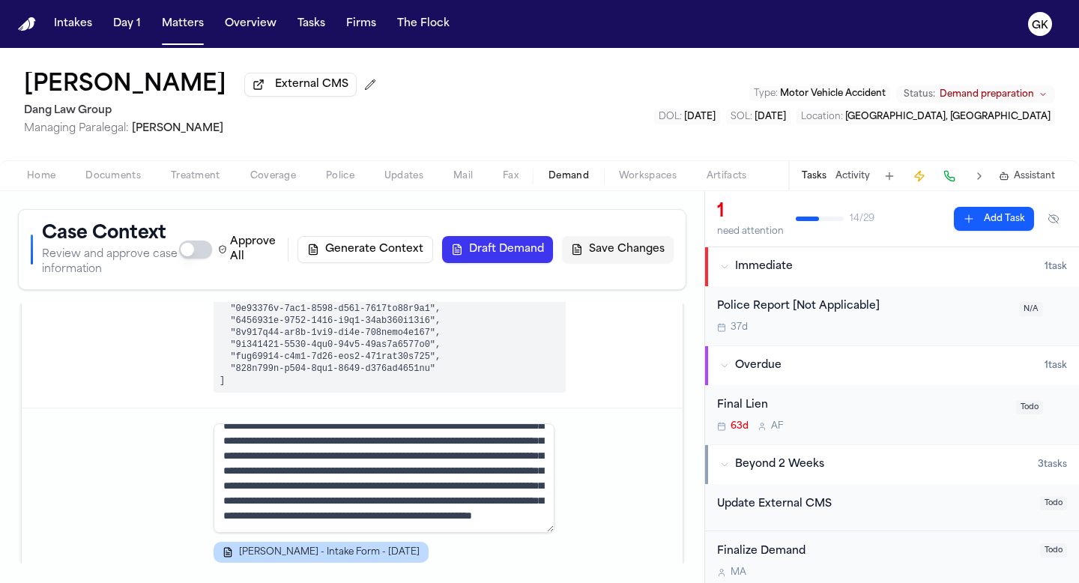
scroll to position [2622, 0]
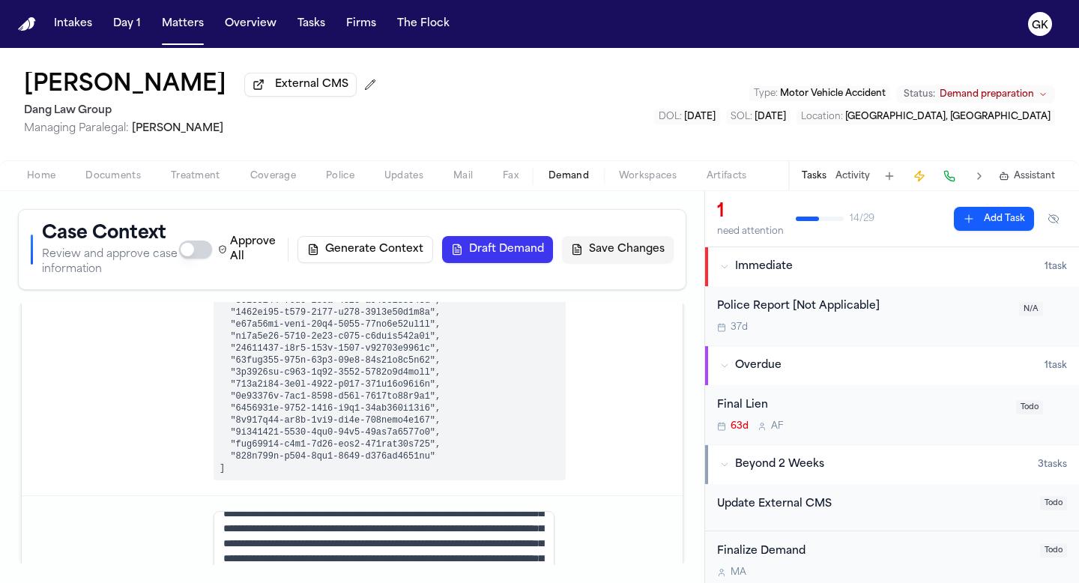
click at [122, 172] on span "Documents" at bounding box center [112, 176] width 55 height 12
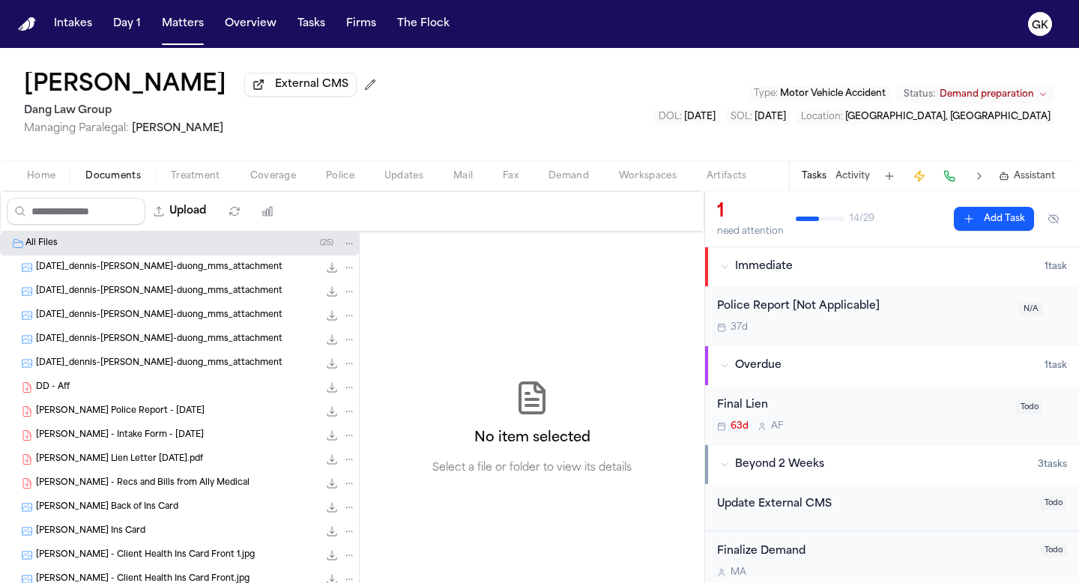
click at [217, 267] on span "[DATE]_dennis-[PERSON_NAME]-duong_mms_attachment" at bounding box center [159, 267] width 247 height 13
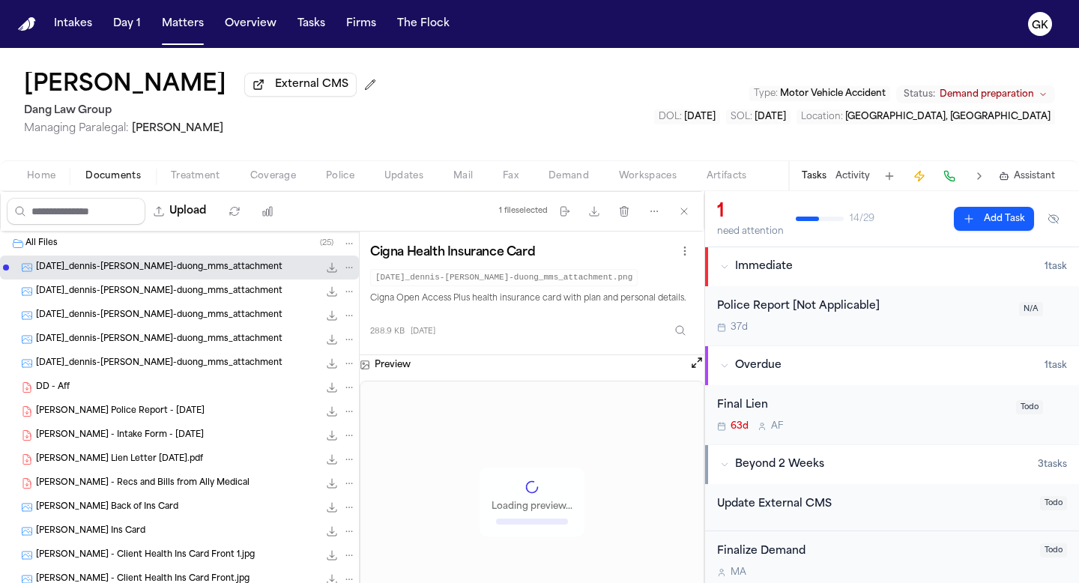
click at [218, 294] on span "[DATE]_dennis-[PERSON_NAME]-duong_mms_attachment" at bounding box center [159, 291] width 247 height 13
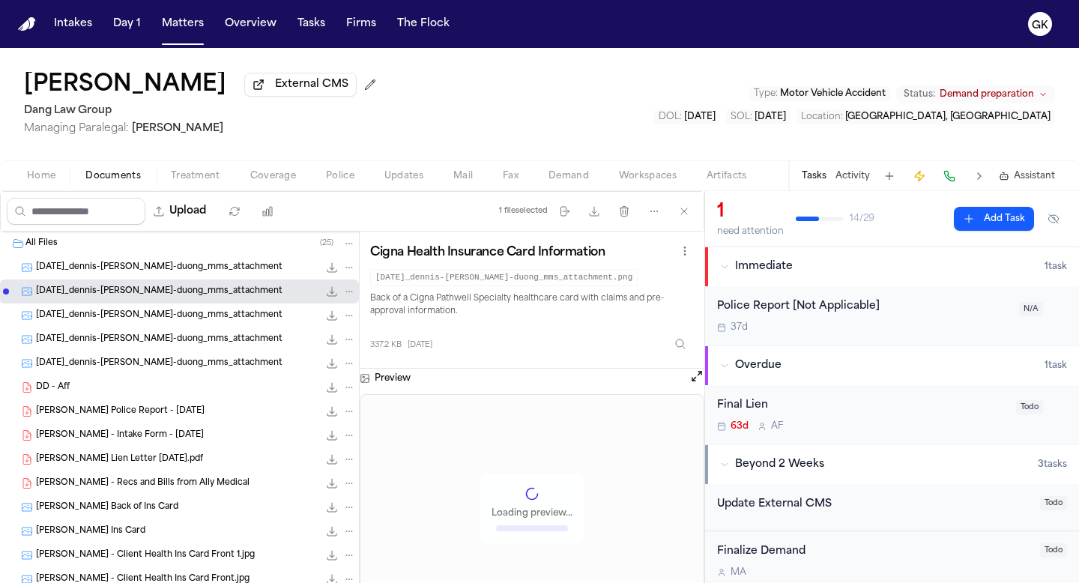
click at [220, 315] on span "[DATE]_dennis-[PERSON_NAME]-duong_mms_attachment" at bounding box center [159, 315] width 247 height 13
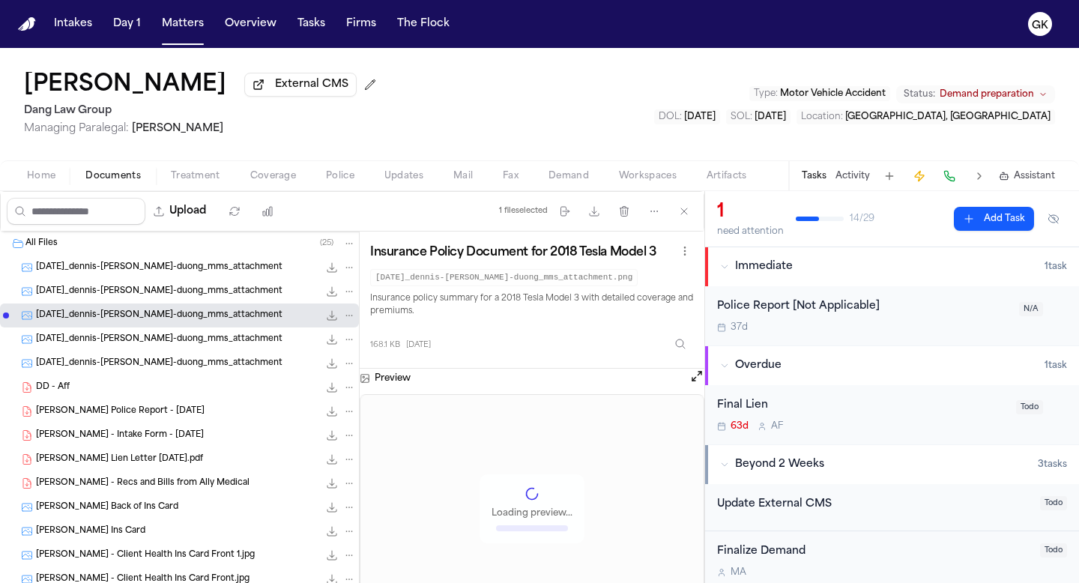
click at [223, 337] on span "[DATE]_dennis-[PERSON_NAME]-duong_mms_attachment" at bounding box center [159, 339] width 247 height 13
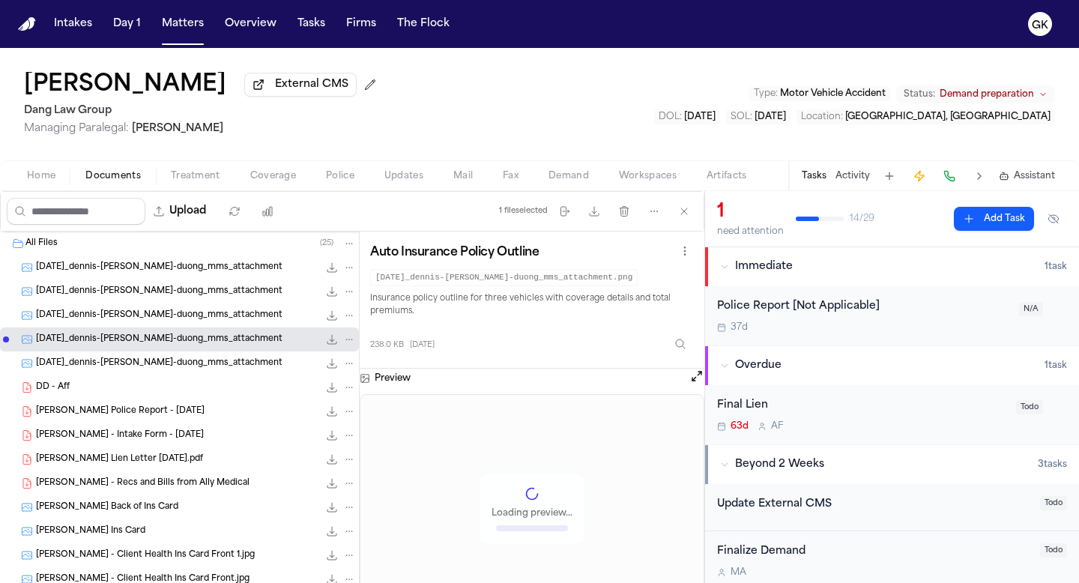
click at [226, 364] on span "[DATE]_dennis-[PERSON_NAME]-duong_mms_attachment" at bounding box center [159, 363] width 247 height 13
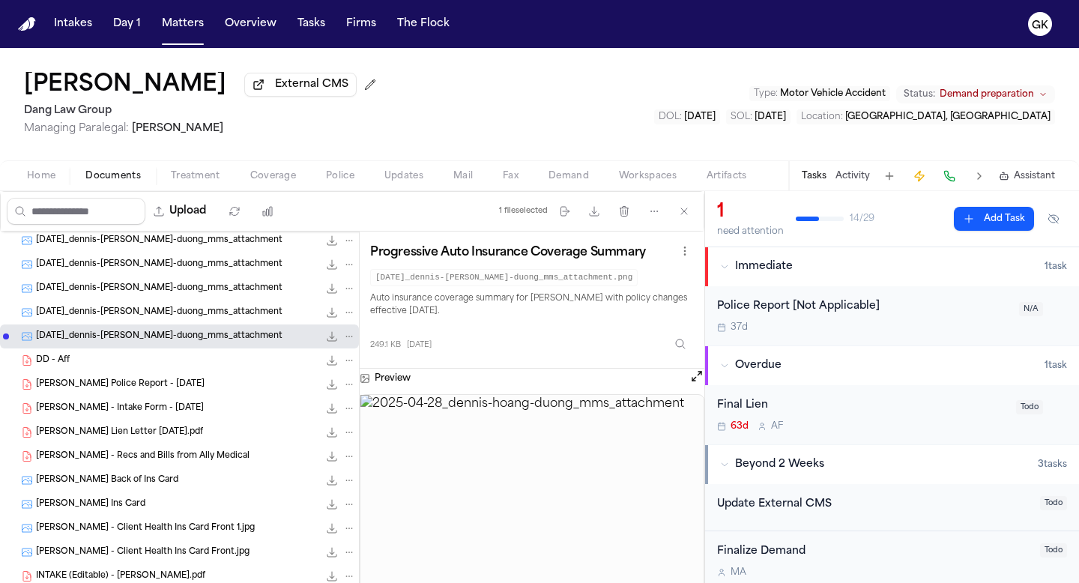
scroll to position [28, 0]
drag, startPoint x: 120, startPoint y: 379, endPoint x: 130, endPoint y: 398, distance: 21.1
click at [120, 379] on div "[PERSON_NAME] Police Report - [DATE] 459.4 KB • PDF" at bounding box center [196, 383] width 320 height 15
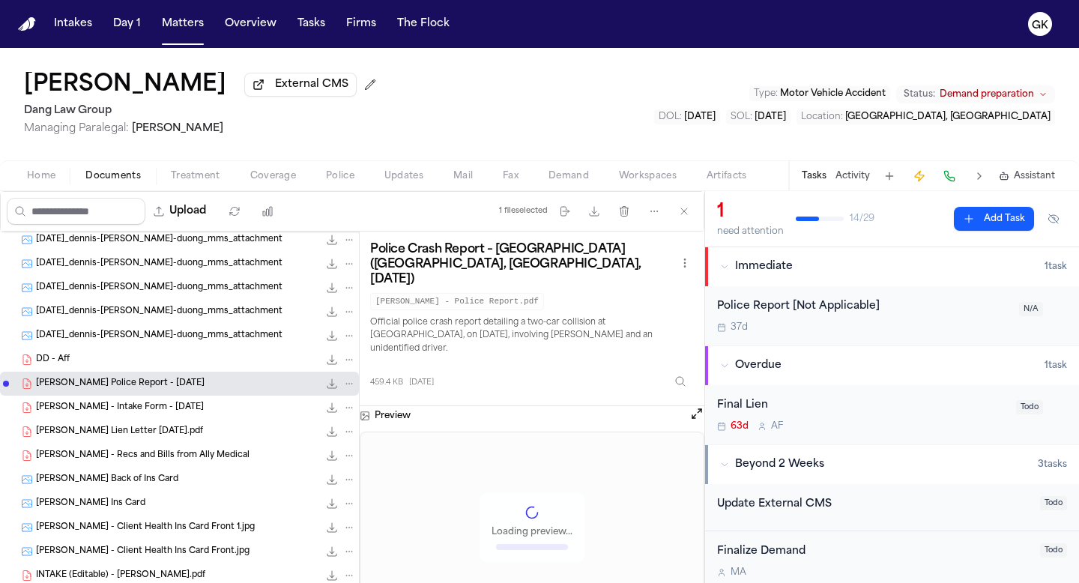
click at [137, 414] on span "[PERSON_NAME] - Intake Form - [DATE]" at bounding box center [120, 408] width 168 height 13
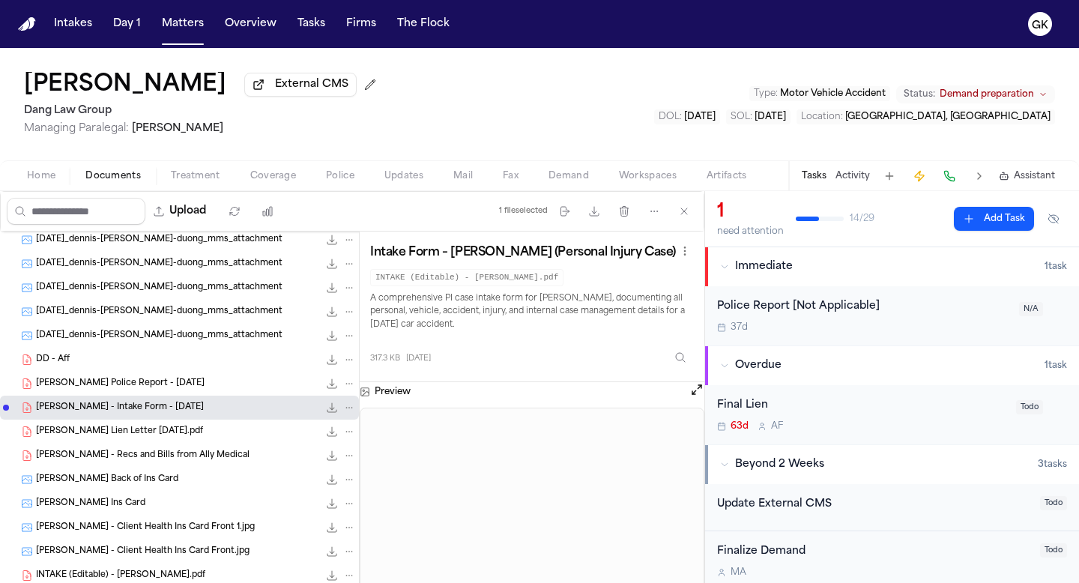
click at [162, 458] on span "[PERSON_NAME] - Recs and Bills from Ally Medical" at bounding box center [143, 456] width 214 height 13
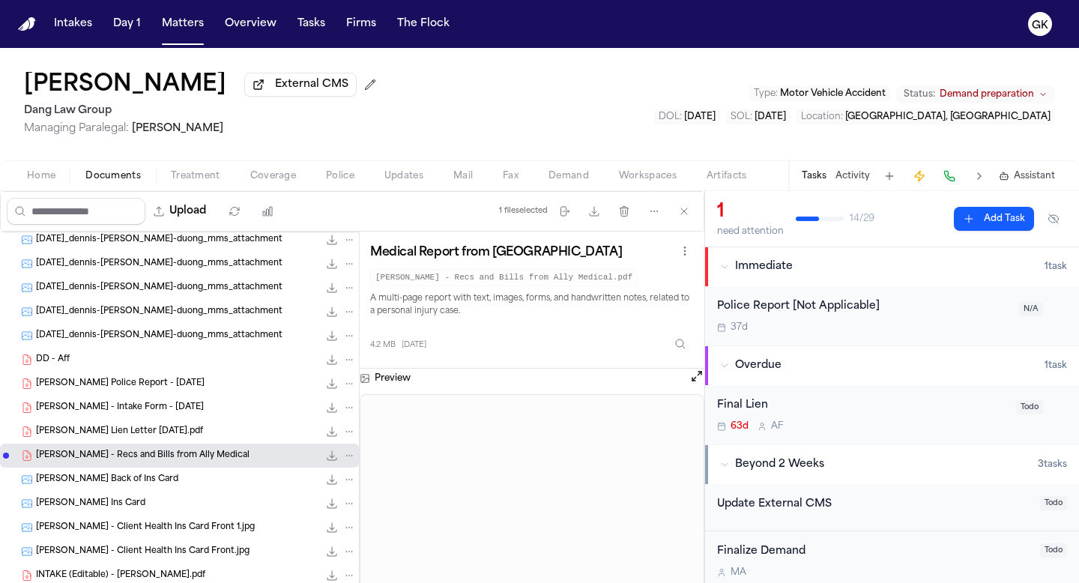
click at [109, 355] on div "DD - Aff 104.6 KB • PDF" at bounding box center [196, 359] width 320 height 15
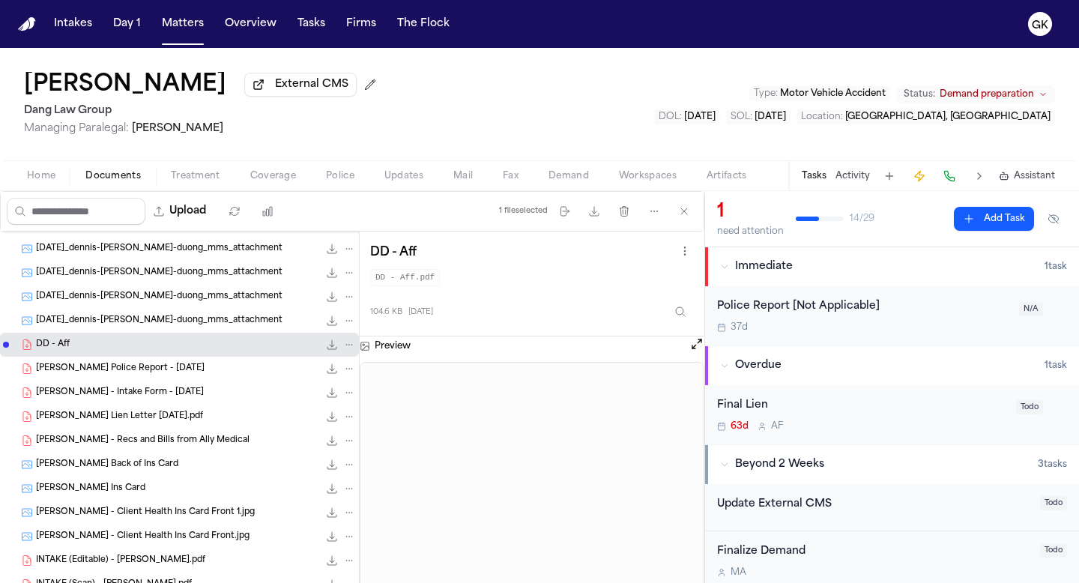
scroll to position [190, 0]
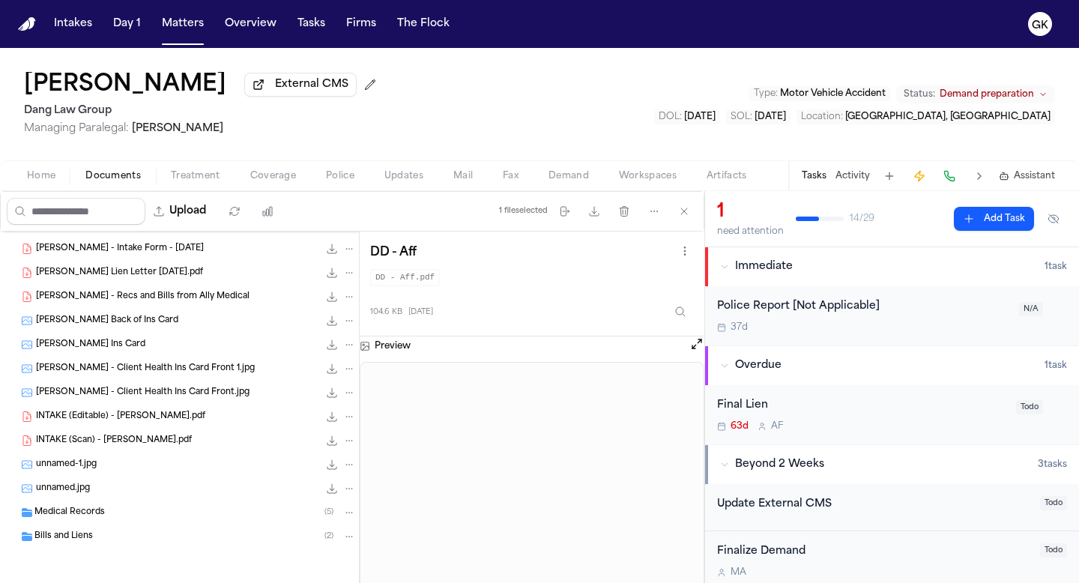
click at [131, 440] on span "INTAKE (Scan) - [PERSON_NAME].pdf" at bounding box center [114, 441] width 156 height 13
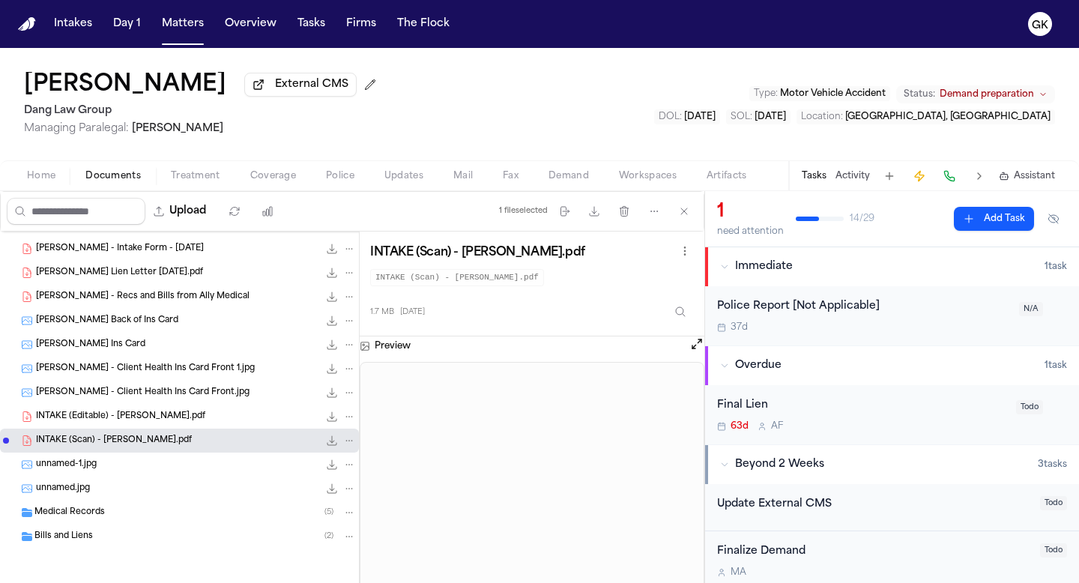
click at [148, 429] on div "INTAKE (Scan) - [PERSON_NAME].pdf 1.7 MB • PDF" at bounding box center [179, 441] width 359 height 24
click at [148, 420] on span "INTAKE (Editable) - [PERSON_NAME].pdf" at bounding box center [120, 417] width 169 height 13
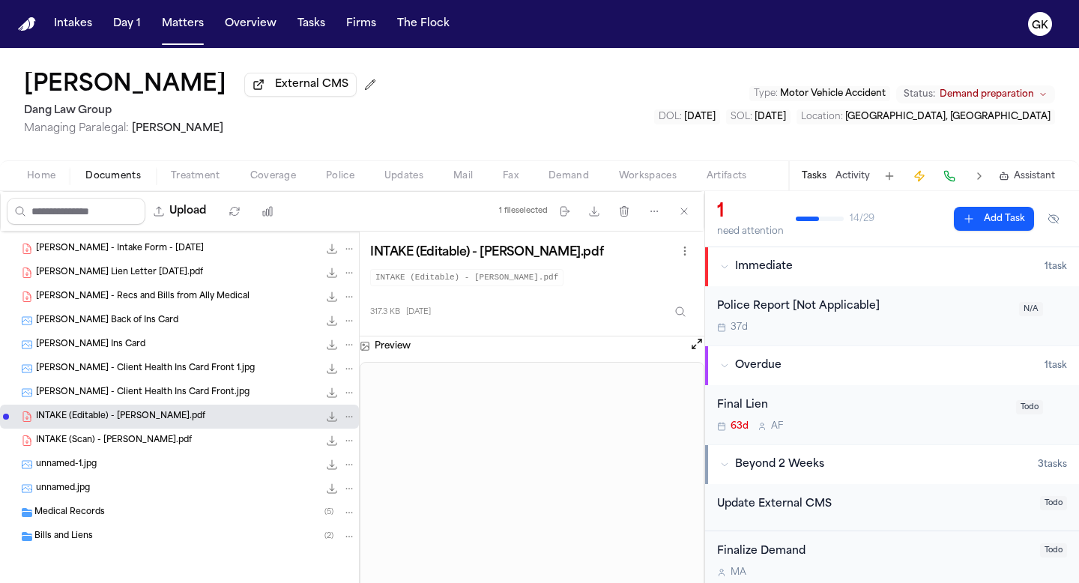
click at [115, 507] on div "Medical Records ( 5 )" at bounding box center [194, 512] width 321 height 13
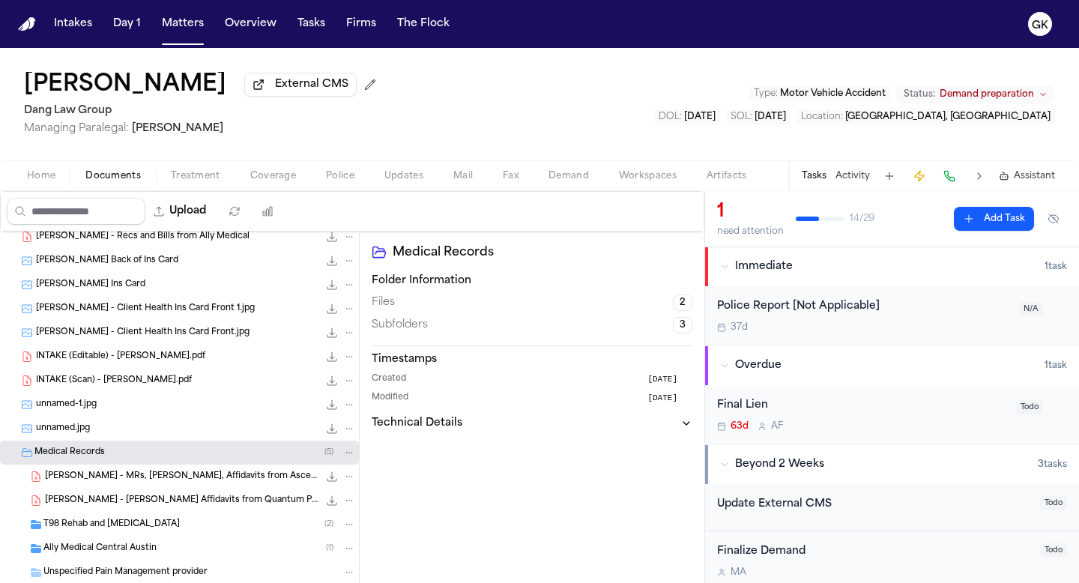
scroll to position [309, 0]
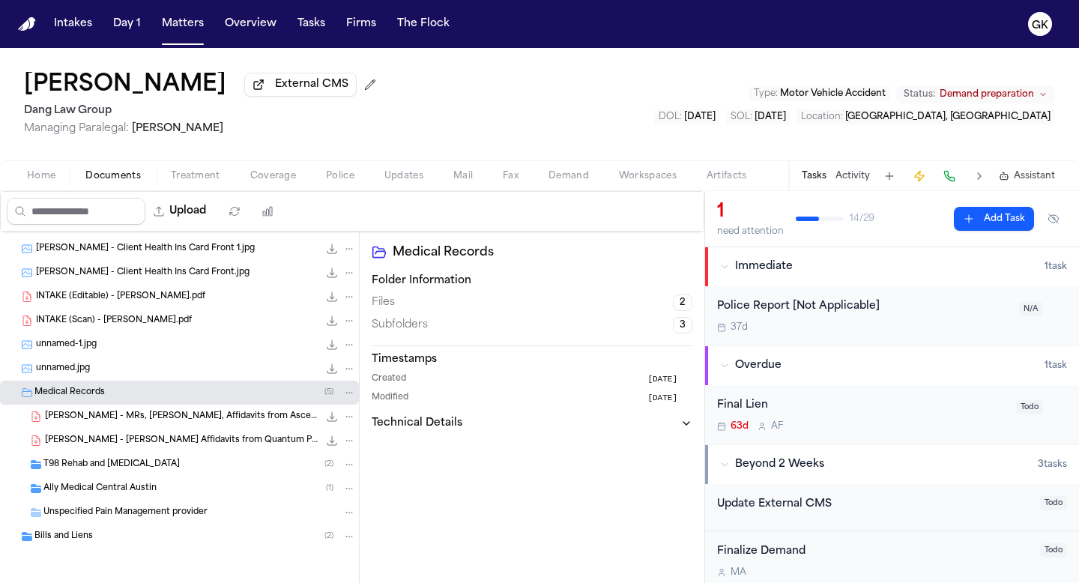
click at [147, 494] on span "Ally Medical Central Austin" at bounding box center [99, 489] width 113 height 13
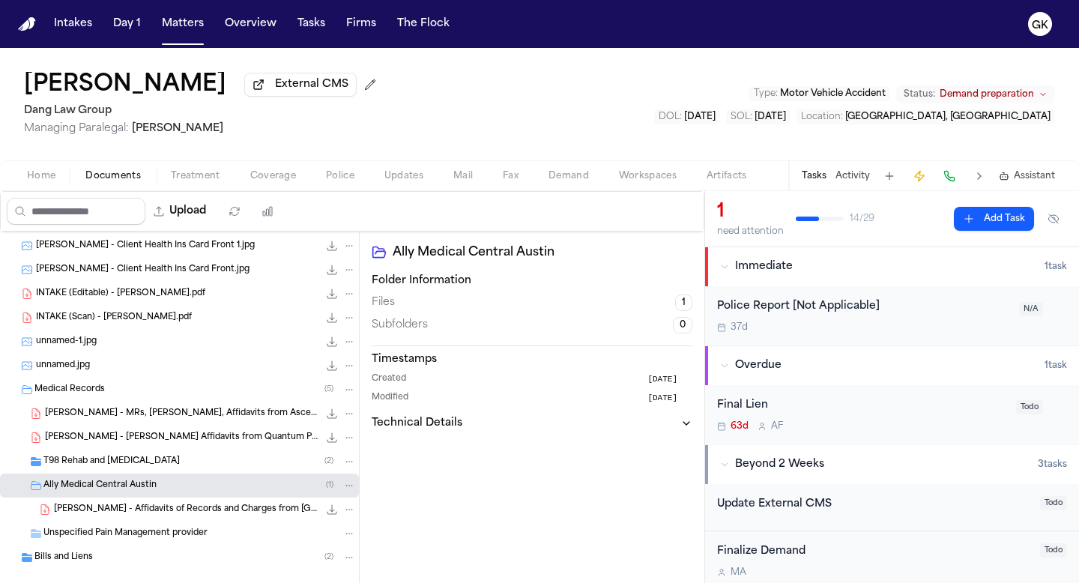
click at [157, 463] on span "T98 Rehab and [MEDICAL_DATA]" at bounding box center [111, 462] width 136 height 13
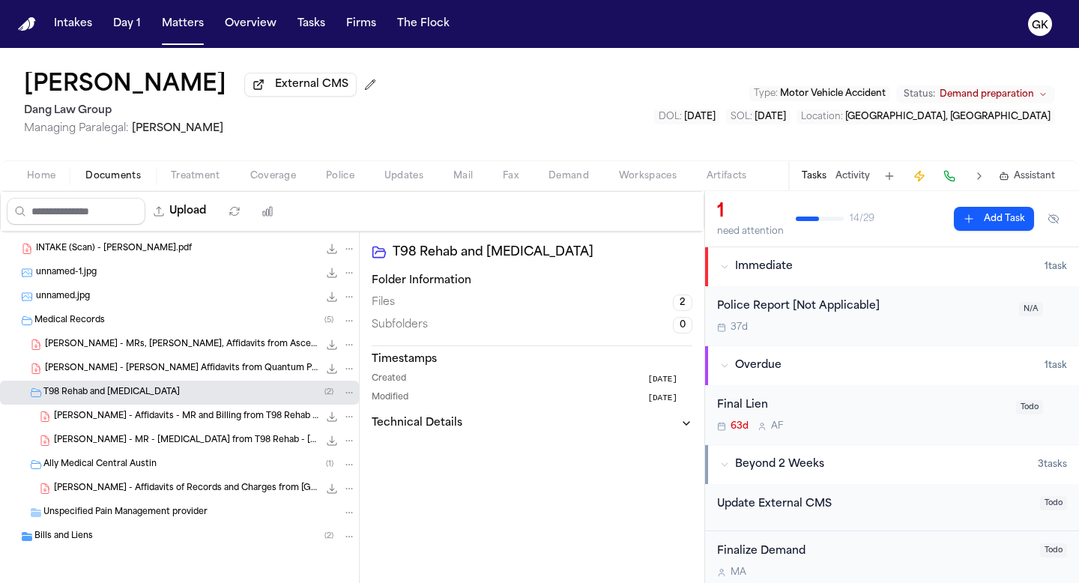
click at [127, 539] on div "Bills and Liens ( 2 )" at bounding box center [194, 536] width 321 height 13
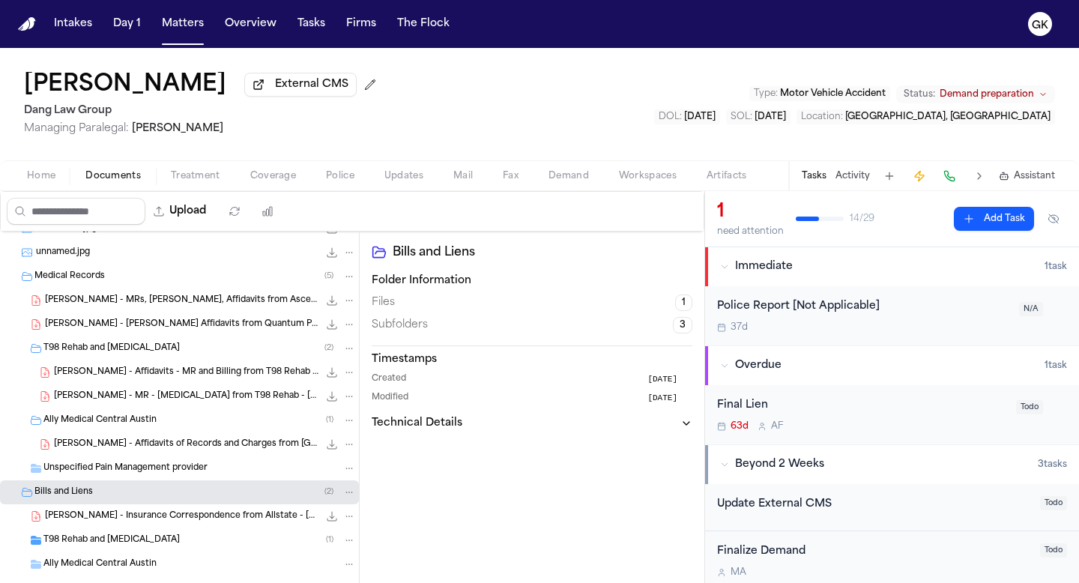
scroll to position [477, 0]
